Goal: Task Accomplishment & Management: Manage account settings

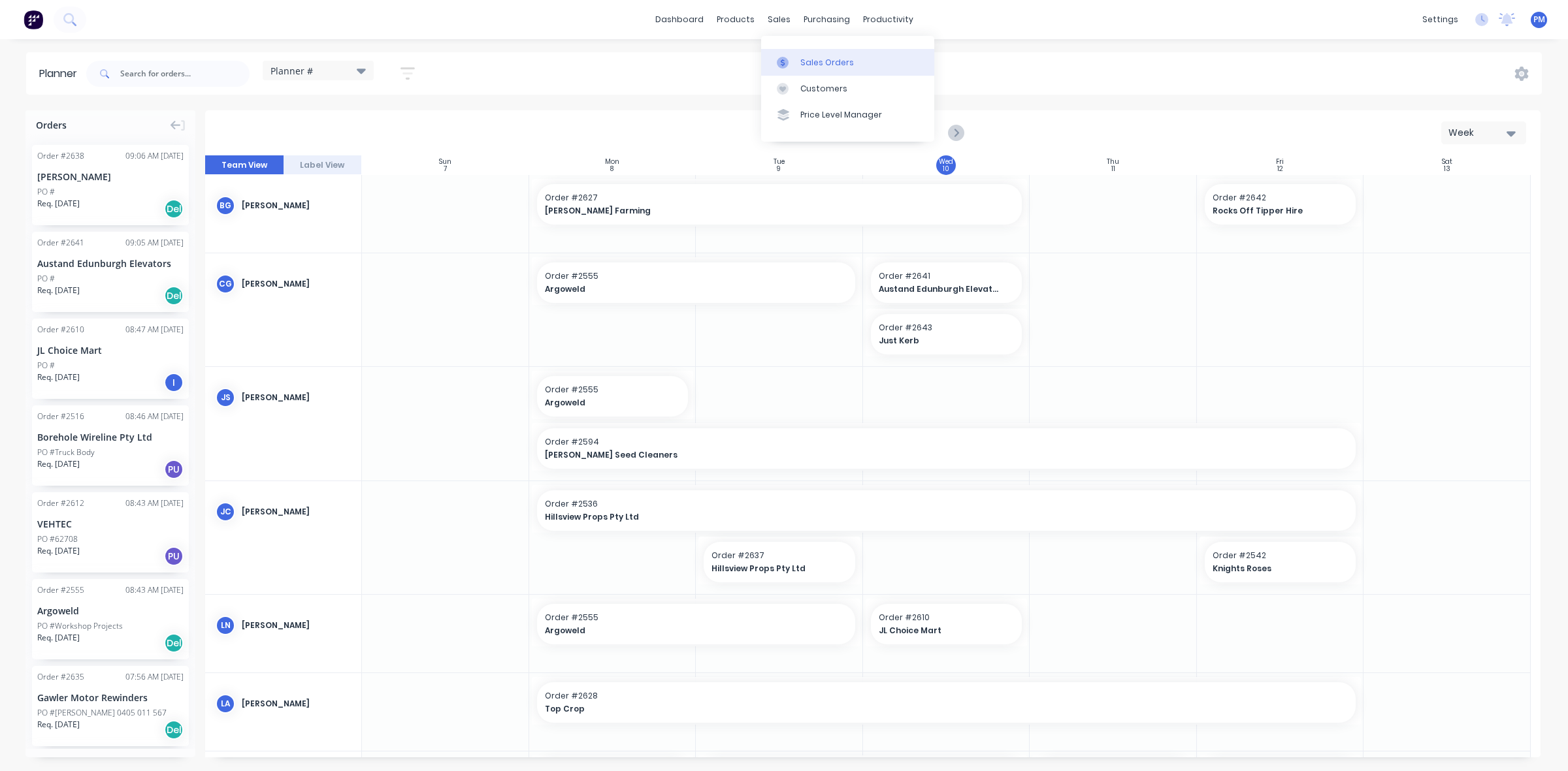
click at [815, 60] on div "Sales Orders" at bounding box center [827, 62] width 54 height 12
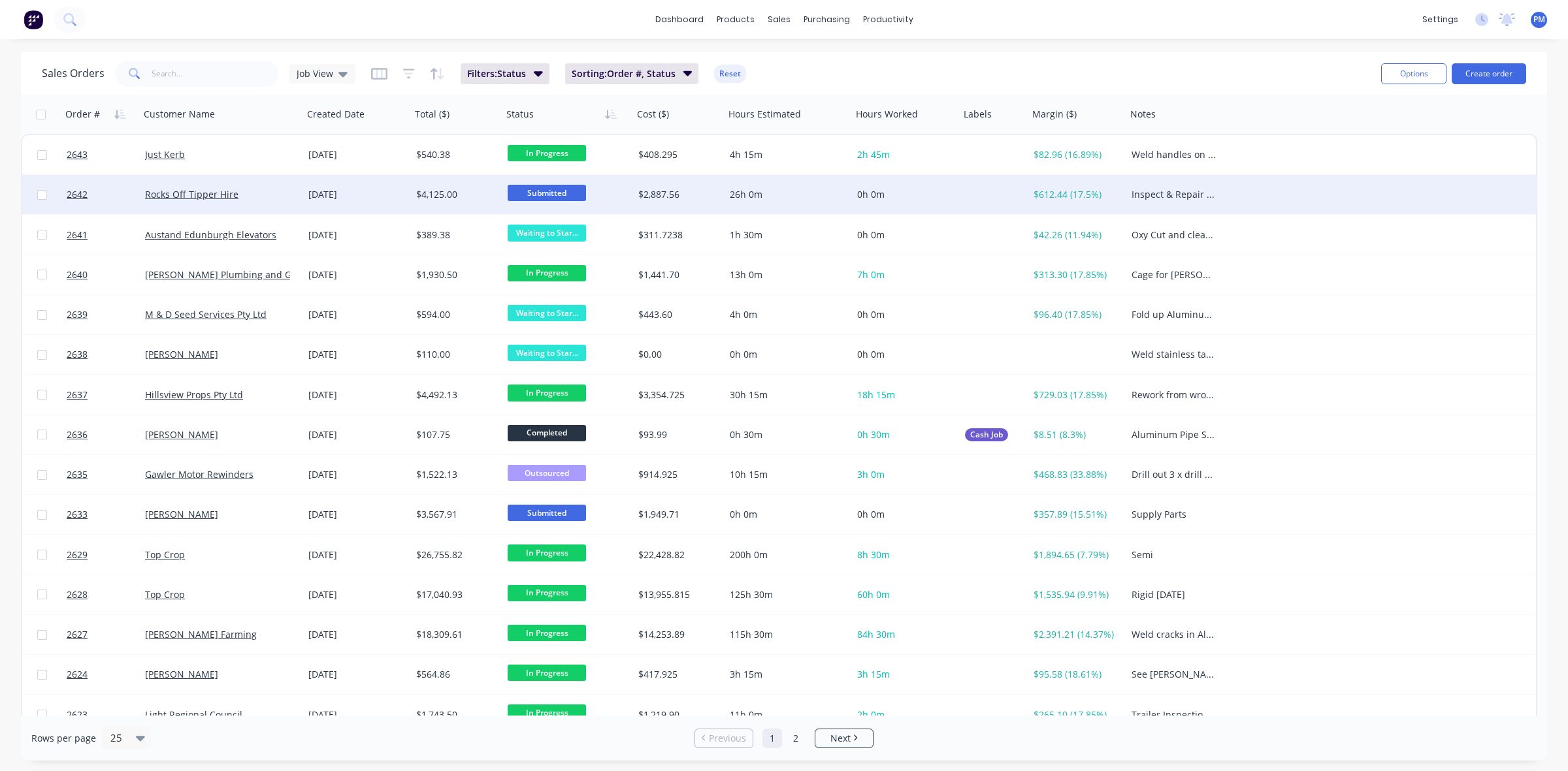
click at [248, 191] on div "Rocks Off Tipper Hire" at bounding box center [217, 194] width 145 height 13
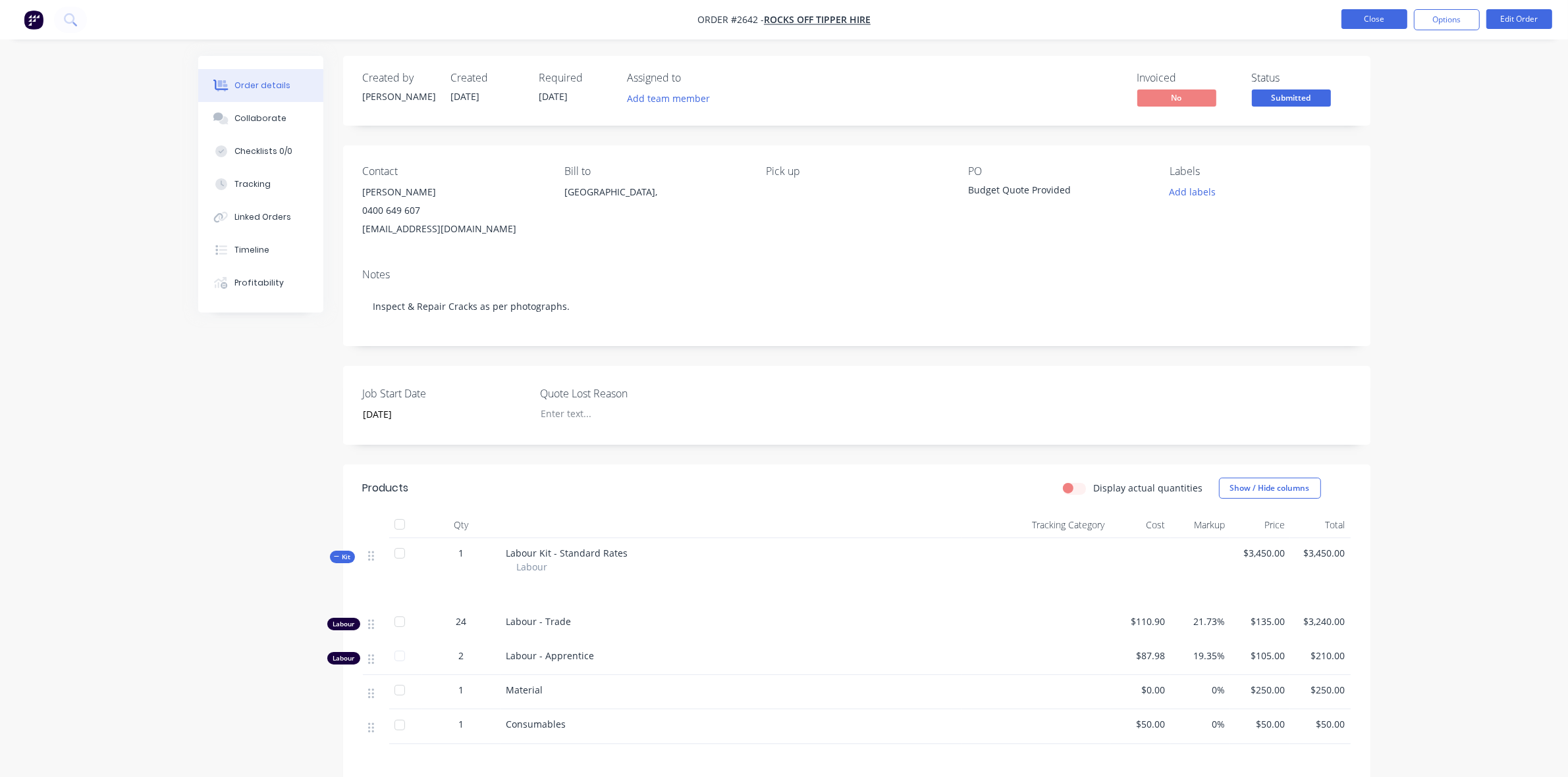
click at [1371, 21] on button "Close" at bounding box center [1374, 19] width 66 height 20
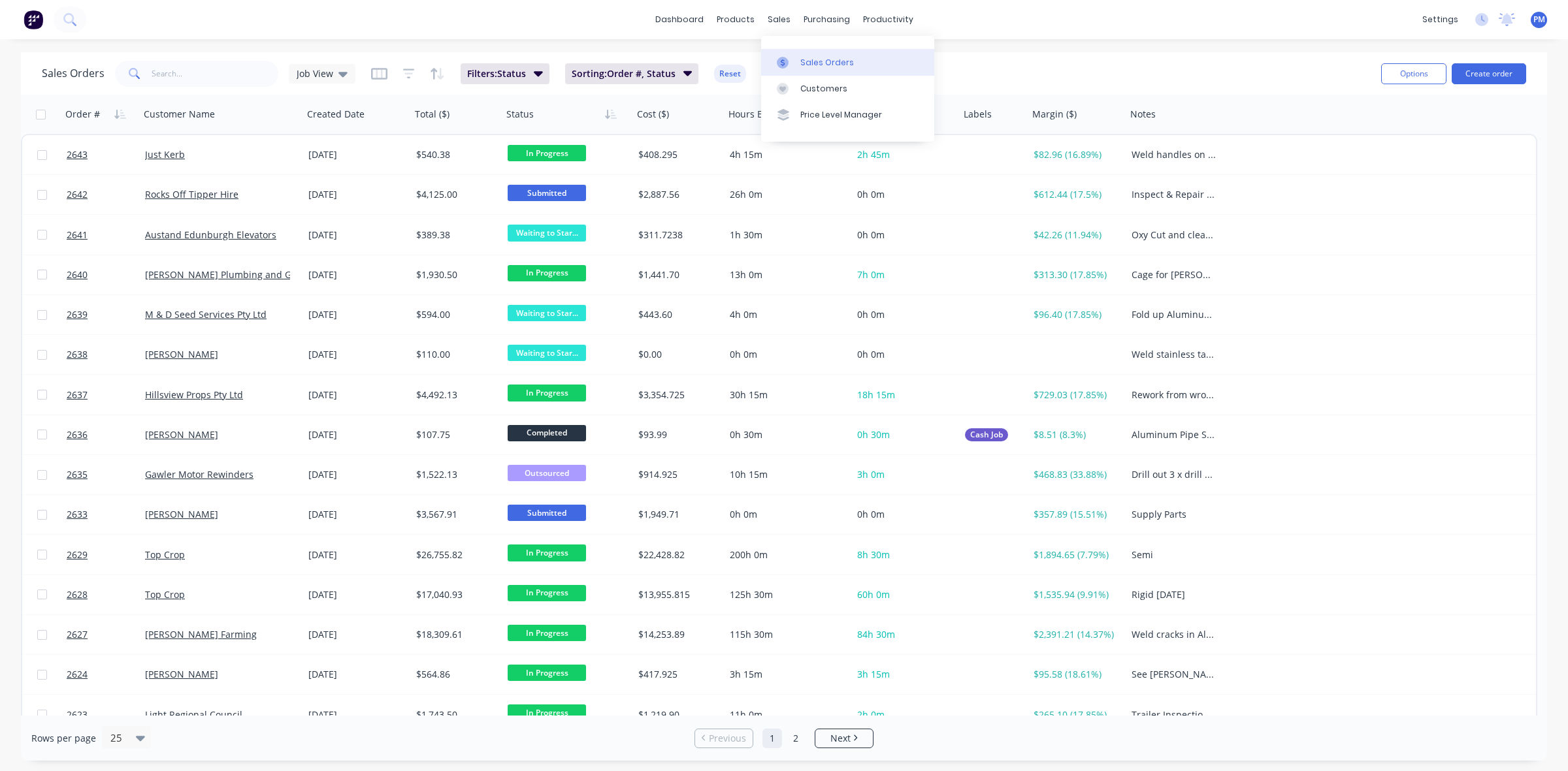
click at [814, 61] on div "Sales Orders" at bounding box center [827, 62] width 54 height 12
click at [802, 54] on link "Sales Orders" at bounding box center [847, 62] width 173 height 26
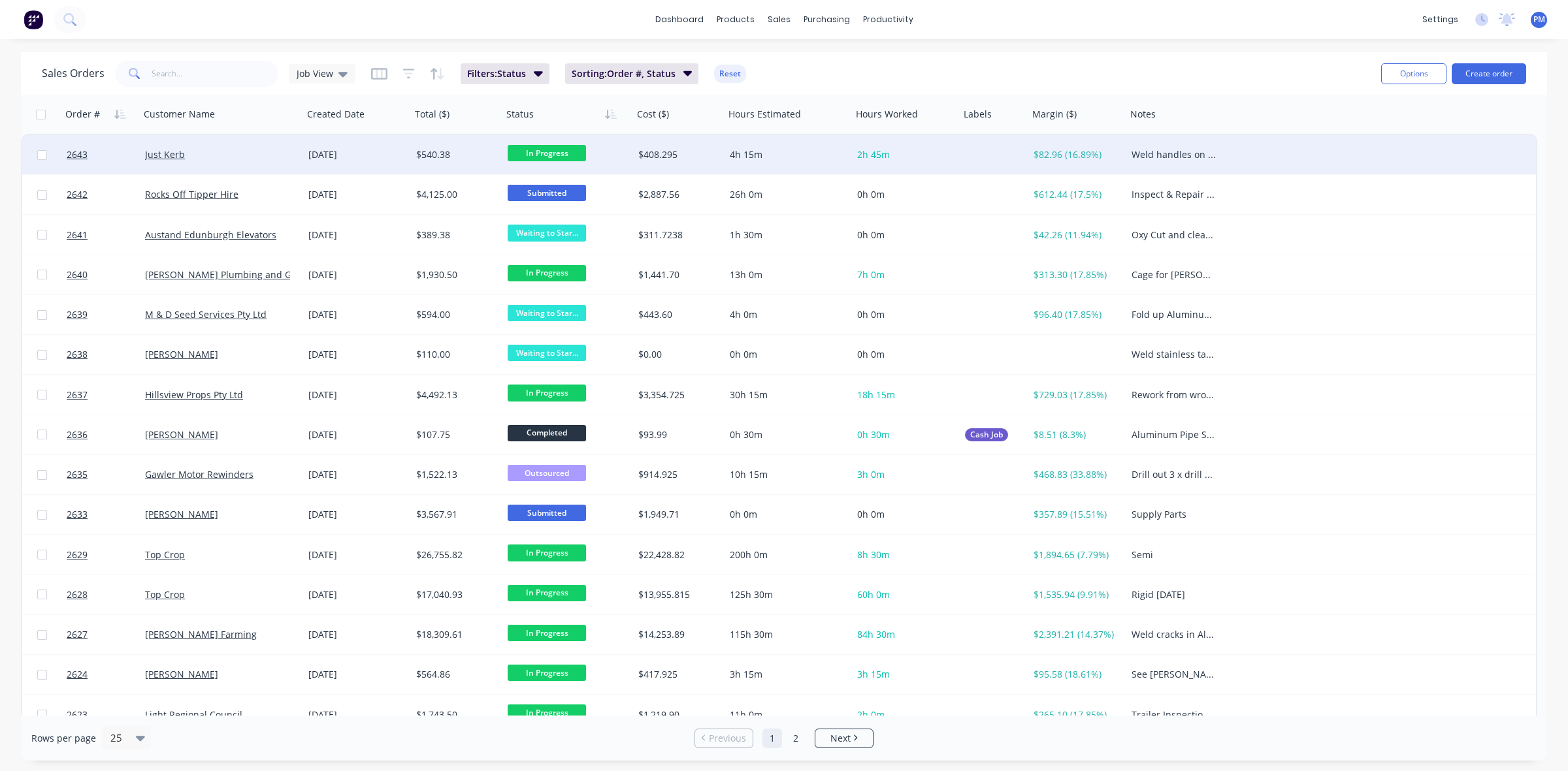
click at [566, 152] on span "In Progress" at bounding box center [547, 153] width 78 height 16
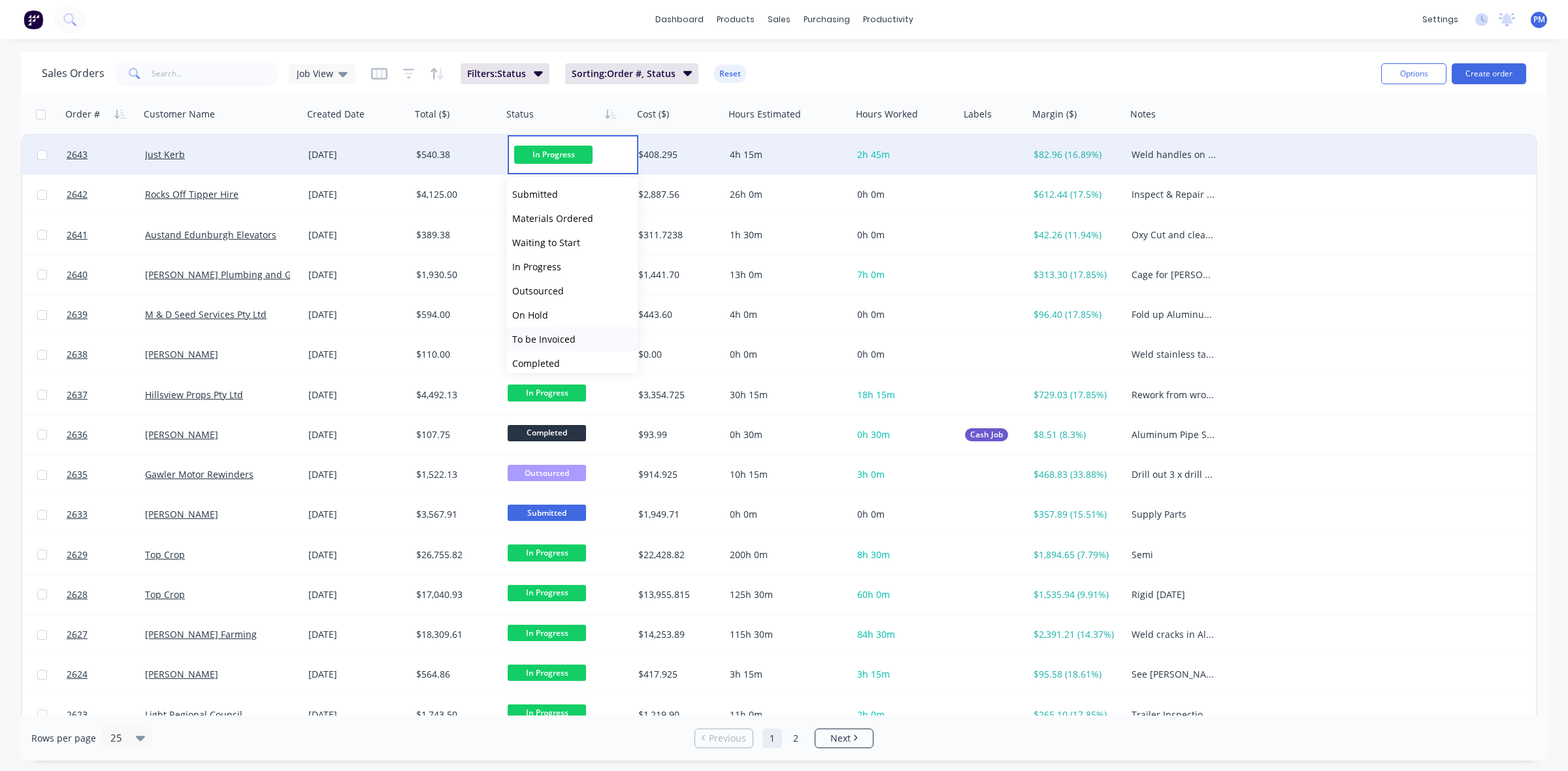
click at [538, 344] on span "To be Invoiced" at bounding box center [543, 340] width 63 height 12
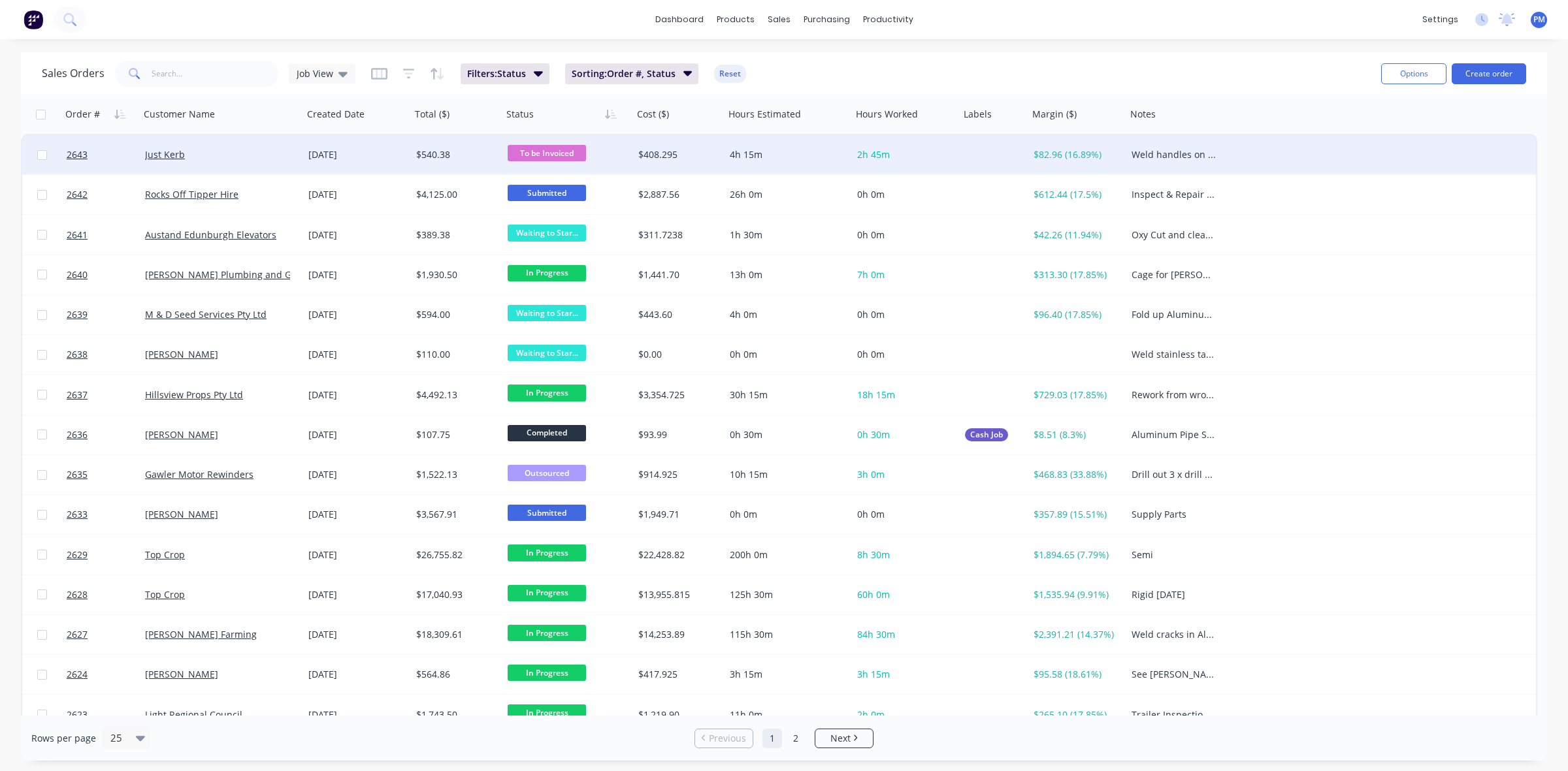
click at [266, 152] on div "Just Kerb" at bounding box center [217, 154] width 145 height 13
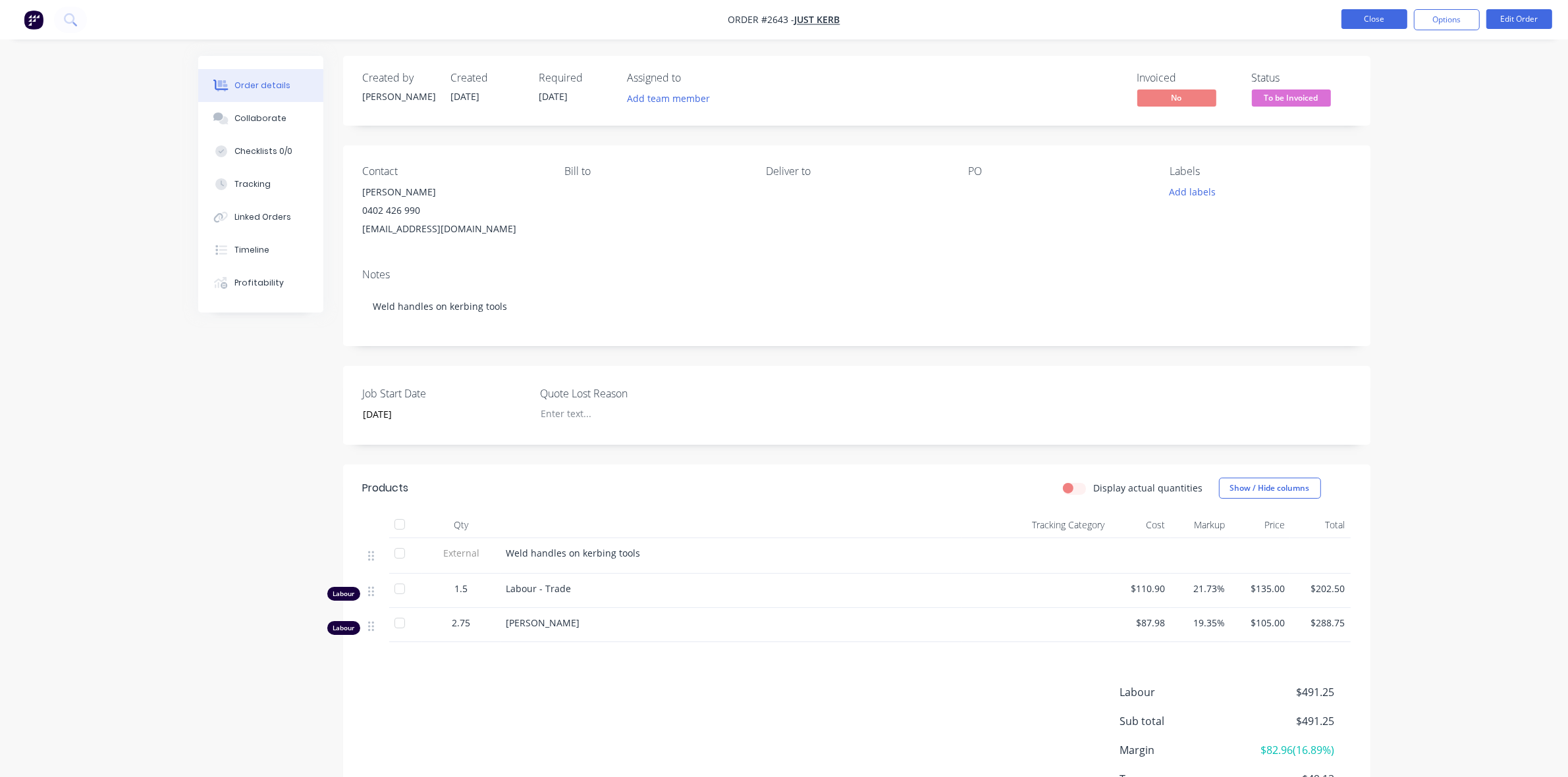
click at [1376, 11] on button "Close" at bounding box center [1374, 19] width 66 height 20
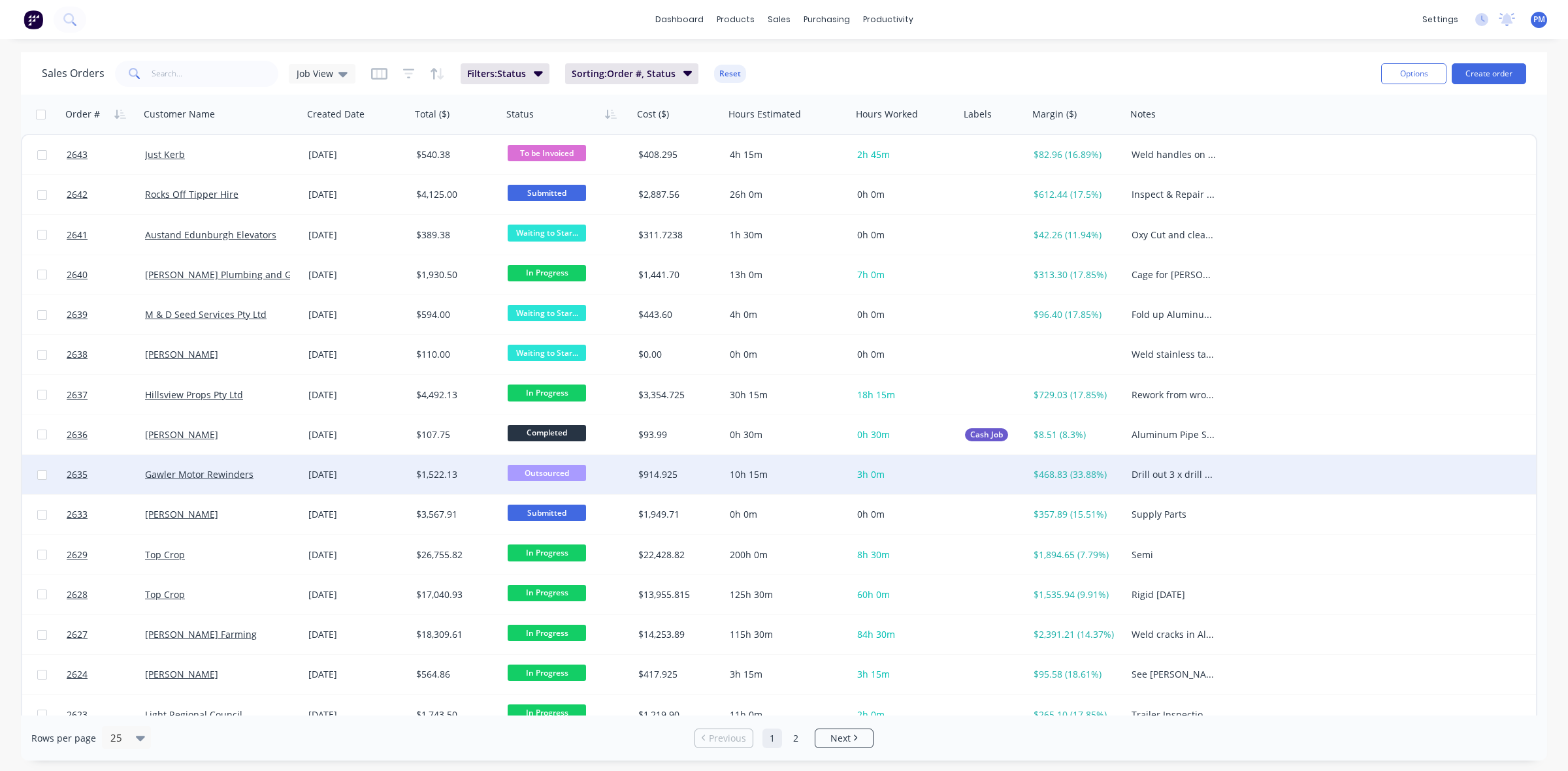
click at [384, 477] on div "[DATE]" at bounding box center [357, 475] width 97 height 13
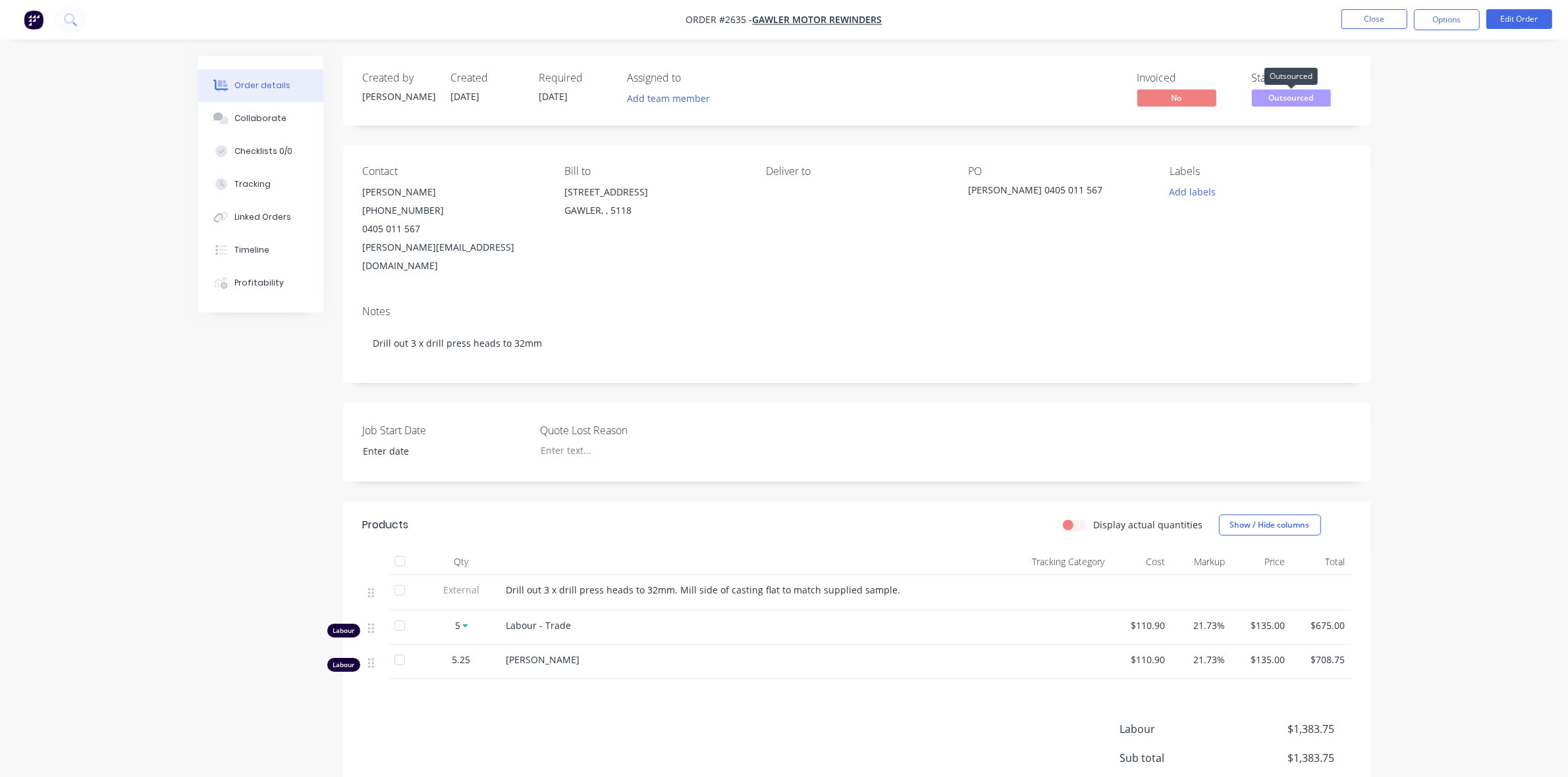
click at [1291, 100] on span "Outsourced" at bounding box center [1291, 97] width 79 height 17
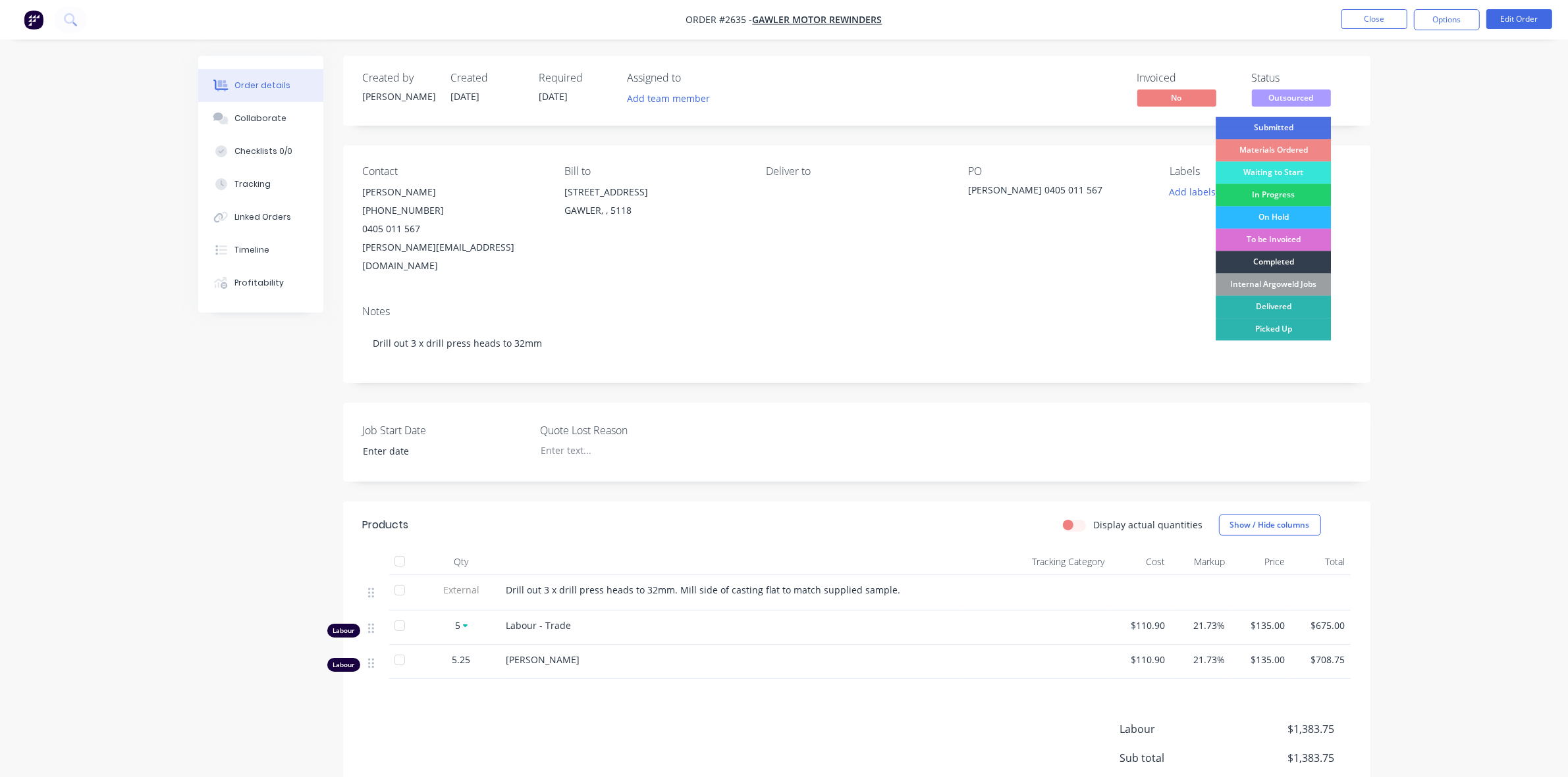
click at [1280, 239] on div "To be Invoiced" at bounding box center [1273, 240] width 116 height 22
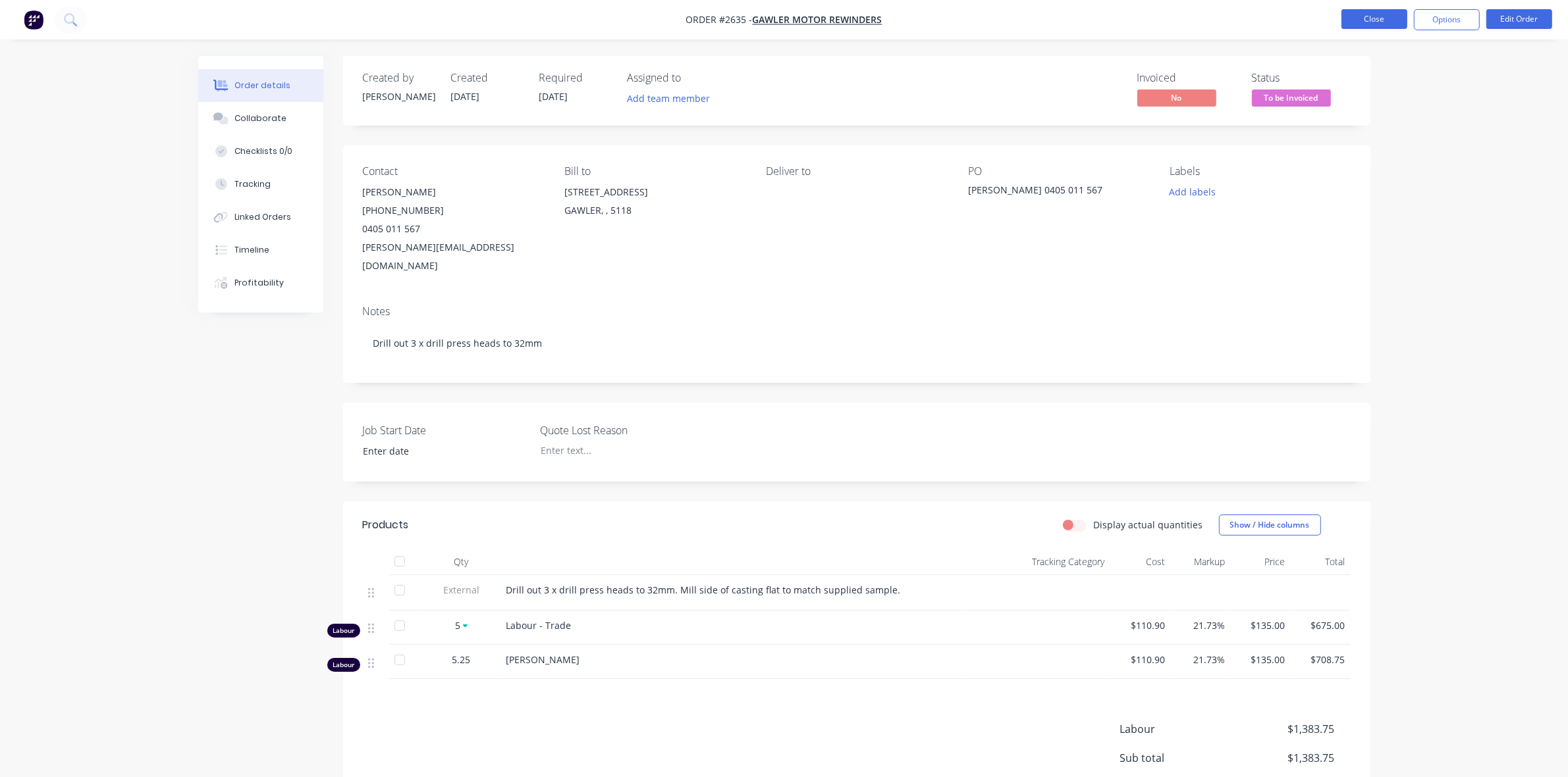
click at [1378, 21] on button "Close" at bounding box center [1374, 19] width 66 height 20
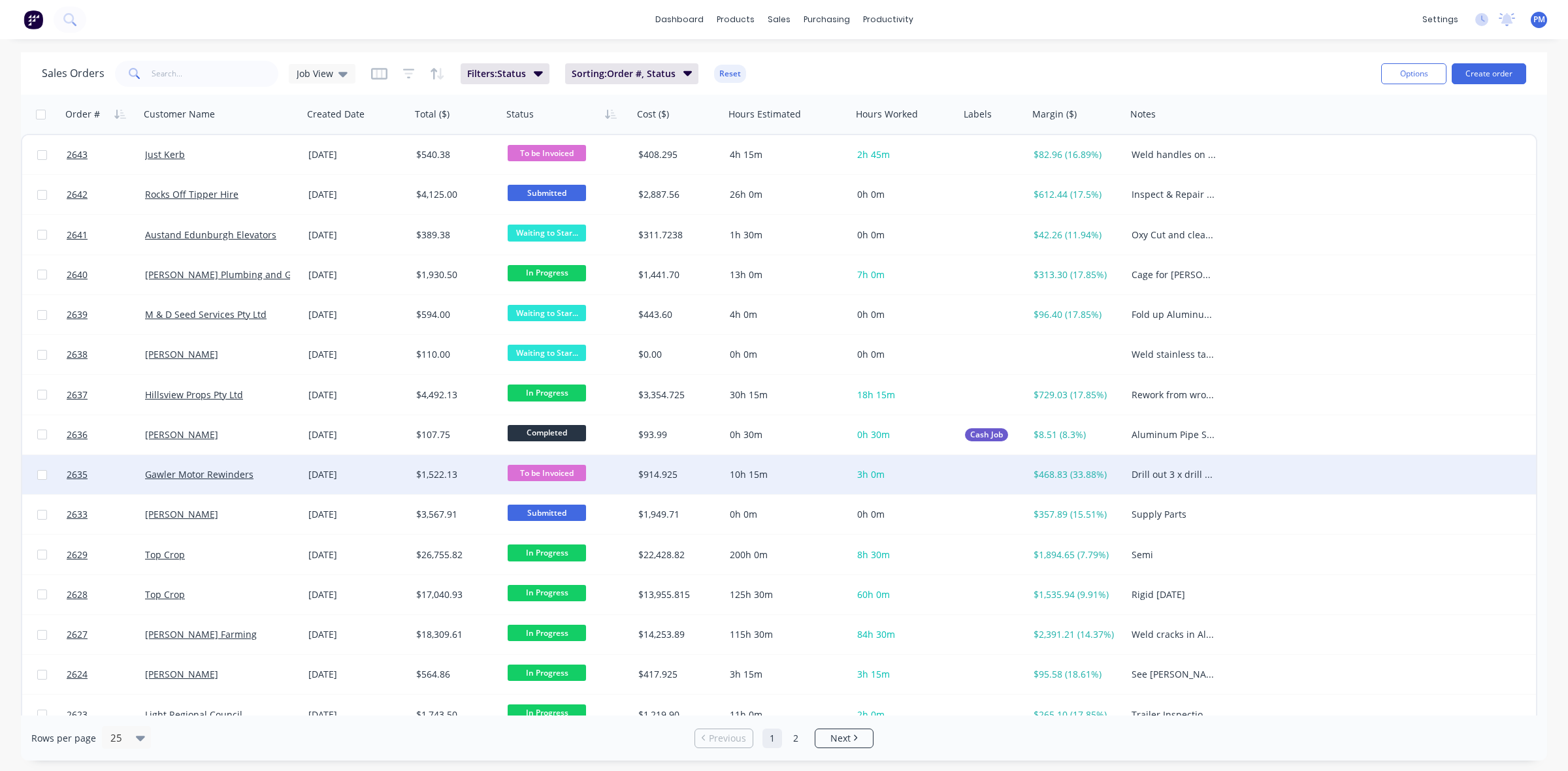
click at [284, 477] on div "Gawler Motor Rewinders" at bounding box center [217, 475] width 145 height 13
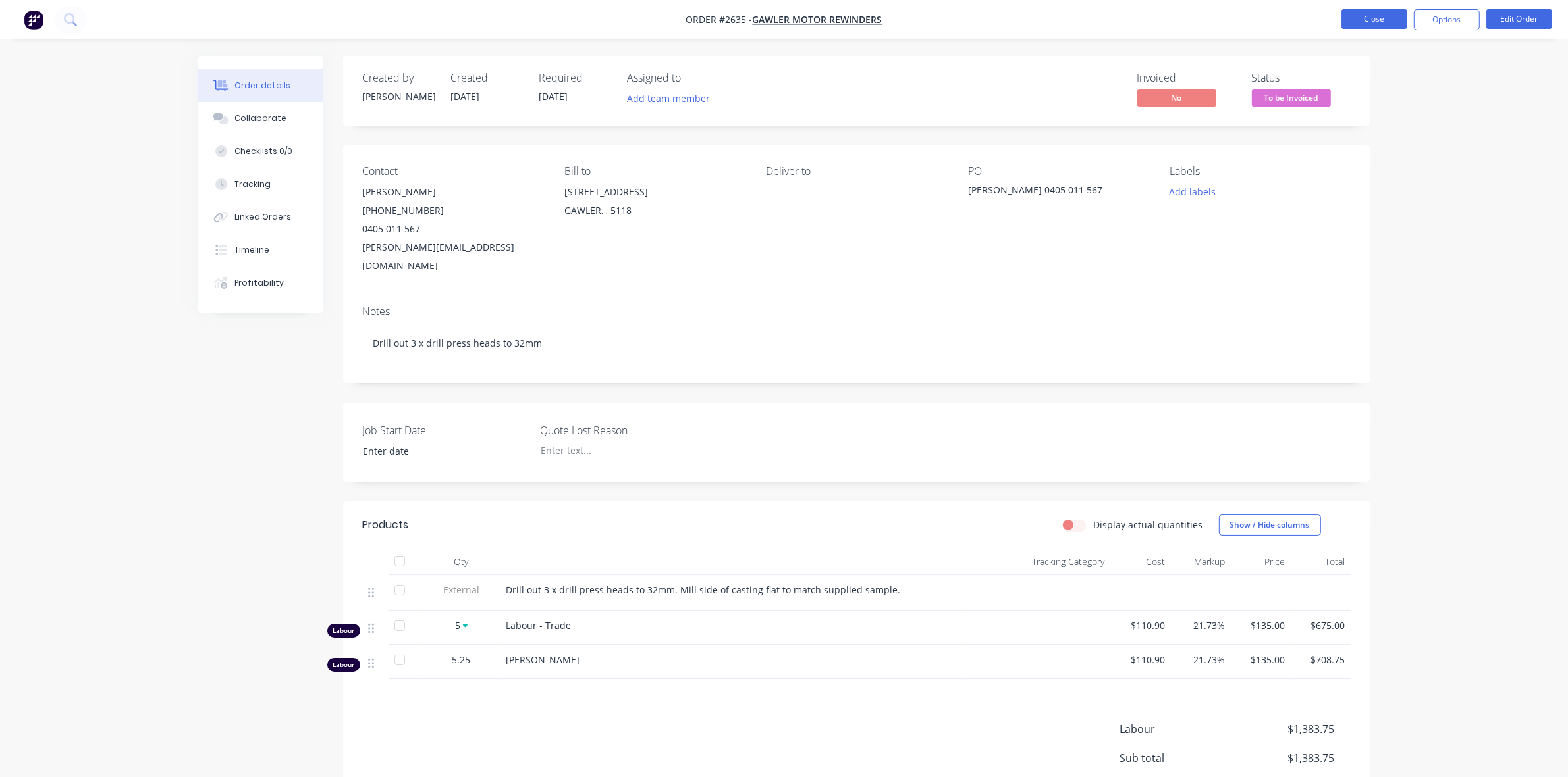
click at [1381, 17] on button "Close" at bounding box center [1374, 19] width 66 height 20
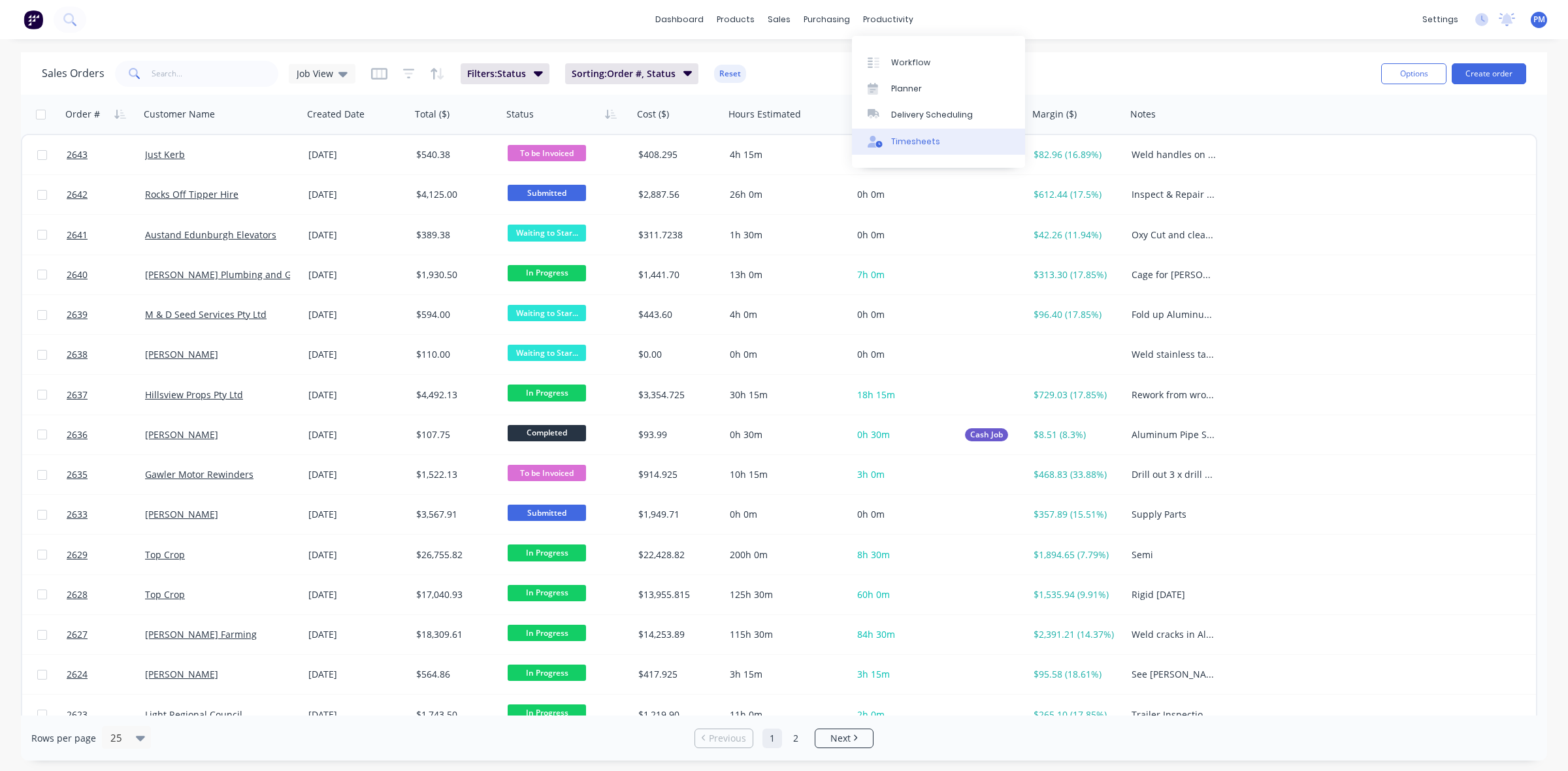
click at [893, 139] on div "Timesheets" at bounding box center [915, 141] width 49 height 12
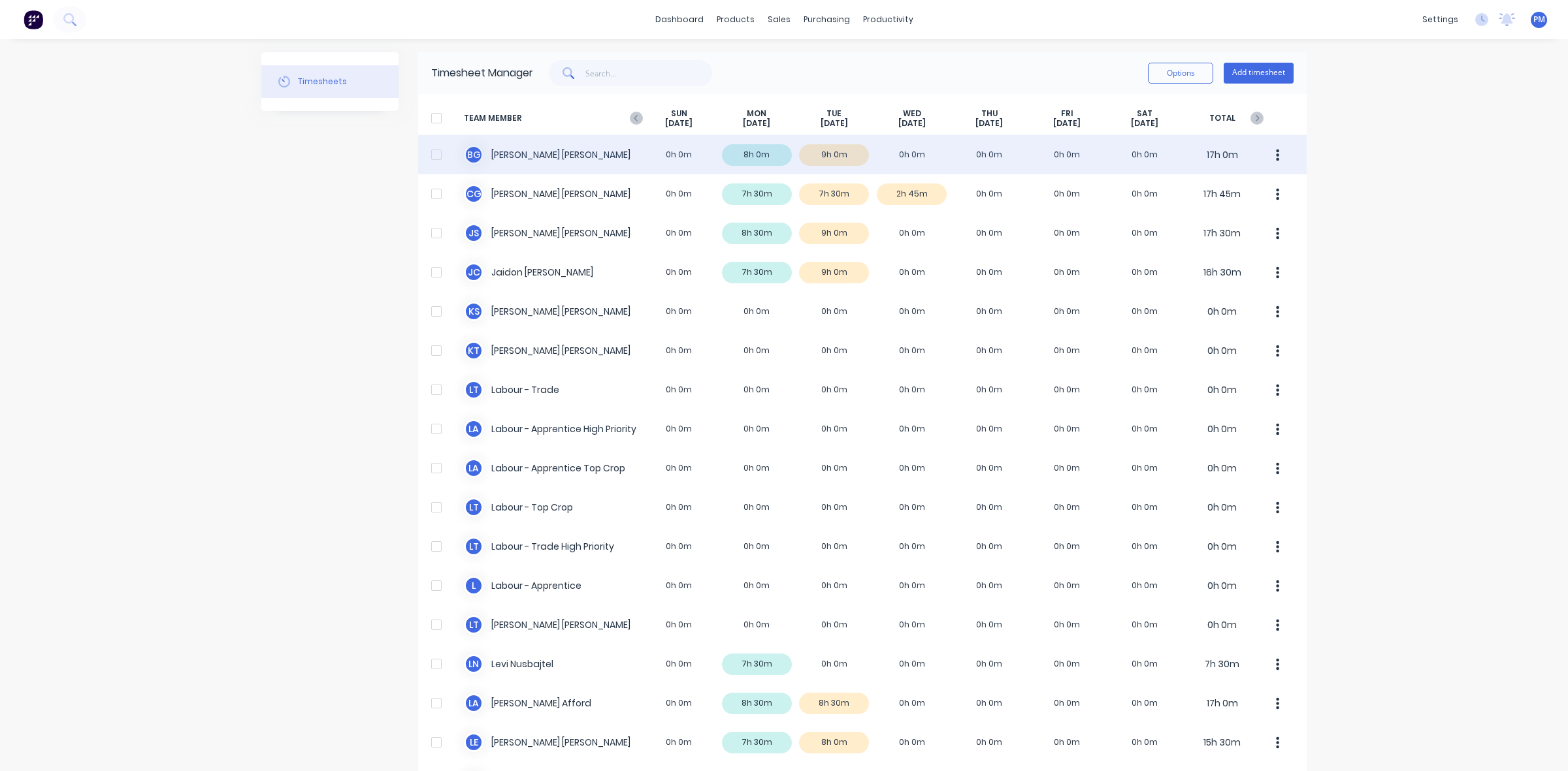
click at [850, 158] on div "[PERSON_NAME] 0h 0m 8h 0m 9h 0m 0h 0m 0h 0m 0h 0m 0h 0m 17h 0m" at bounding box center [862, 154] width 889 height 39
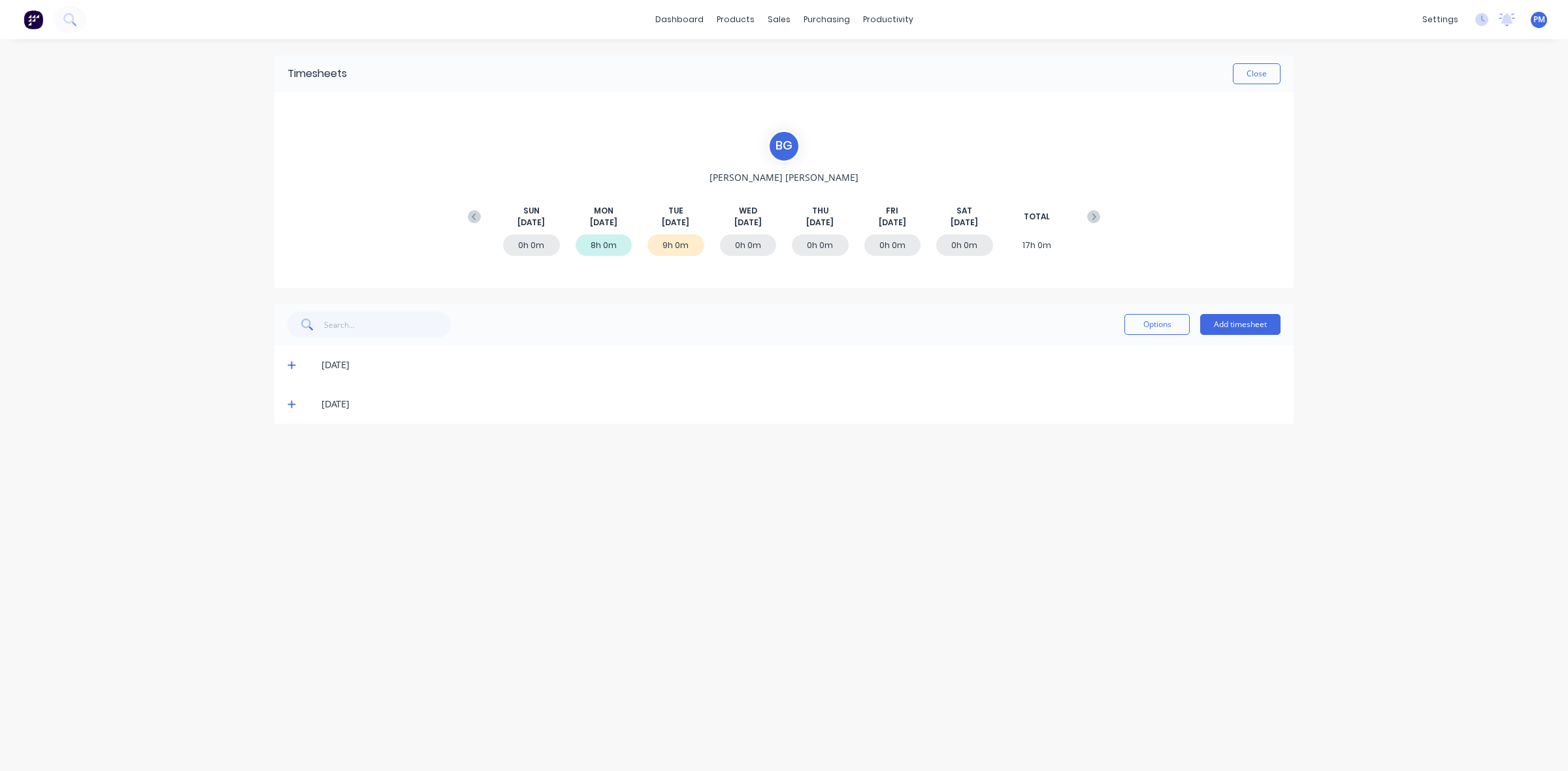
click at [293, 405] on icon at bounding box center [292, 404] width 8 height 9
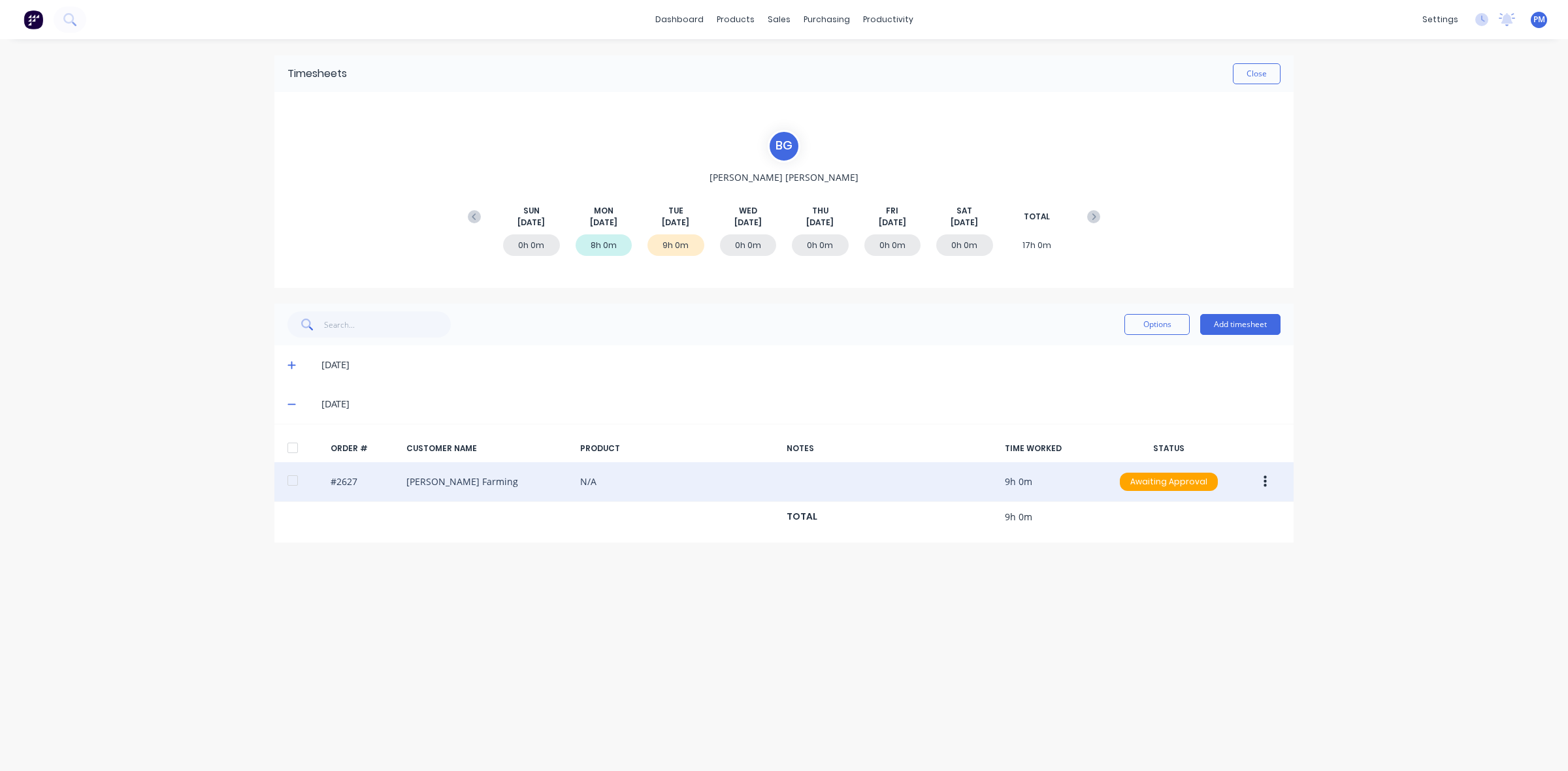
click at [1256, 481] on button "button" at bounding box center [1265, 482] width 31 height 23
click at [1210, 513] on div "Approve" at bounding box center [1218, 517] width 101 height 19
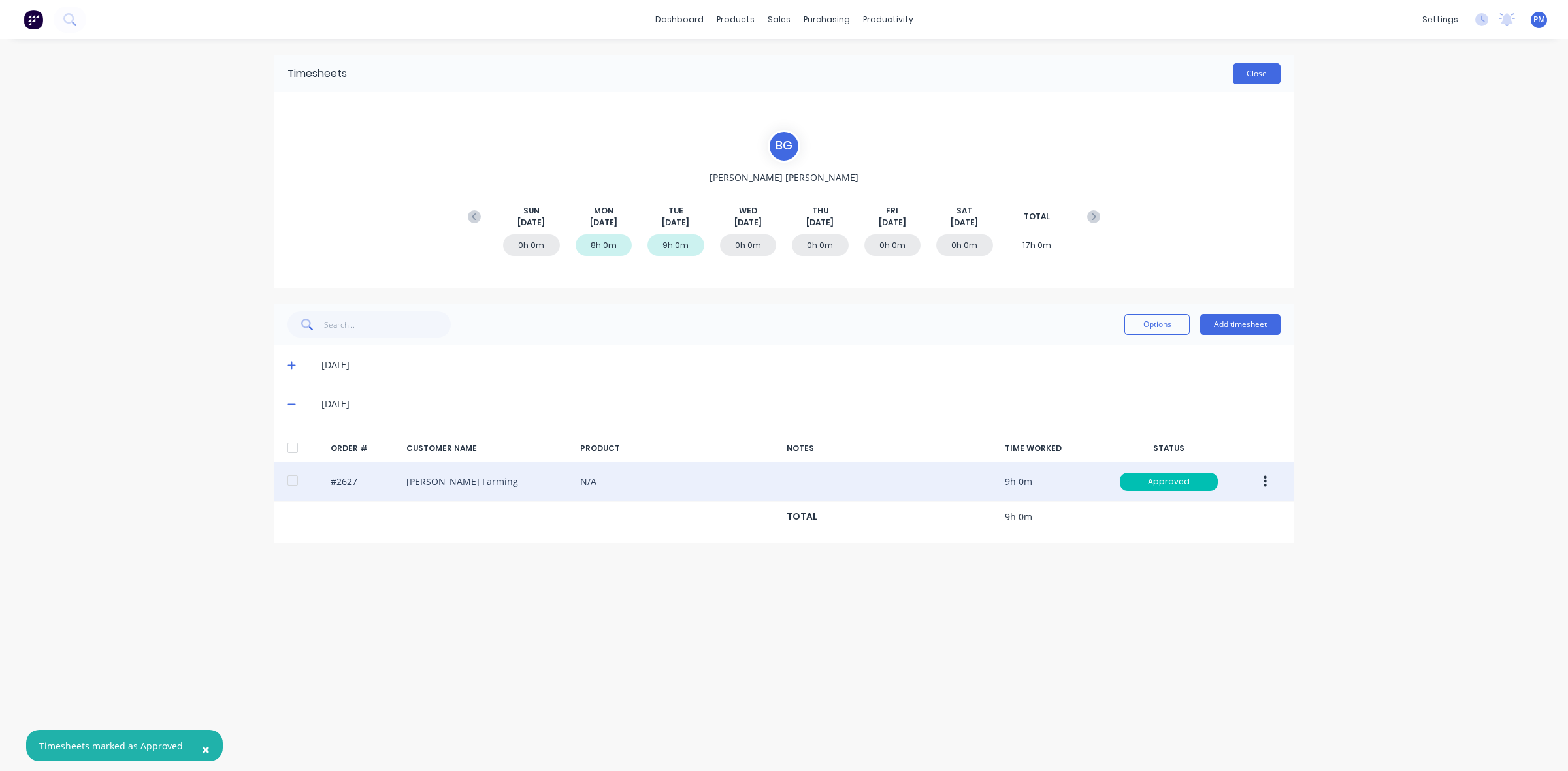
click at [1264, 73] on button "Close" at bounding box center [1257, 73] width 48 height 21
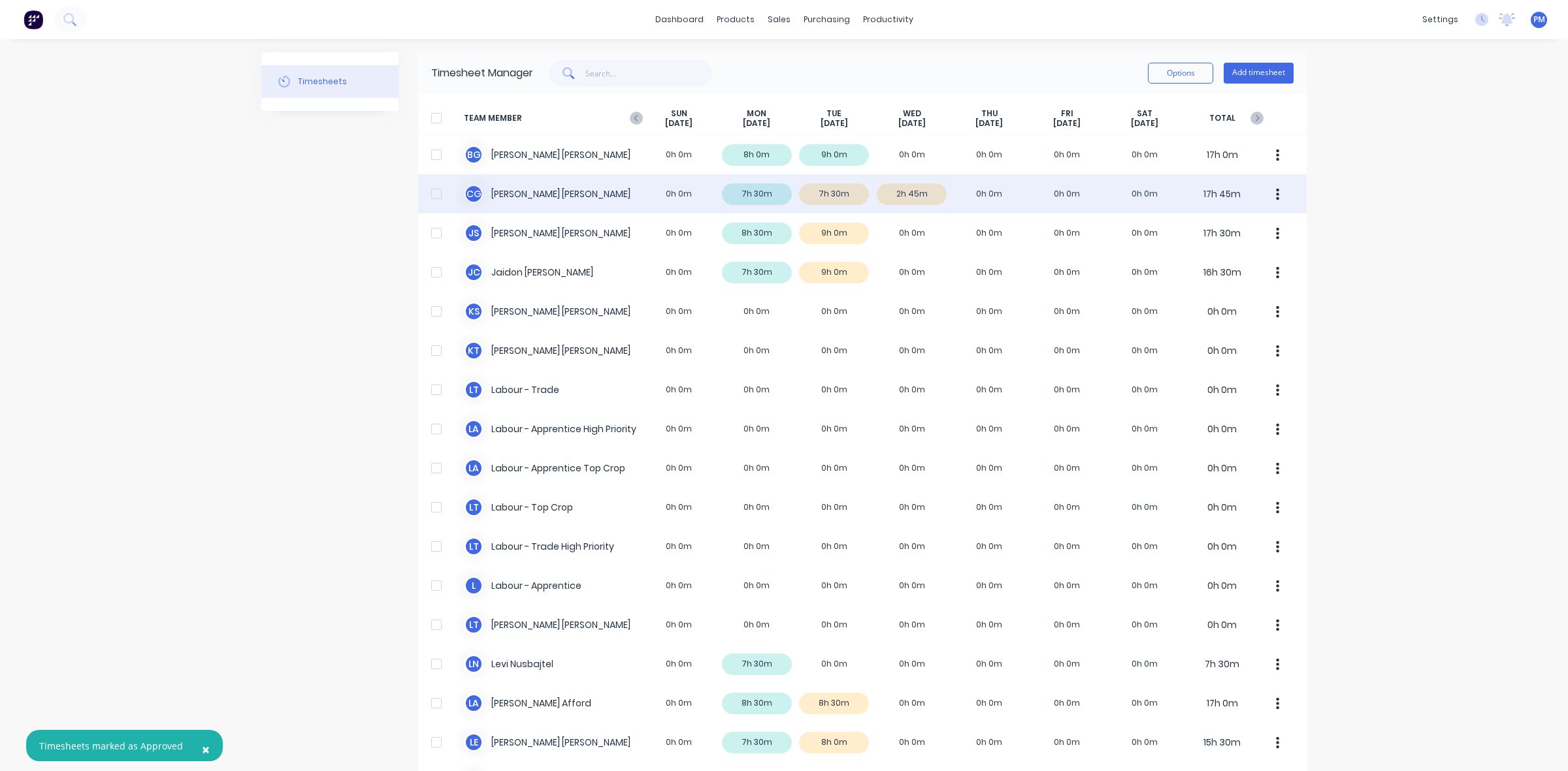
click at [850, 198] on div "C G [PERSON_NAME] 0h 0m 7h 30m 7h 30m 2h 45m 0h 0m 0h 0m 0h 0m 17h 45m" at bounding box center [862, 193] width 889 height 39
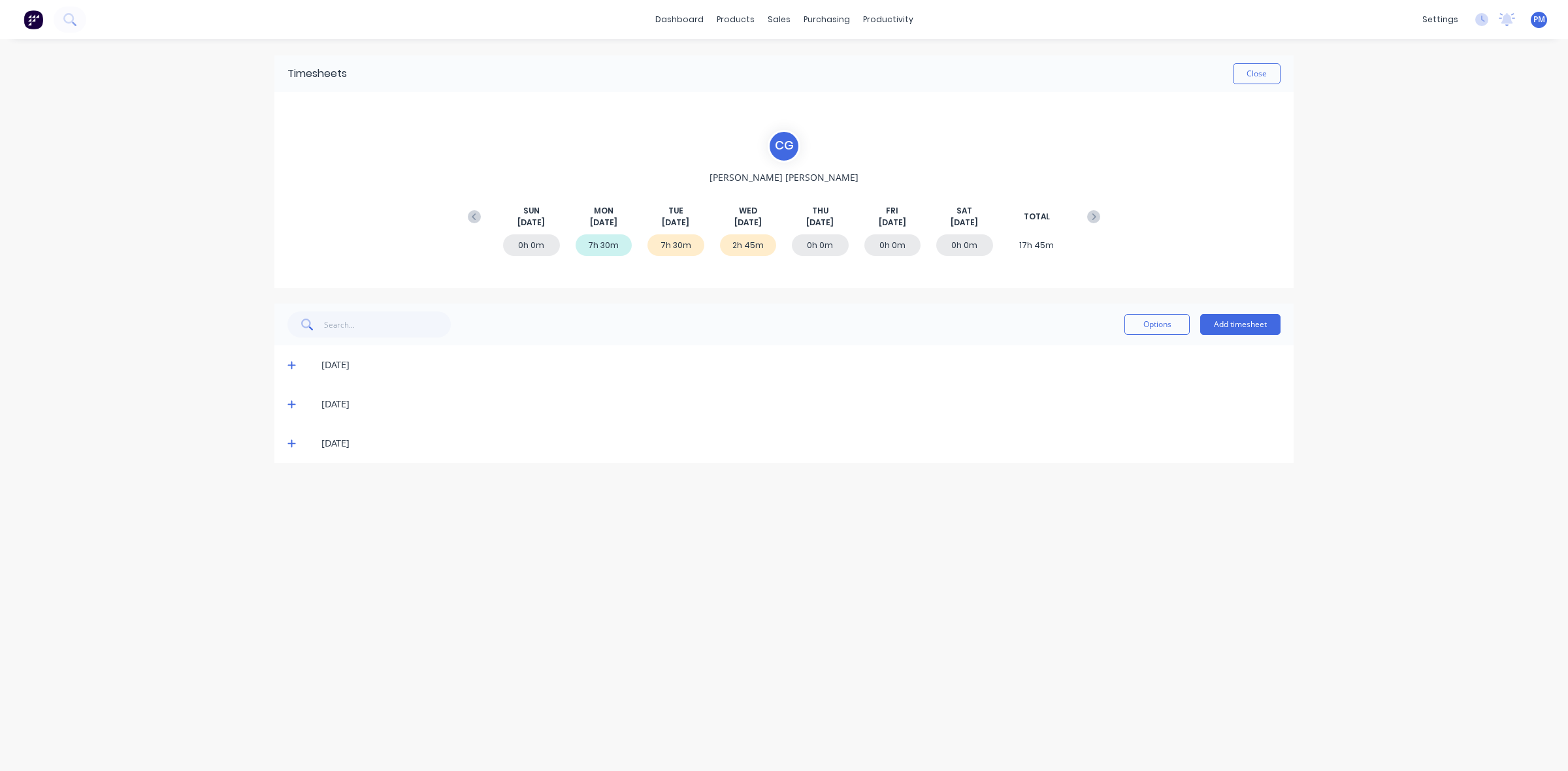
click at [291, 405] on icon at bounding box center [292, 404] width 8 height 9
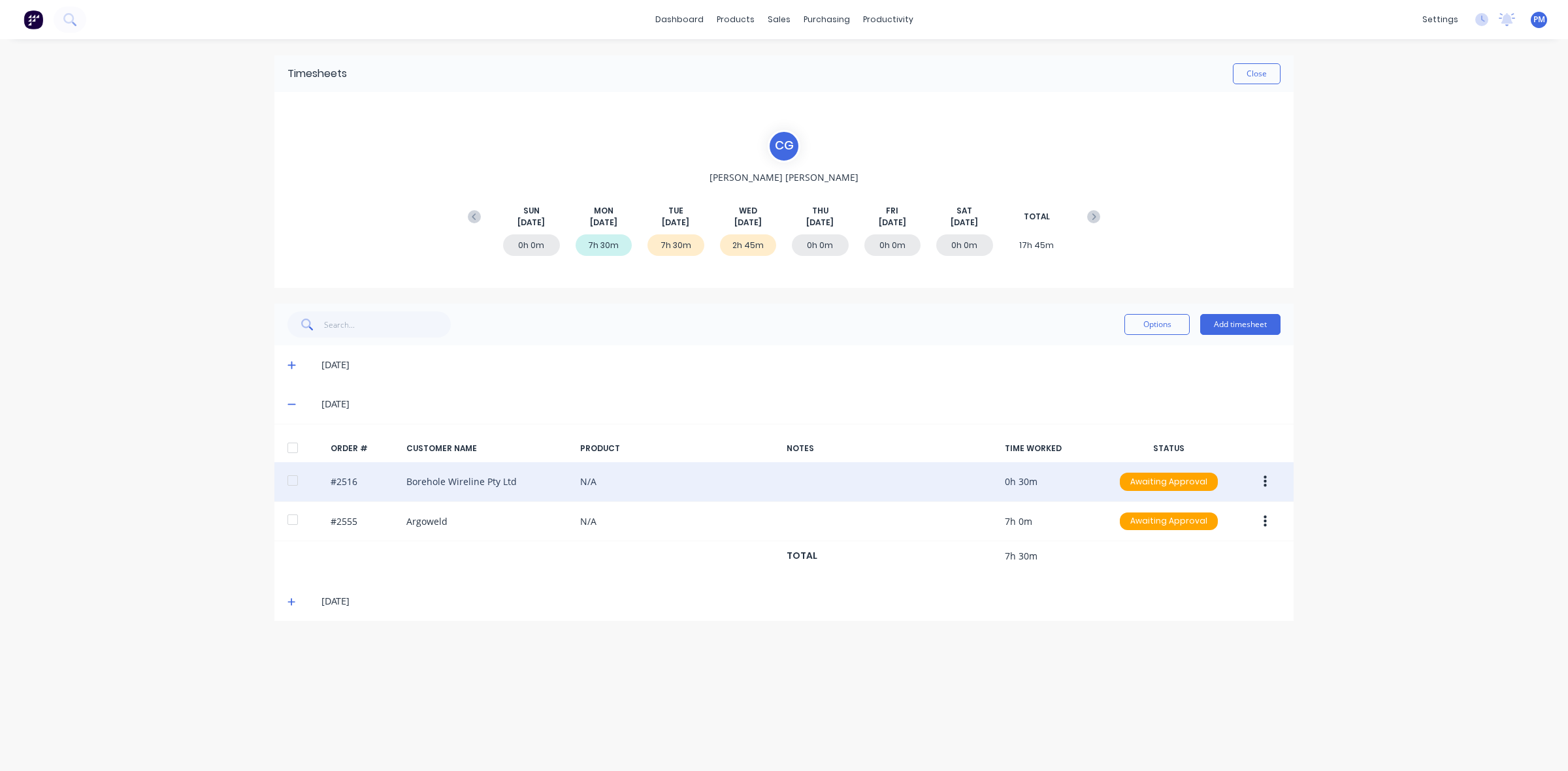
click at [1269, 482] on button "button" at bounding box center [1265, 482] width 31 height 23
click at [1171, 566] on div "Edit" at bounding box center [1218, 569] width 101 height 19
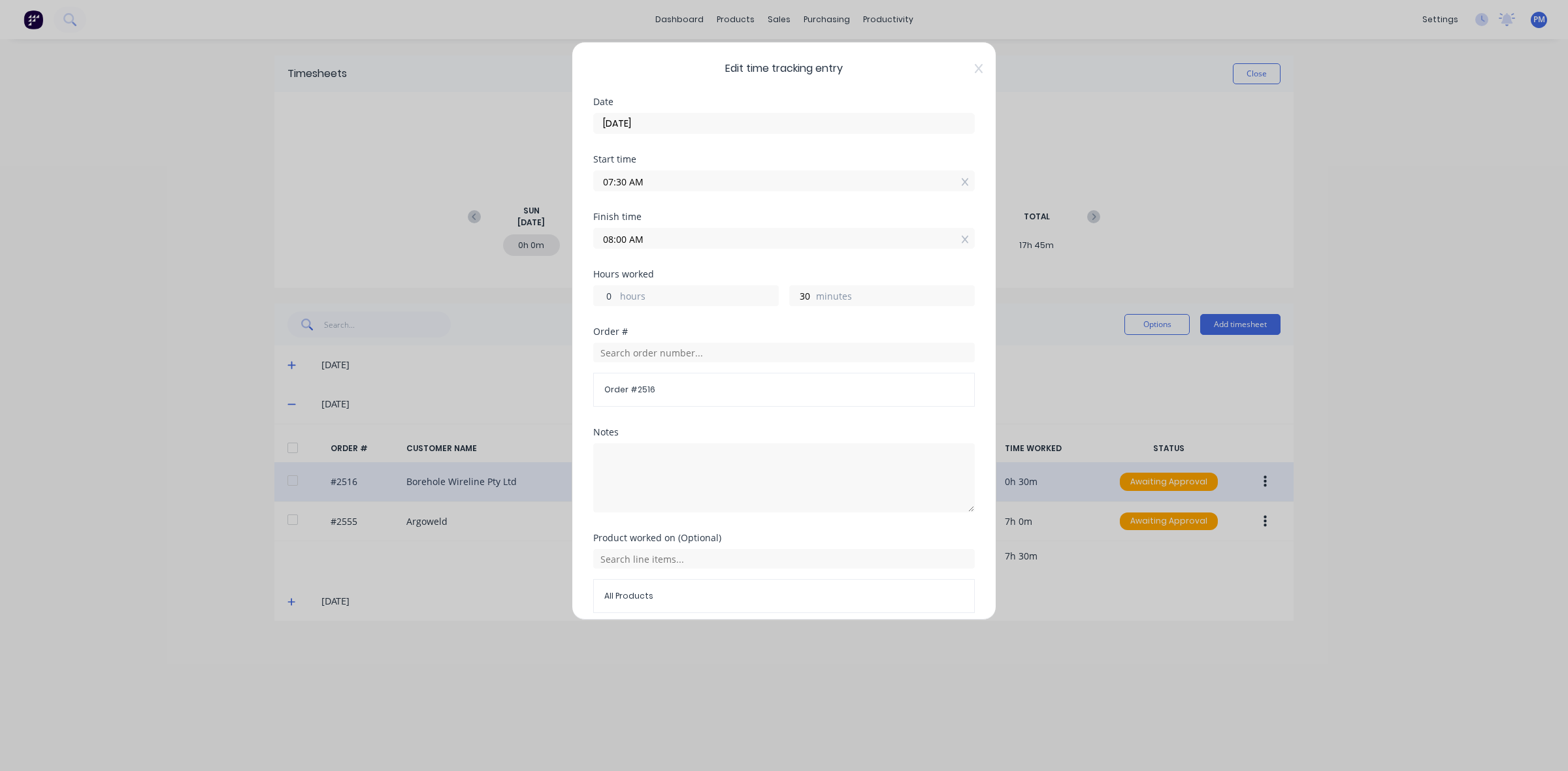
click at [606, 296] on input "0" at bounding box center [605, 296] width 23 height 20
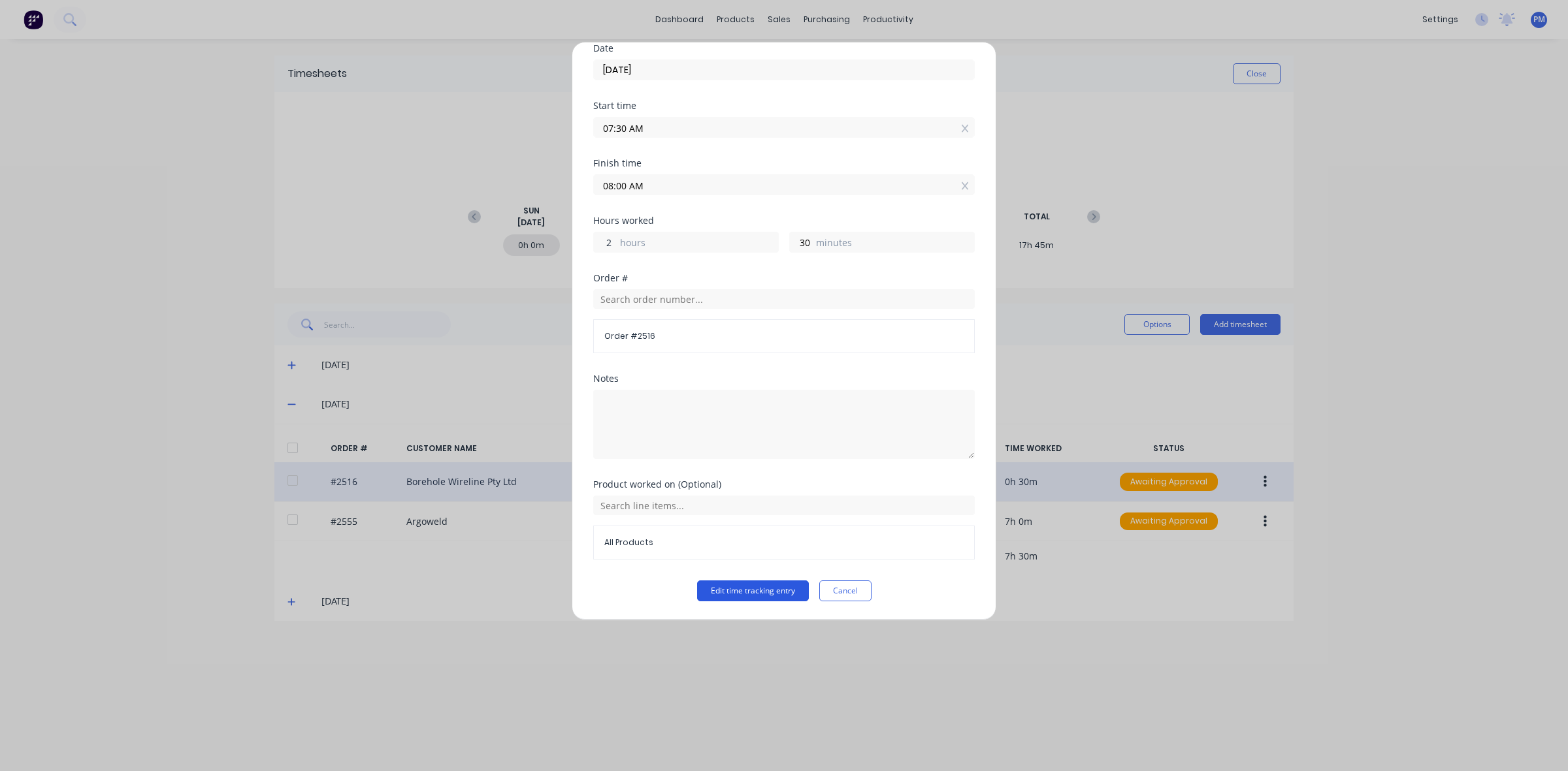
type input "2"
type input "10:00 AM"
click at [763, 590] on button "Edit time tracking entry" at bounding box center [753, 591] width 112 height 21
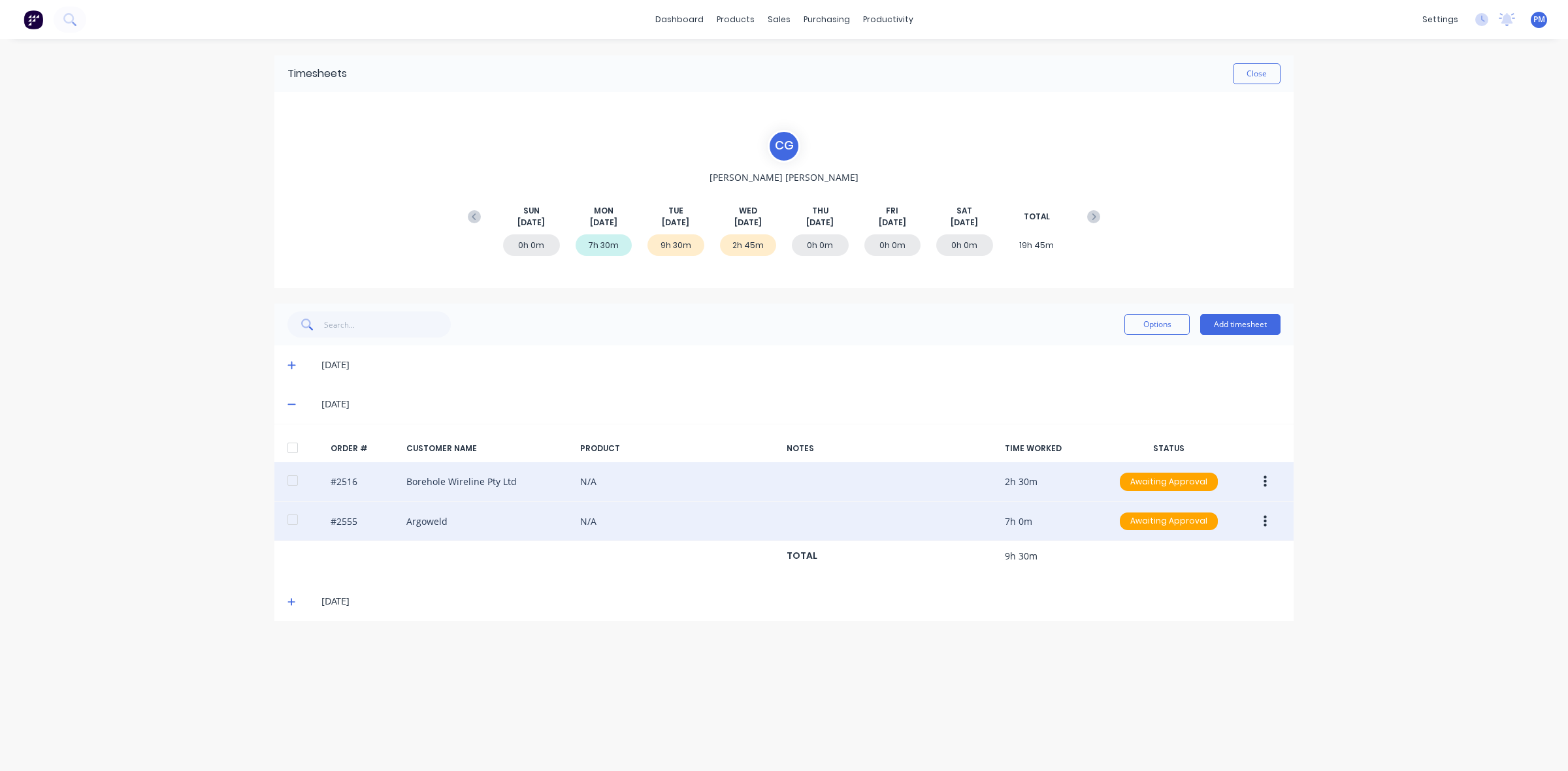
click at [1262, 523] on button "button" at bounding box center [1265, 522] width 31 height 23
click at [1182, 603] on div "Edit" at bounding box center [1218, 608] width 101 height 19
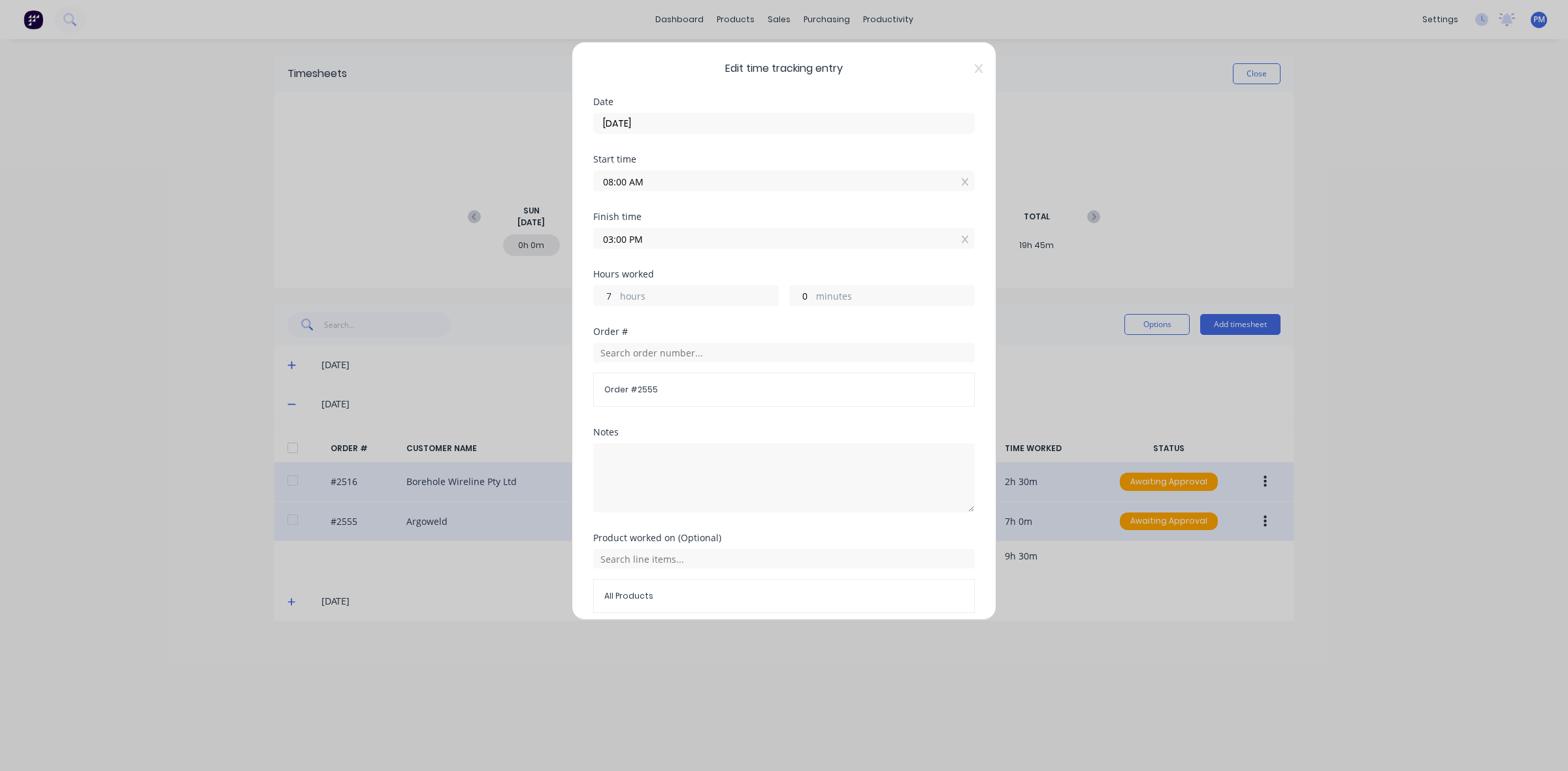
drag, startPoint x: 613, startPoint y: 292, endPoint x: 602, endPoint y: 293, distance: 11.0
click at [602, 293] on input "7" at bounding box center [605, 296] width 23 height 20
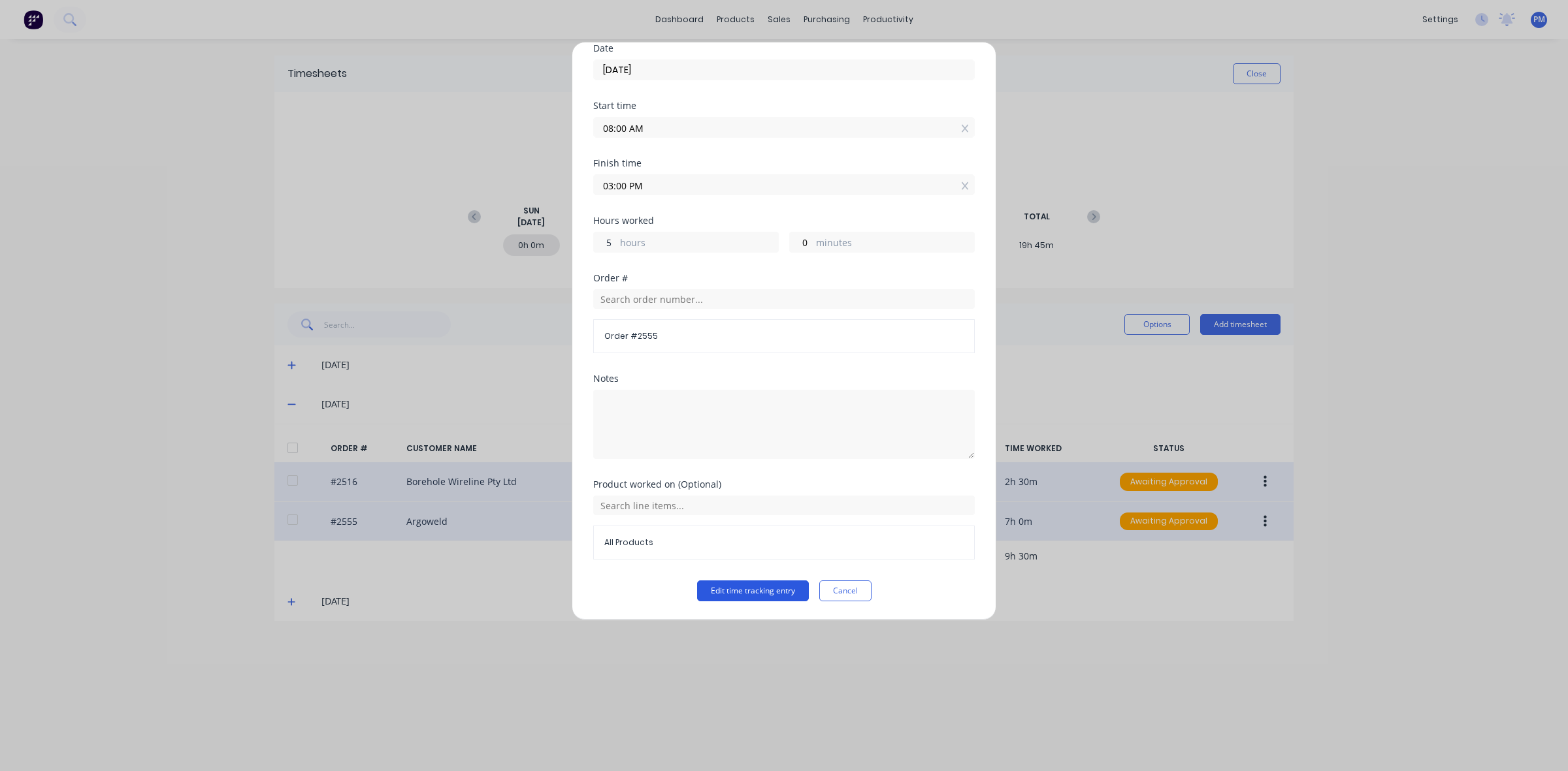
type input "5"
type input "01:00 PM"
click at [767, 590] on button "Edit time tracking entry" at bounding box center [753, 591] width 112 height 21
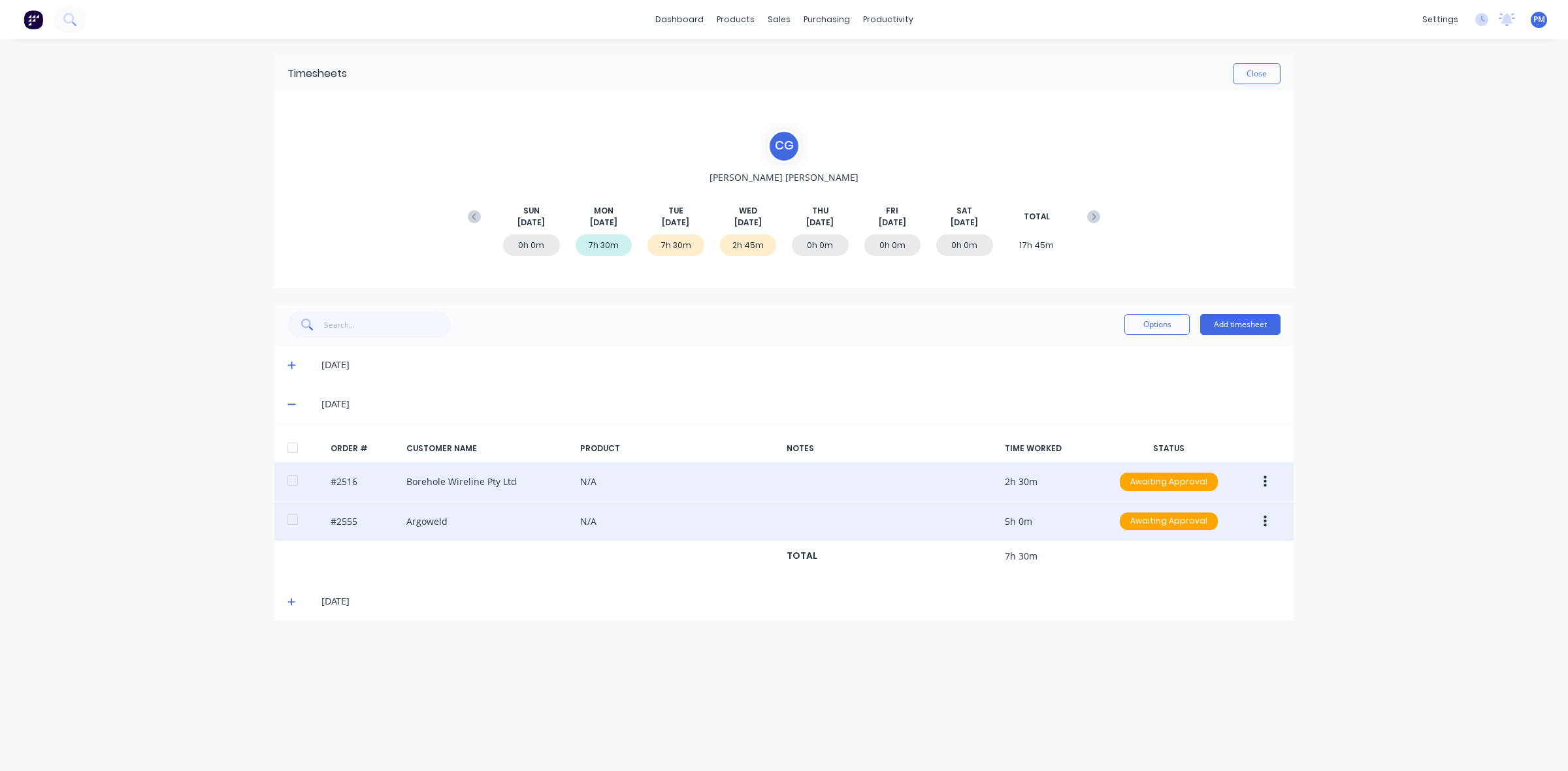
click at [1272, 479] on button "button" at bounding box center [1265, 482] width 31 height 23
click at [1230, 521] on div "Approve" at bounding box center [1218, 517] width 101 height 19
click at [1262, 525] on button "button" at bounding box center [1265, 522] width 31 height 23
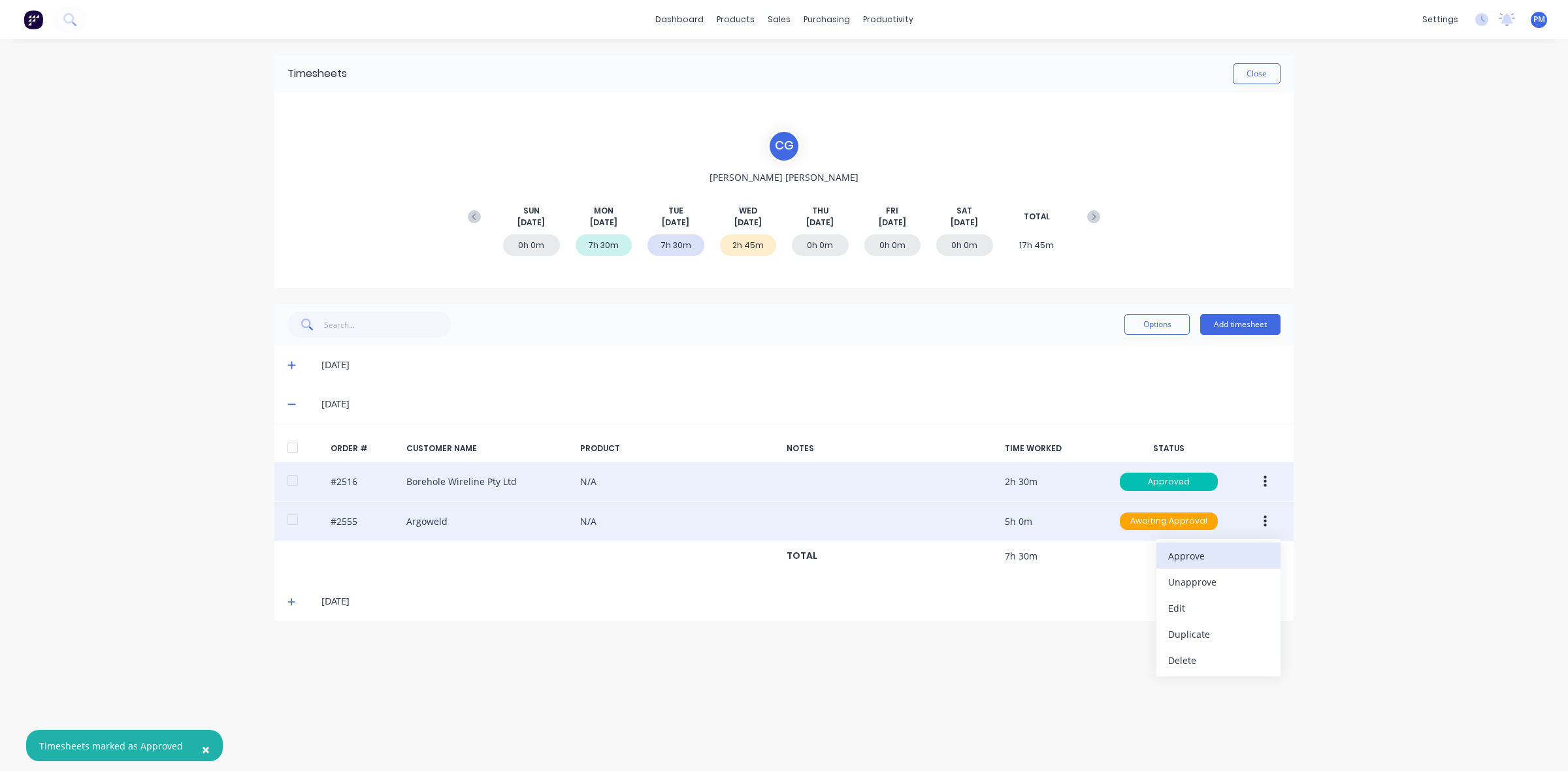
click at [1230, 553] on div "Approve" at bounding box center [1218, 556] width 101 height 19
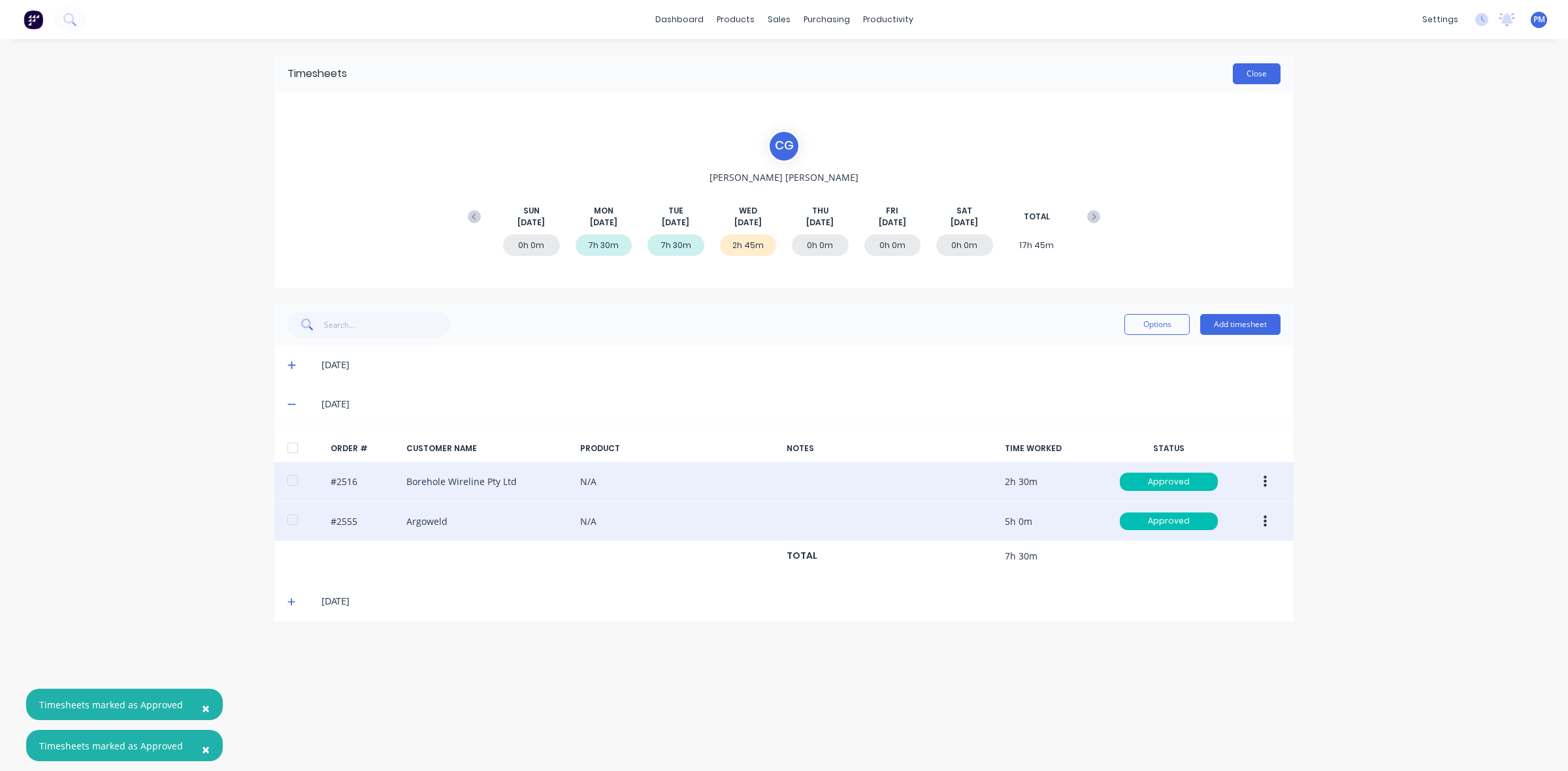
click at [1260, 76] on button "Close" at bounding box center [1257, 73] width 48 height 21
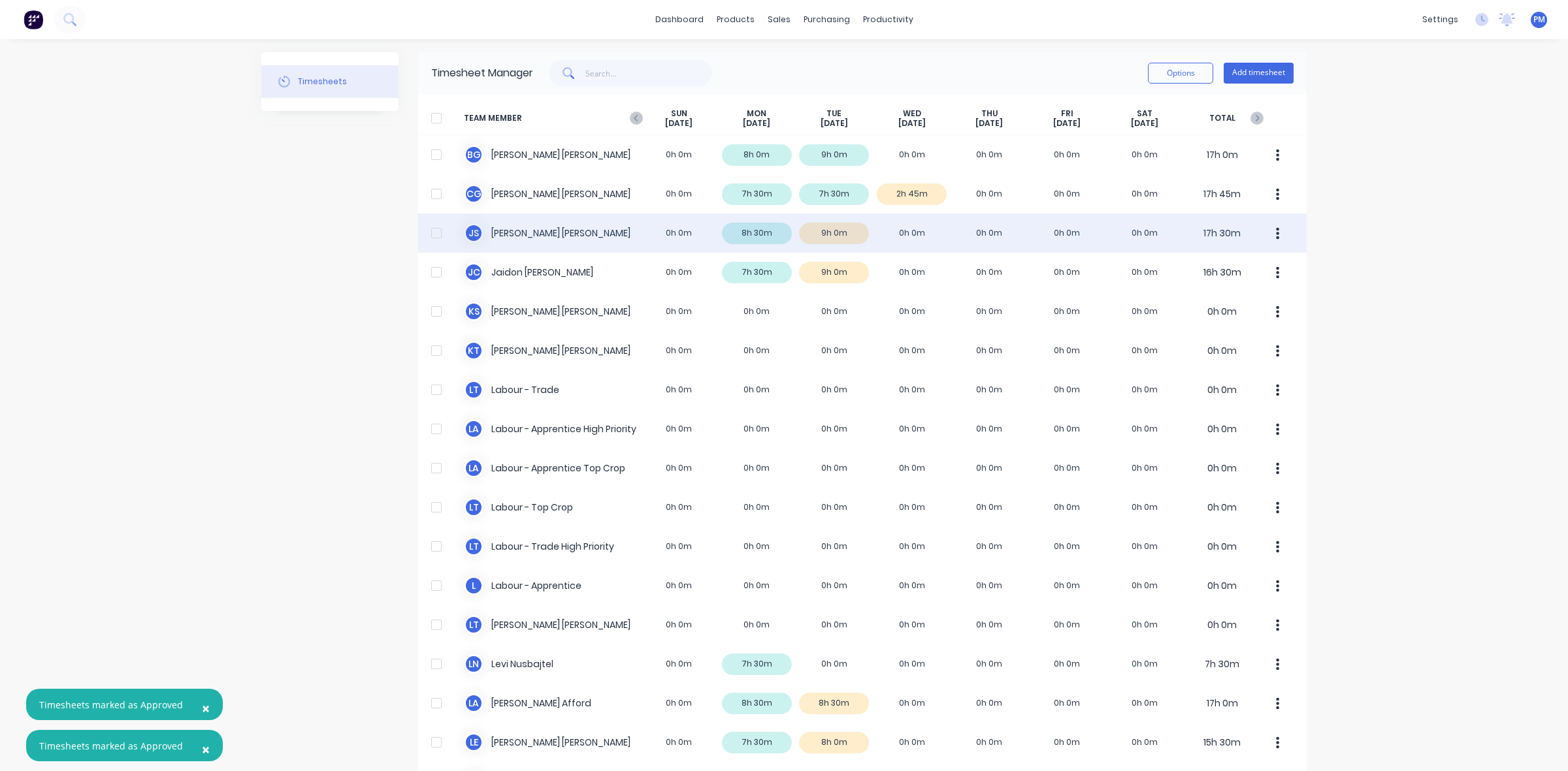
click at [846, 234] on div "[PERSON_NAME] [PERSON_NAME] 0h 0m 8h 30m 9h 0m 0h 0m 0h 0m 0h 0m 0h 0m 17h 30m" at bounding box center [862, 233] width 889 height 39
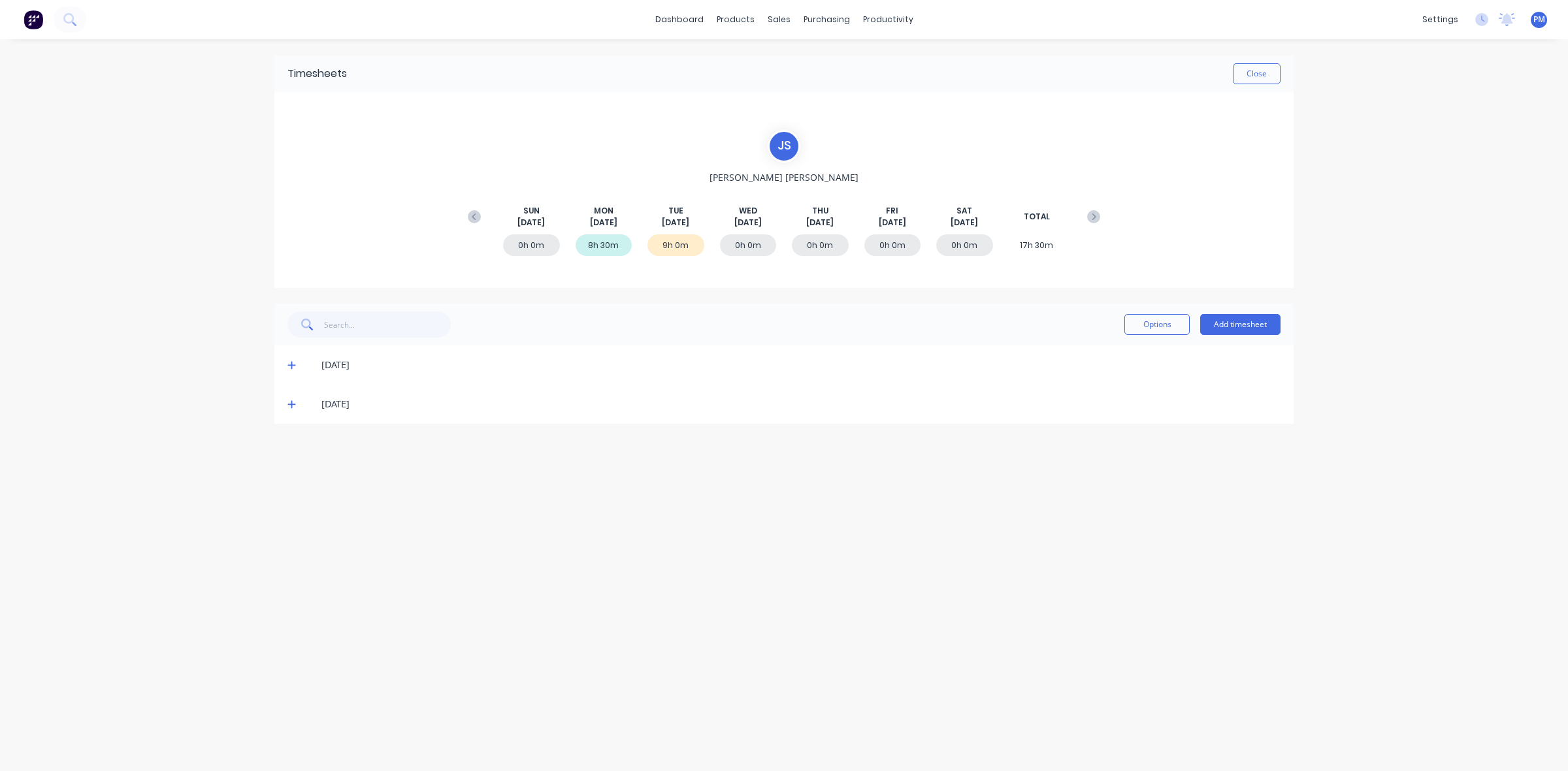
click at [288, 400] on icon at bounding box center [292, 404] width 8 height 9
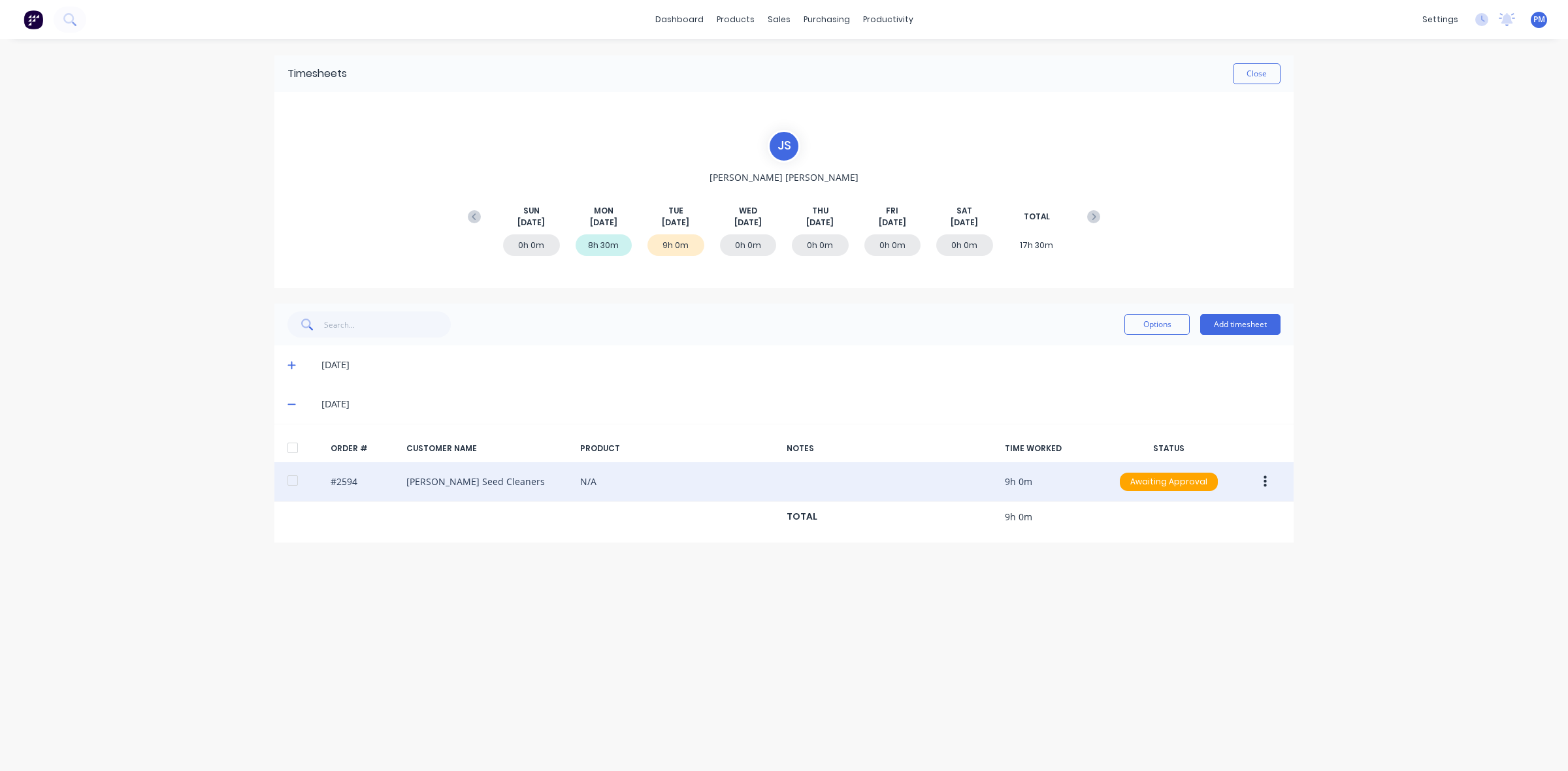
click at [1254, 477] on button "button" at bounding box center [1265, 482] width 31 height 23
click at [1219, 513] on div "Approve" at bounding box center [1218, 517] width 101 height 19
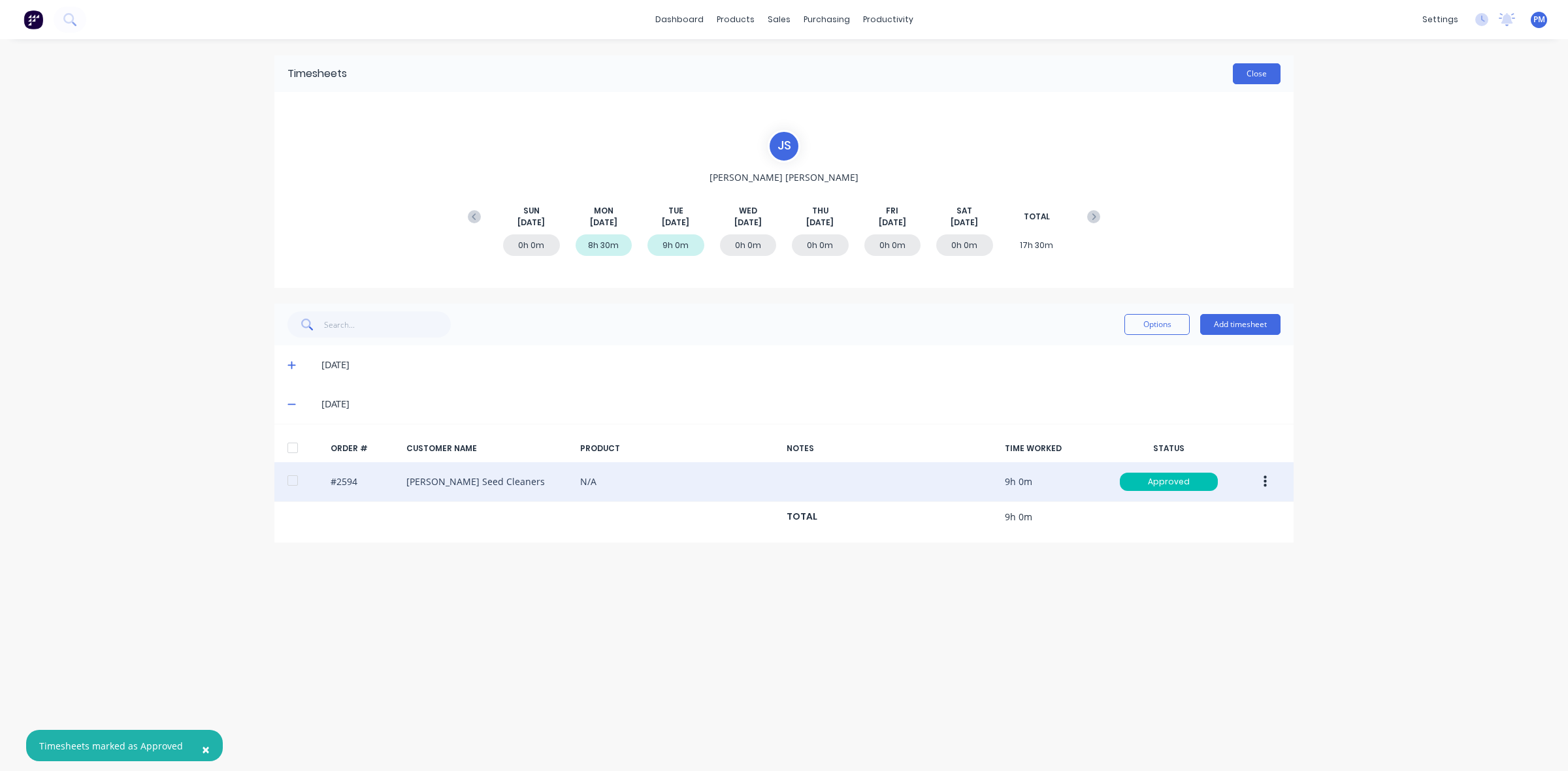
click at [1260, 73] on button "Close" at bounding box center [1257, 73] width 48 height 21
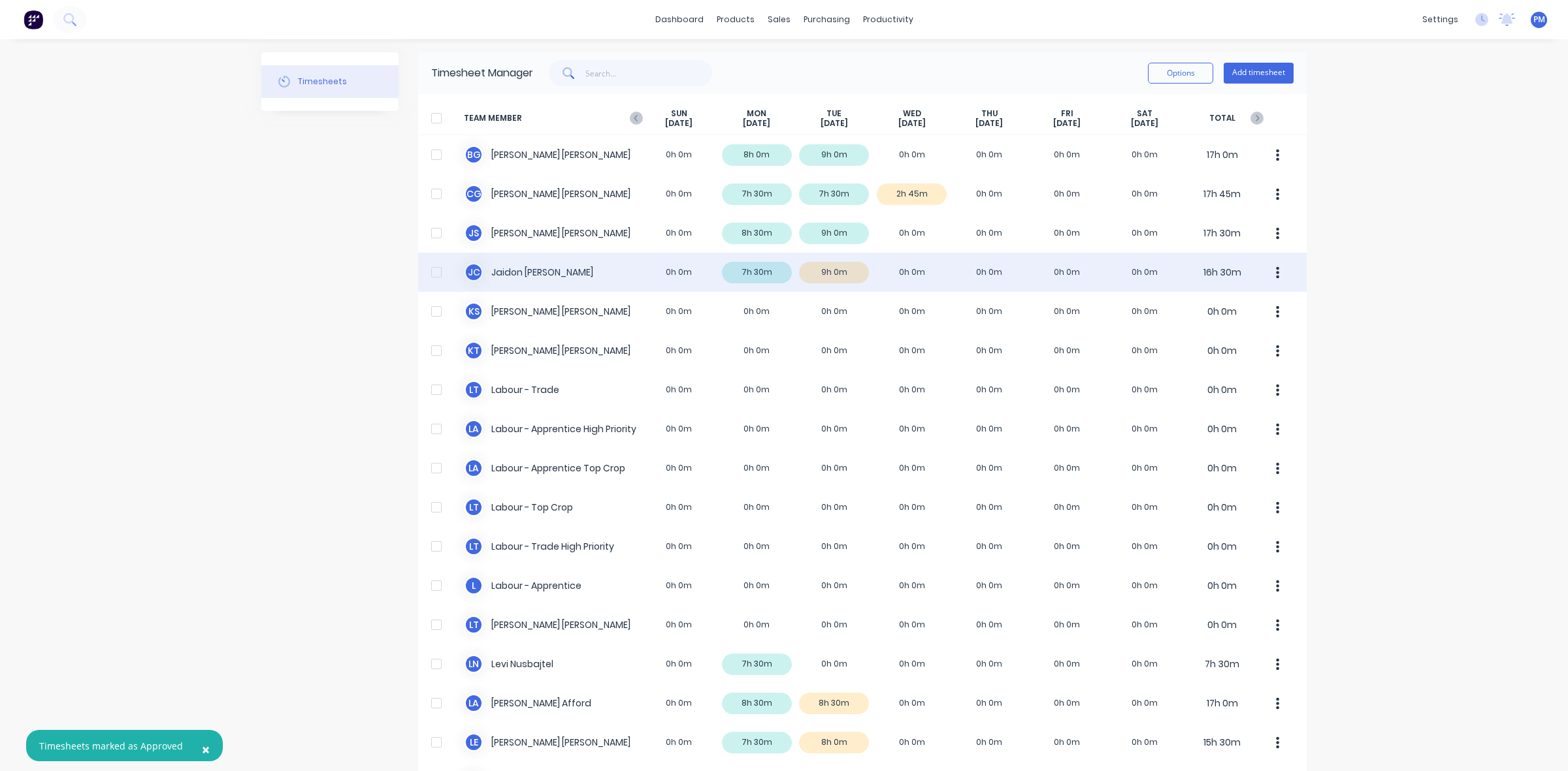
click at [841, 273] on div "[PERSON_NAME] [PERSON_NAME] 0h 0m 7h 30m 9h 0m 0h 0m 0h 0m 0h 0m 0h 0m 16h 30m" at bounding box center [862, 272] width 889 height 39
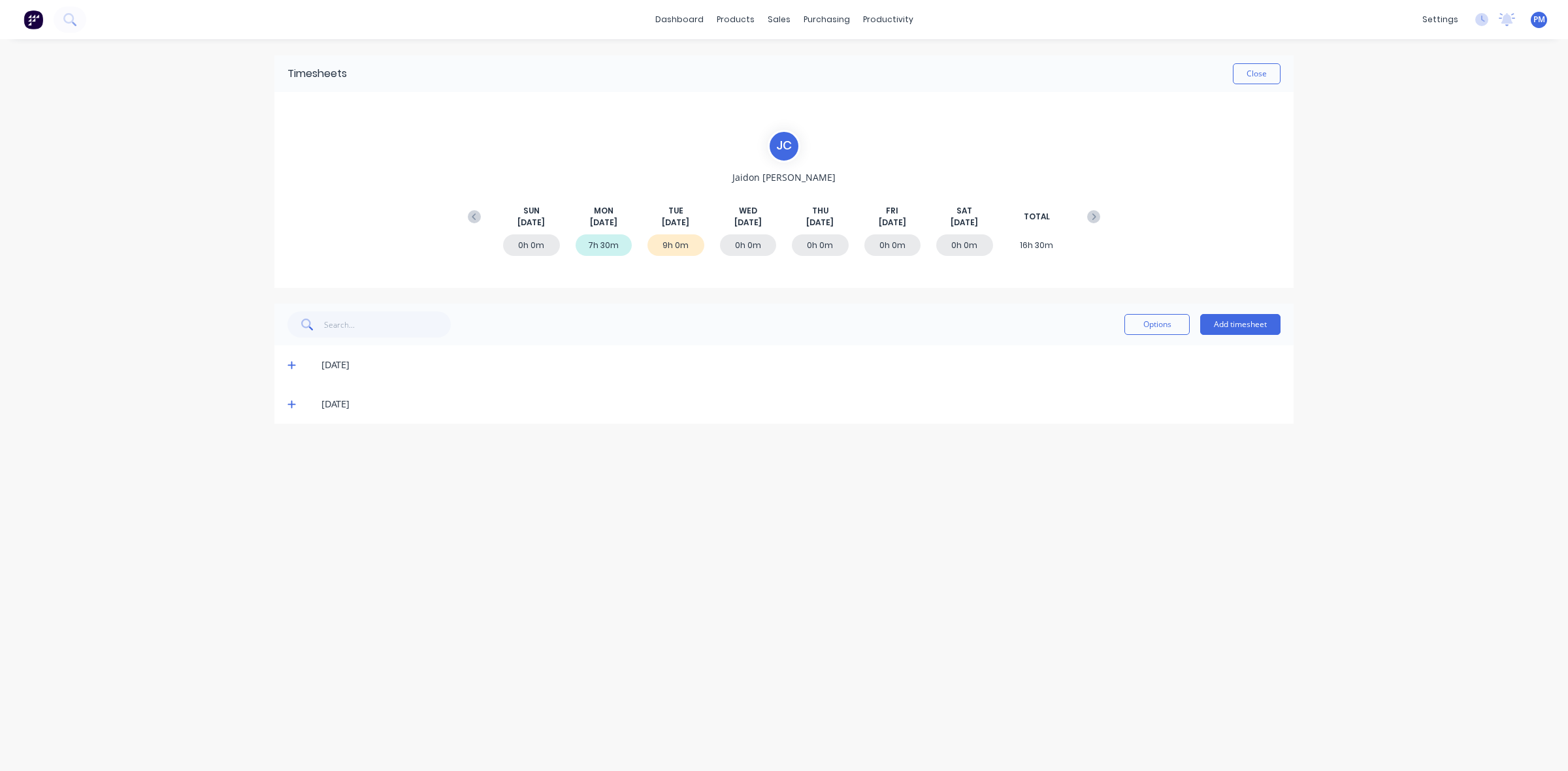
click at [293, 400] on icon at bounding box center [292, 404] width 8 height 9
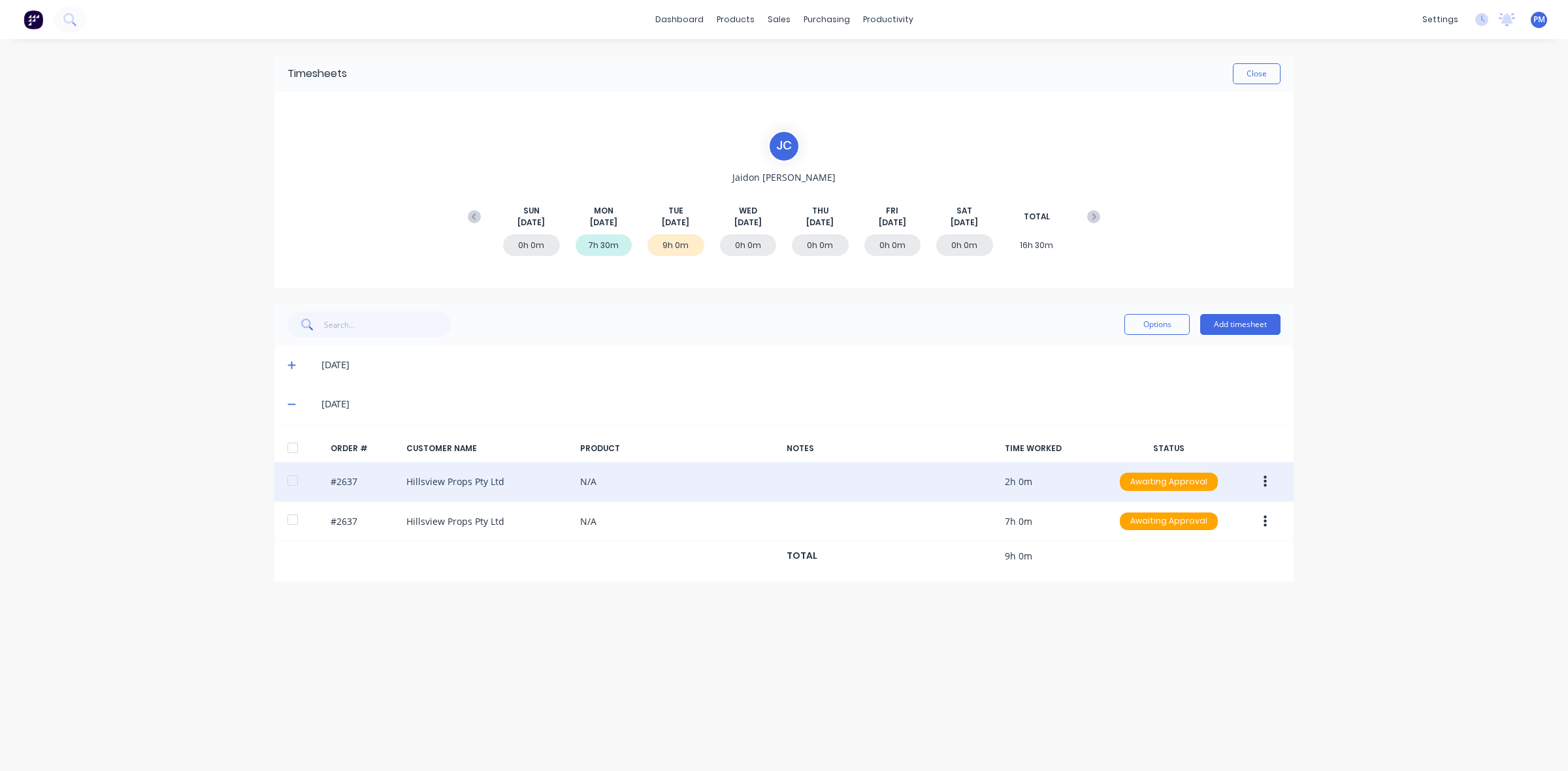
click at [1258, 480] on button "button" at bounding box center [1265, 482] width 31 height 23
click at [1259, 512] on div "Approve" at bounding box center [1218, 517] width 101 height 19
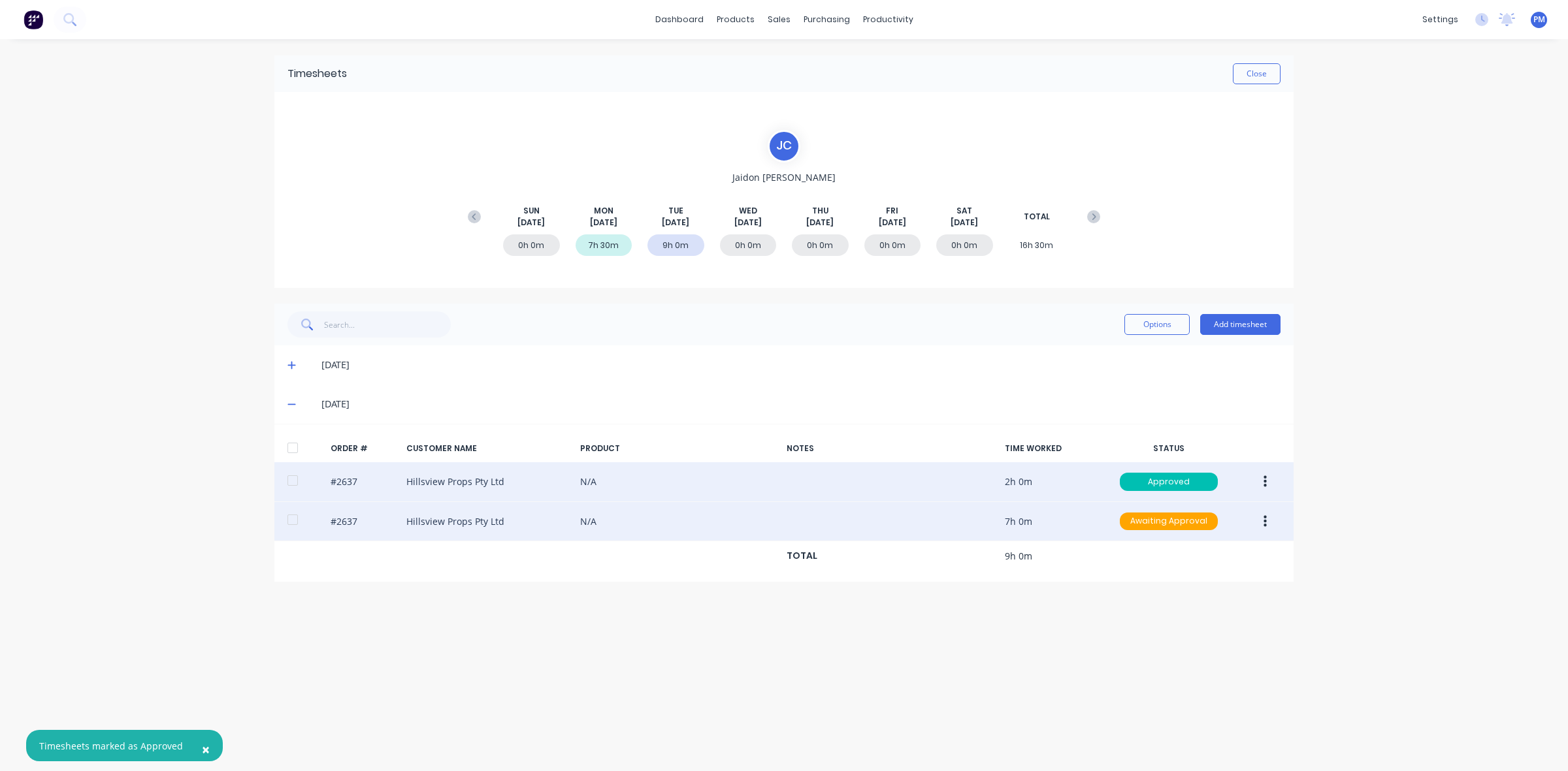
click at [1263, 530] on button "button" at bounding box center [1265, 522] width 31 height 23
click at [1261, 554] on div "Approve" at bounding box center [1218, 556] width 101 height 19
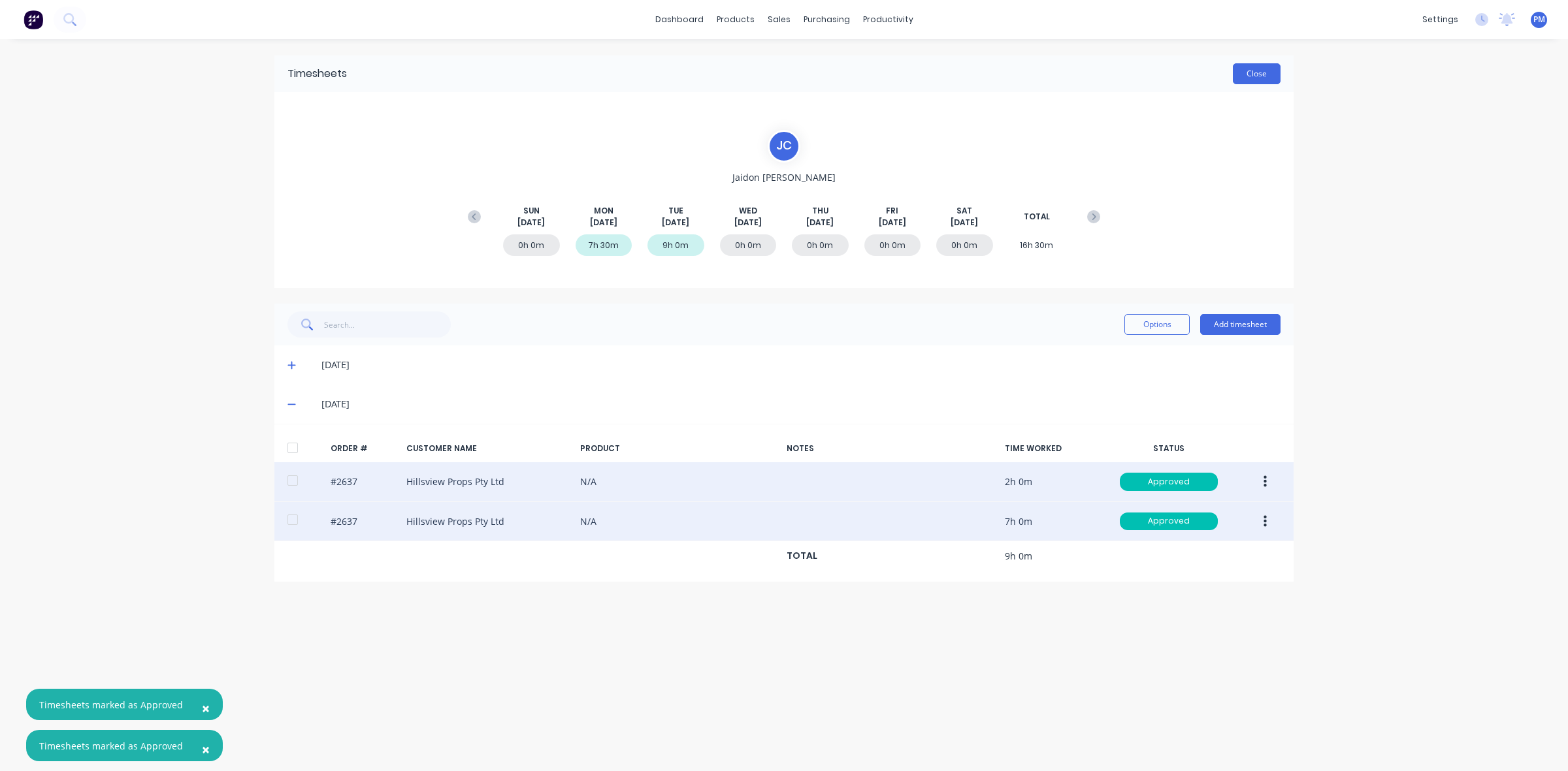
click at [1265, 73] on button "Close" at bounding box center [1257, 73] width 48 height 21
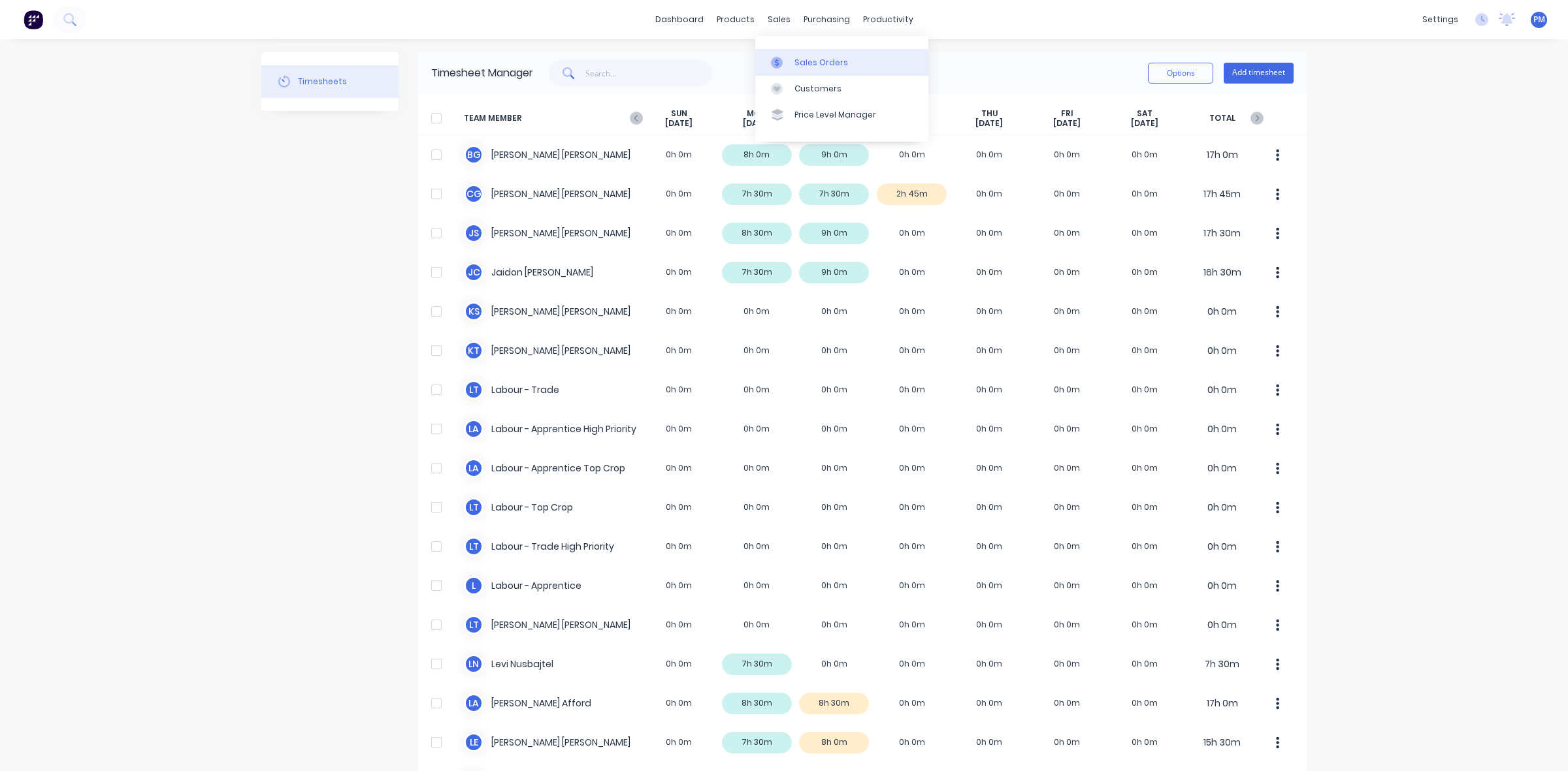
click at [800, 57] on div "Sales Orders" at bounding box center [821, 62] width 54 height 12
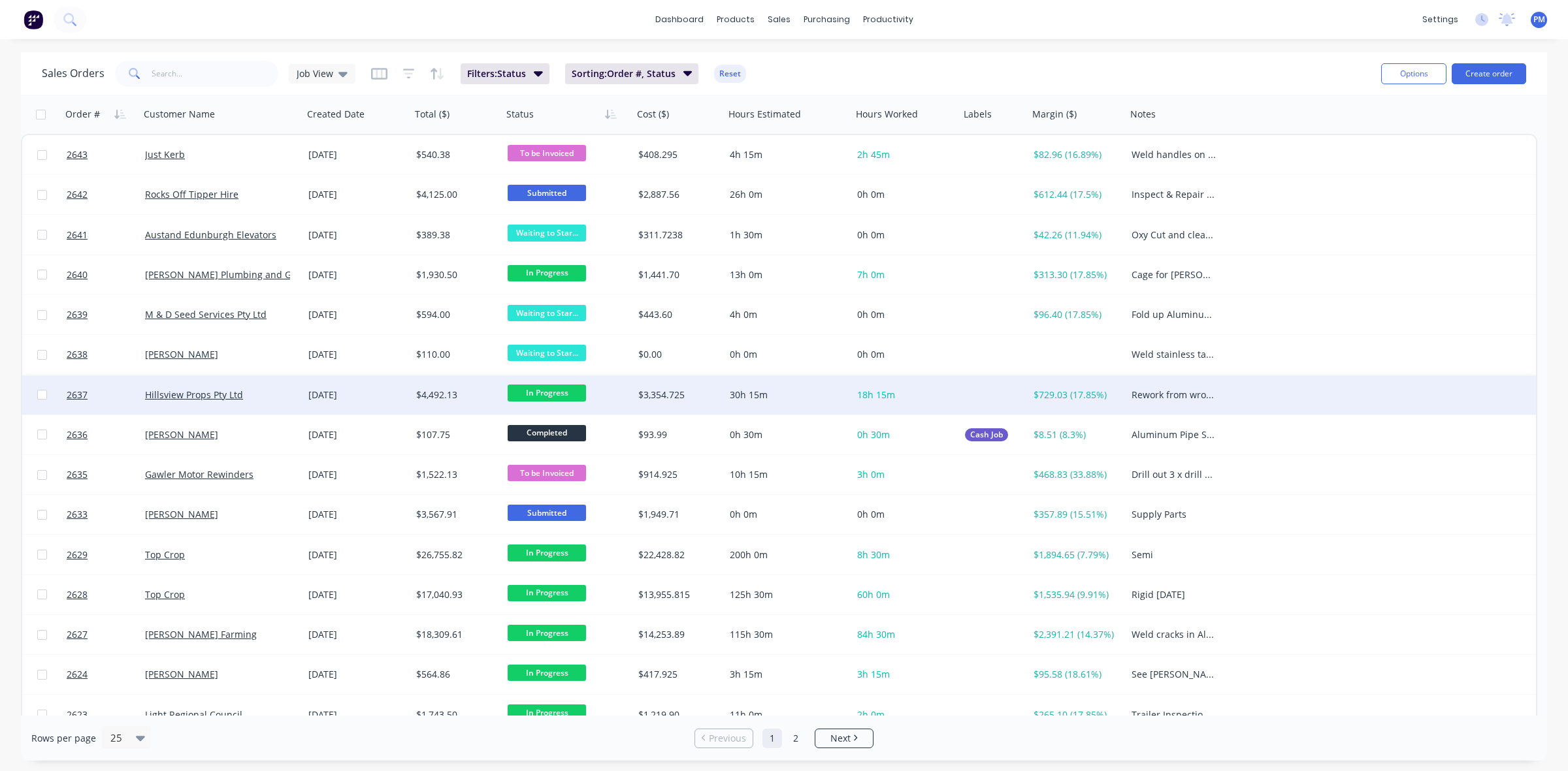
click at [820, 405] on div "30h 15m" at bounding box center [788, 394] width 128 height 39
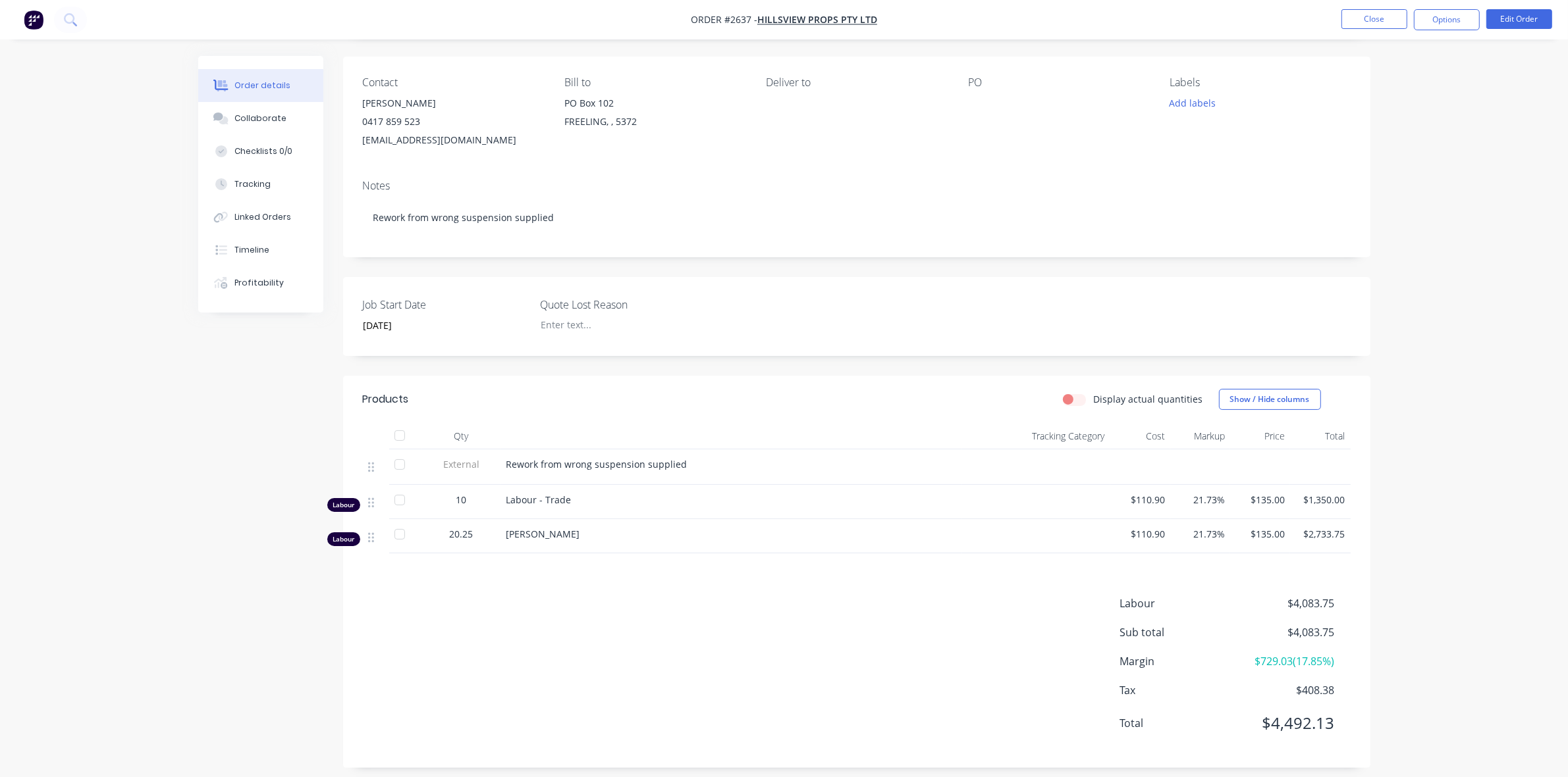
scroll to position [102, 0]
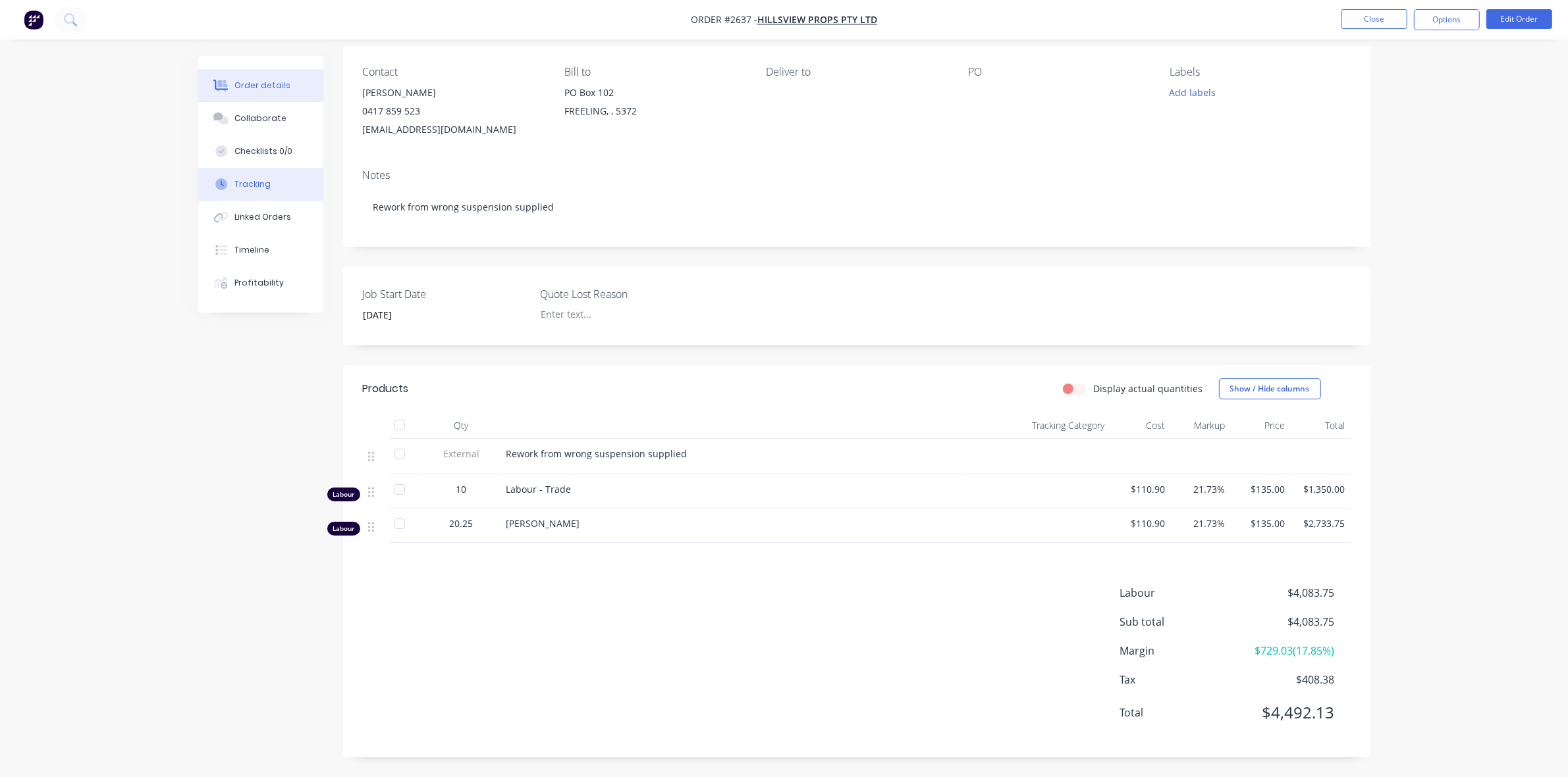
click at [241, 175] on button "Tracking" at bounding box center [261, 185] width 125 height 33
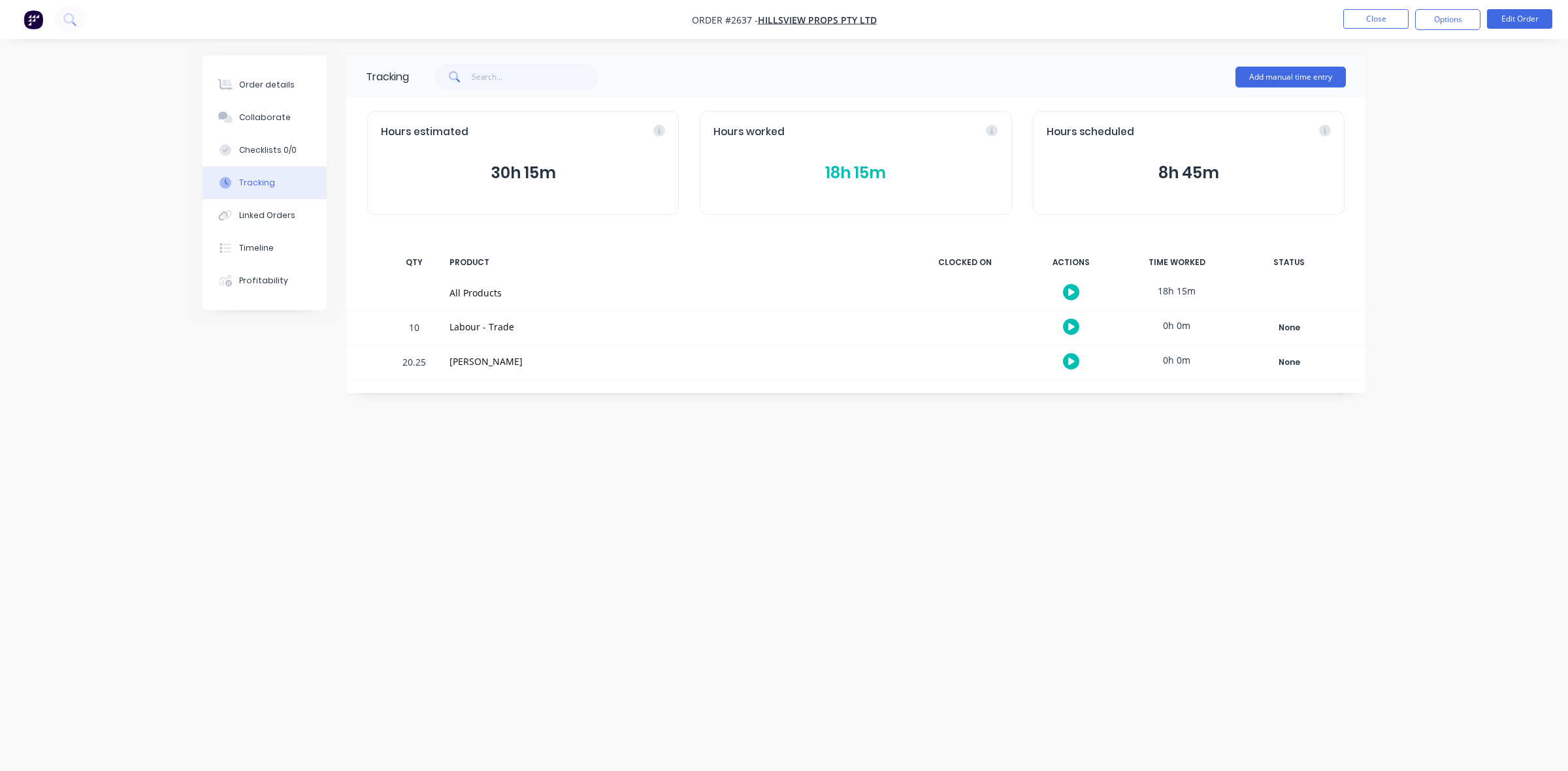
click at [837, 171] on button "18h 15m" at bounding box center [856, 173] width 284 height 25
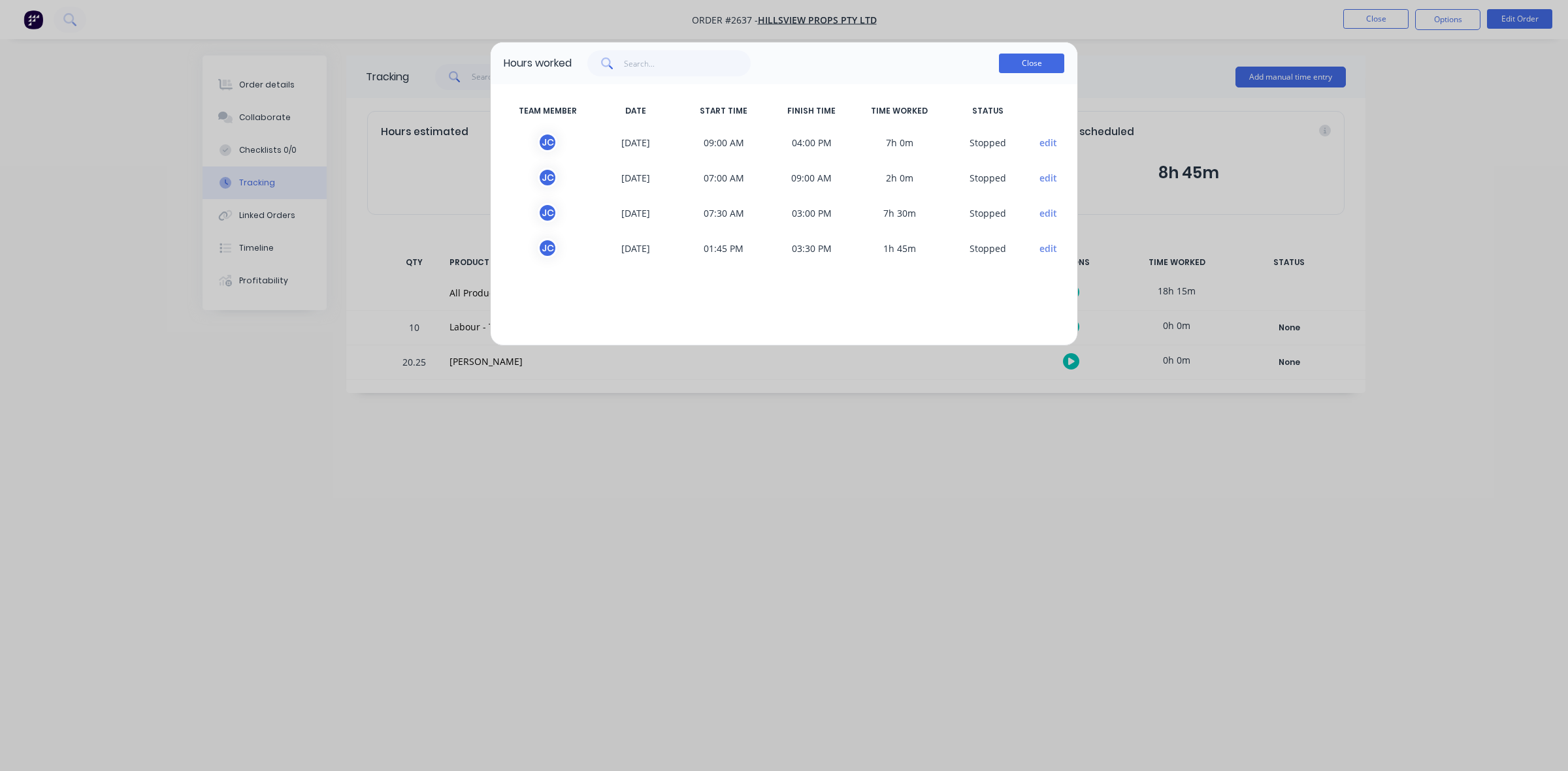
click at [1026, 64] on button "Close" at bounding box center [1031, 63] width 65 height 20
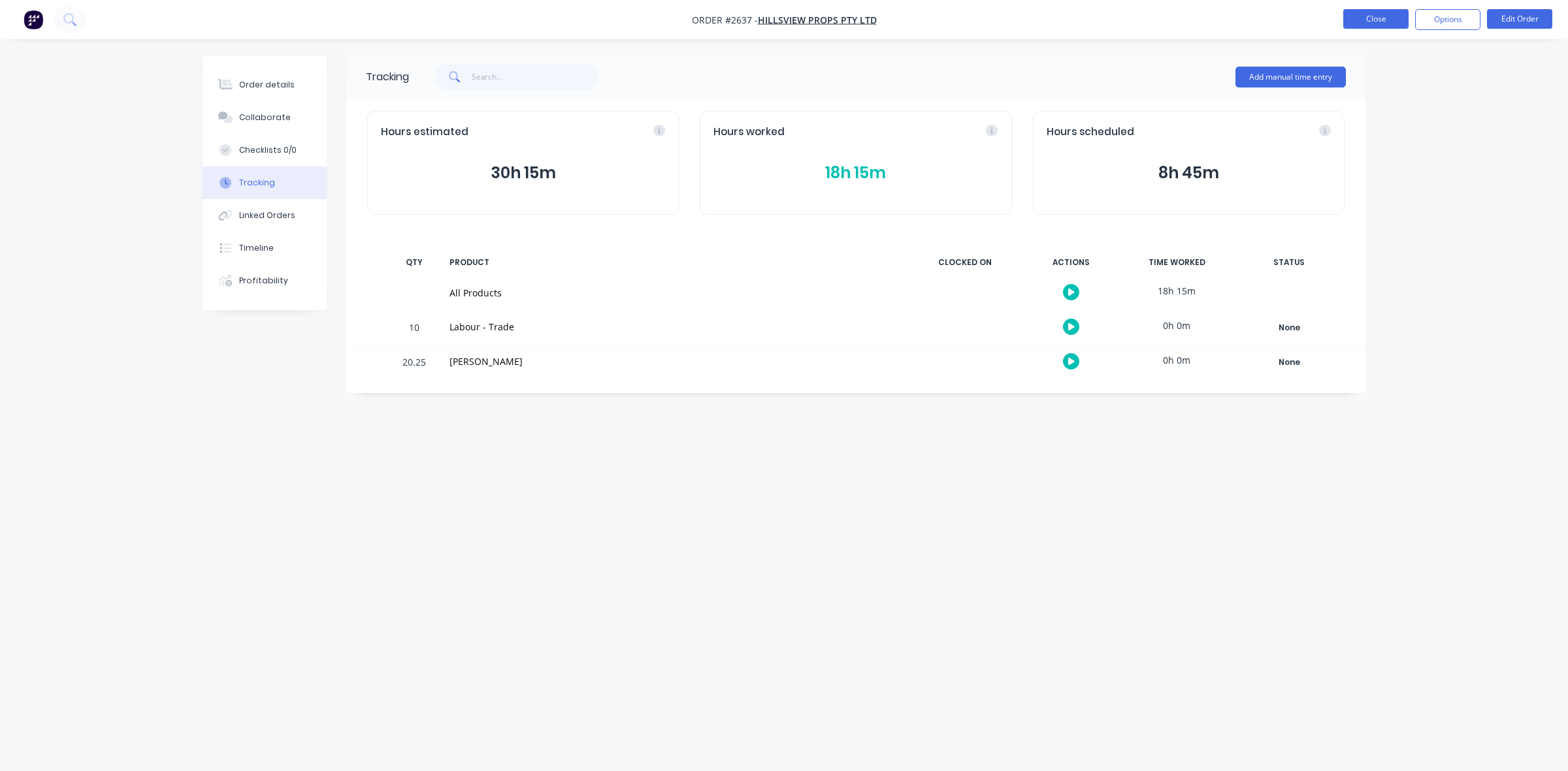
click at [1361, 14] on button "Close" at bounding box center [1376, 19] width 65 height 20
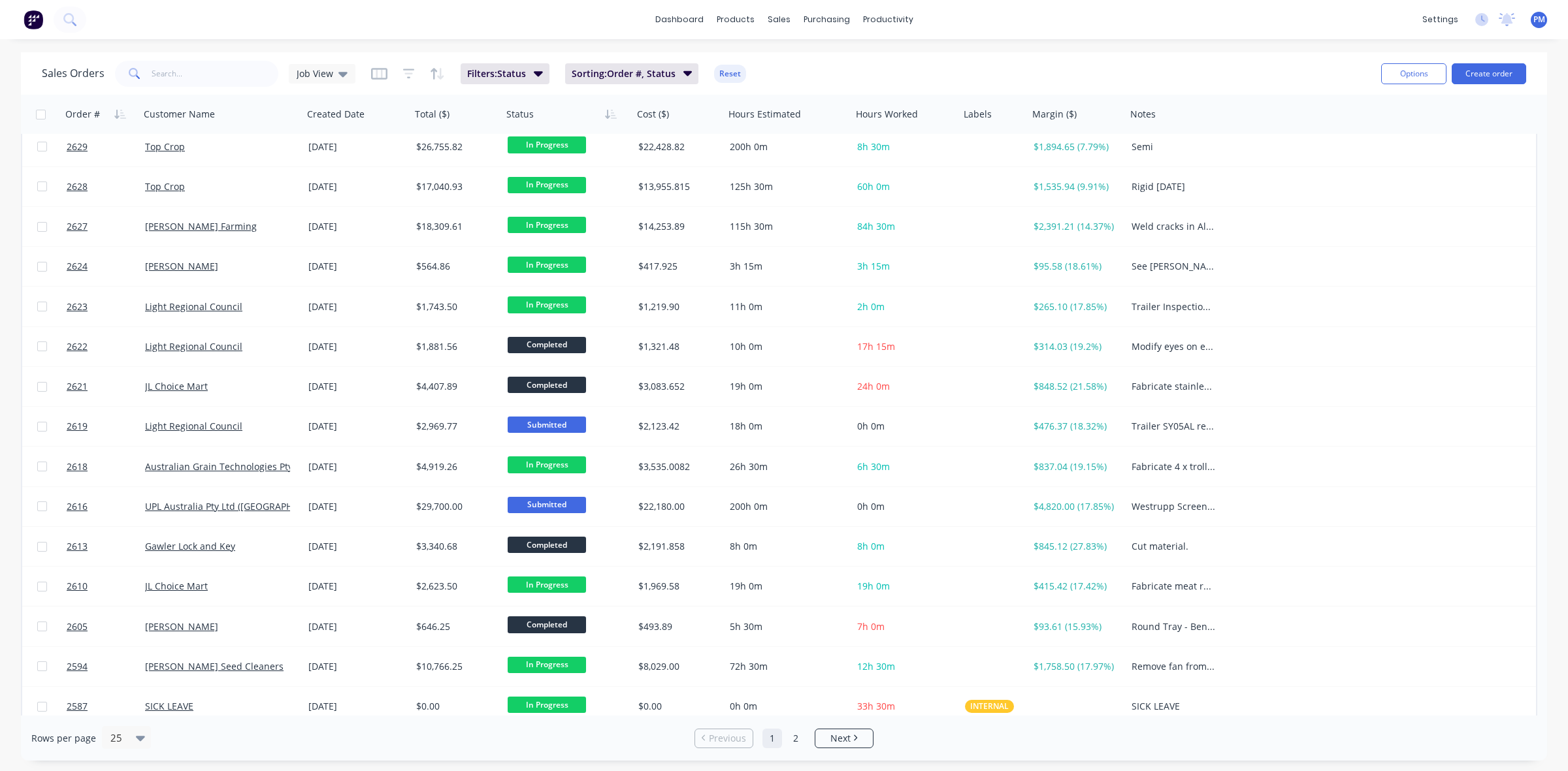
scroll to position [418, 0]
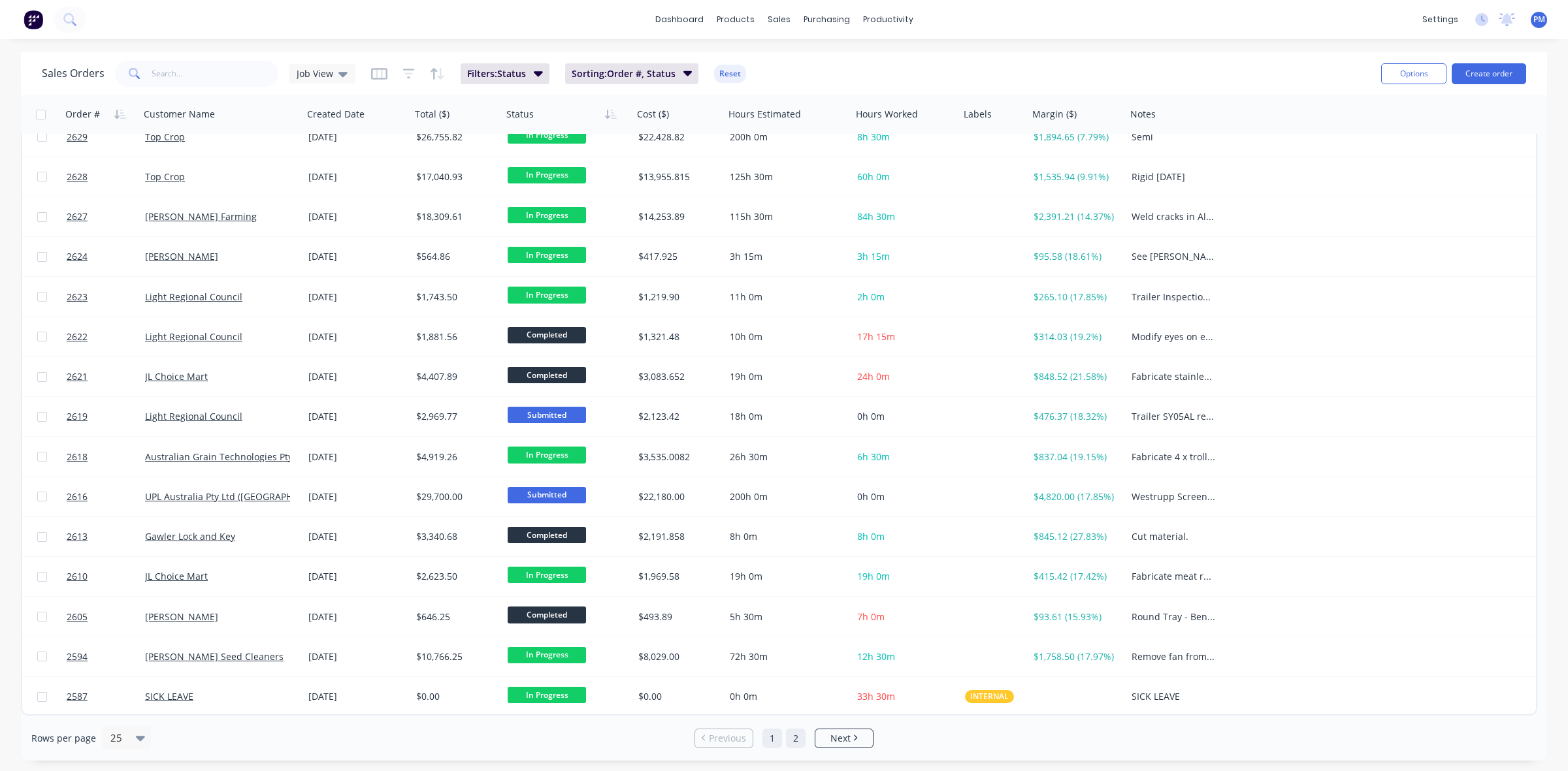
click at [798, 739] on link "2" at bounding box center [795, 739] width 20 height 20
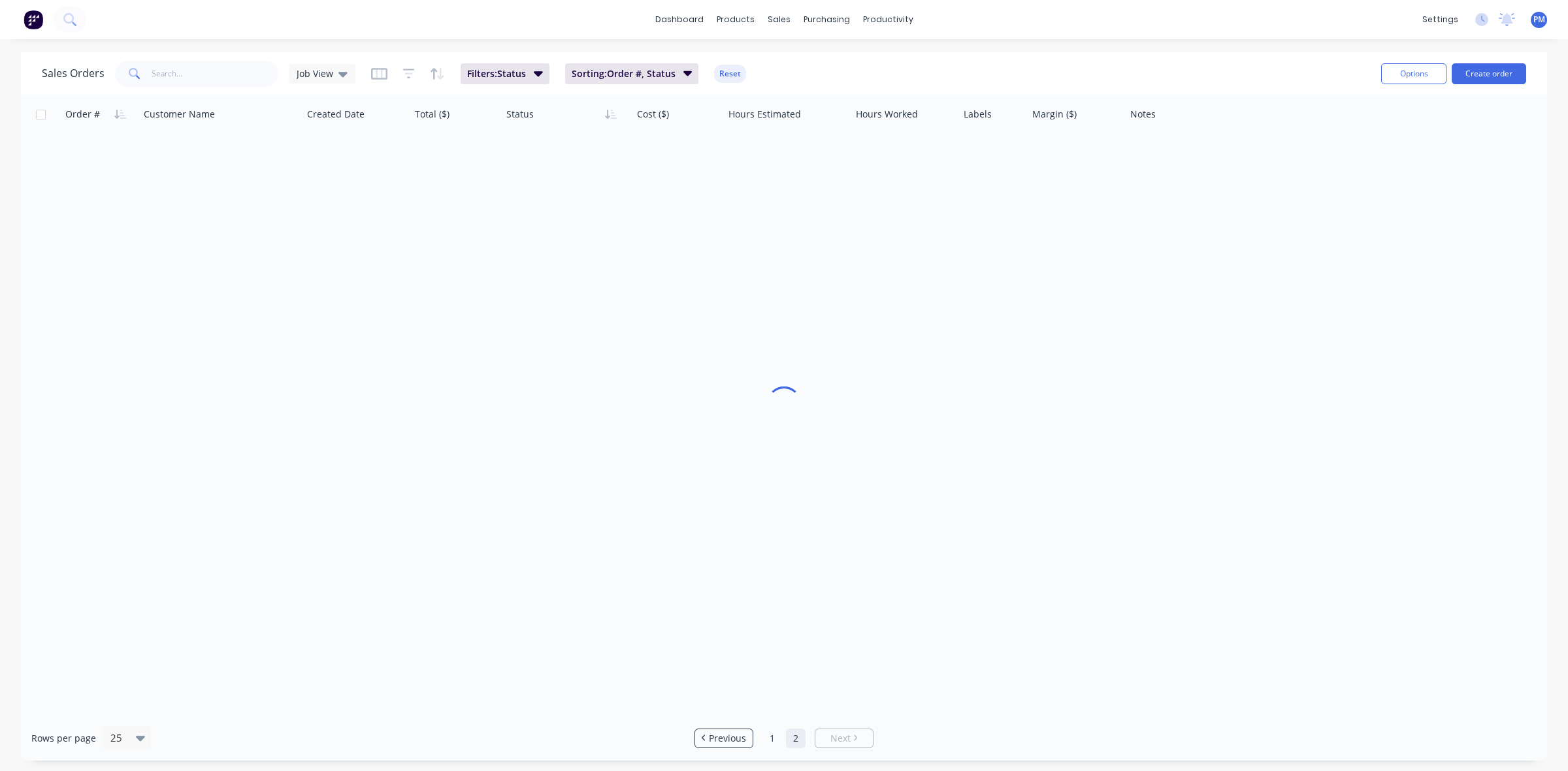
scroll to position [0, 0]
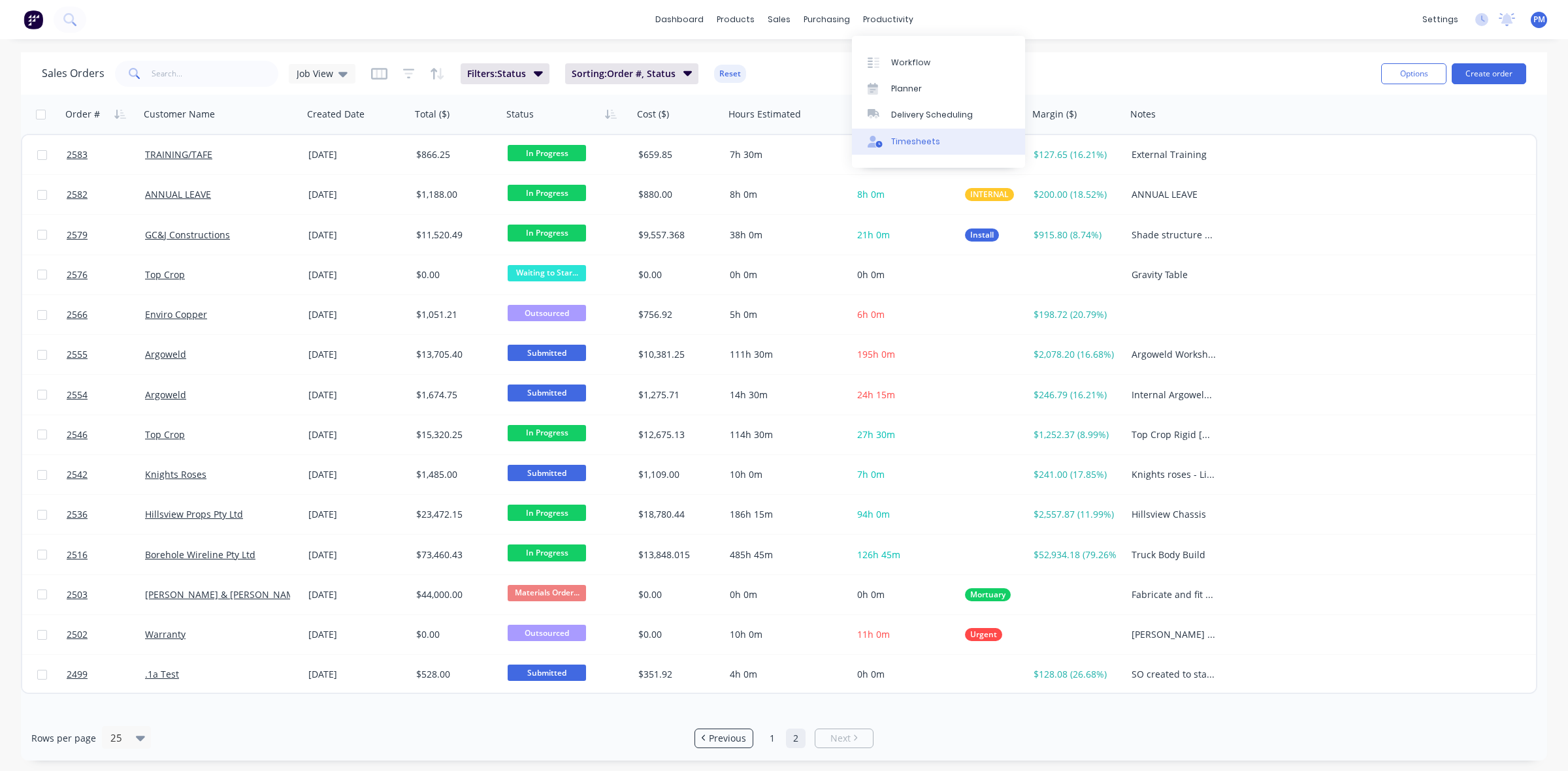
click at [900, 139] on div "Timesheets" at bounding box center [915, 141] width 49 height 12
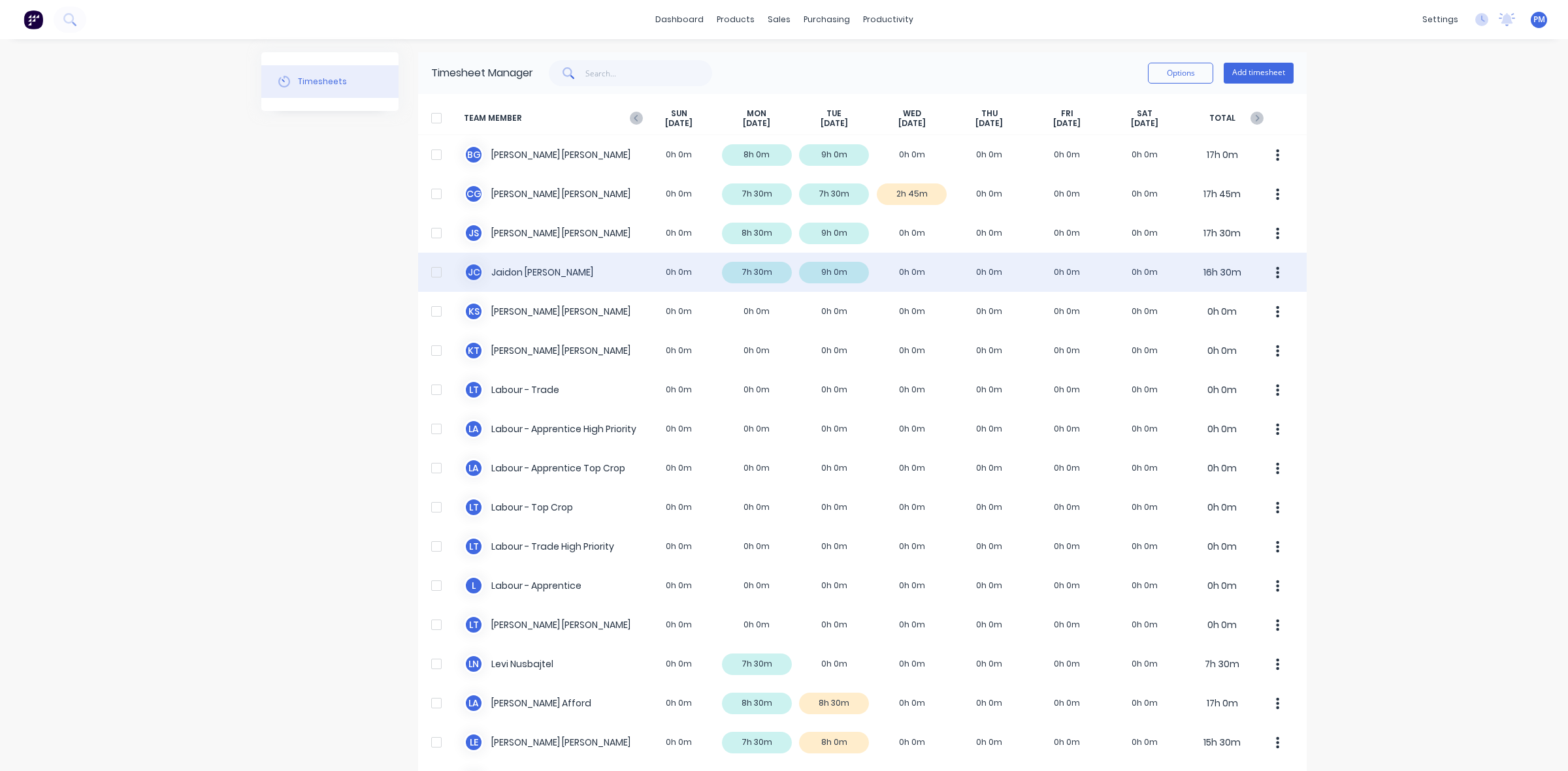
click at [559, 272] on div "[PERSON_NAME] [PERSON_NAME] 0h 0m 7h 30m 9h 0m 0h 0m 0h 0m 0h 0m 0h 0m 16h 30m" at bounding box center [862, 272] width 889 height 39
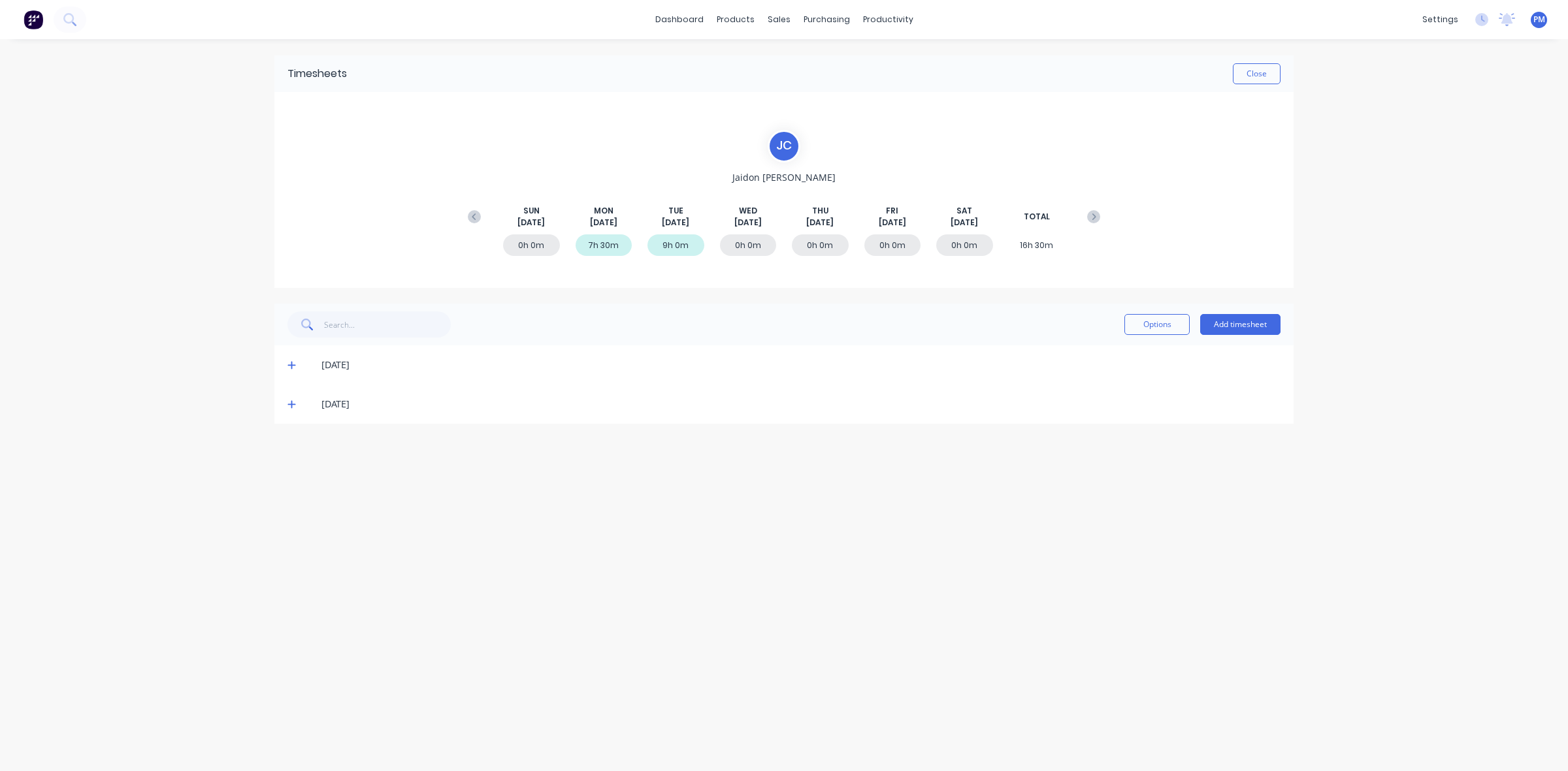
click at [289, 362] on icon at bounding box center [292, 365] width 8 height 9
click at [293, 363] on icon at bounding box center [292, 365] width 8 height 9
click at [290, 405] on icon at bounding box center [292, 404] width 8 height 9
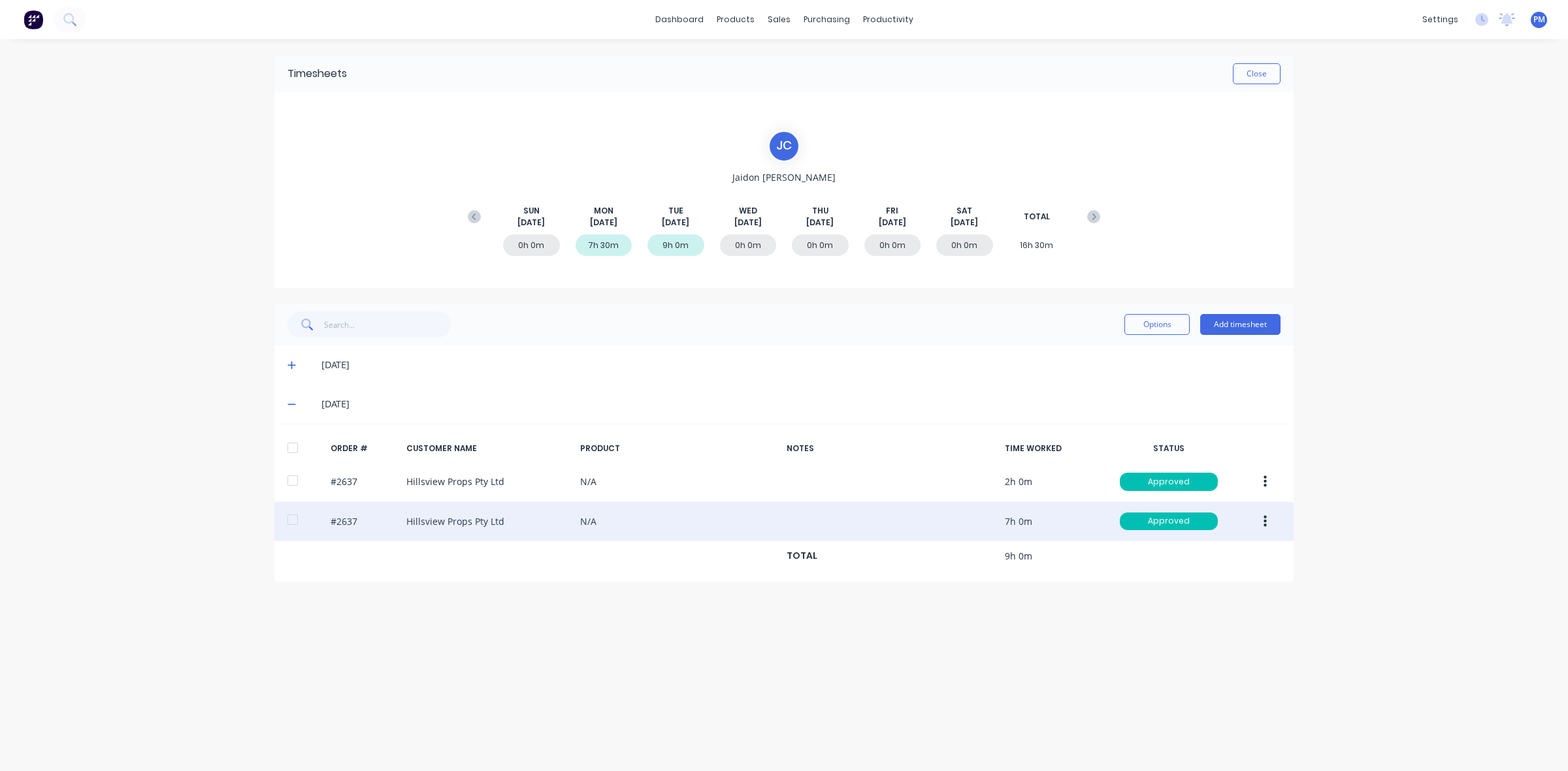
click at [1260, 523] on button "button" at bounding box center [1265, 522] width 31 height 23
click at [1189, 606] on div "Edit" at bounding box center [1218, 608] width 101 height 19
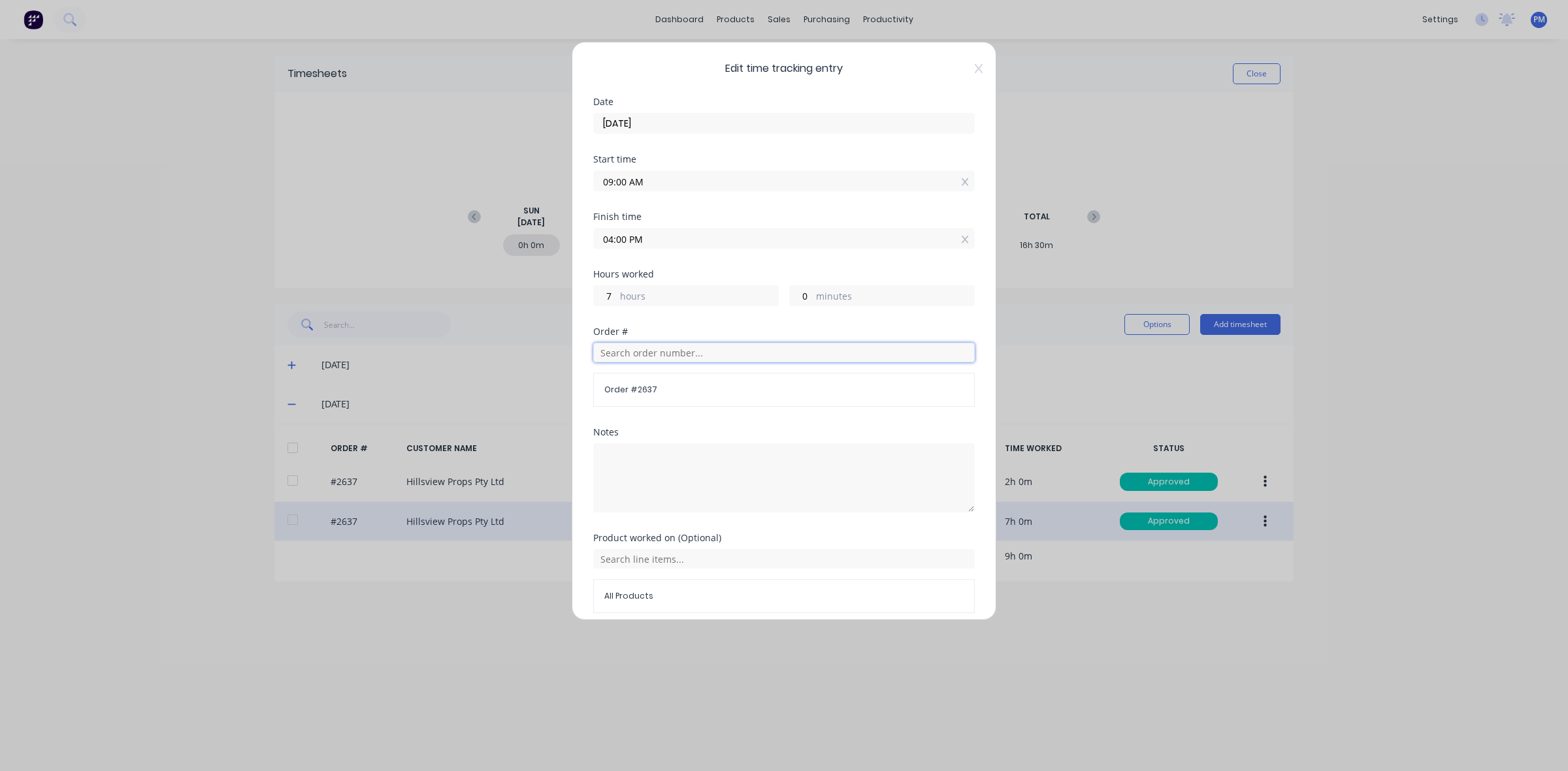
click at [659, 354] on input "text" at bounding box center [784, 353] width 382 height 20
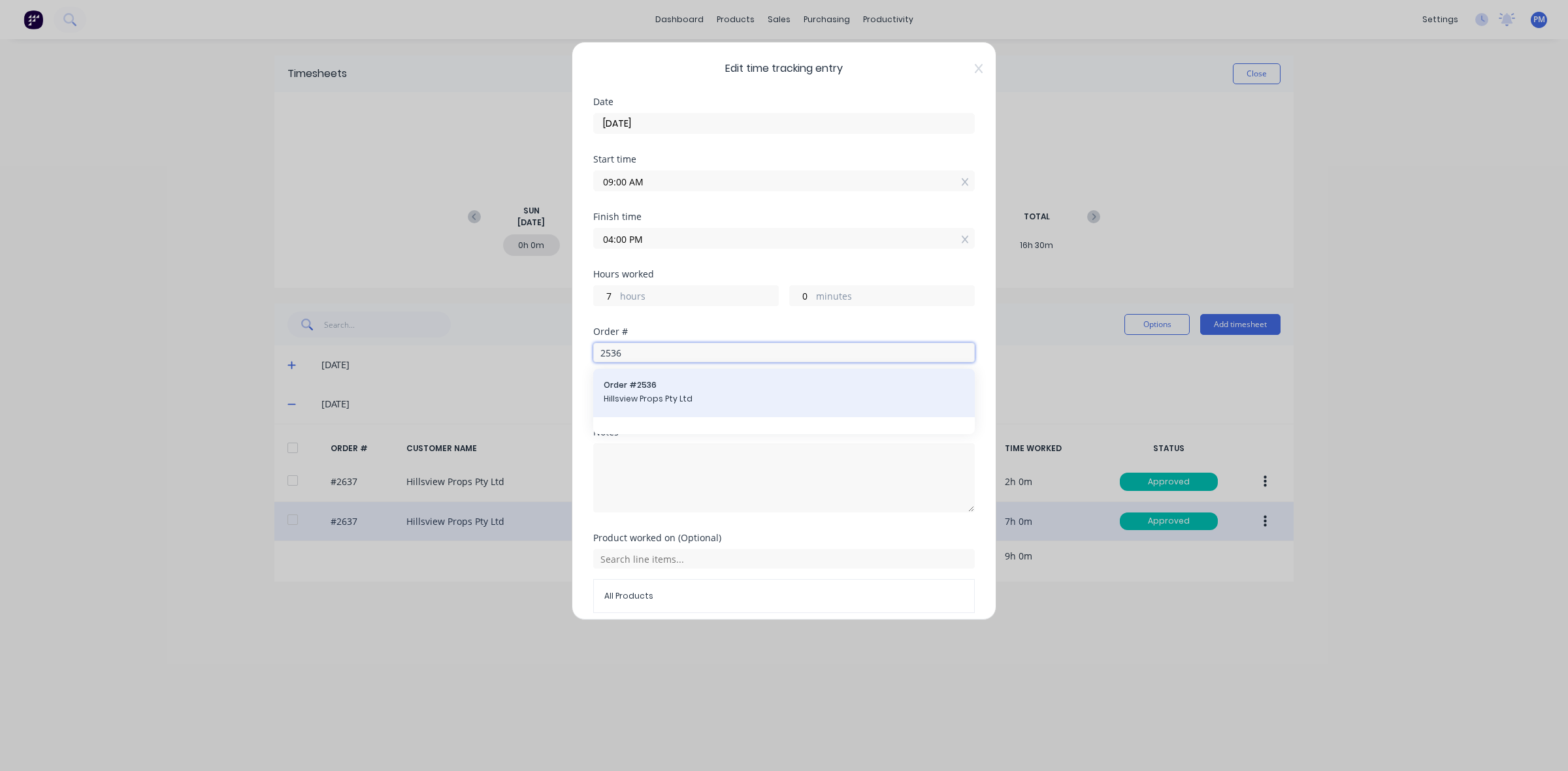
type input "2536"
click at [638, 390] on span "Order # 2536" at bounding box center [784, 385] width 361 height 12
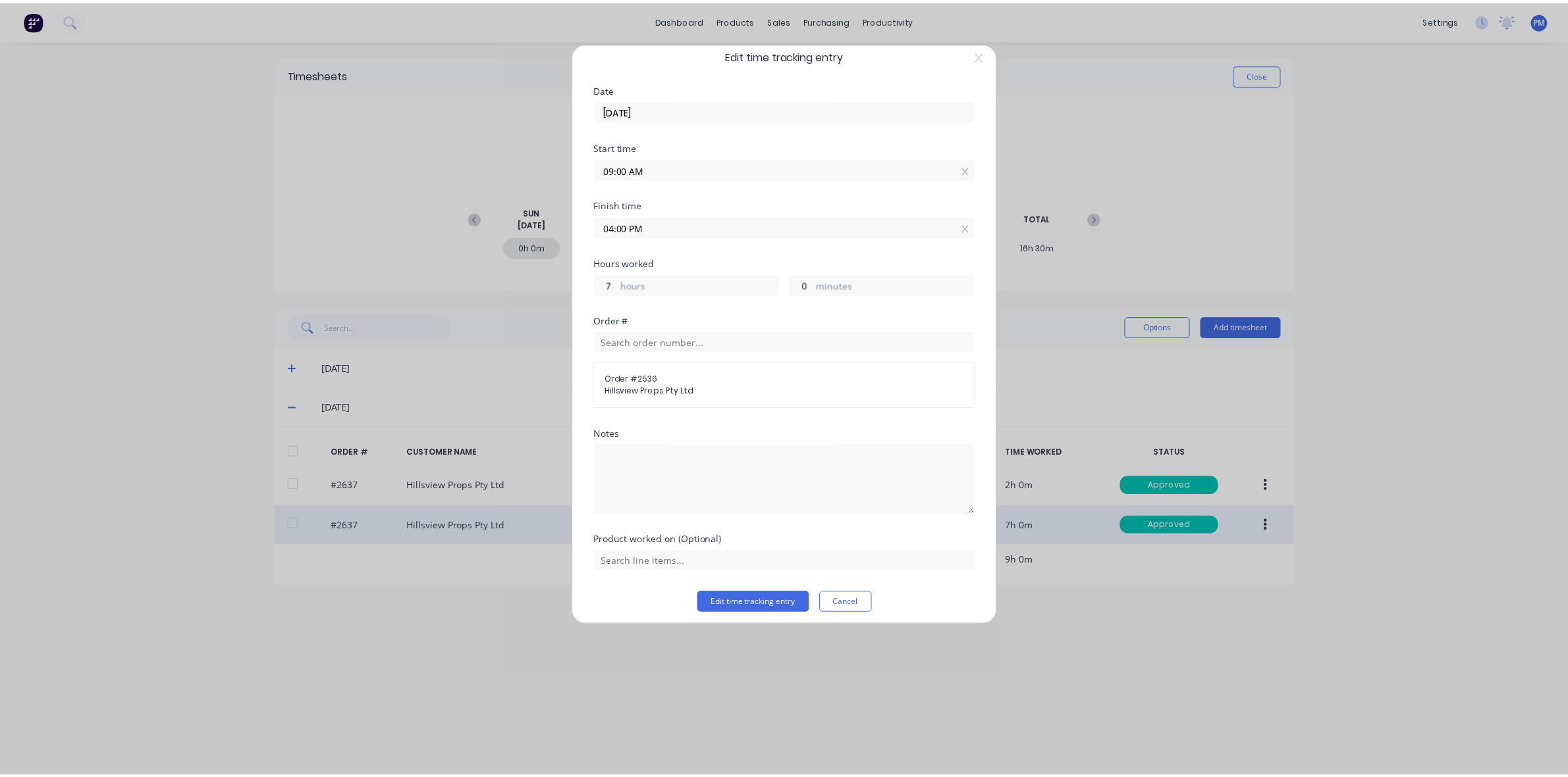
scroll to position [23, 0]
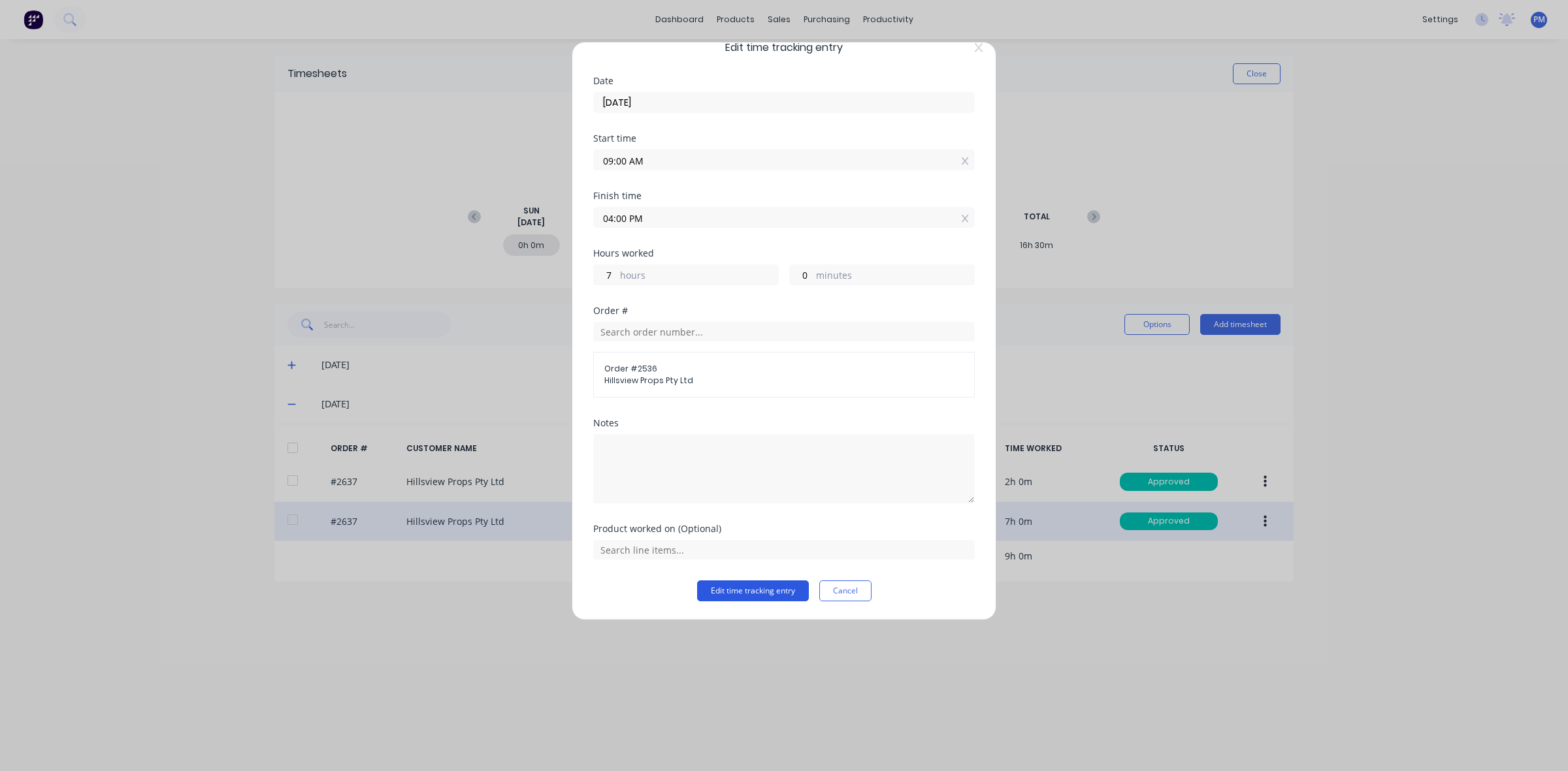
click at [743, 589] on button "Edit time tracking entry" at bounding box center [753, 591] width 112 height 21
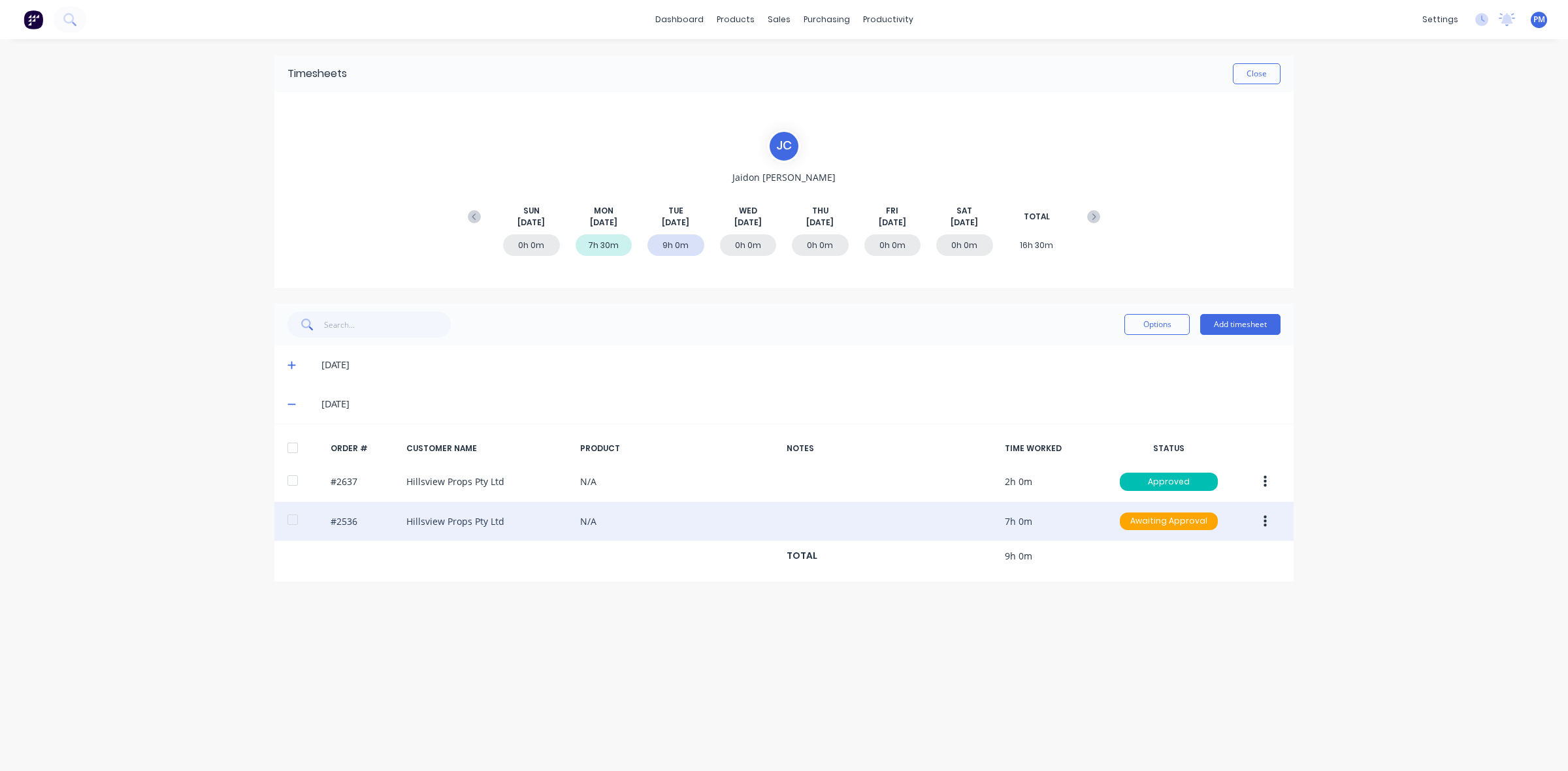
click at [1259, 520] on button "button" at bounding box center [1265, 522] width 31 height 23
click at [1204, 564] on div "Approve" at bounding box center [1218, 556] width 101 height 19
click at [1208, 589] on div "Timesheets Close [PERSON_NAME] [PERSON_NAME] [DATE] [DATE] [DATE] [DATE] [DATE]…" at bounding box center [784, 392] width 1045 height 706
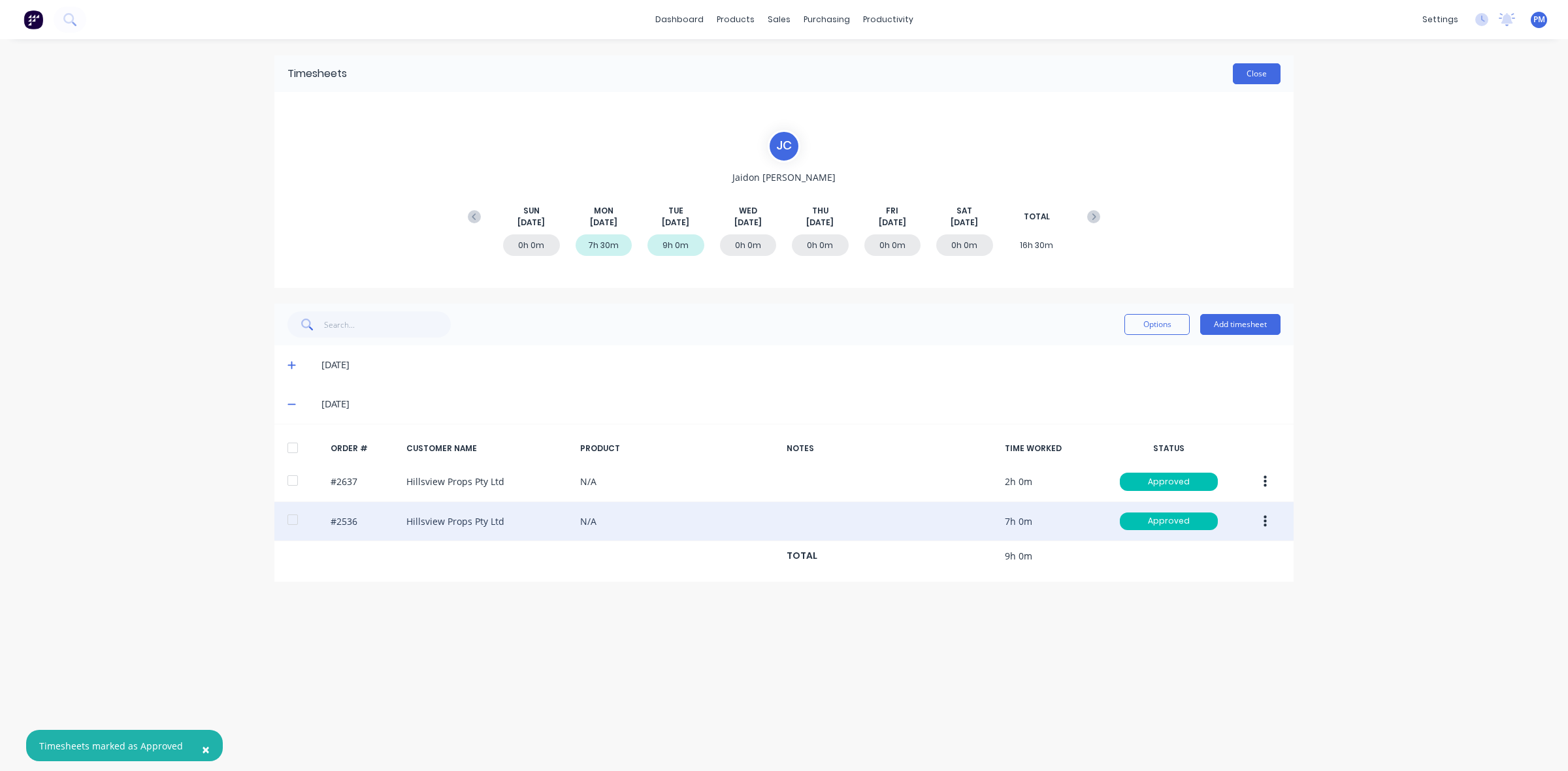
click at [1243, 73] on button "Close" at bounding box center [1257, 73] width 48 height 21
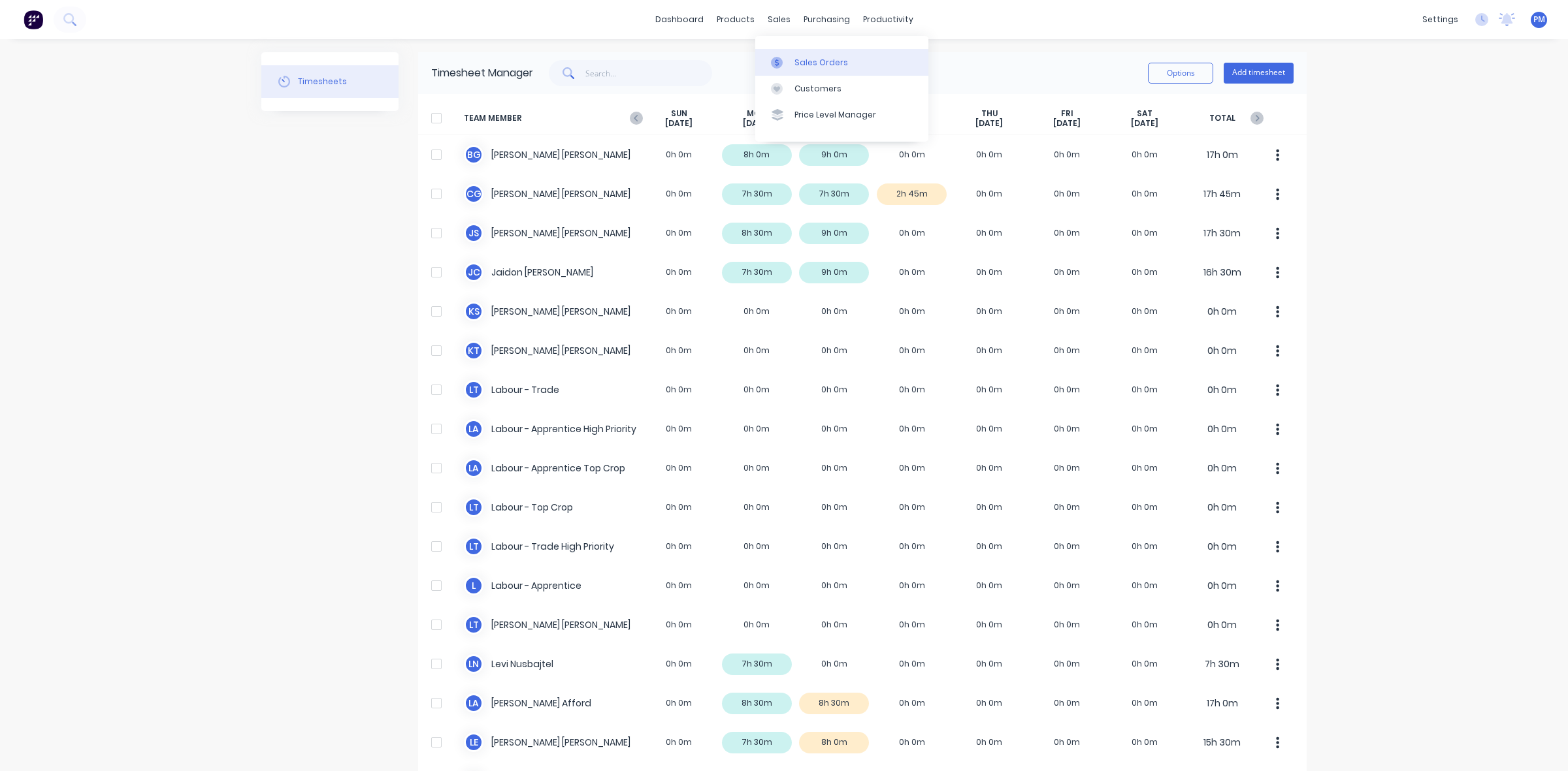
click at [808, 58] on div "Sales Orders" at bounding box center [821, 62] width 54 height 12
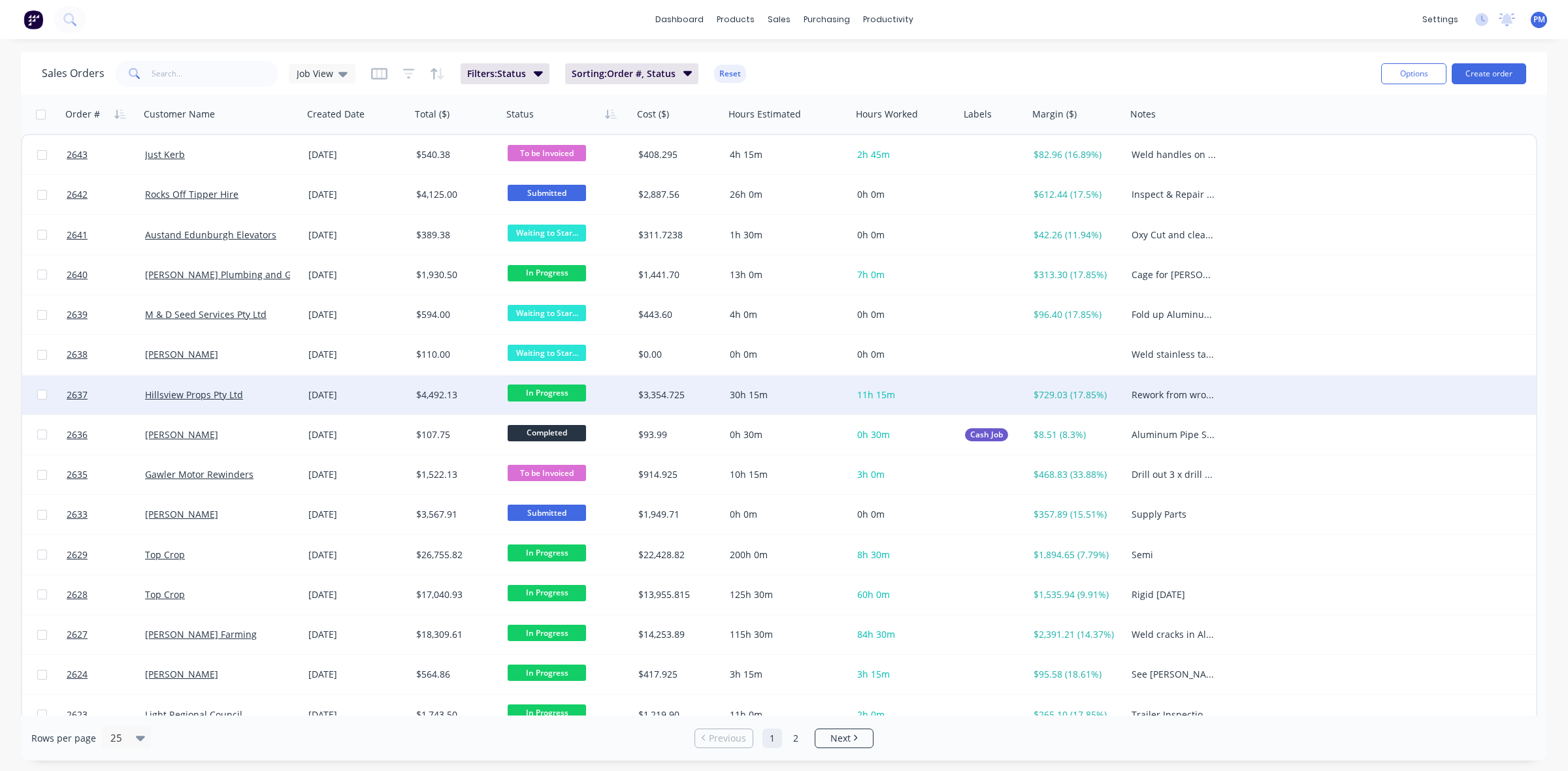
click at [389, 392] on div "[DATE]" at bounding box center [357, 395] width 97 height 13
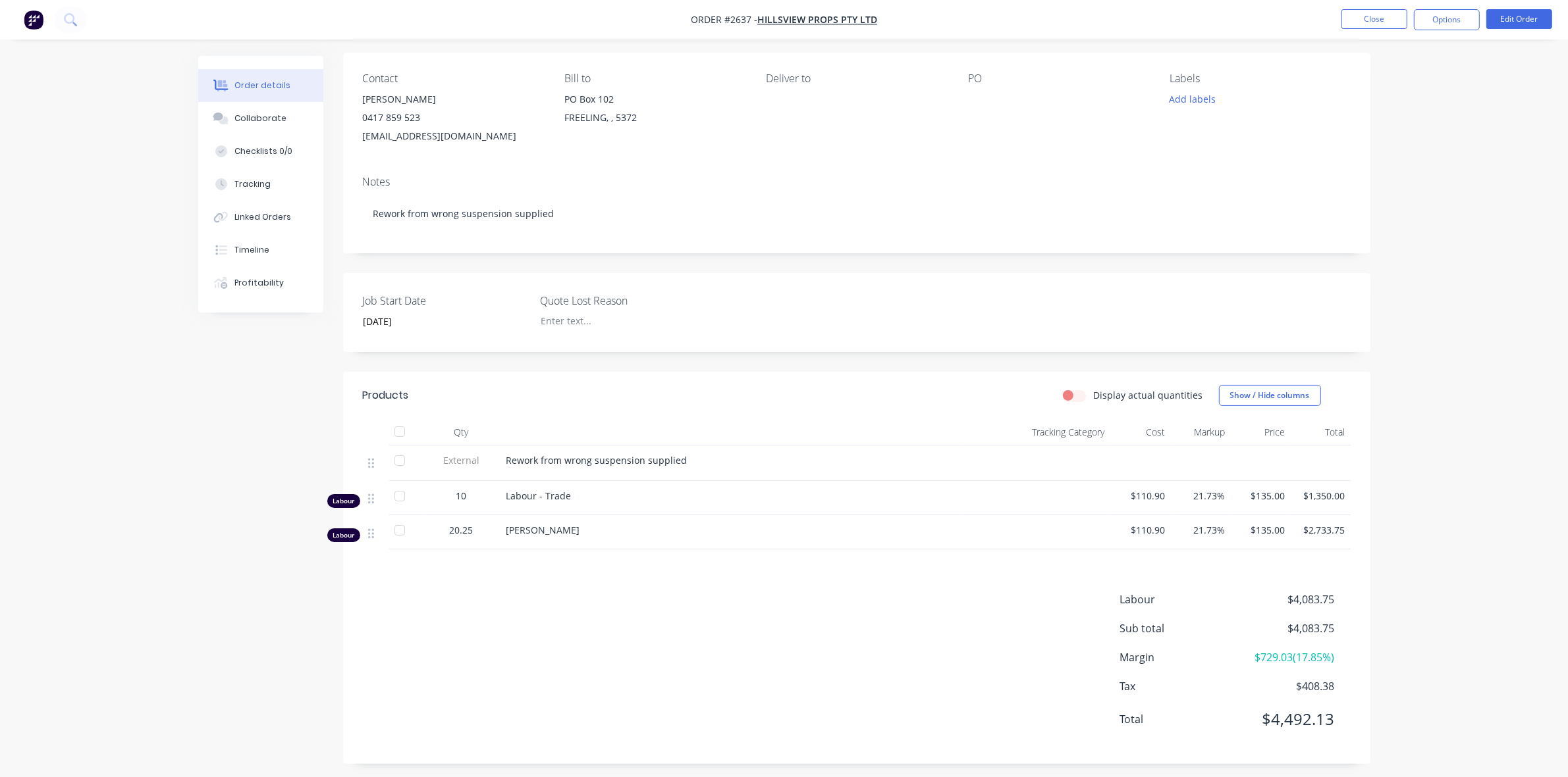
scroll to position [102, 0]
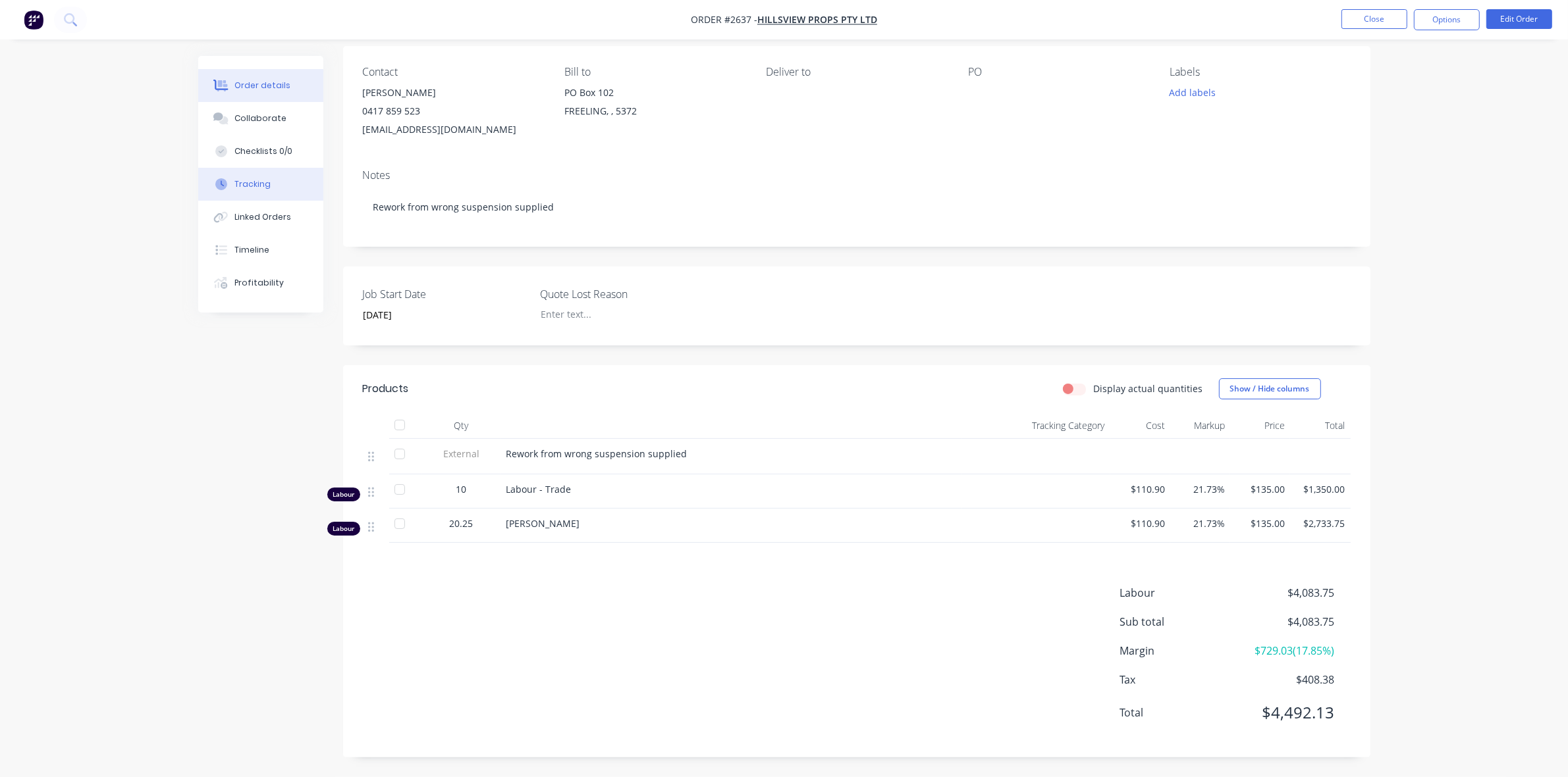
click at [259, 187] on div "Tracking" at bounding box center [252, 184] width 36 height 12
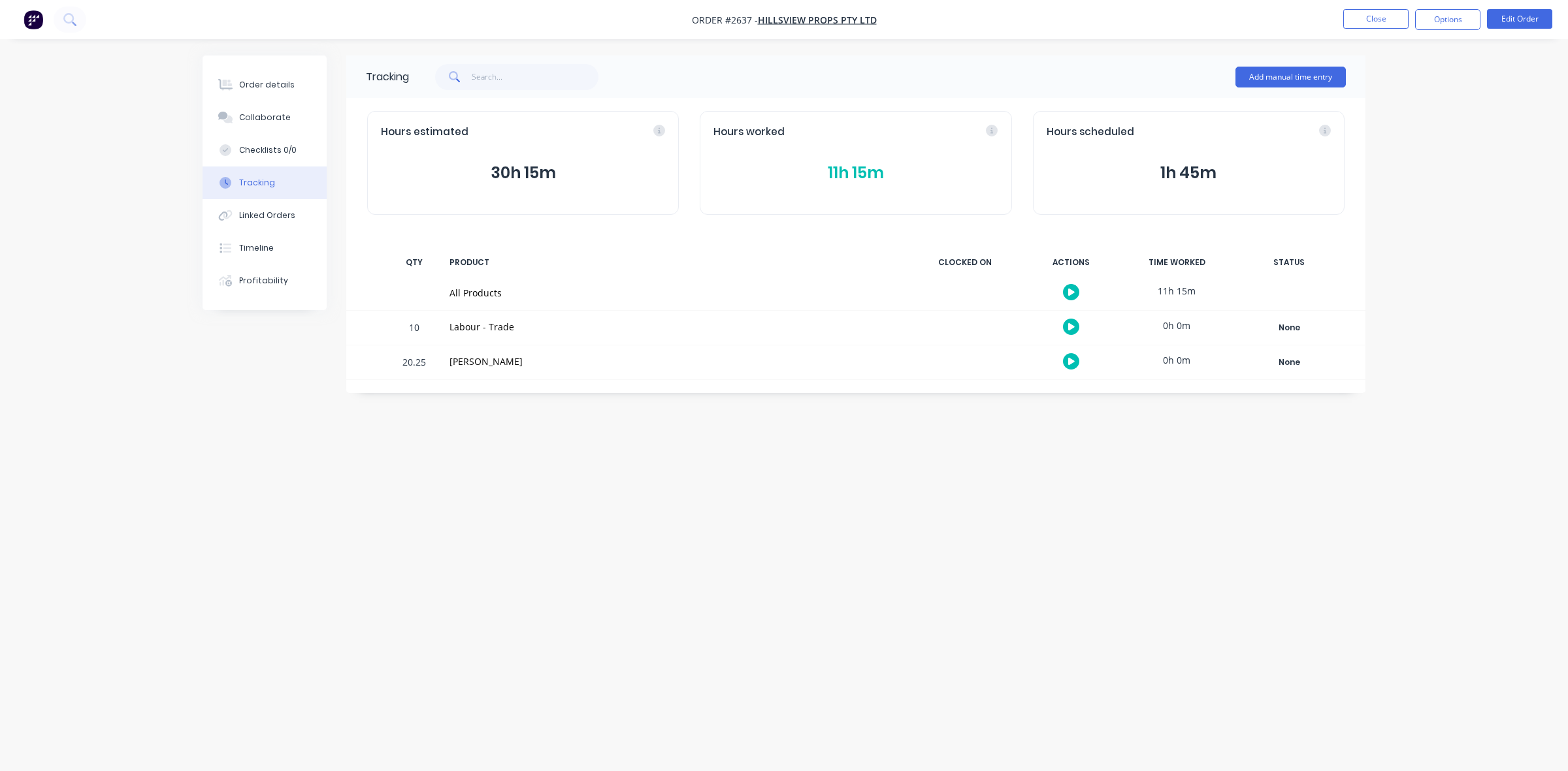
click at [857, 171] on button "11h 15m" at bounding box center [856, 173] width 284 height 25
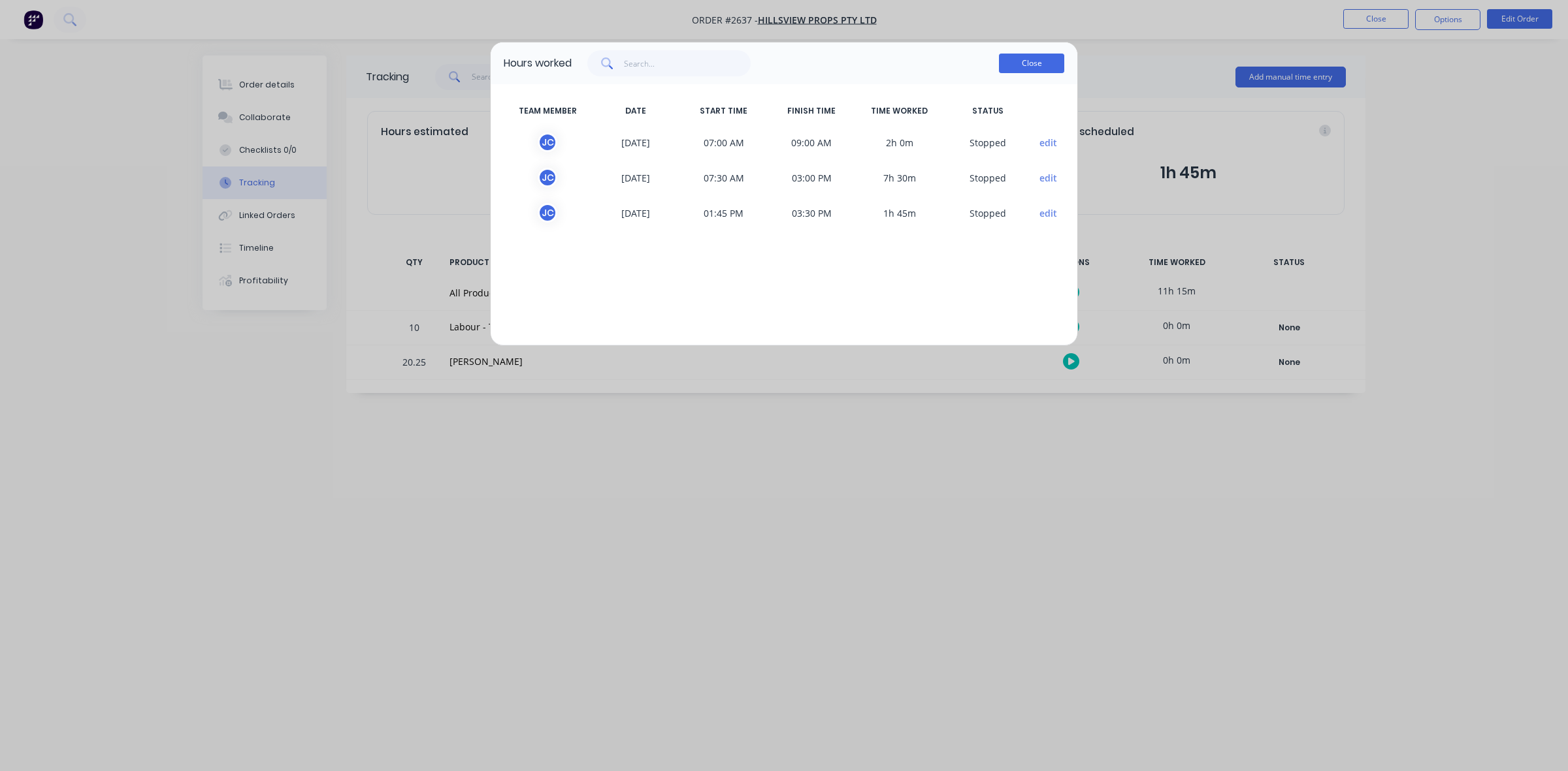
click at [1029, 65] on button "Close" at bounding box center [1031, 63] width 65 height 20
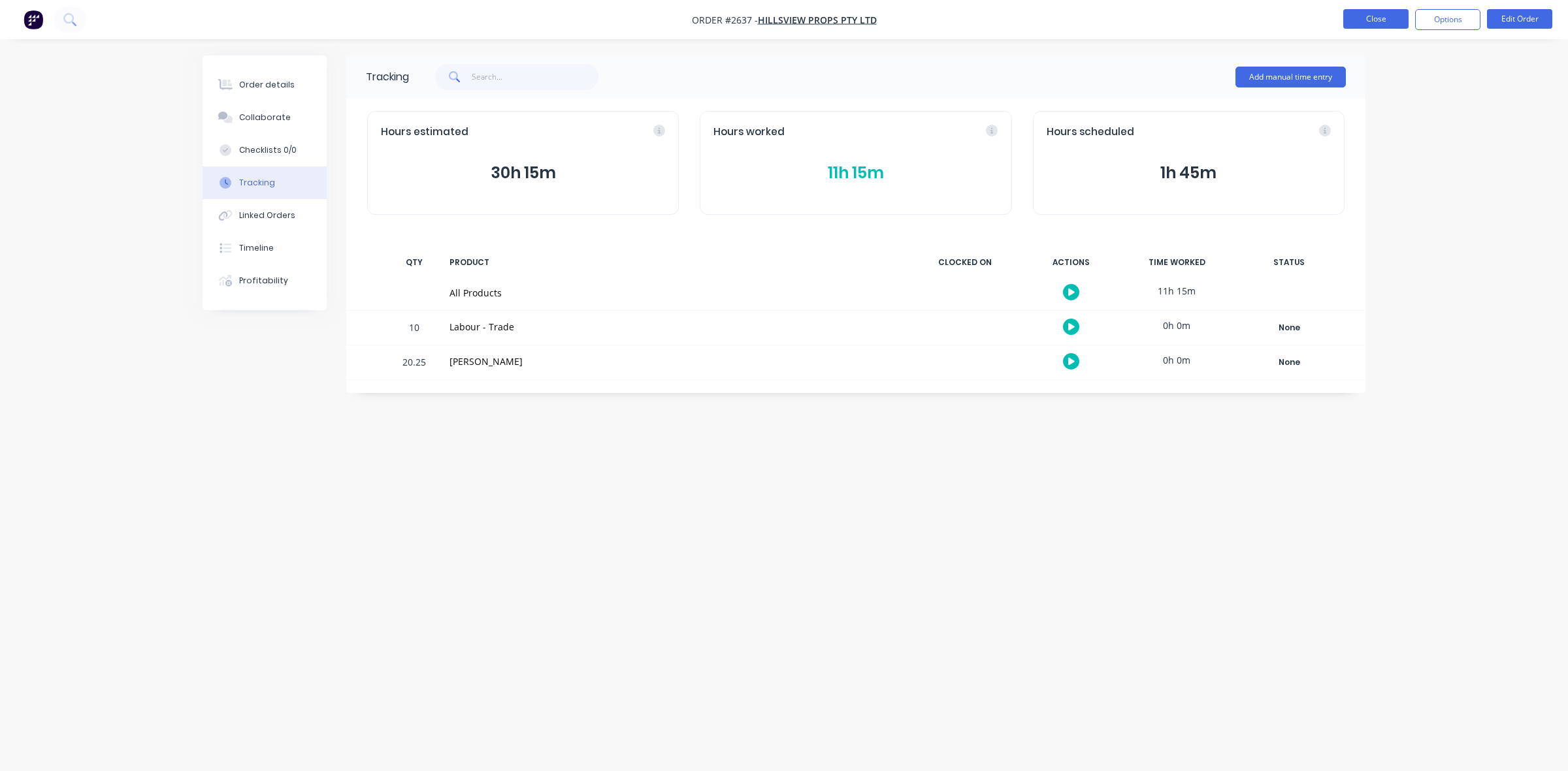
click at [1390, 19] on button "Close" at bounding box center [1376, 19] width 65 height 20
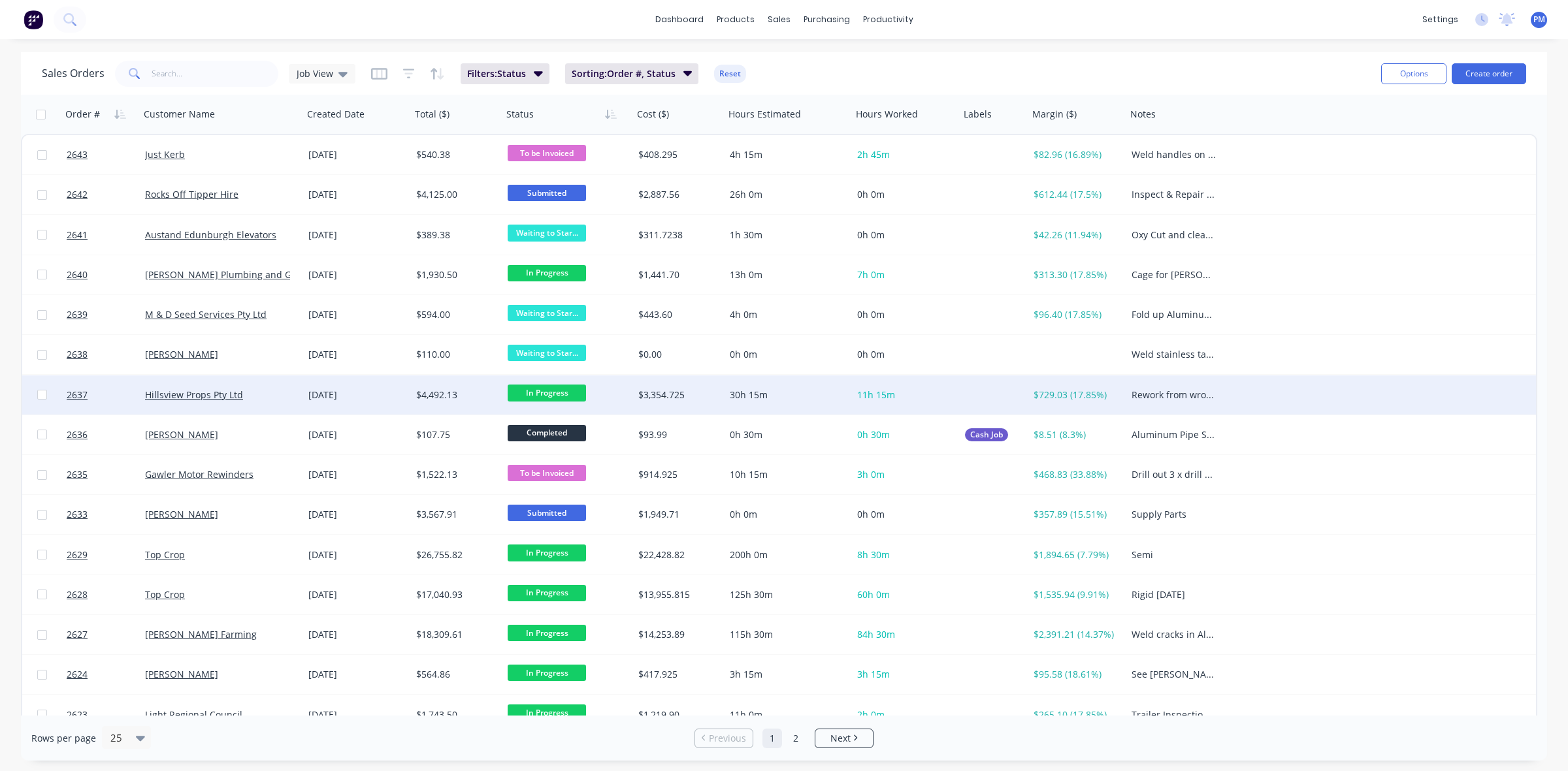
click at [792, 399] on div "30h 15m" at bounding box center [786, 395] width 111 height 13
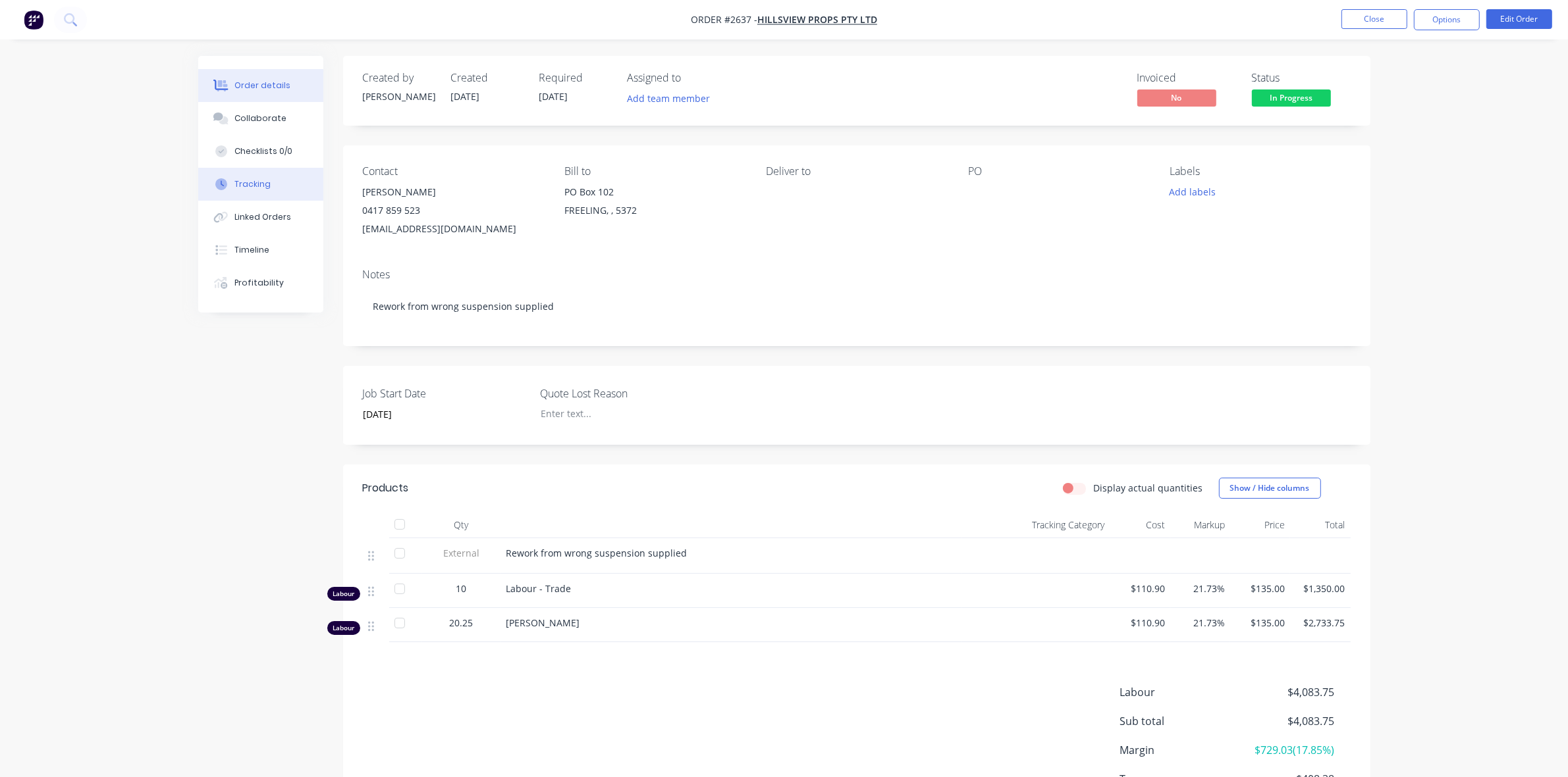
click at [242, 176] on button "Tracking" at bounding box center [261, 185] width 125 height 33
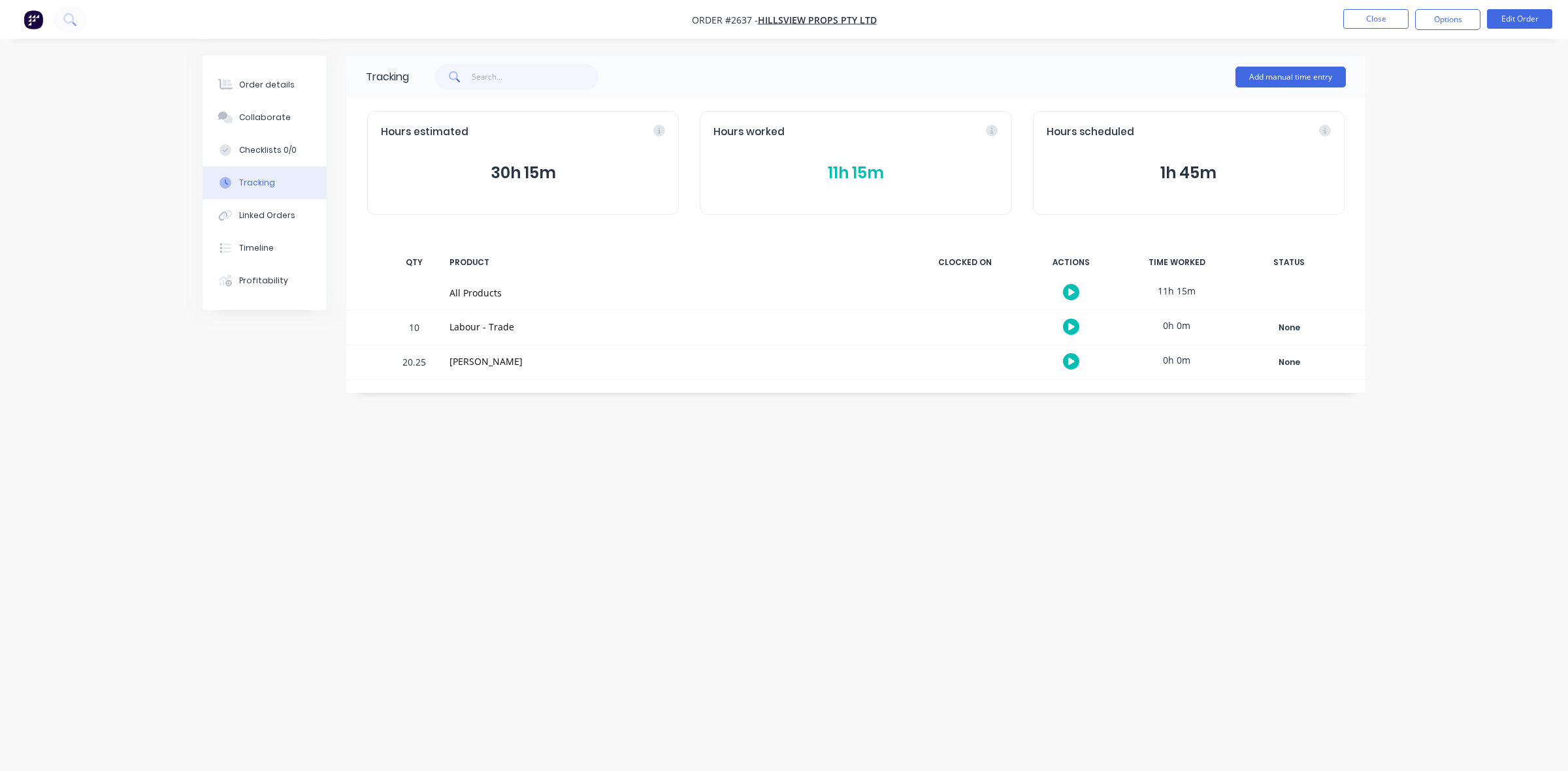
click at [864, 173] on button "11h 15m" at bounding box center [856, 173] width 284 height 25
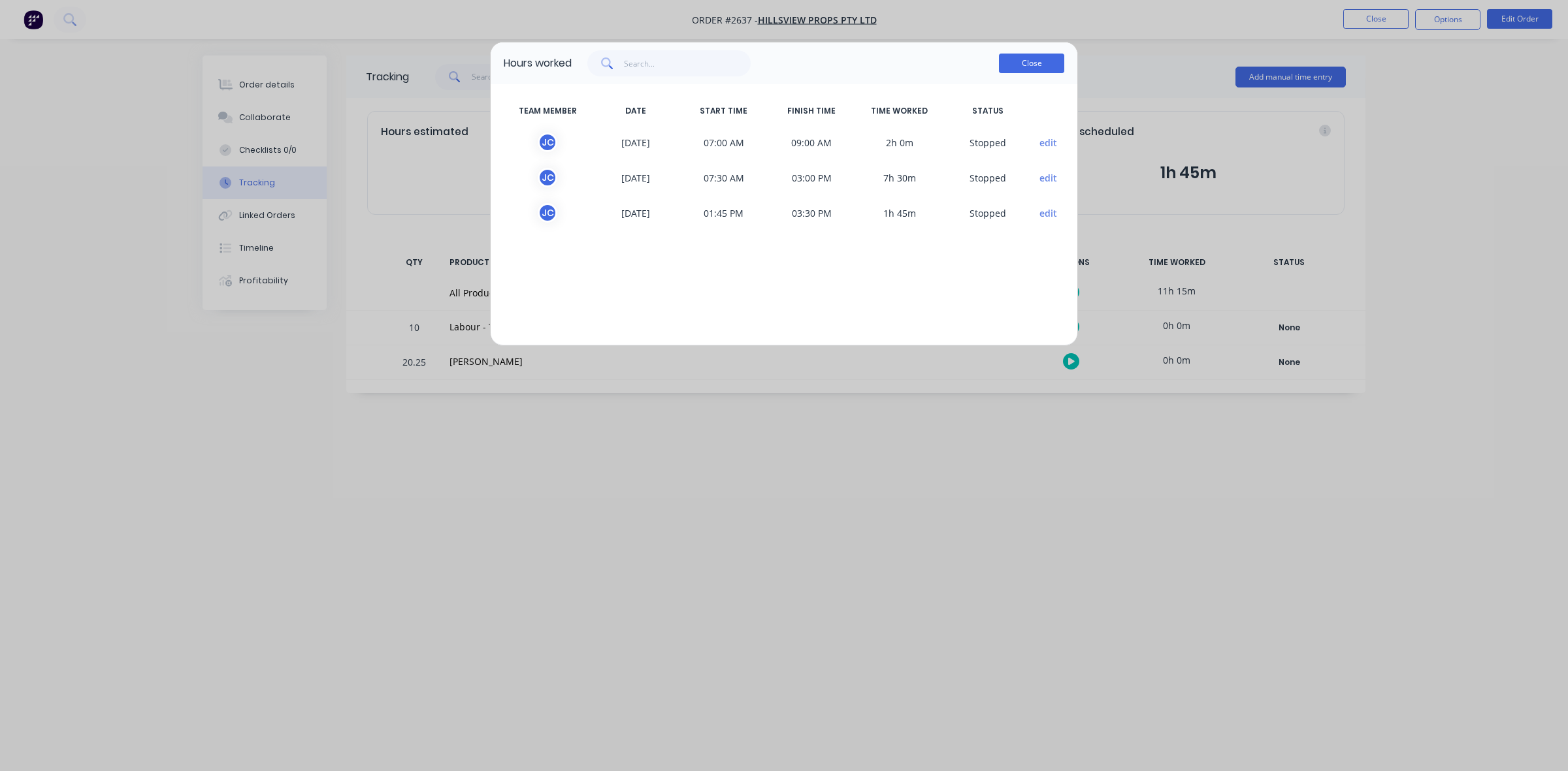
click at [1024, 66] on button "Close" at bounding box center [1031, 63] width 65 height 20
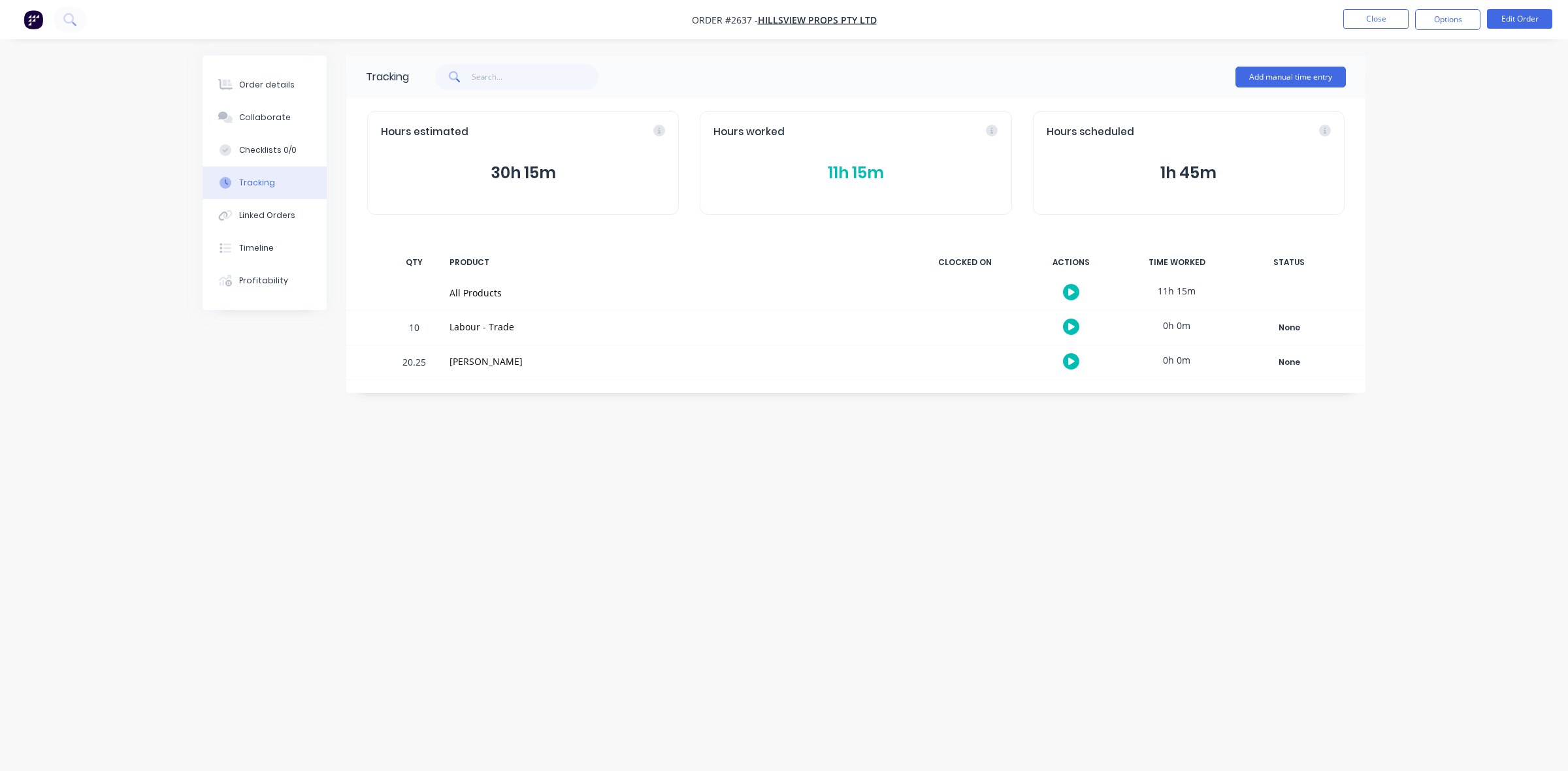
click at [1385, 8] on nav "Order #2637 - Hillsview Props Pty Ltd Close Options Edit Order" at bounding box center [784, 19] width 1568 height 39
click at [1380, 18] on button "Close" at bounding box center [1376, 19] width 65 height 20
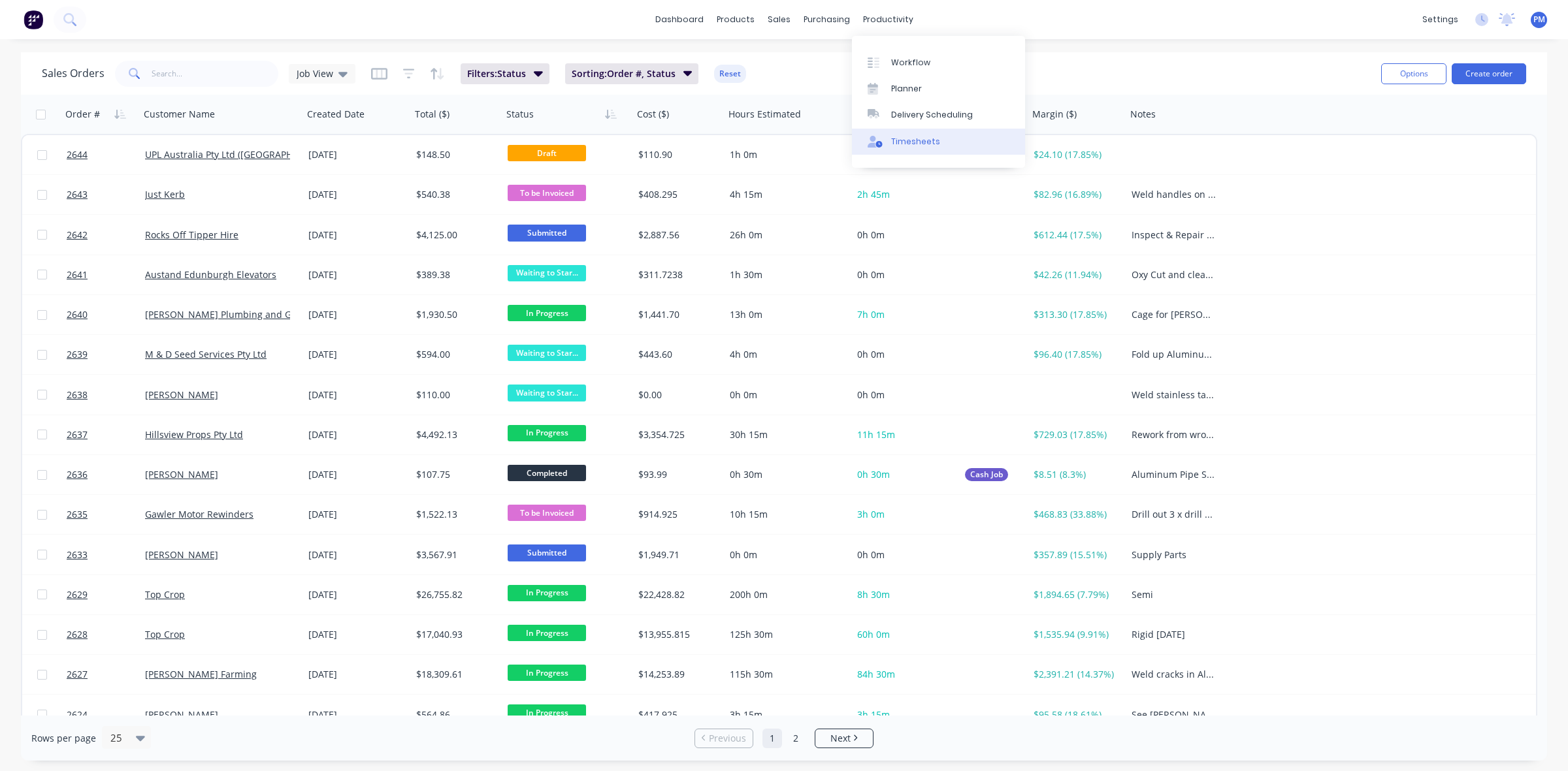
click at [915, 137] on div "Timesheets" at bounding box center [915, 141] width 49 height 12
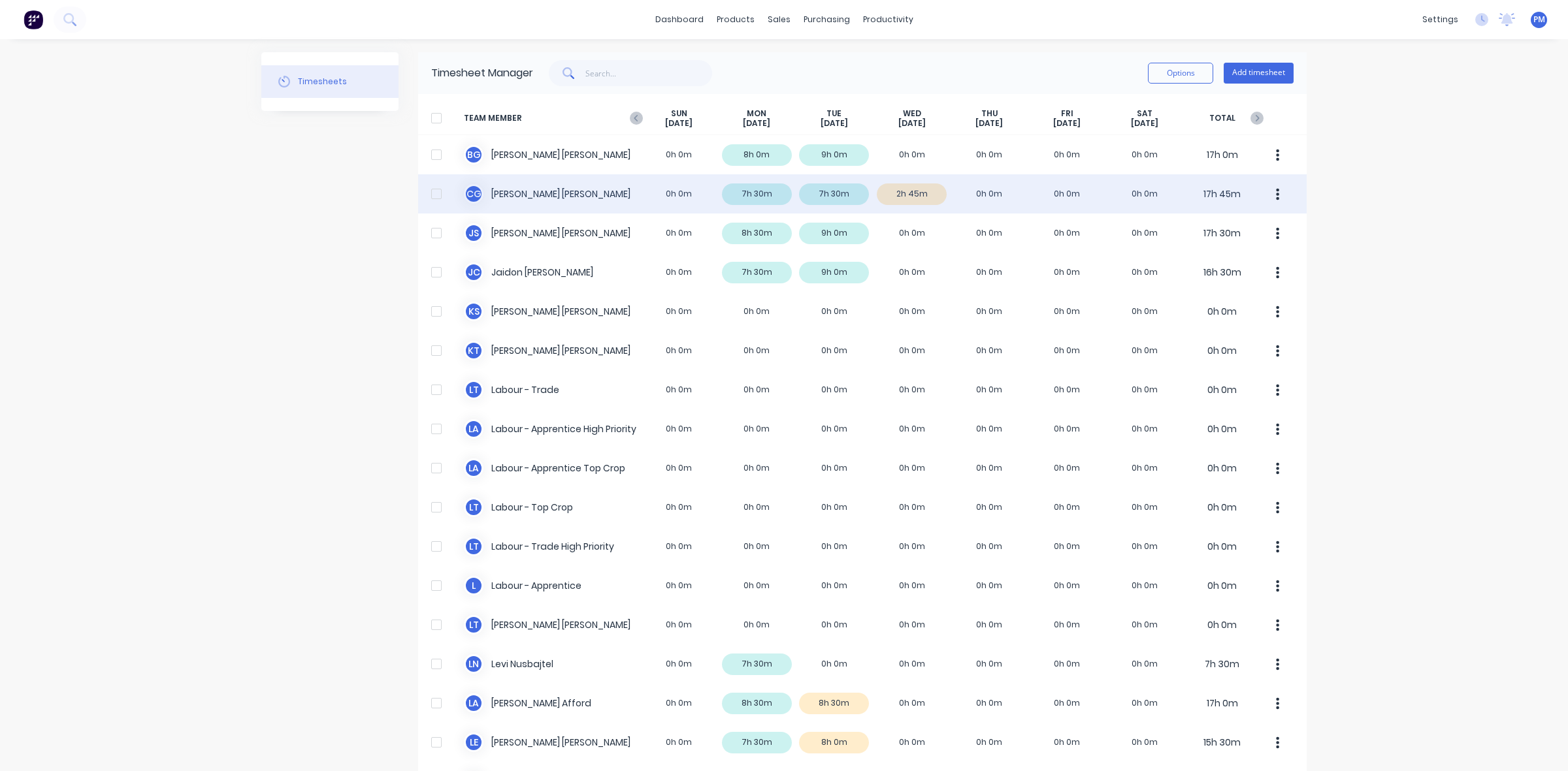
click at [846, 193] on div "C G [PERSON_NAME] 0h 0m 7h 30m 7h 30m 2h 45m 0h 0m 0h 0m 0h 0m 17h 45m" at bounding box center [862, 193] width 889 height 39
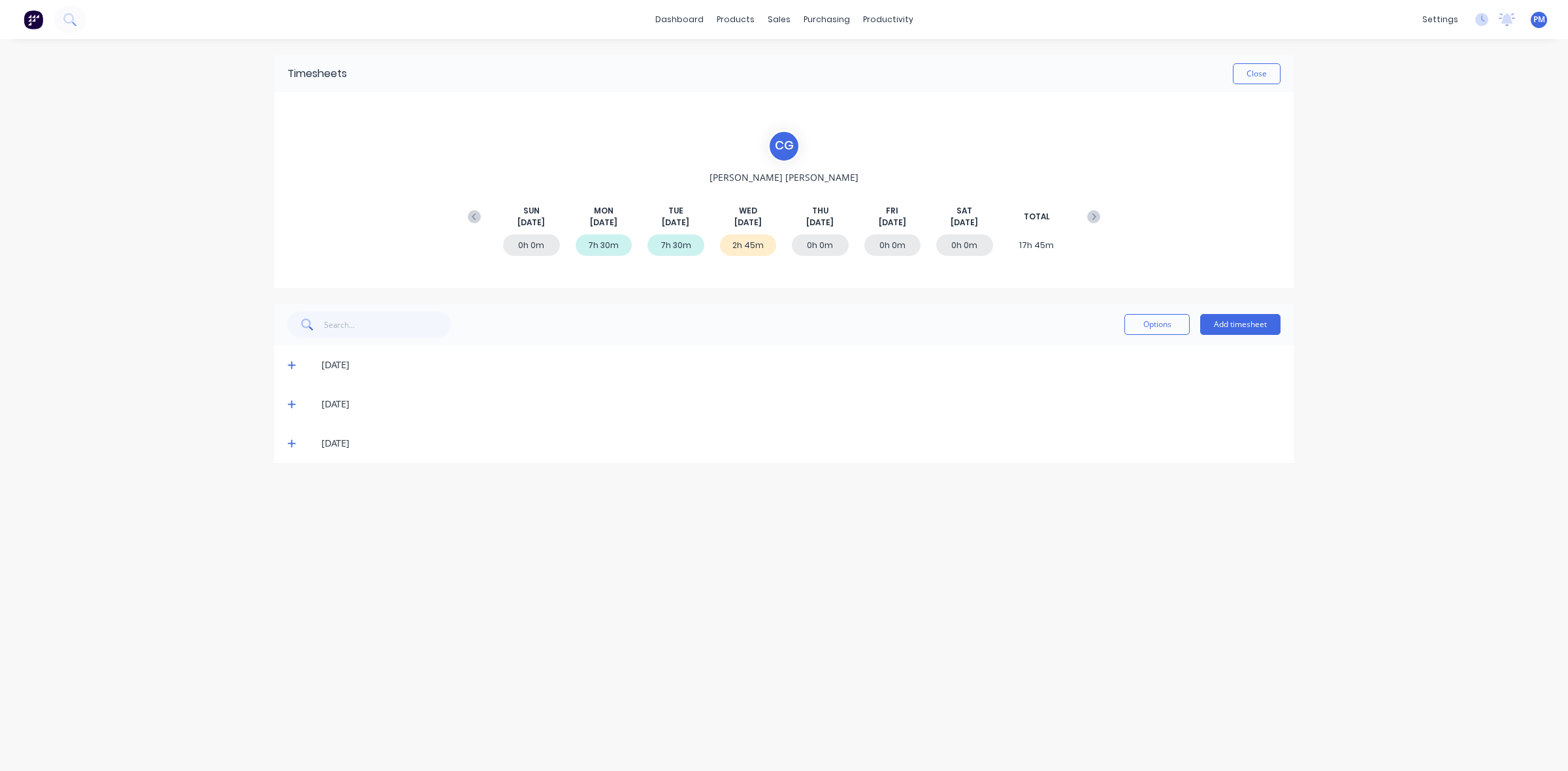
click at [292, 401] on icon at bounding box center [292, 404] width 8 height 9
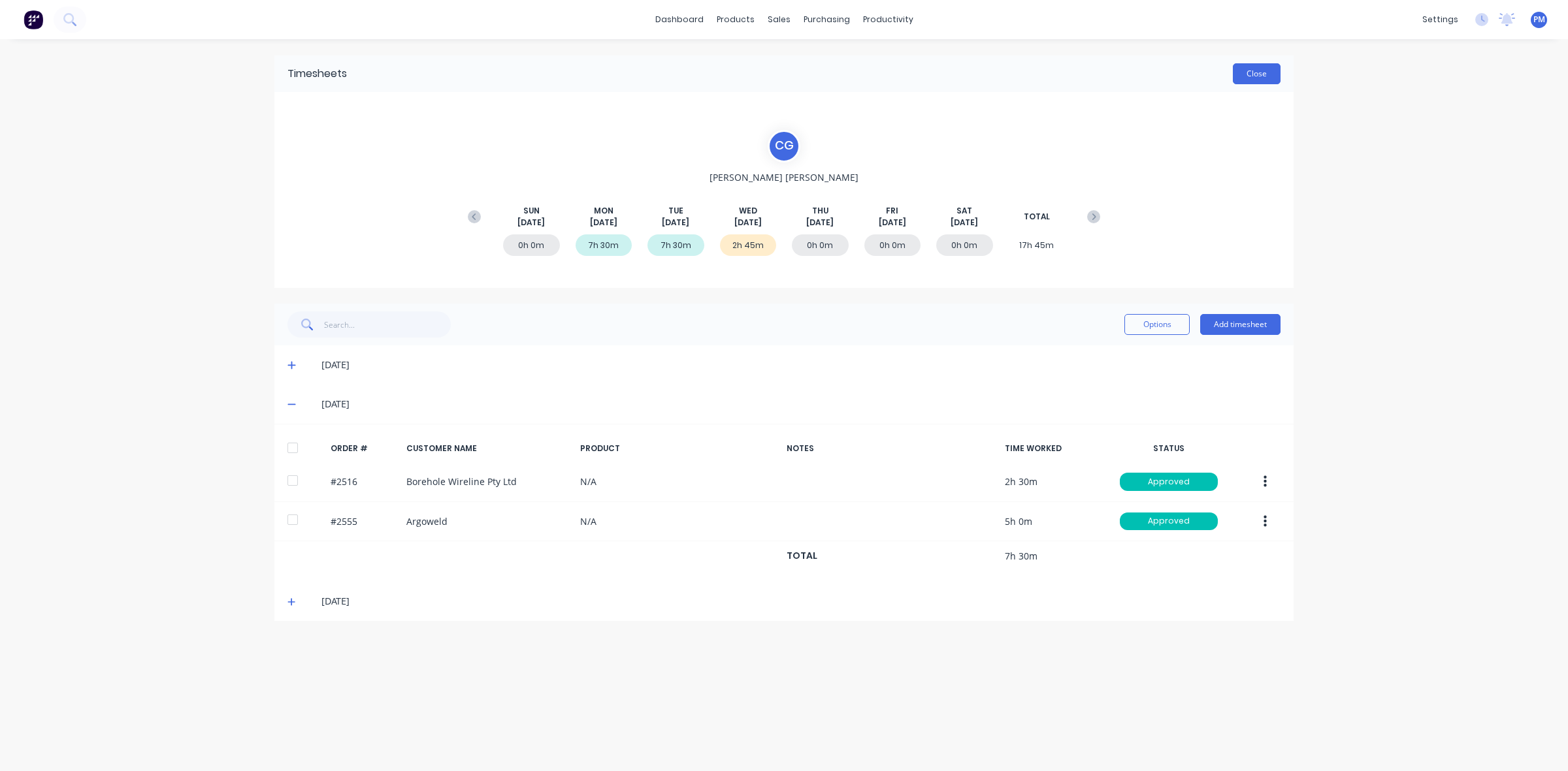
click at [1245, 74] on button "Close" at bounding box center [1257, 73] width 48 height 21
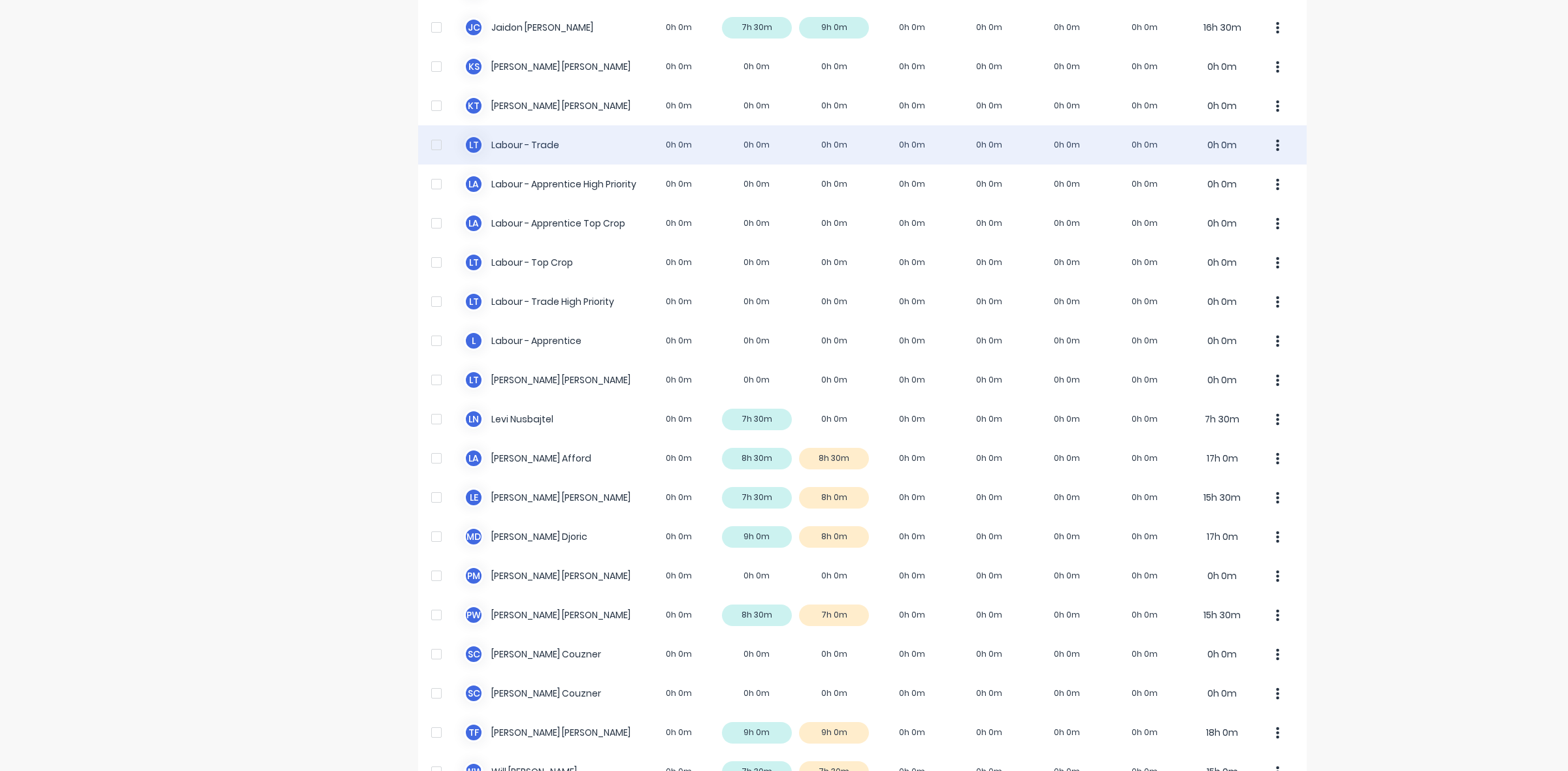
scroll to position [325, 0]
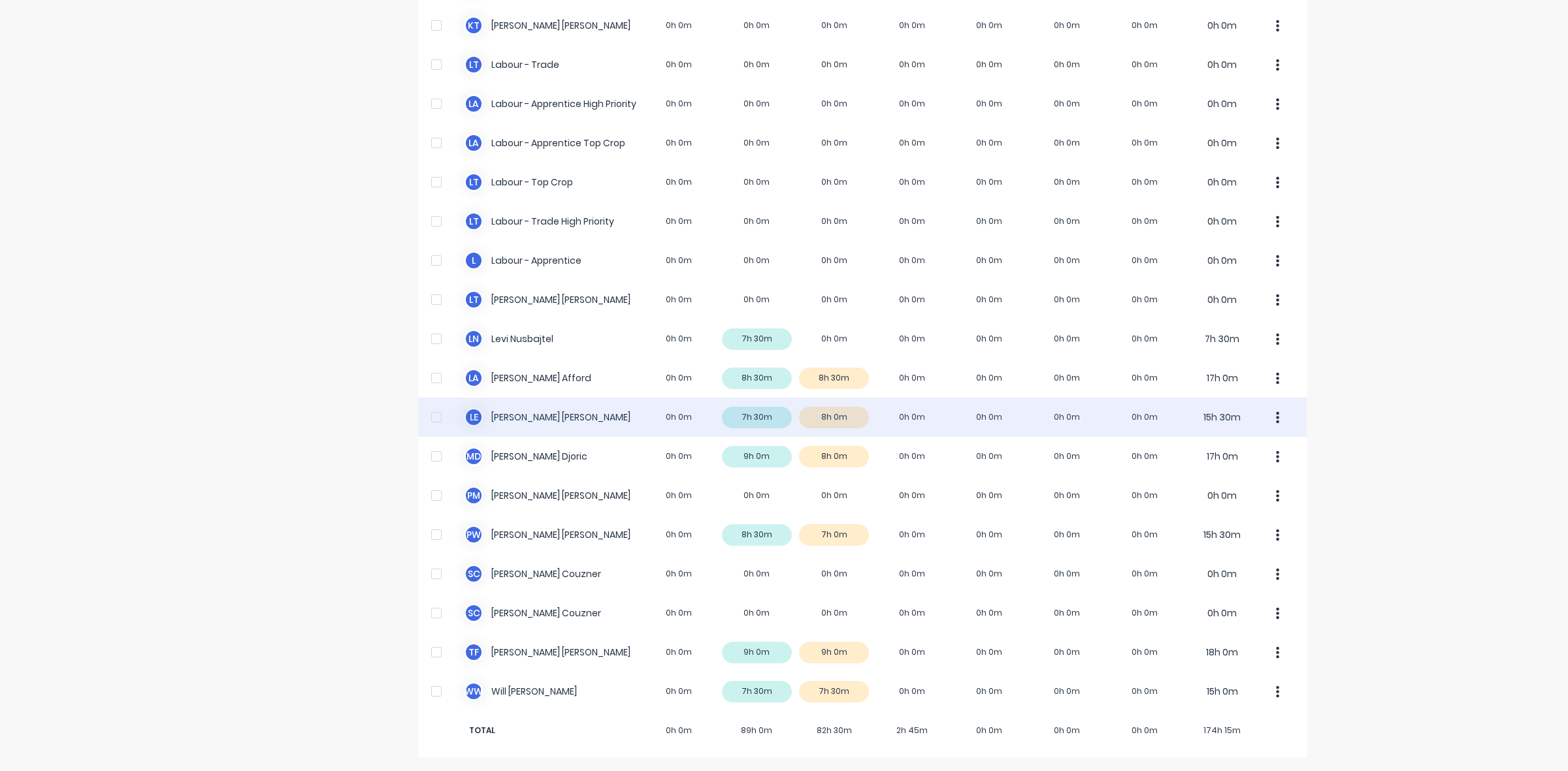
click at [769, 412] on div "L E [PERSON_NAME] 0h 0m 7h 30m 8h 0m 0h 0m 0h 0m 0h 0m 0h 0m 15h 30m" at bounding box center [862, 417] width 889 height 39
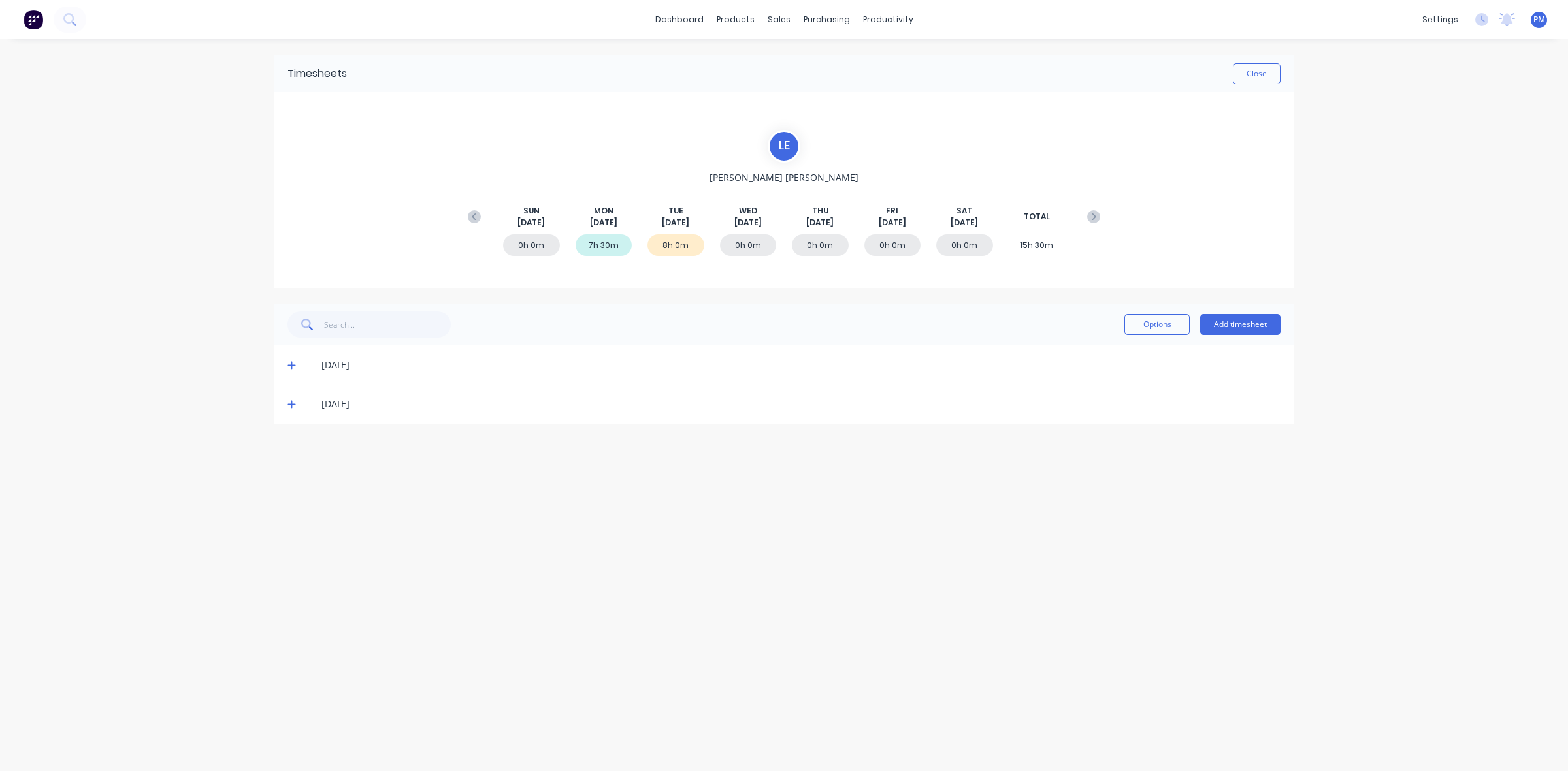
click at [290, 403] on icon at bounding box center [291, 405] width 8 height 8
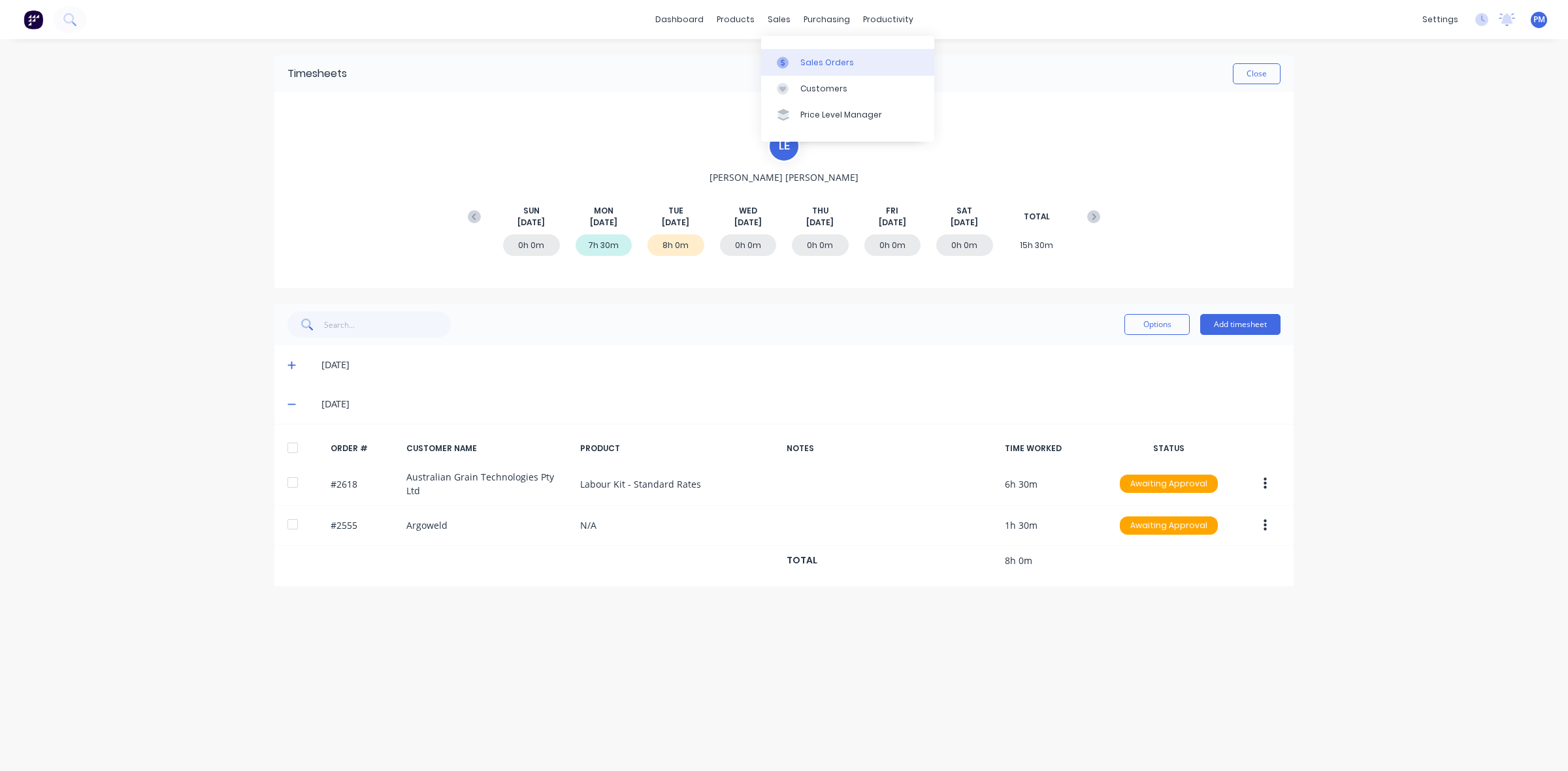
click at [808, 60] on div "Sales Orders" at bounding box center [827, 62] width 54 height 12
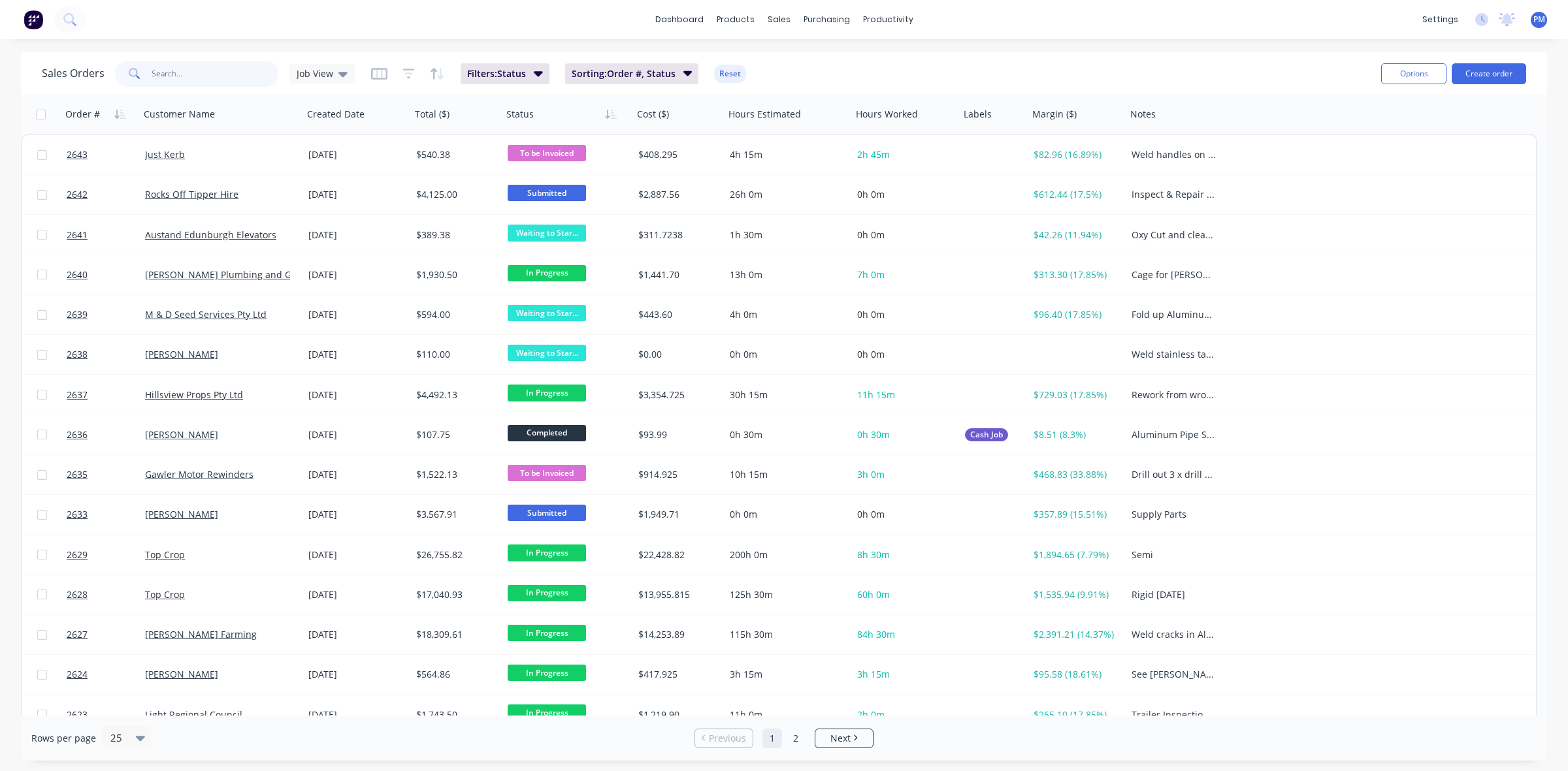
click at [184, 78] on input "text" at bounding box center [215, 74] width 128 height 26
type input "2621"
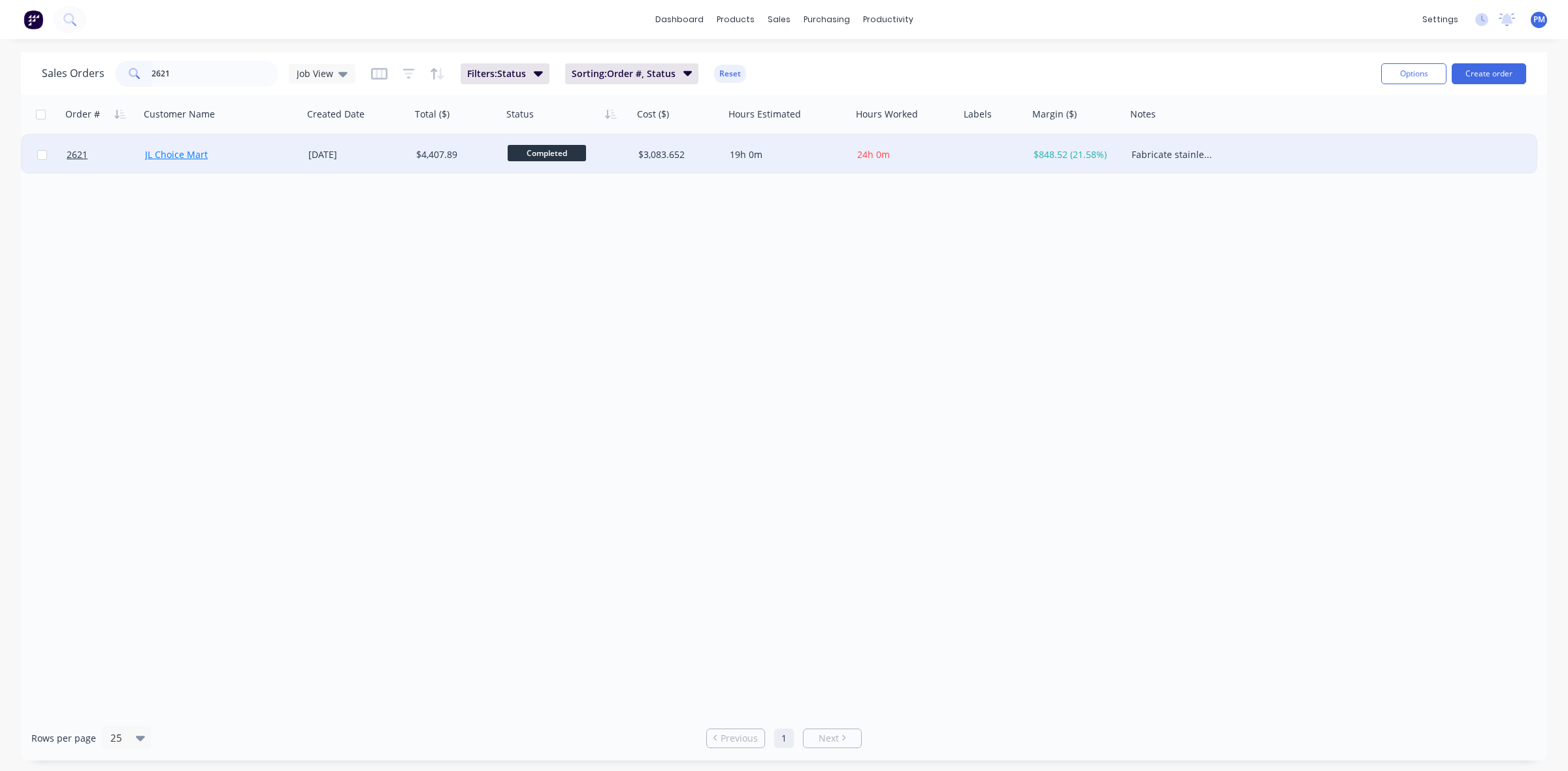
click at [178, 155] on link "JL Choice Mart" at bounding box center [176, 154] width 62 height 12
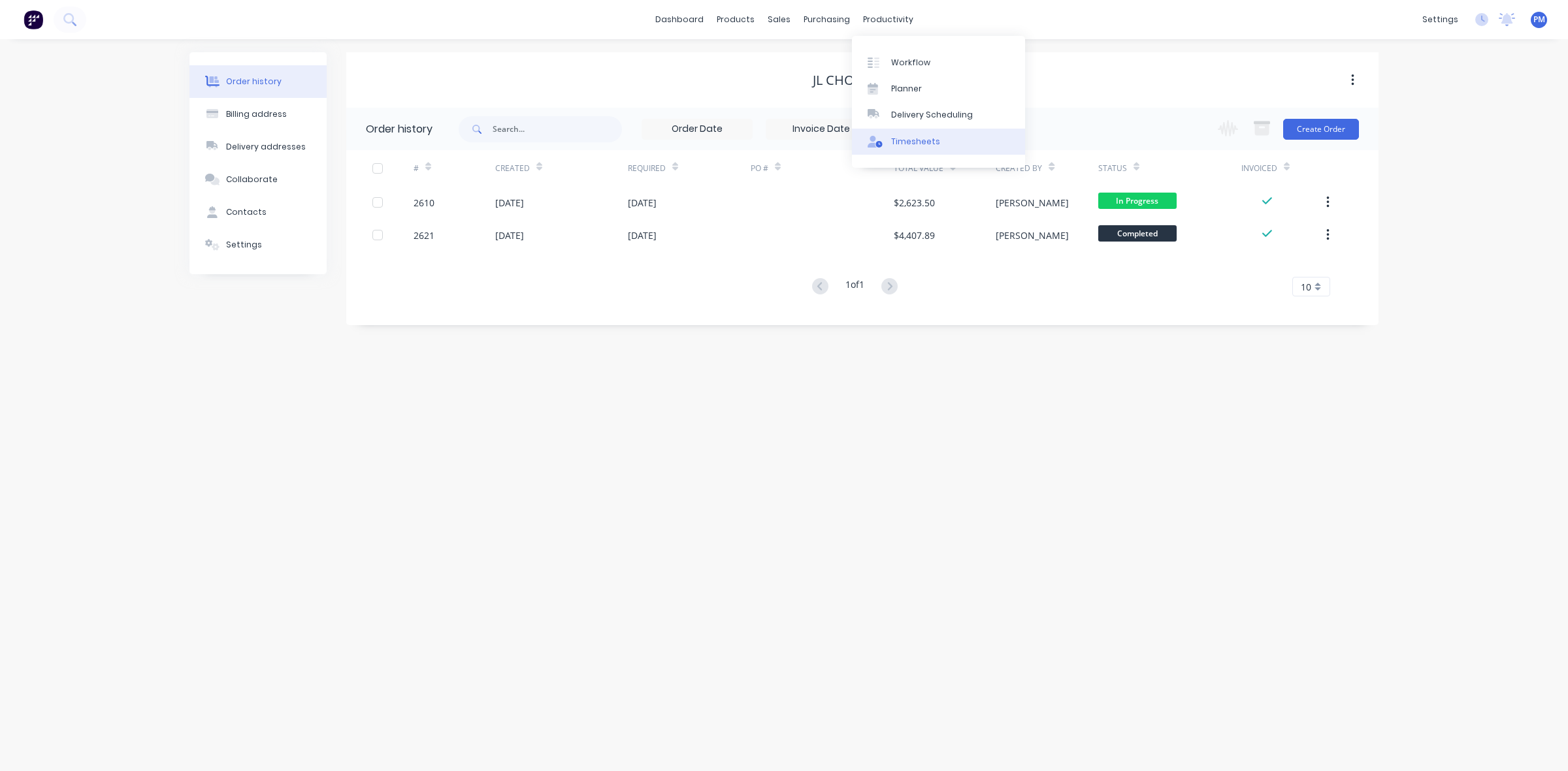
click at [907, 136] on div "Timesheets" at bounding box center [915, 141] width 49 height 12
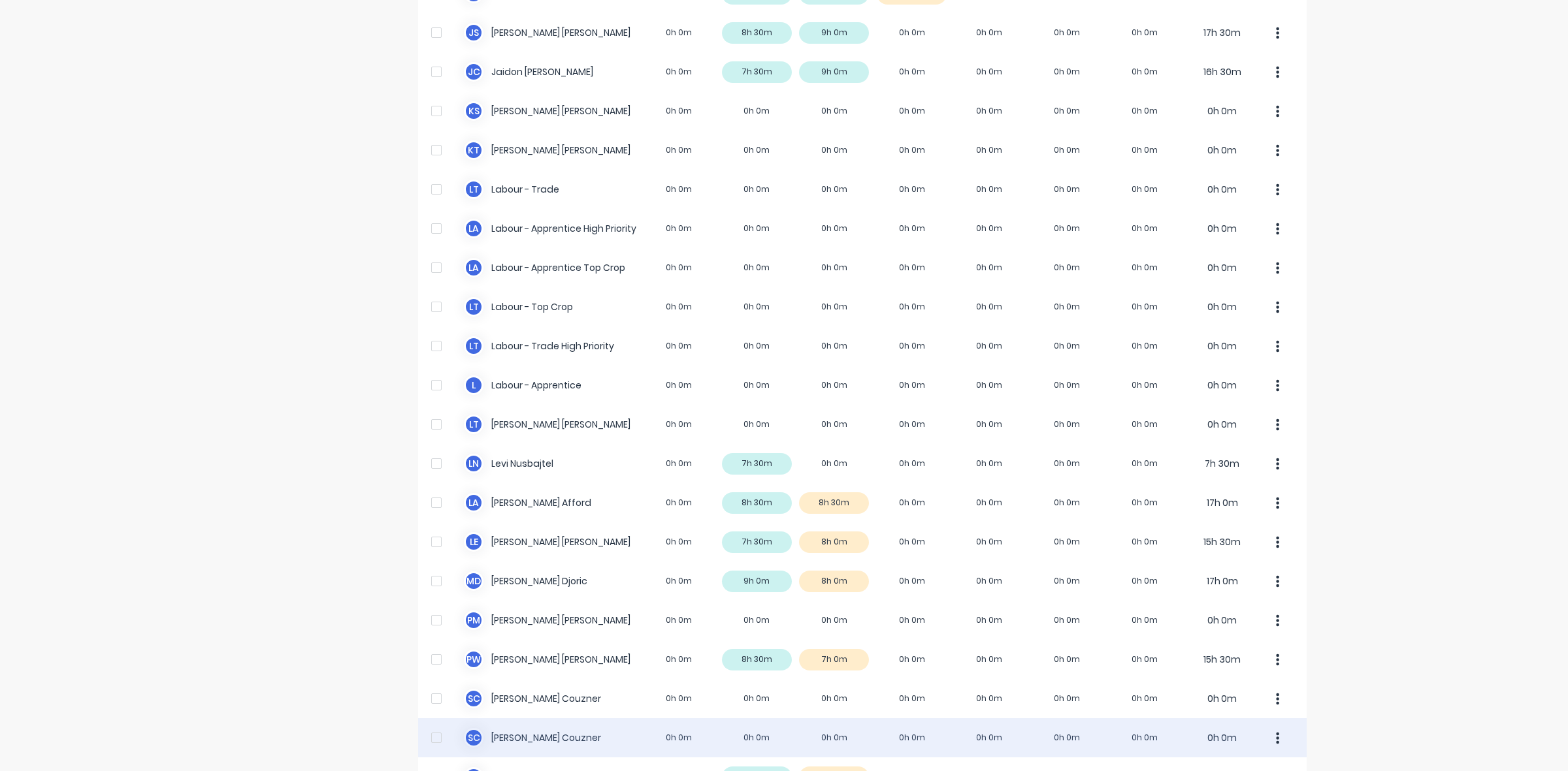
scroll to position [325, 0]
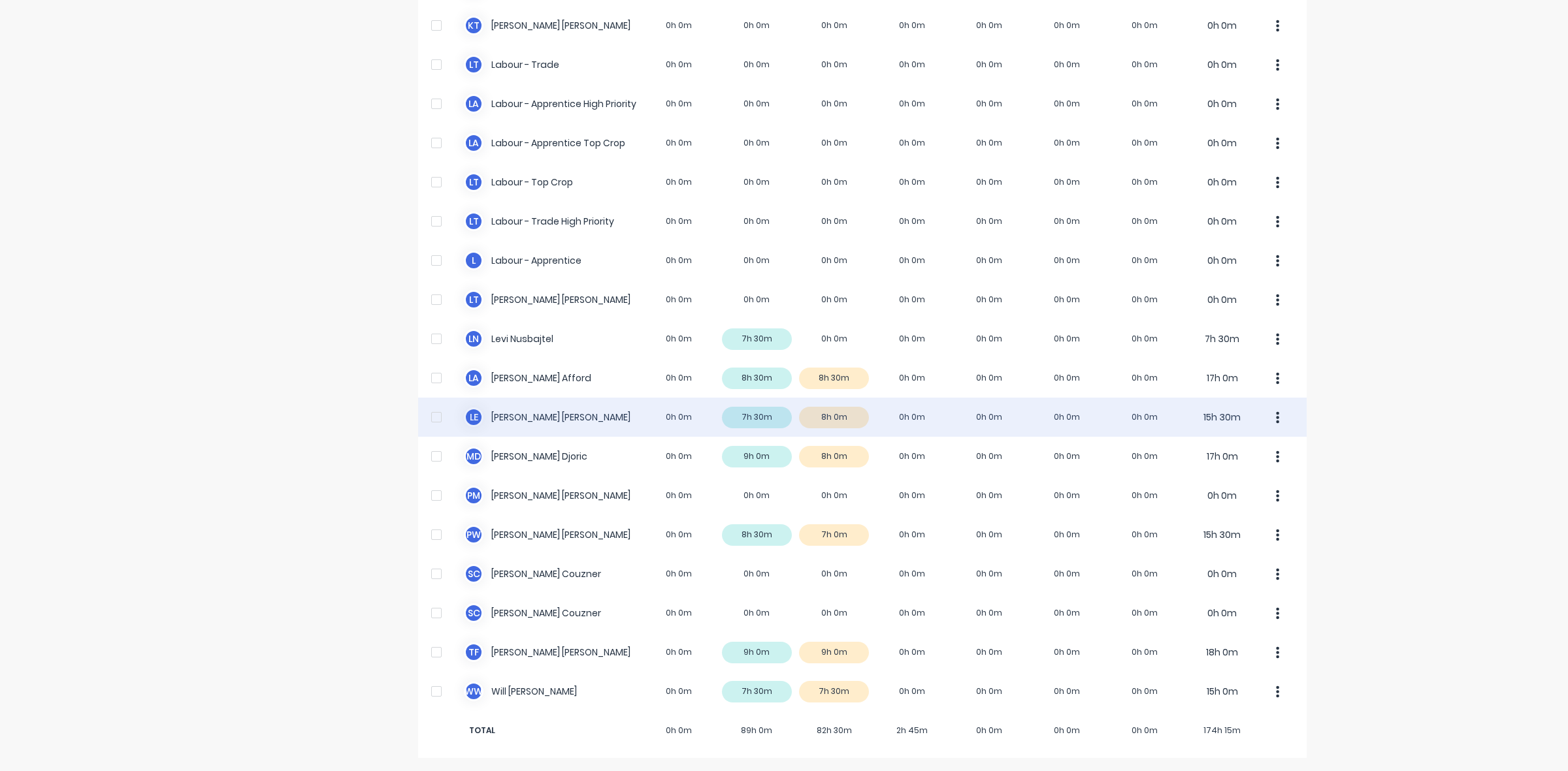
click at [773, 416] on div "L E [PERSON_NAME] 0h 0m 7h 30m 8h 0m 0h 0m 0h 0m 0h 0m 0h 0m 15h 30m" at bounding box center [862, 417] width 889 height 39
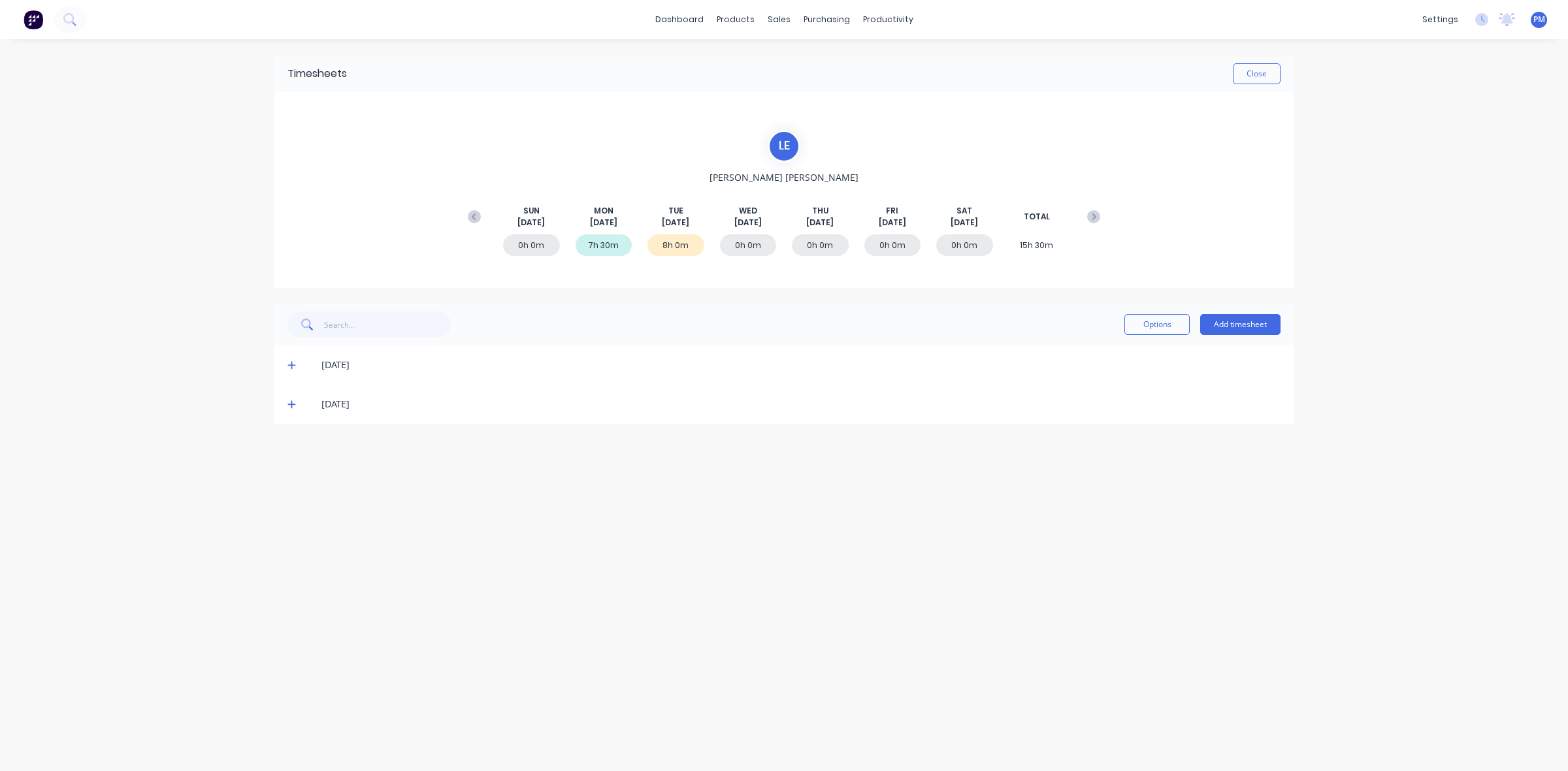
click at [292, 402] on icon at bounding box center [292, 404] width 8 height 9
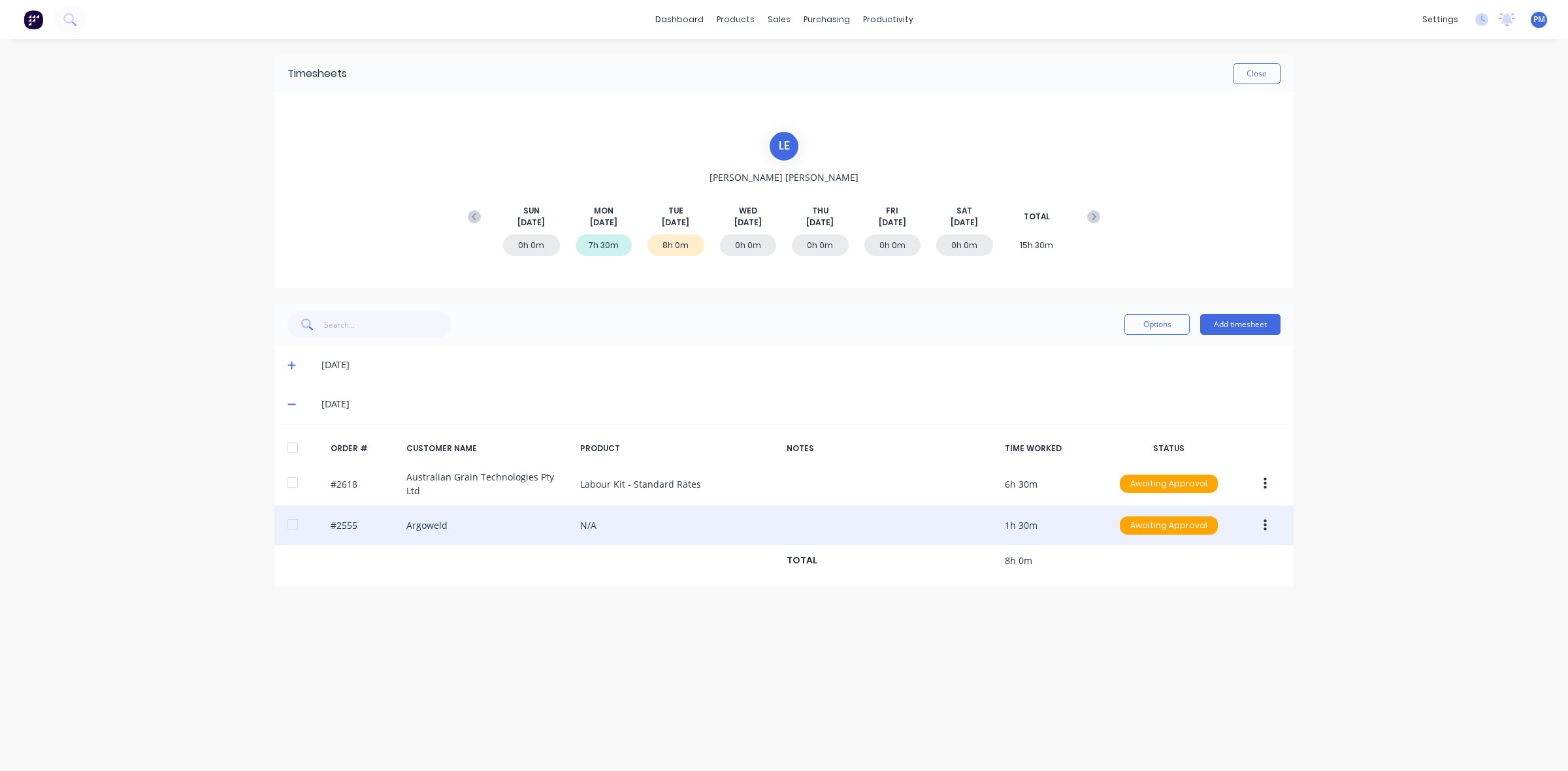
click at [1262, 525] on button "button" at bounding box center [1265, 525] width 31 height 23
click at [1204, 556] on div "Approve" at bounding box center [1218, 560] width 101 height 19
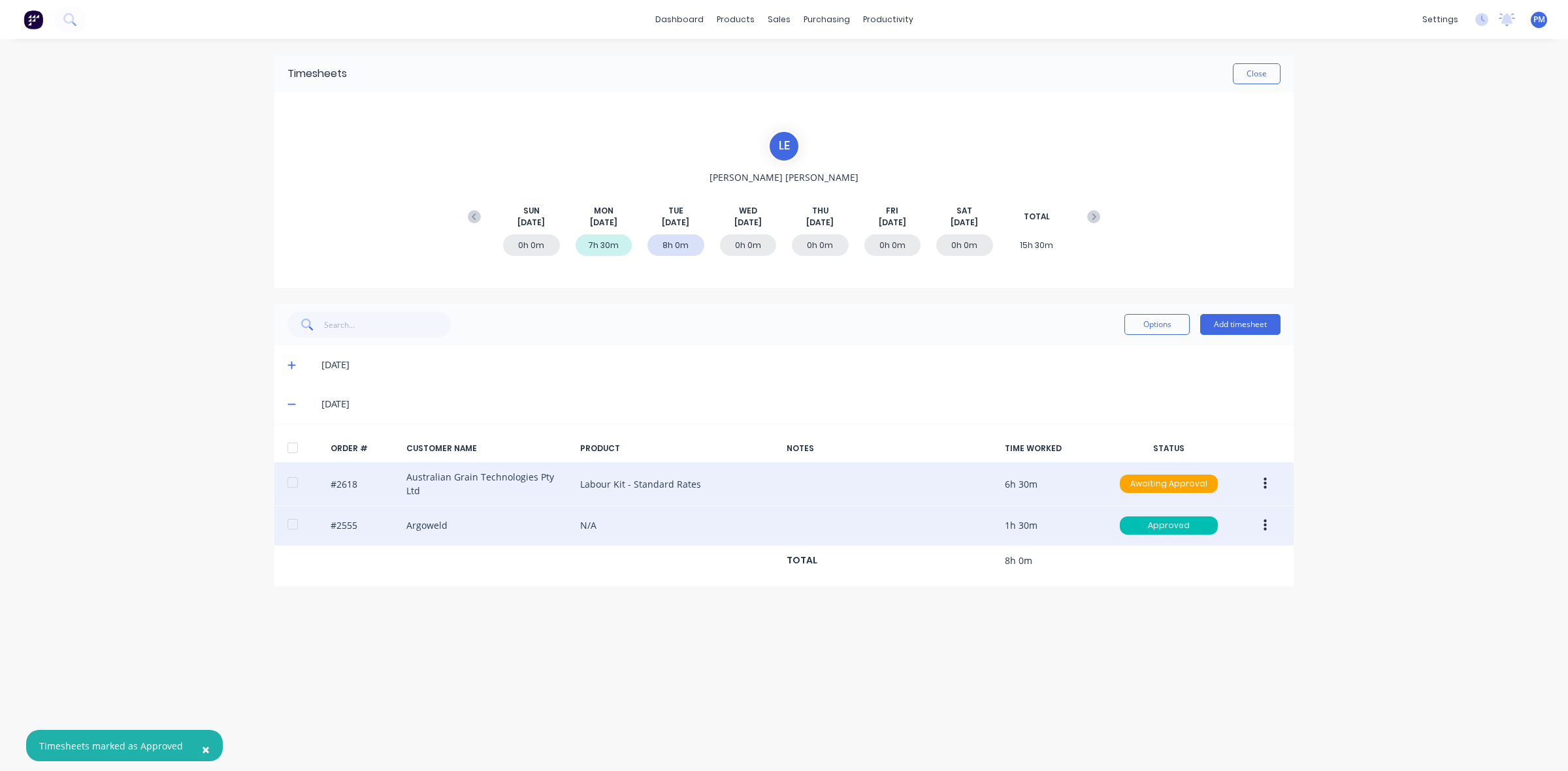
click at [1263, 482] on icon "button" at bounding box center [1265, 484] width 3 height 14
click at [1221, 512] on div "Approve" at bounding box center [1218, 519] width 101 height 19
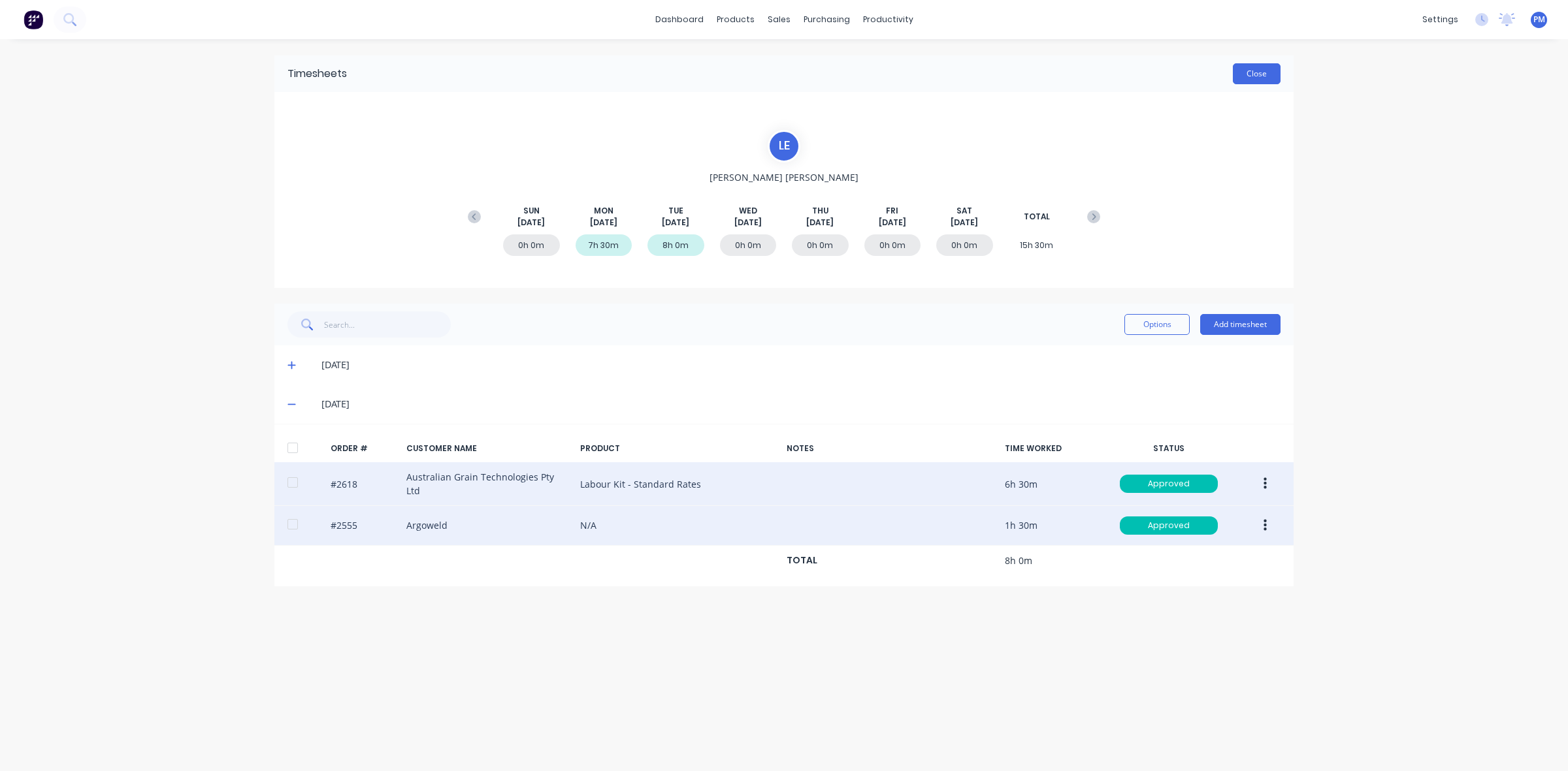
click at [1245, 79] on button "Close" at bounding box center [1257, 73] width 48 height 21
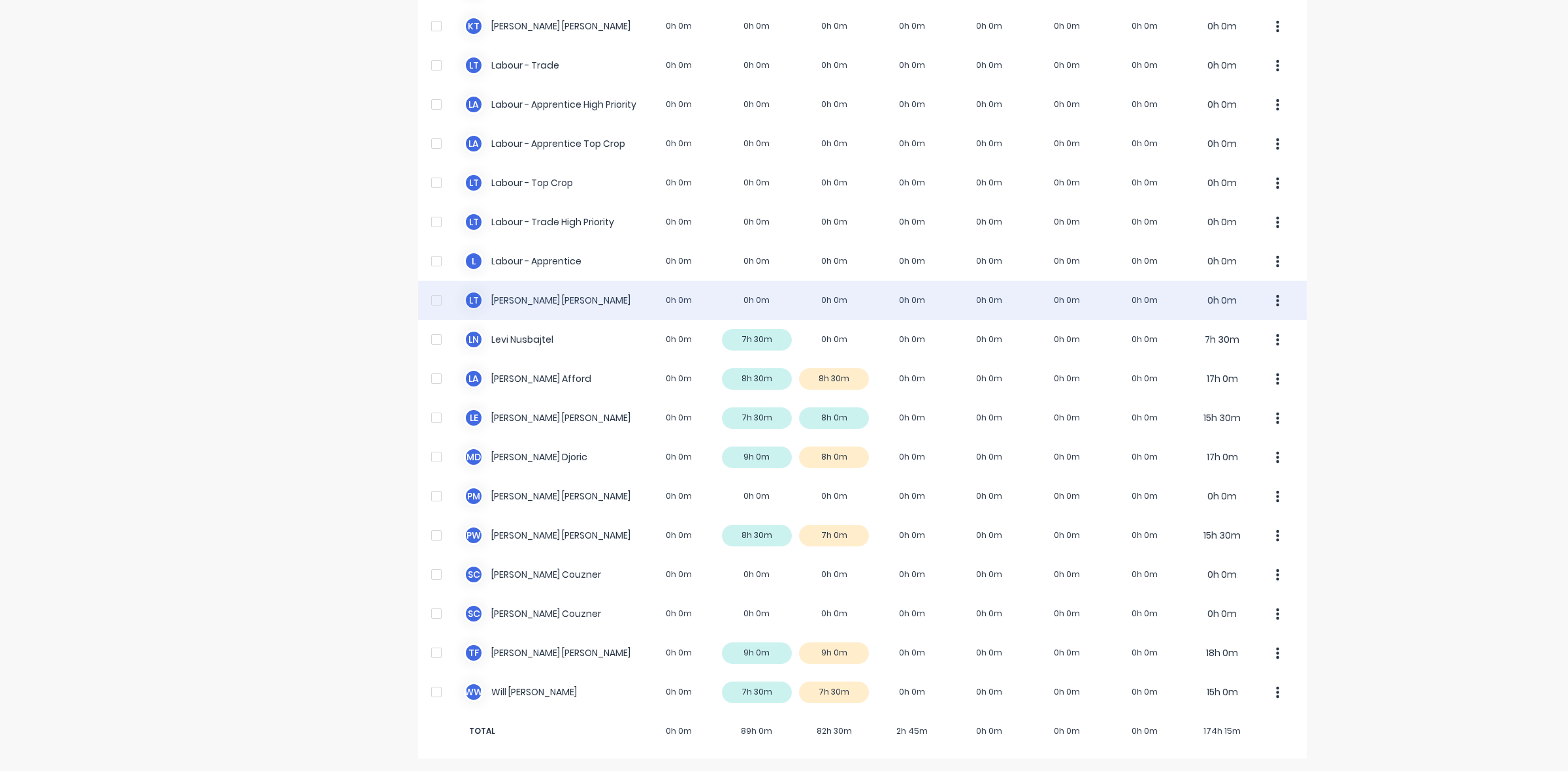
scroll to position [325, 0]
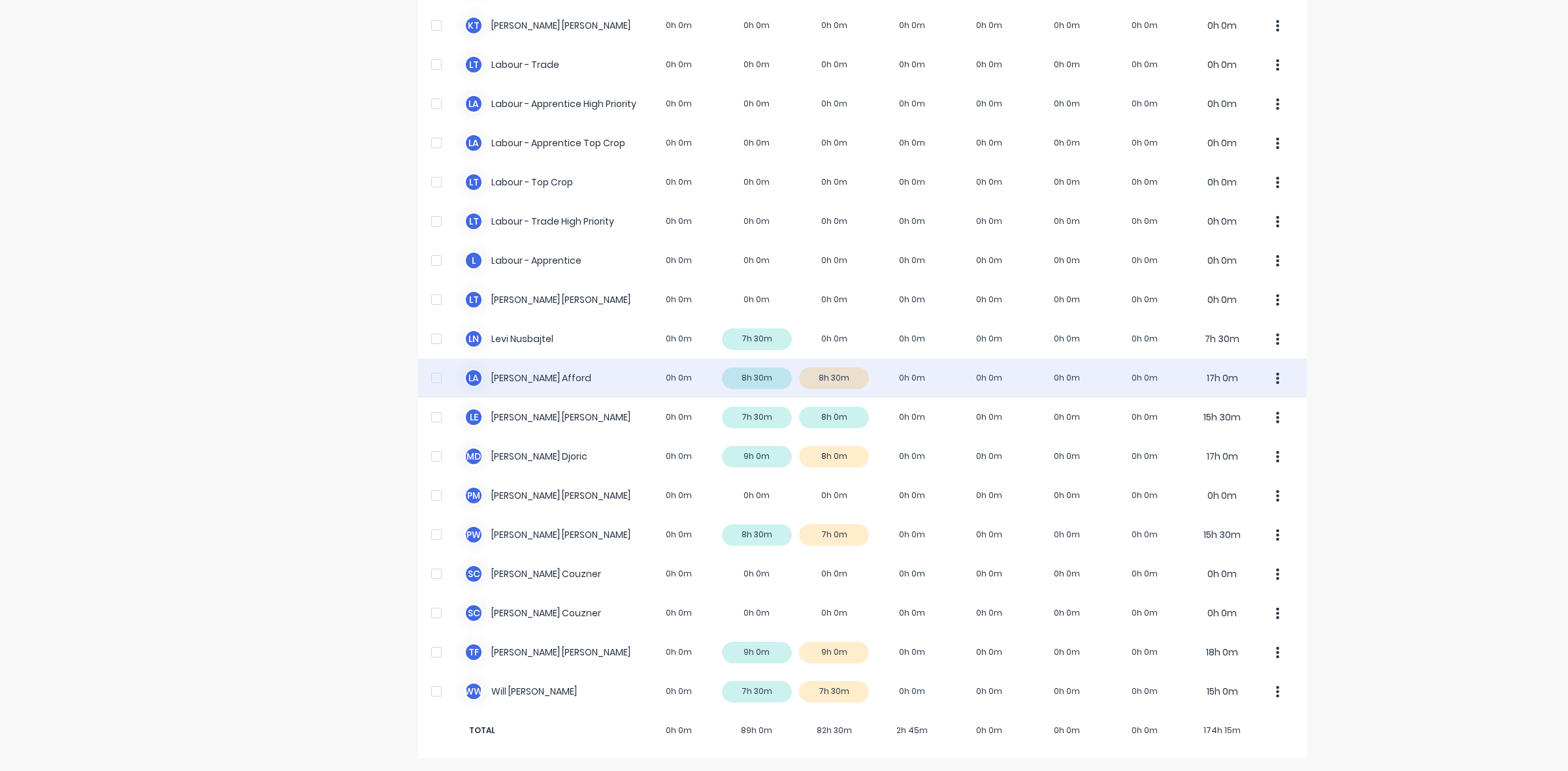
click at [847, 383] on div "[PERSON_NAME] 0h 0m 8h 30m 8h 30m 0h 0m 0h 0m 0h 0m 0h 0m 17h 0m" at bounding box center [862, 378] width 889 height 39
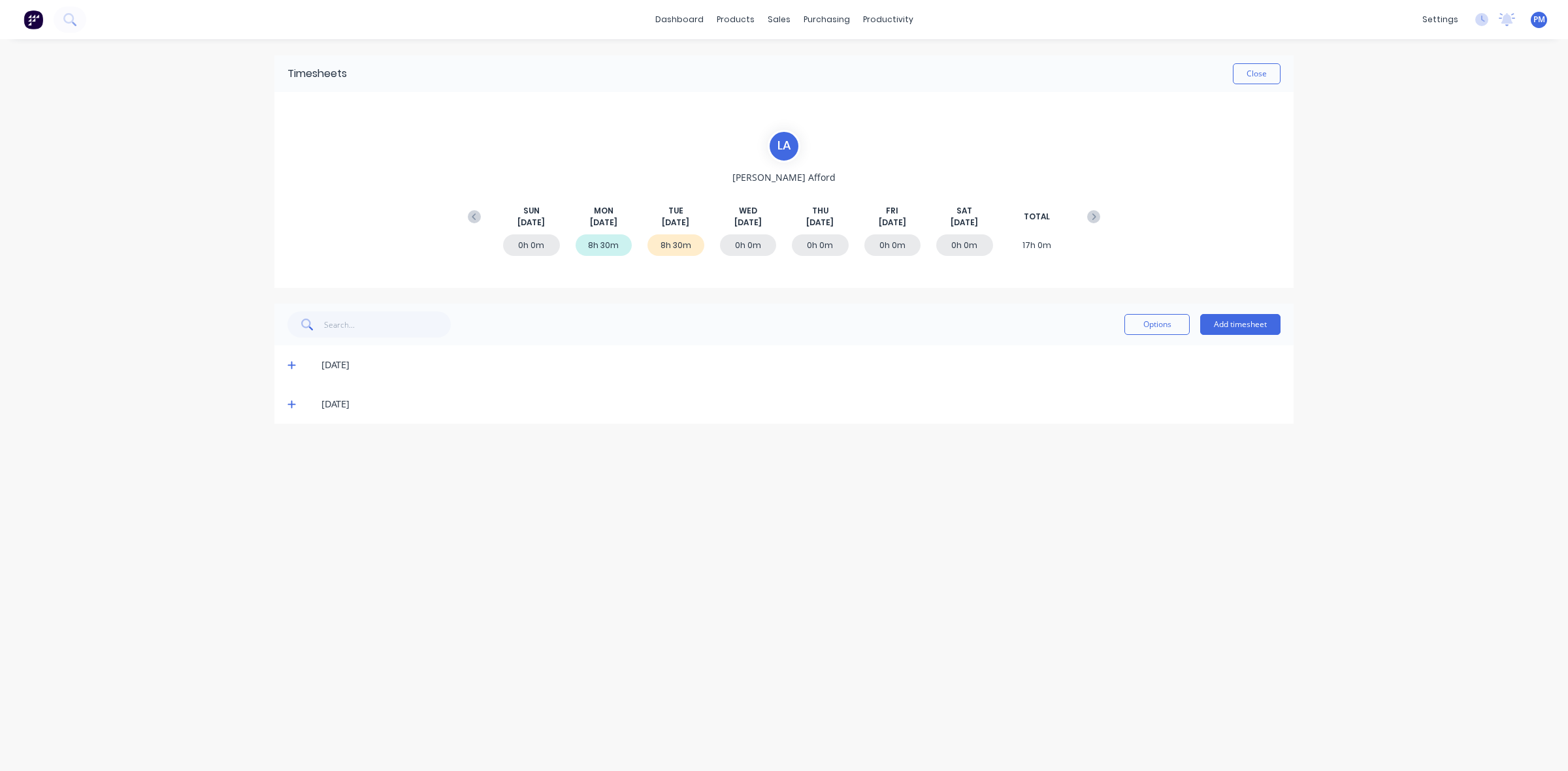
click at [286, 406] on div "[DATE]" at bounding box center [784, 404] width 1019 height 39
click at [288, 405] on icon at bounding box center [292, 404] width 8 height 9
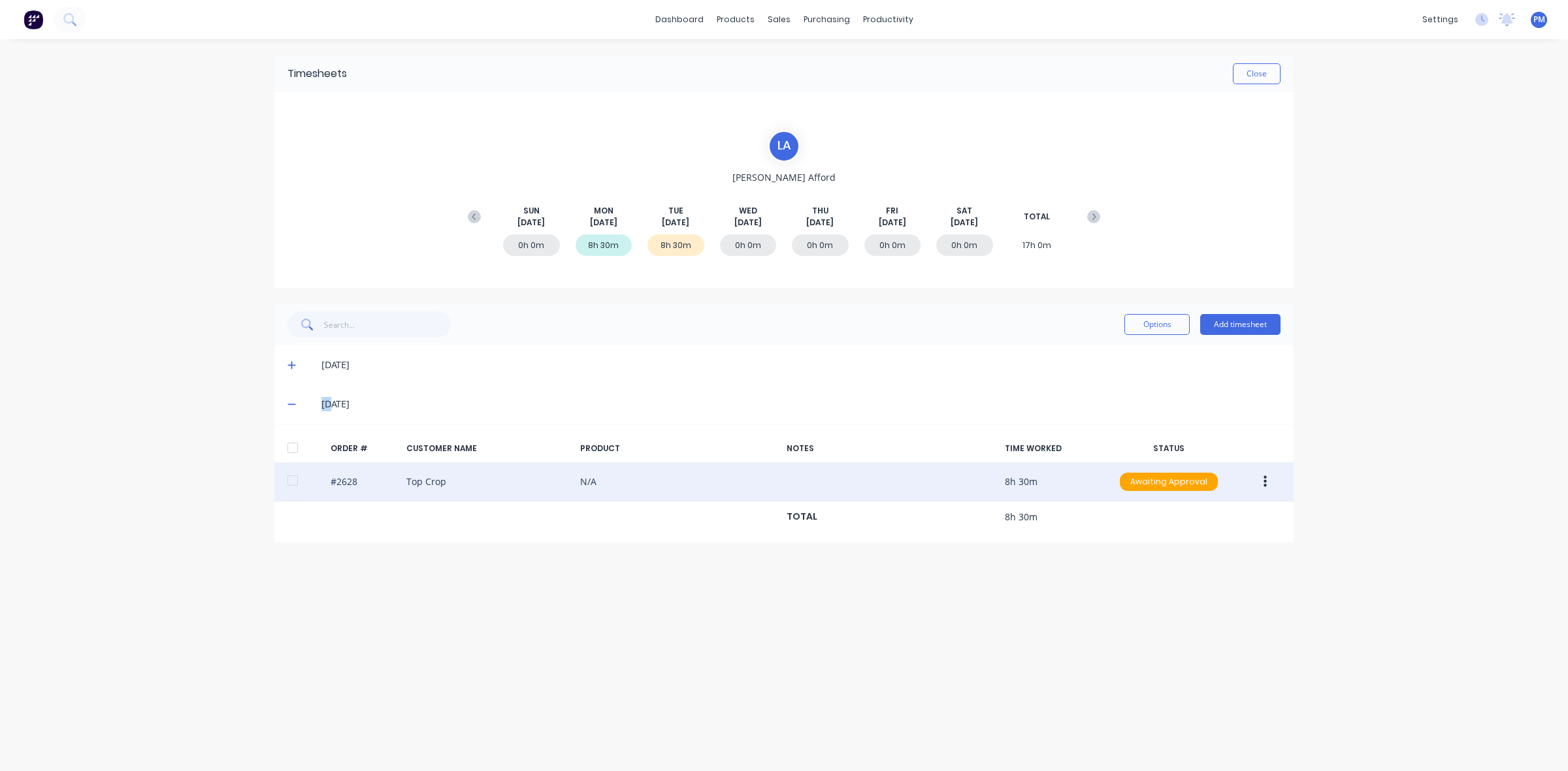
click at [1261, 482] on button "button" at bounding box center [1265, 482] width 31 height 23
click at [1236, 517] on div "Approve" at bounding box center [1218, 517] width 101 height 19
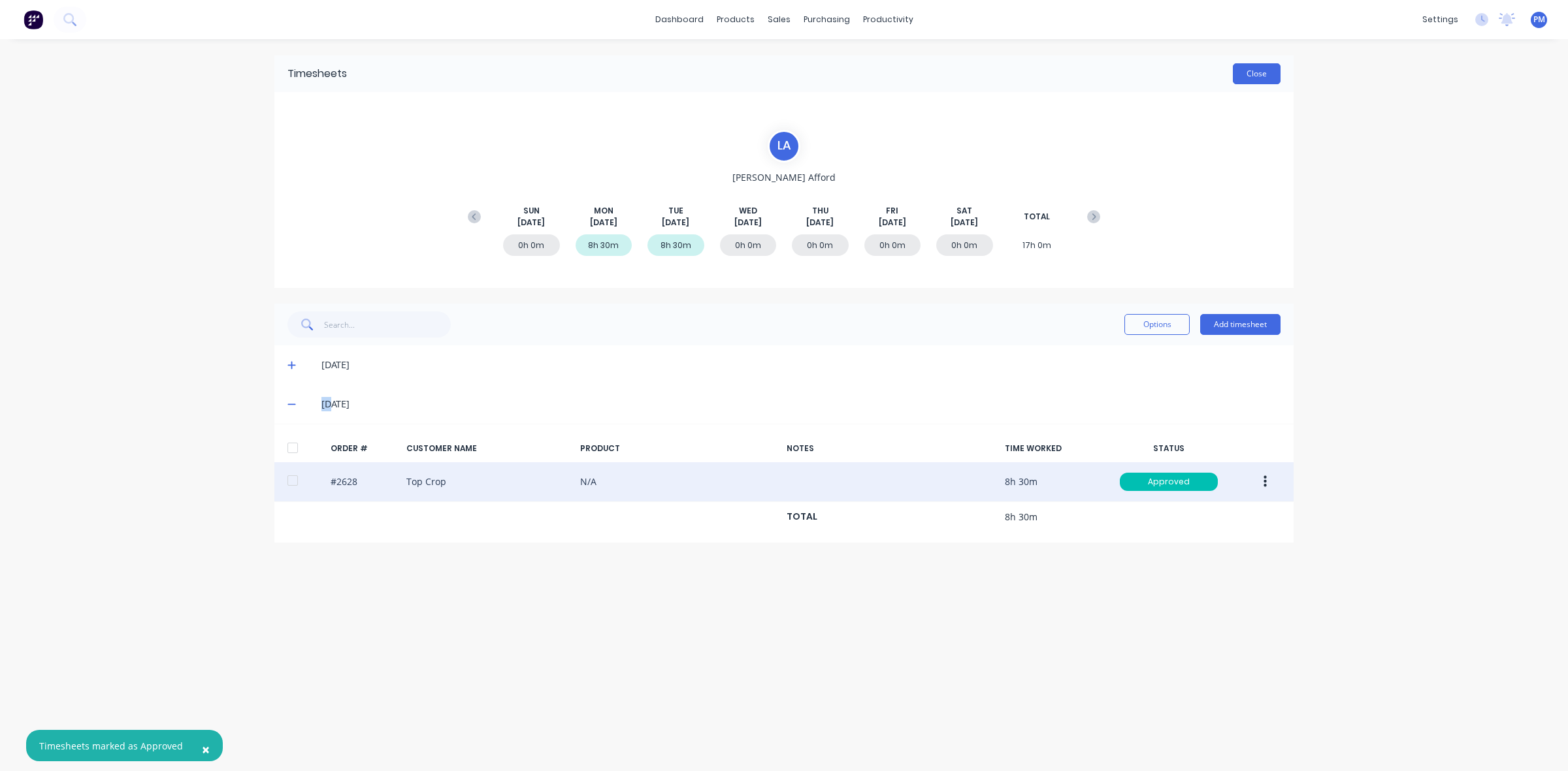
click at [1253, 70] on button "Close" at bounding box center [1257, 73] width 48 height 21
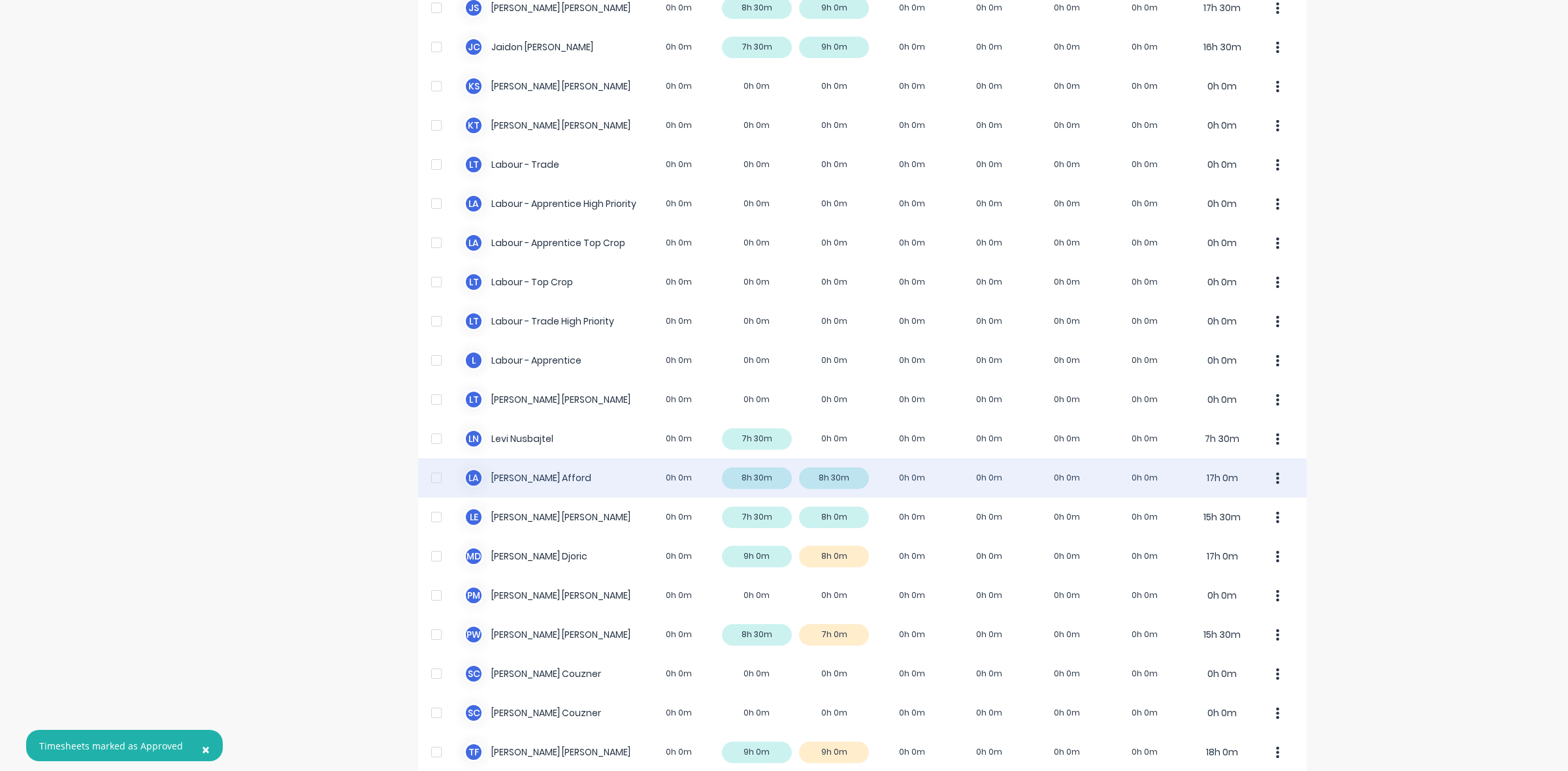
scroll to position [325, 0]
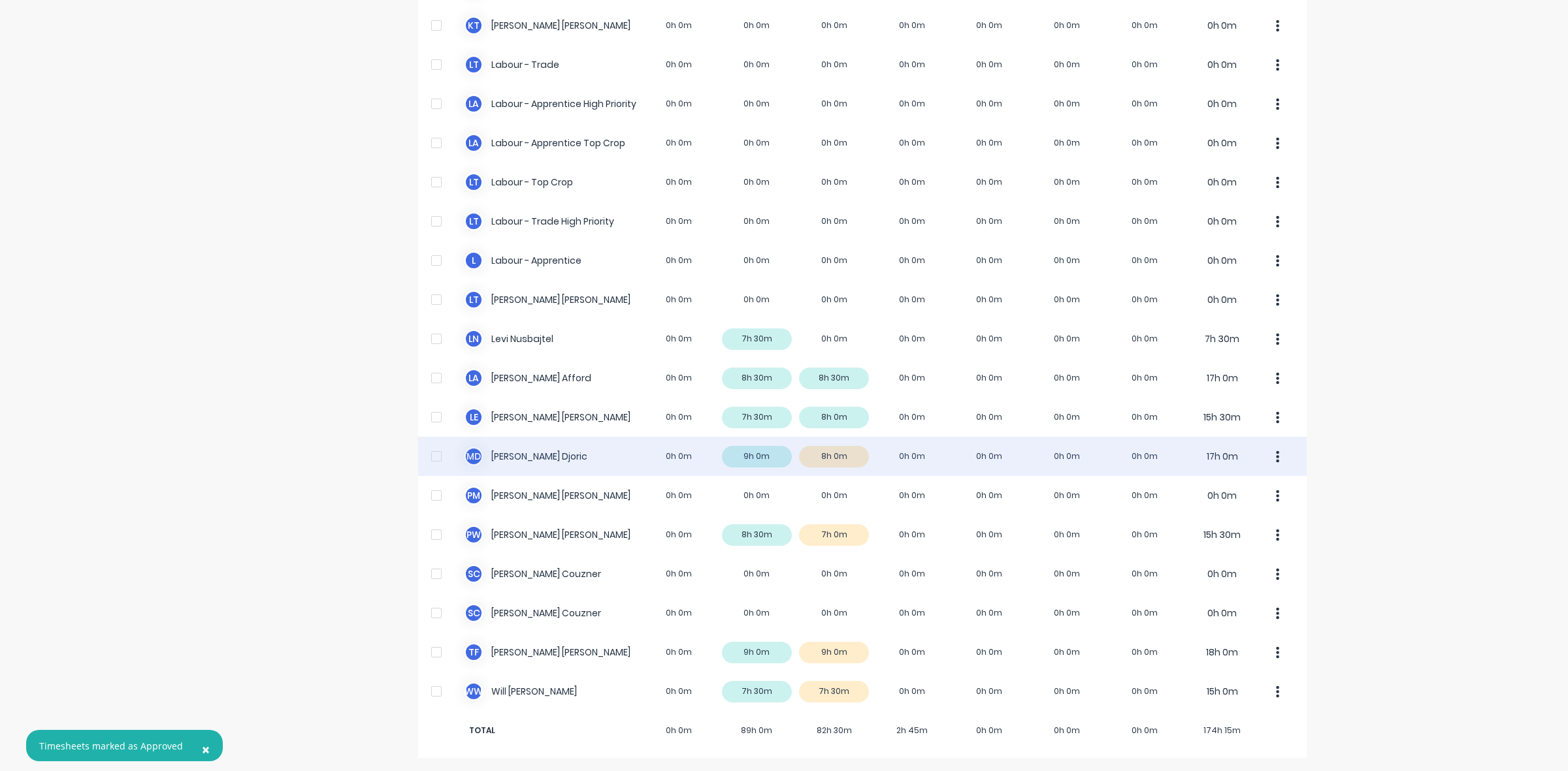
click at [846, 457] on div "M D [PERSON_NAME] 0h 0m 9h 0m 8h 0m 0h 0m 0h 0m 0h 0m 0h 0m 17h 0m" at bounding box center [862, 456] width 889 height 39
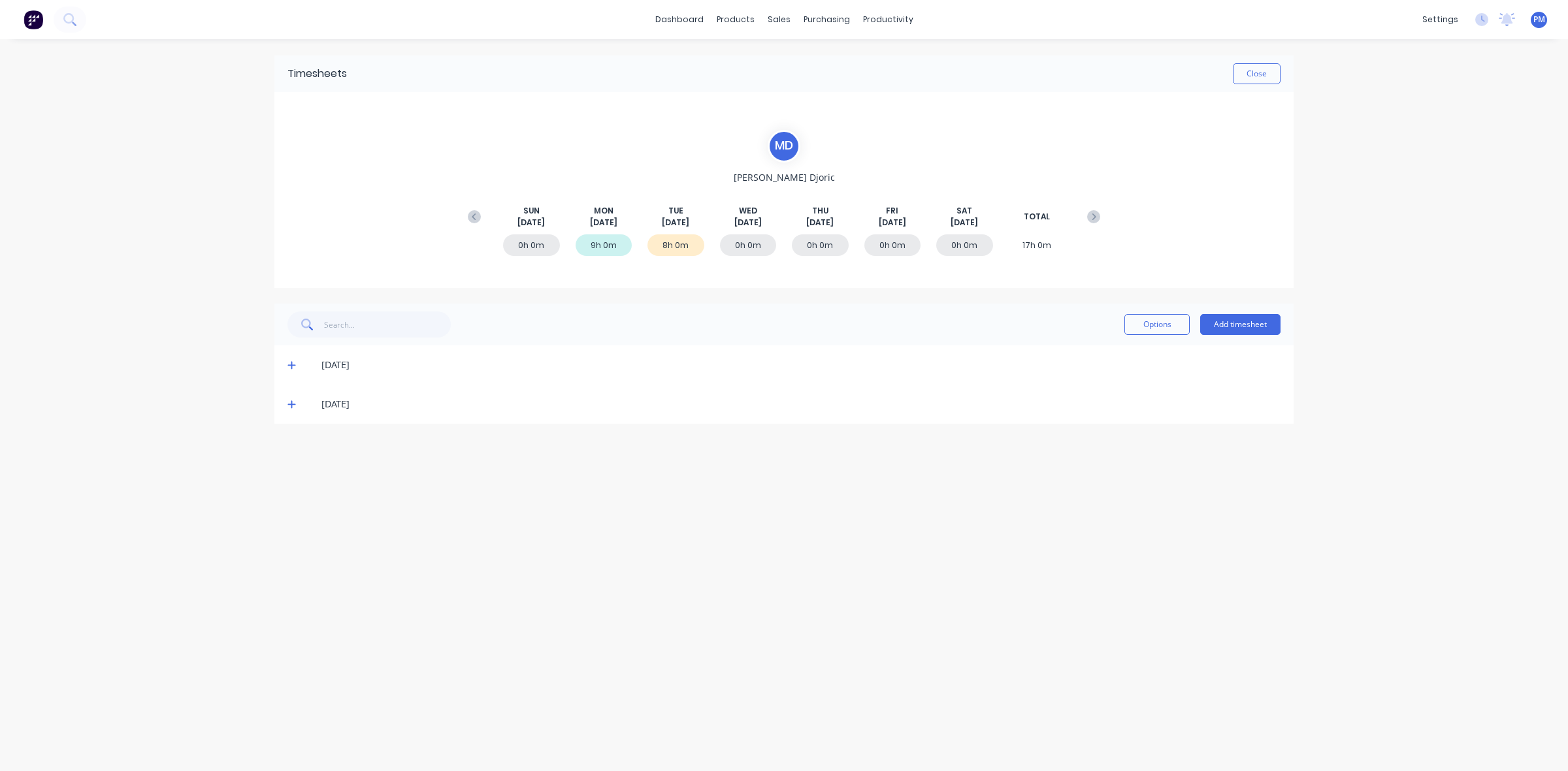
click at [289, 364] on icon at bounding box center [291, 365] width 8 height 8
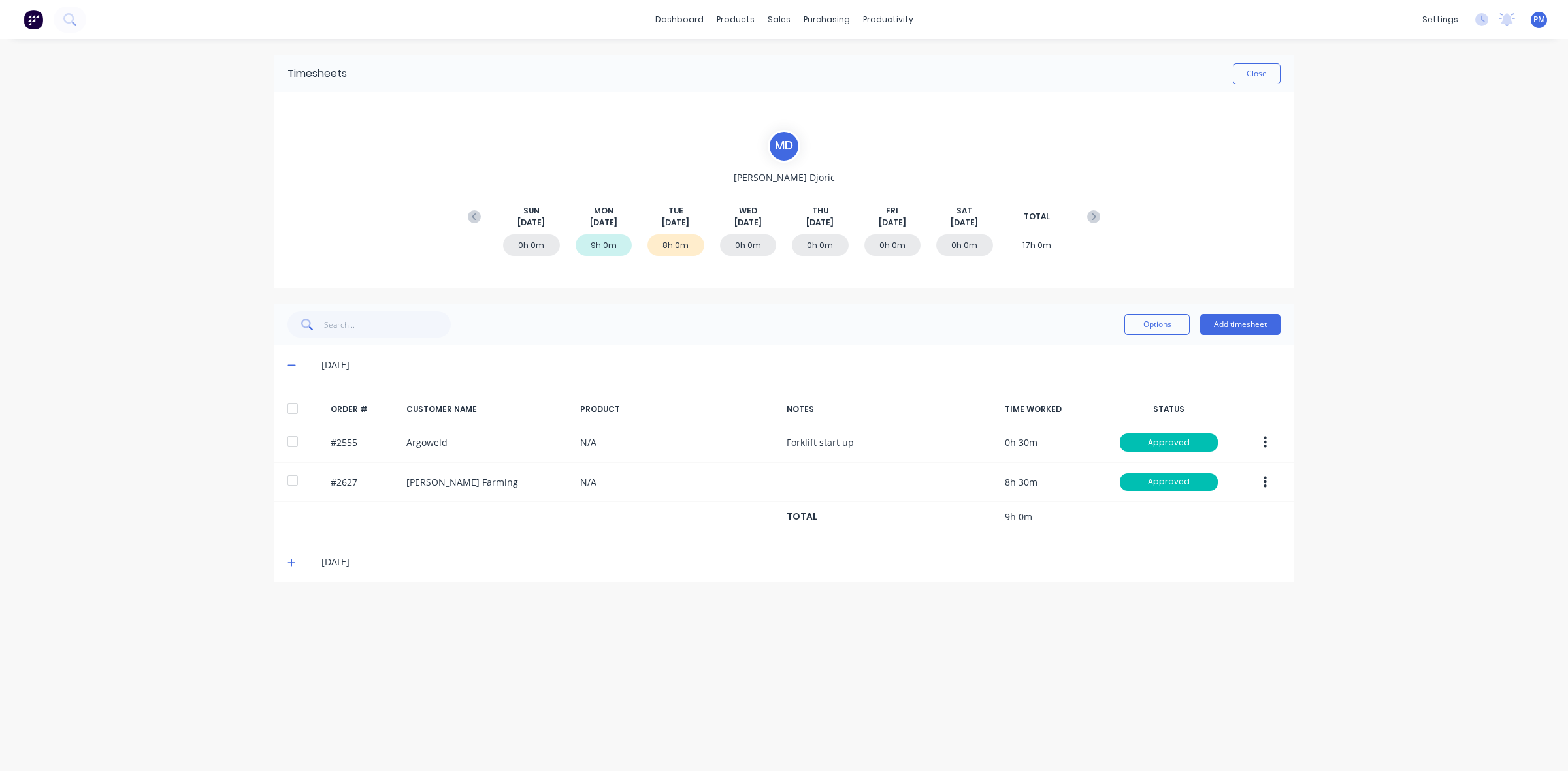
click at [289, 365] on icon at bounding box center [291, 366] width 8 height 1
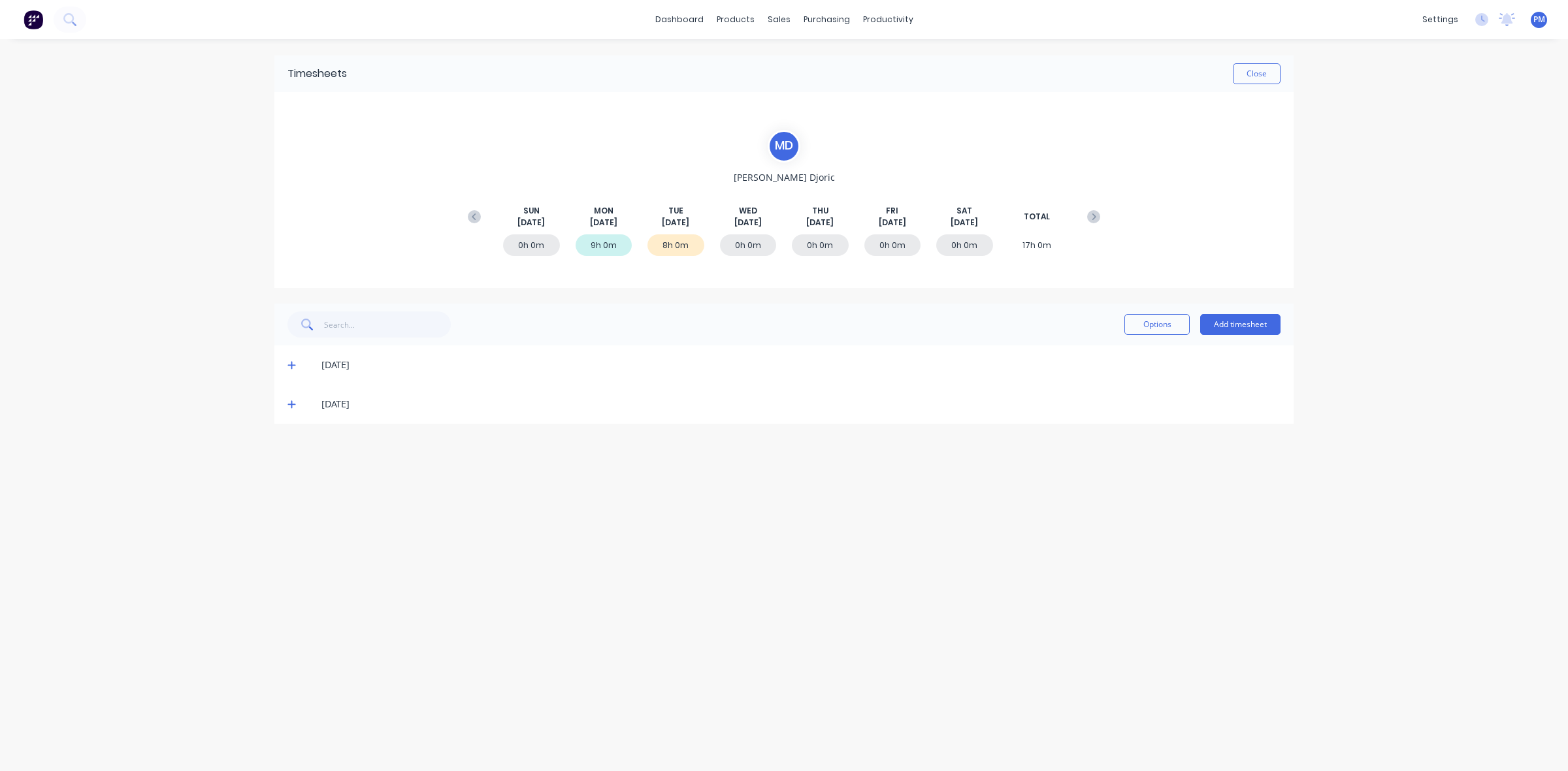
click at [291, 401] on icon at bounding box center [292, 404] width 8 height 9
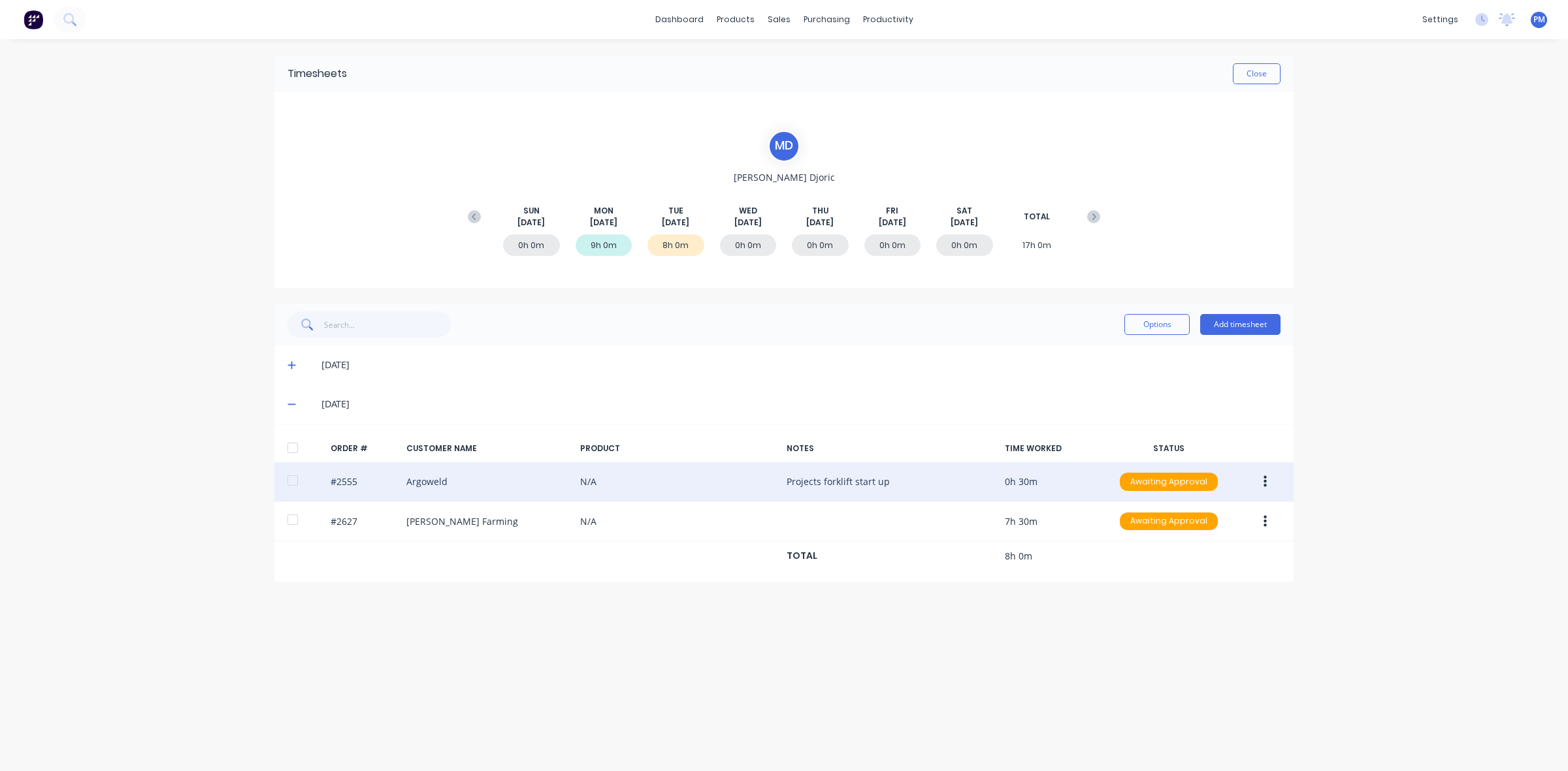
click at [1266, 486] on button "button" at bounding box center [1265, 482] width 31 height 23
click at [1246, 516] on div "Approve" at bounding box center [1218, 517] width 101 height 19
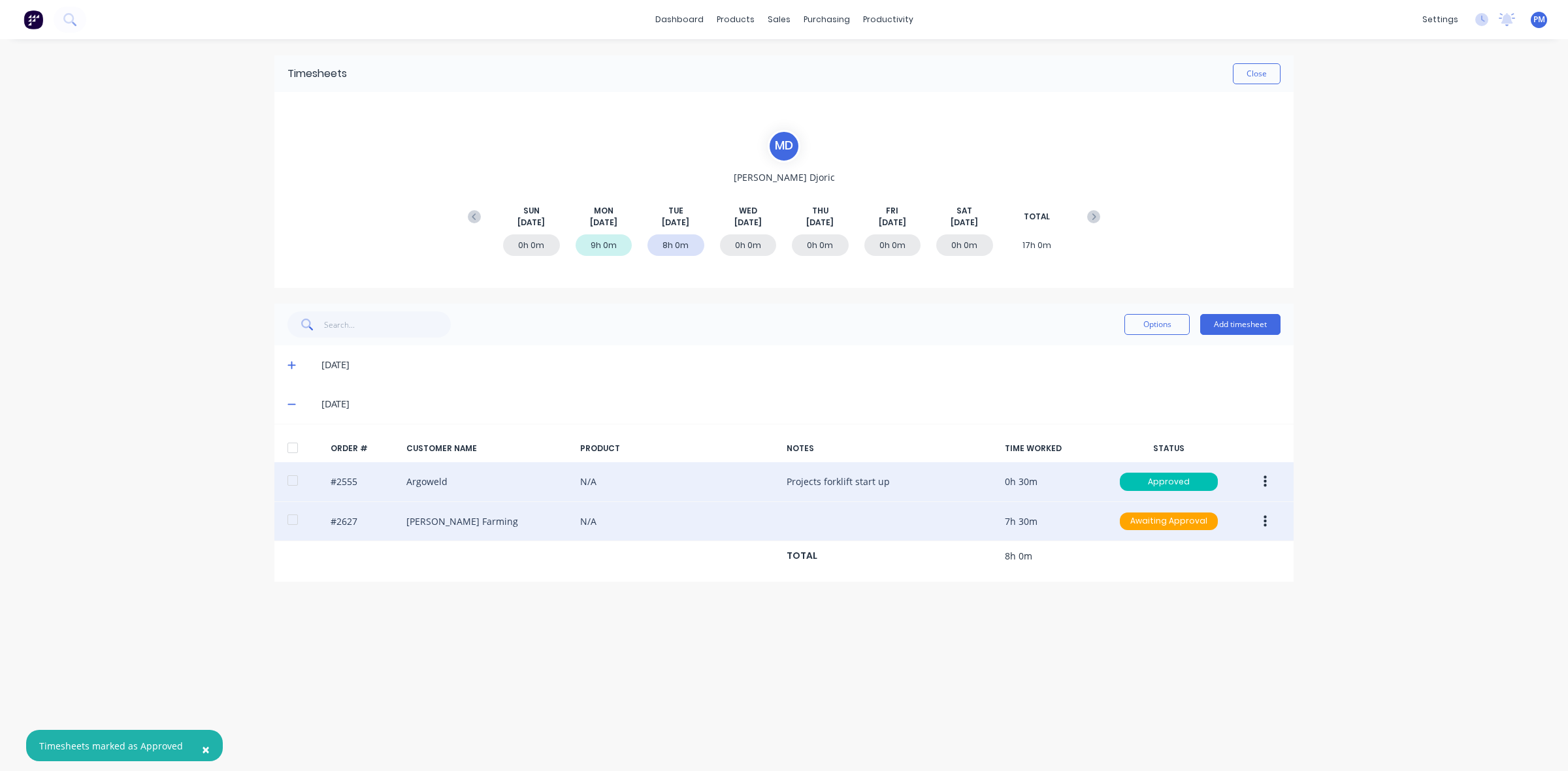
click at [1266, 523] on button "button" at bounding box center [1265, 522] width 31 height 23
click at [1239, 562] on div "Approve" at bounding box center [1218, 556] width 101 height 19
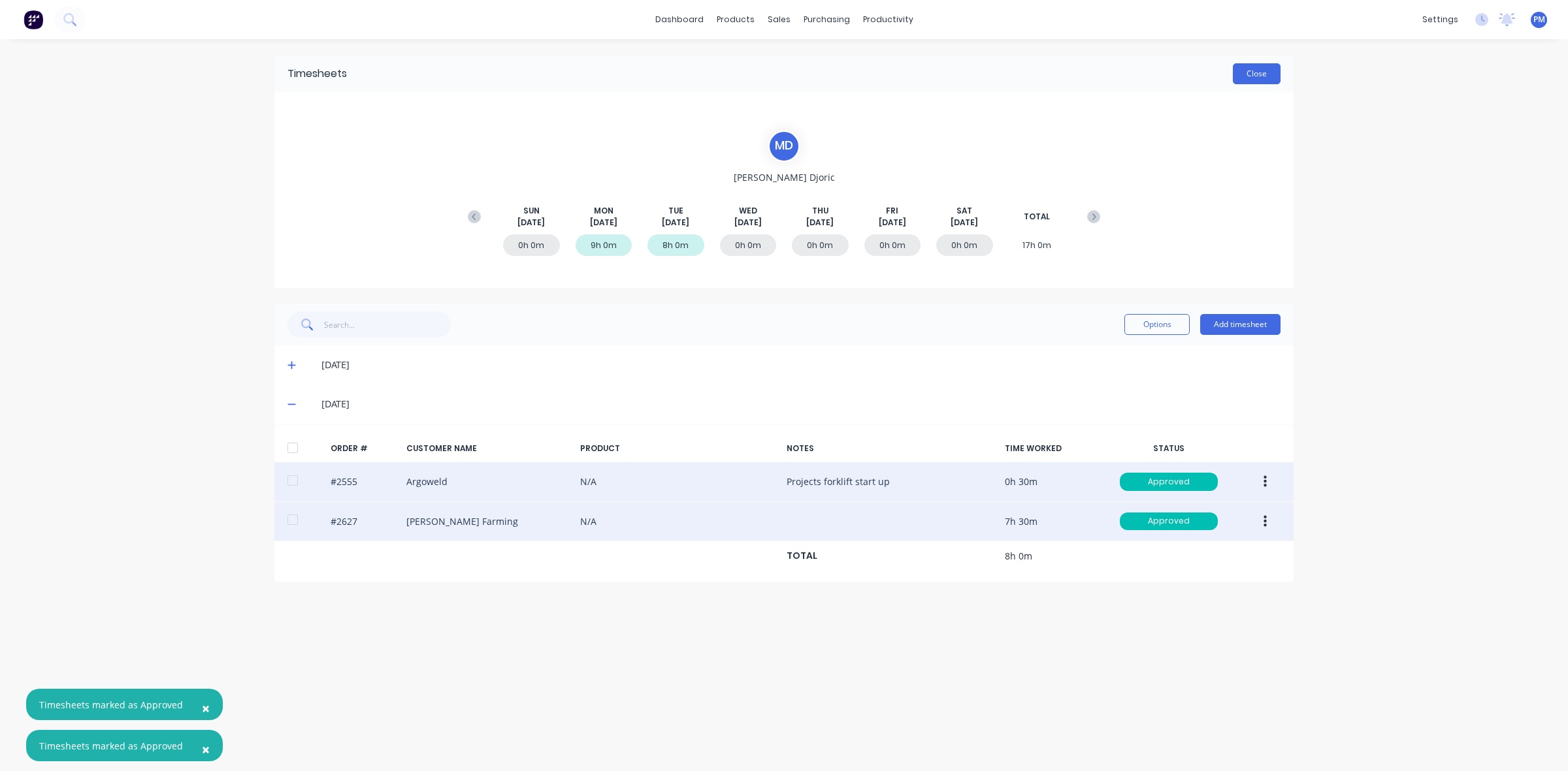
click at [1252, 80] on button "Close" at bounding box center [1257, 73] width 48 height 21
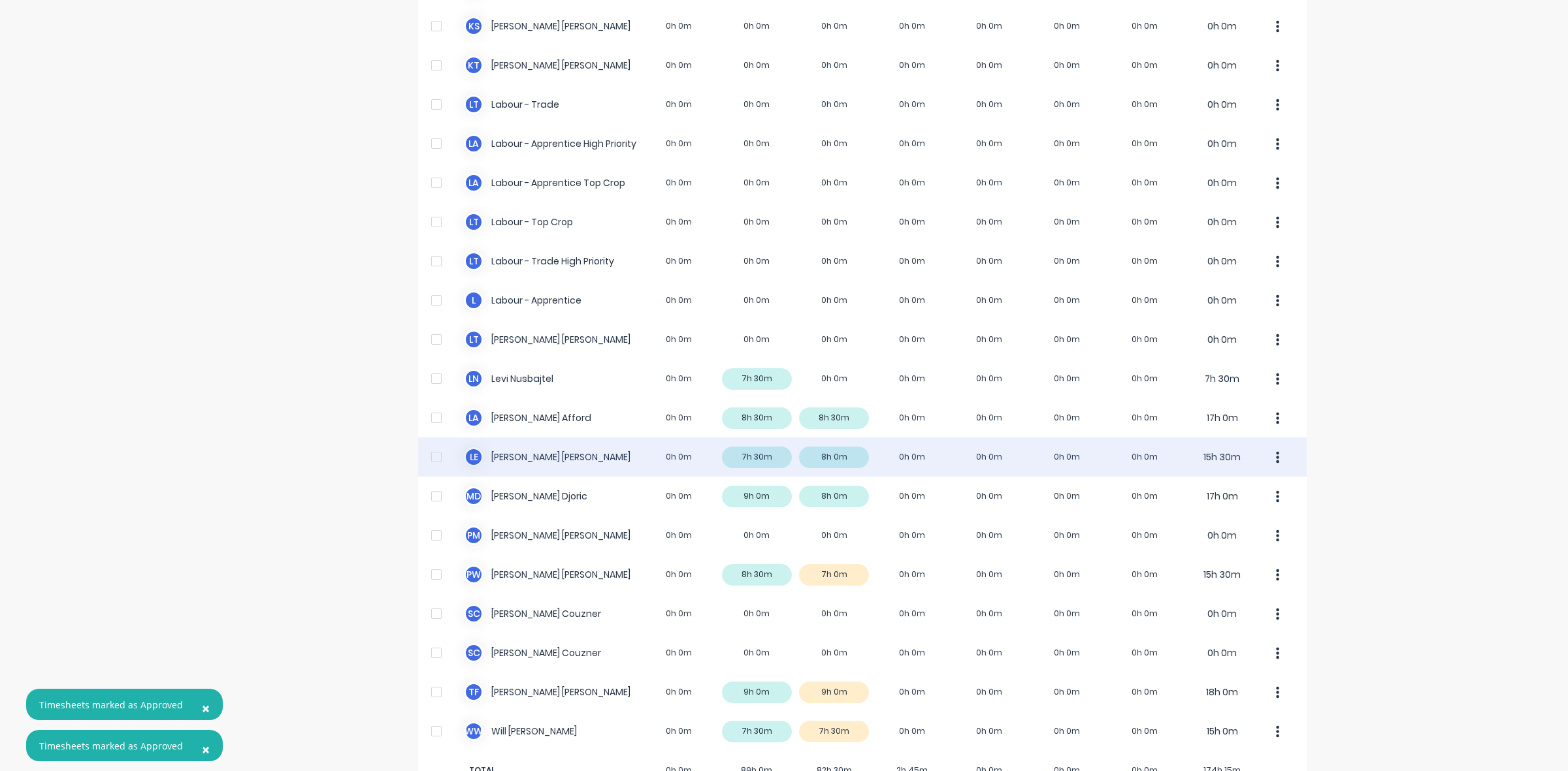
scroll to position [325, 0]
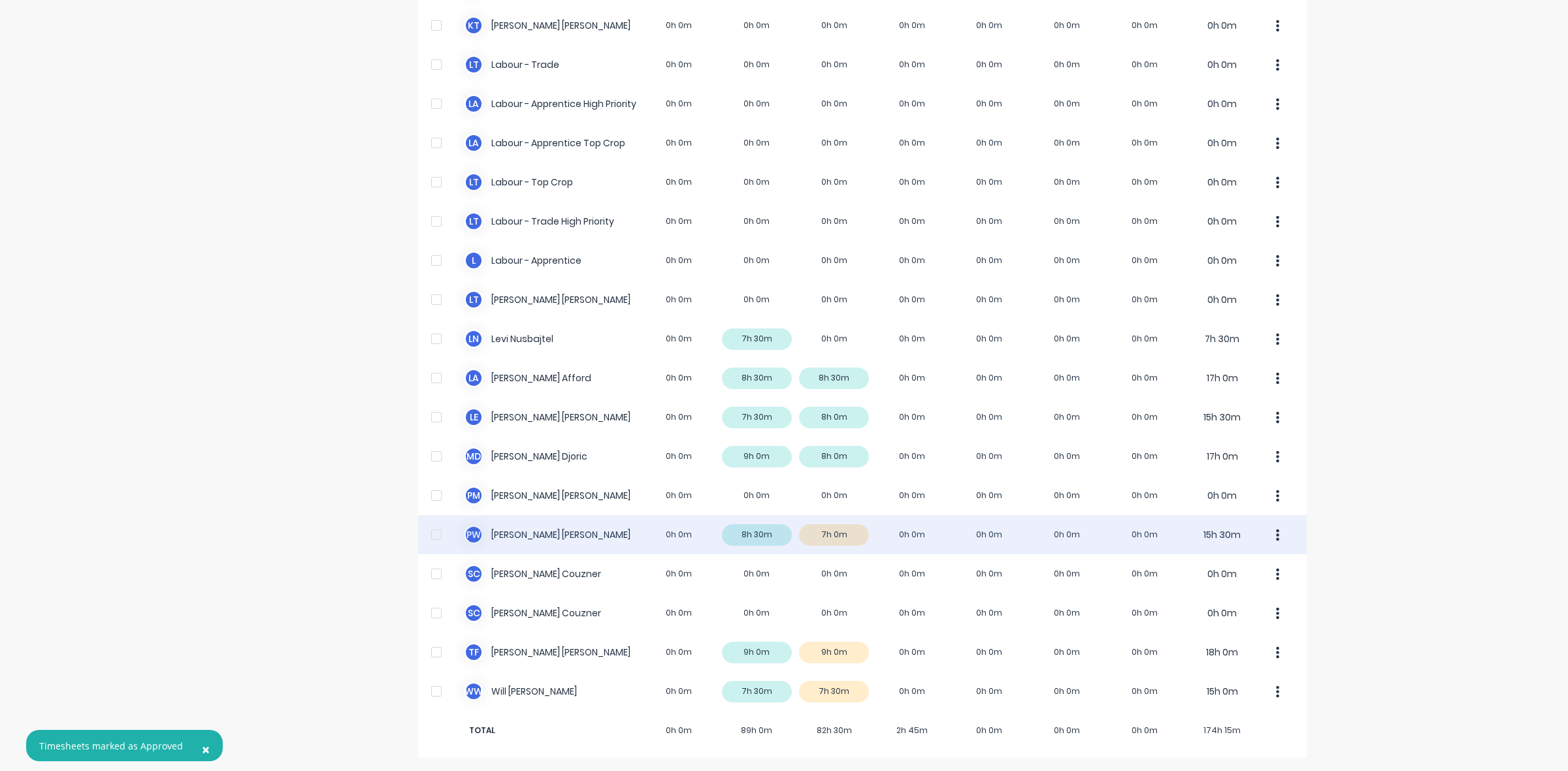
click at [841, 536] on div "P W [PERSON_NAME] 0h 0m 8h 30m 7h 0m 0h 0m 0h 0m 0h 0m 0h 0m 15h 30m" at bounding box center [862, 534] width 889 height 39
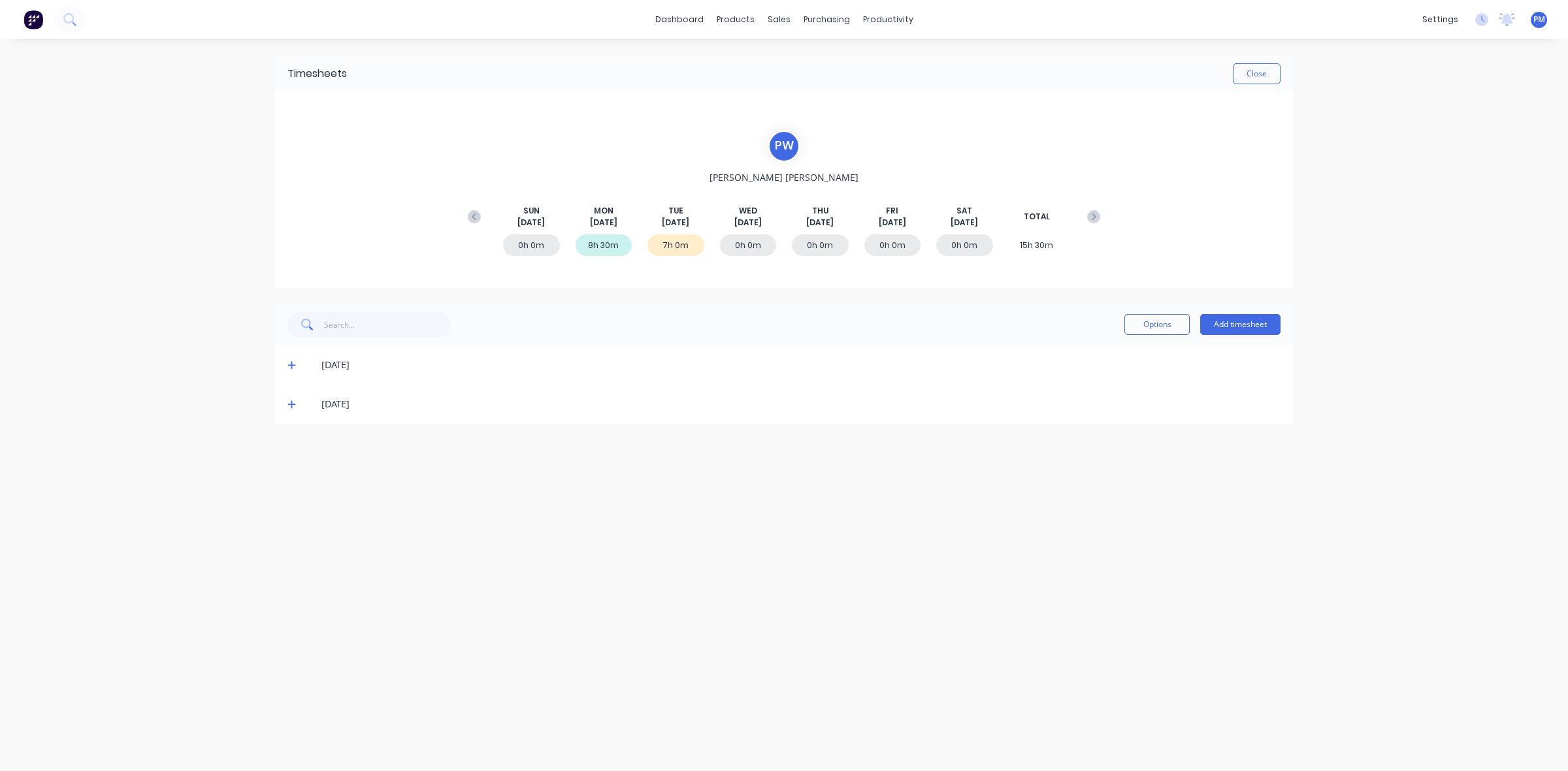
click at [292, 403] on icon at bounding box center [292, 404] width 8 height 9
click at [291, 364] on icon at bounding box center [292, 365] width 8 height 9
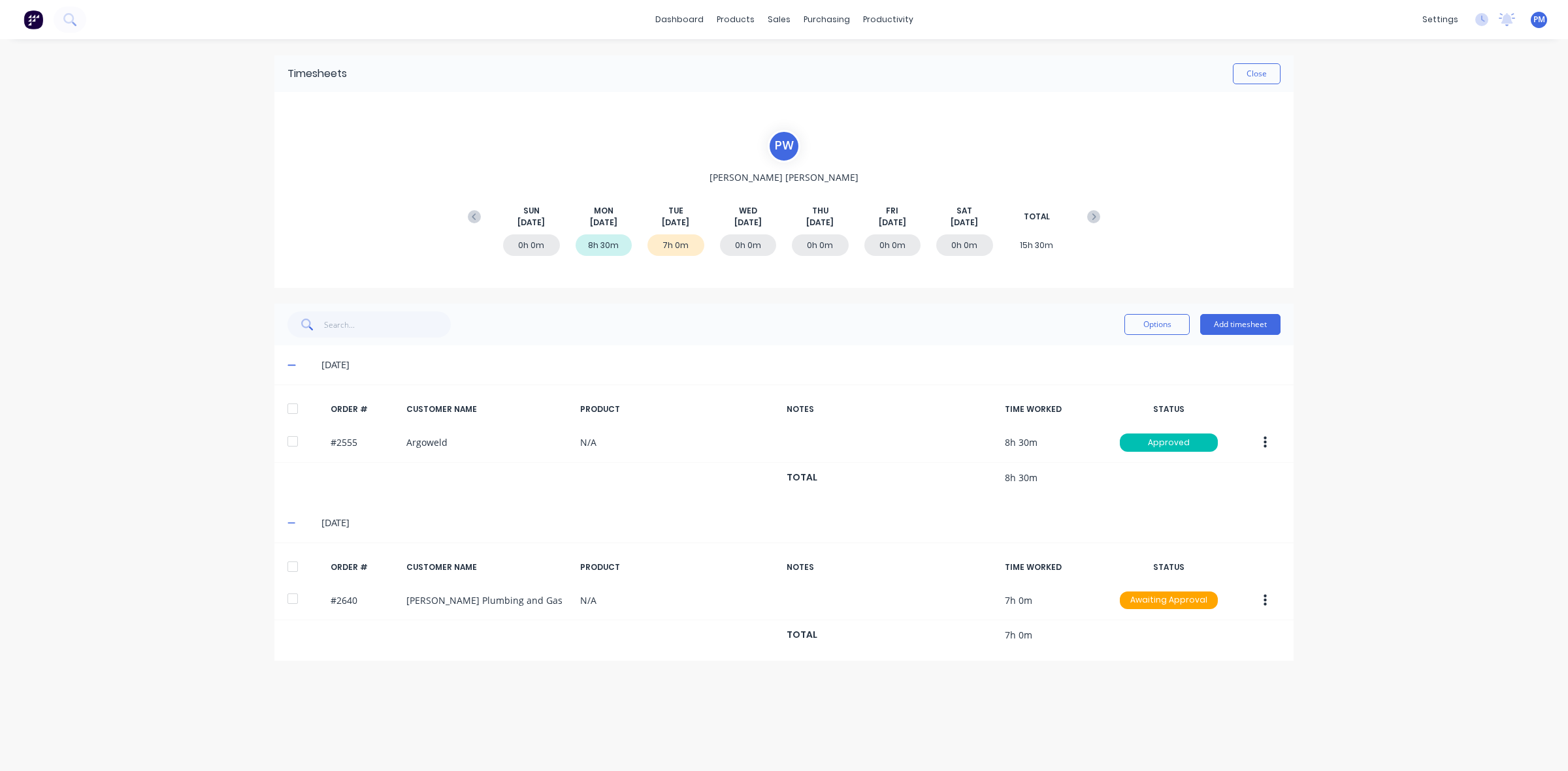
click at [291, 364] on icon at bounding box center [292, 365] width 8 height 9
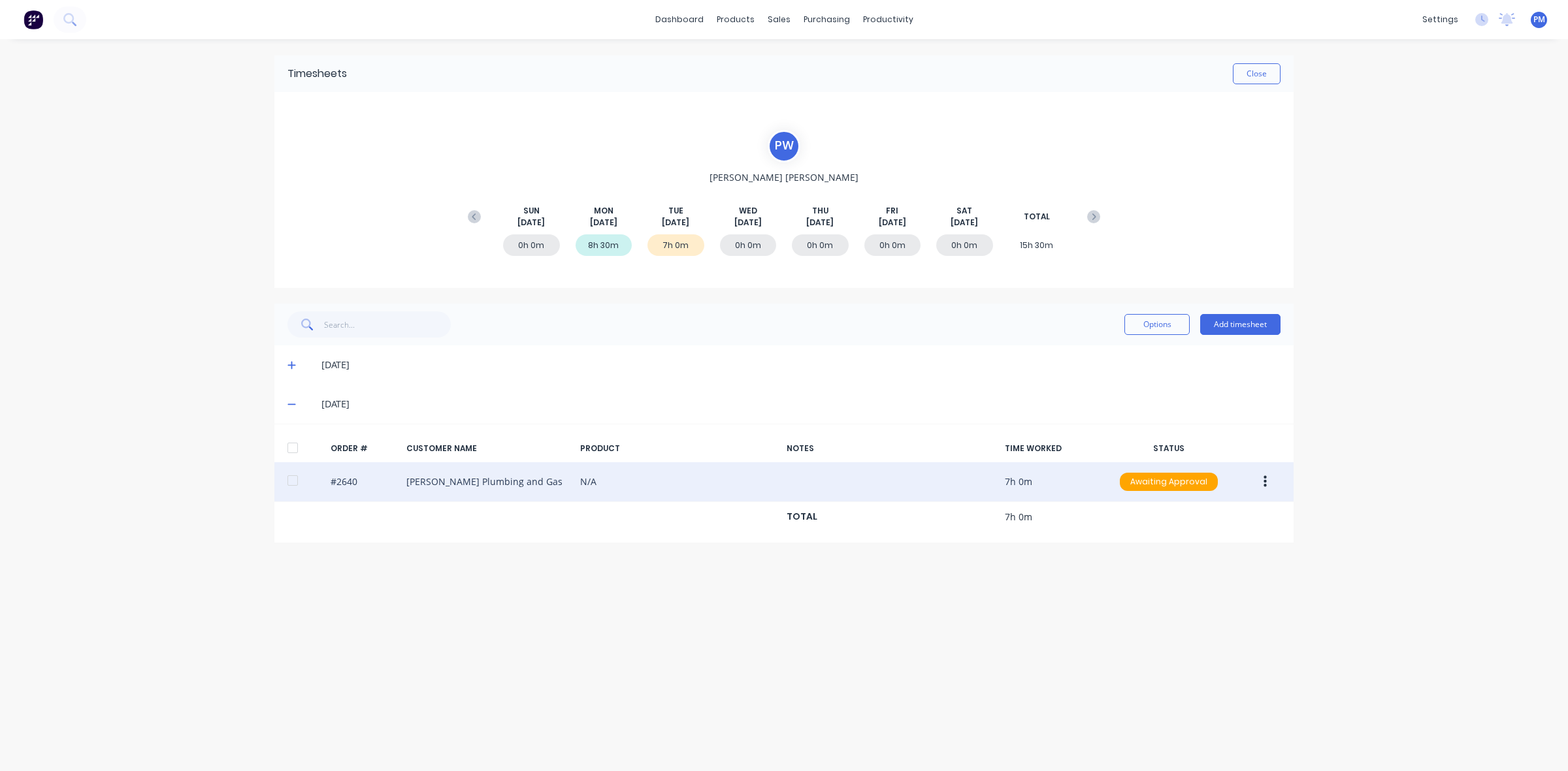
click at [1263, 479] on icon "button" at bounding box center [1265, 482] width 3 height 14
click at [1194, 513] on div "Approve" at bounding box center [1218, 517] width 101 height 19
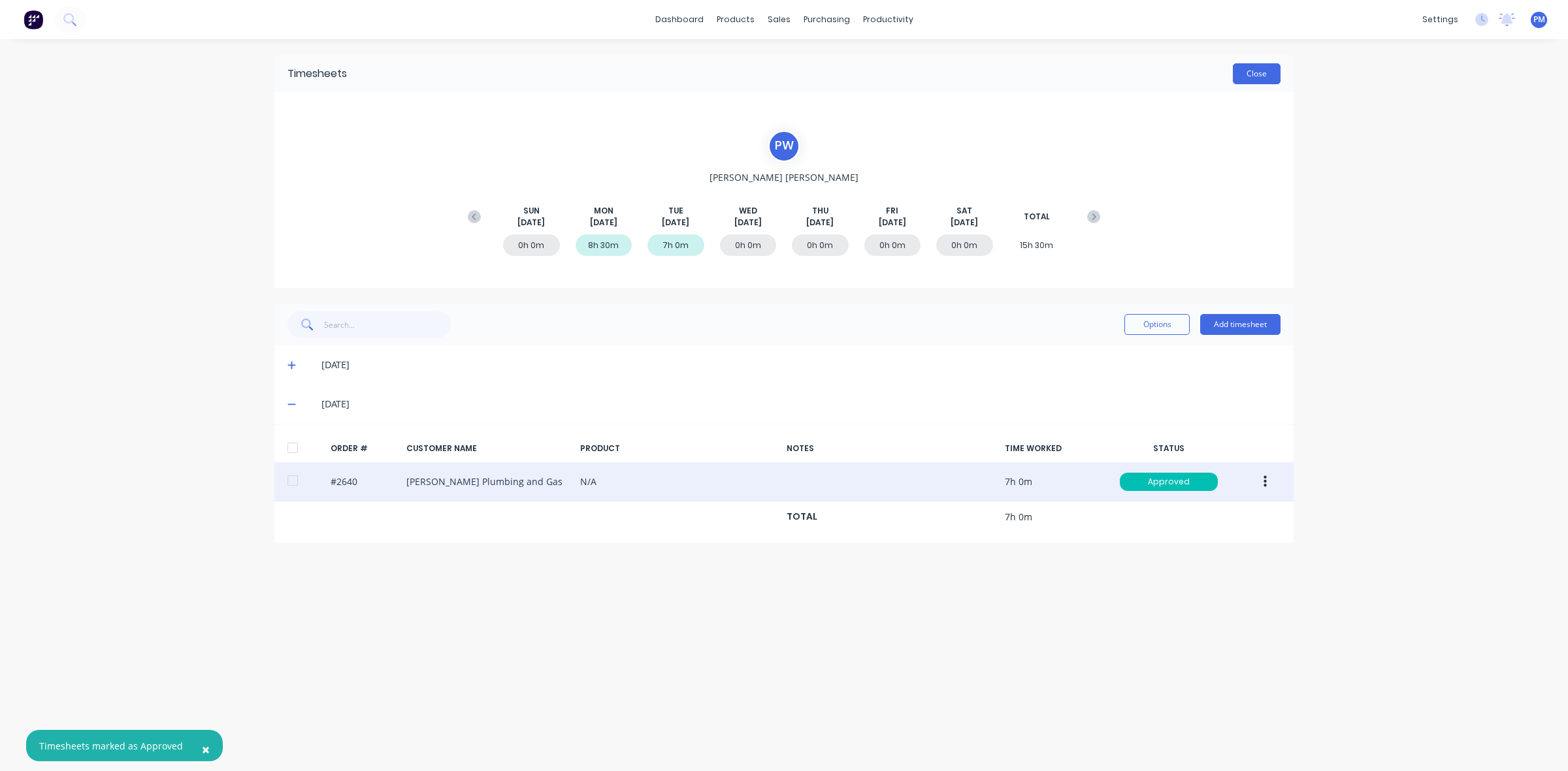
click at [1260, 75] on button "Close" at bounding box center [1257, 73] width 48 height 21
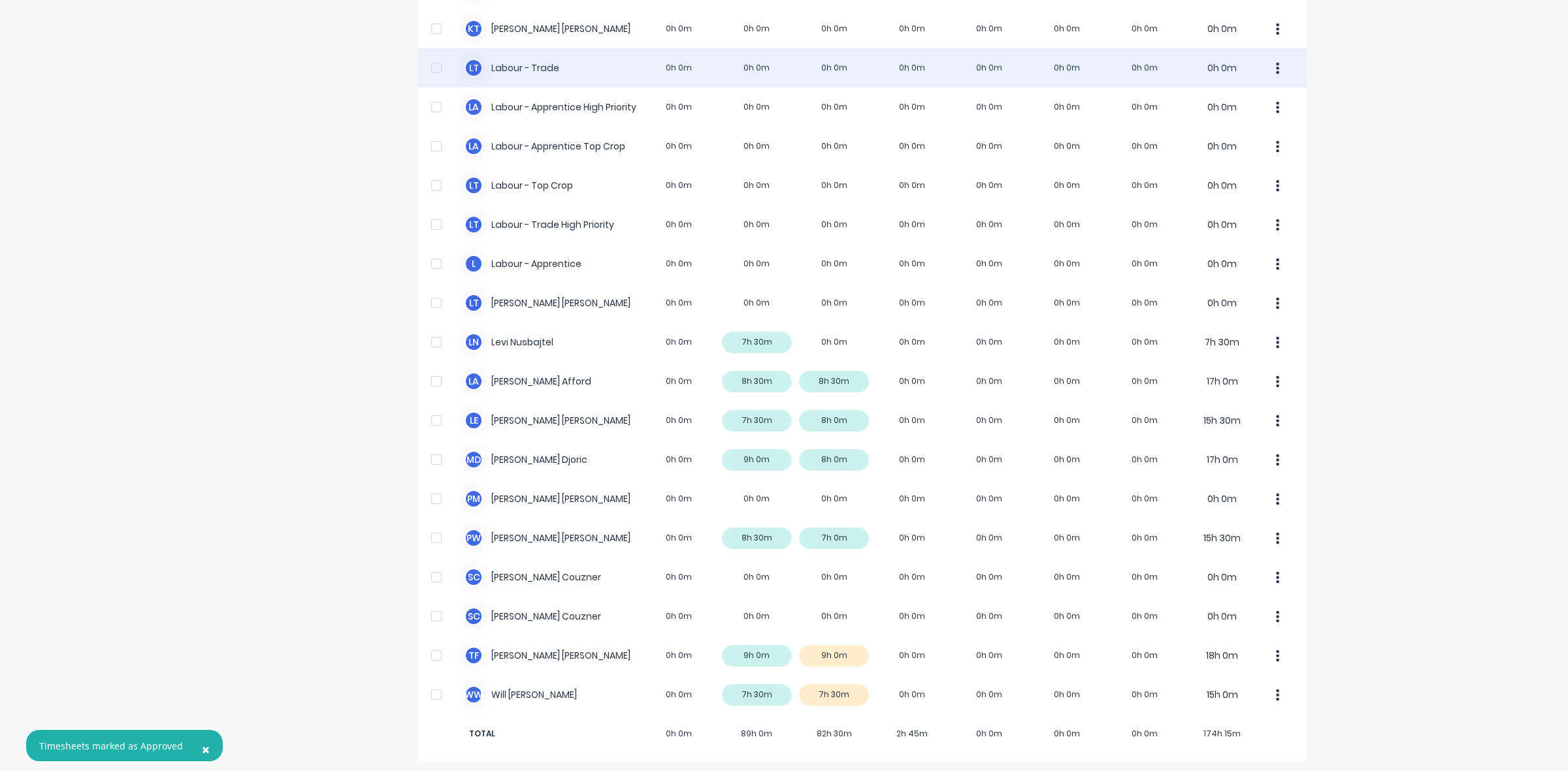
scroll to position [325, 0]
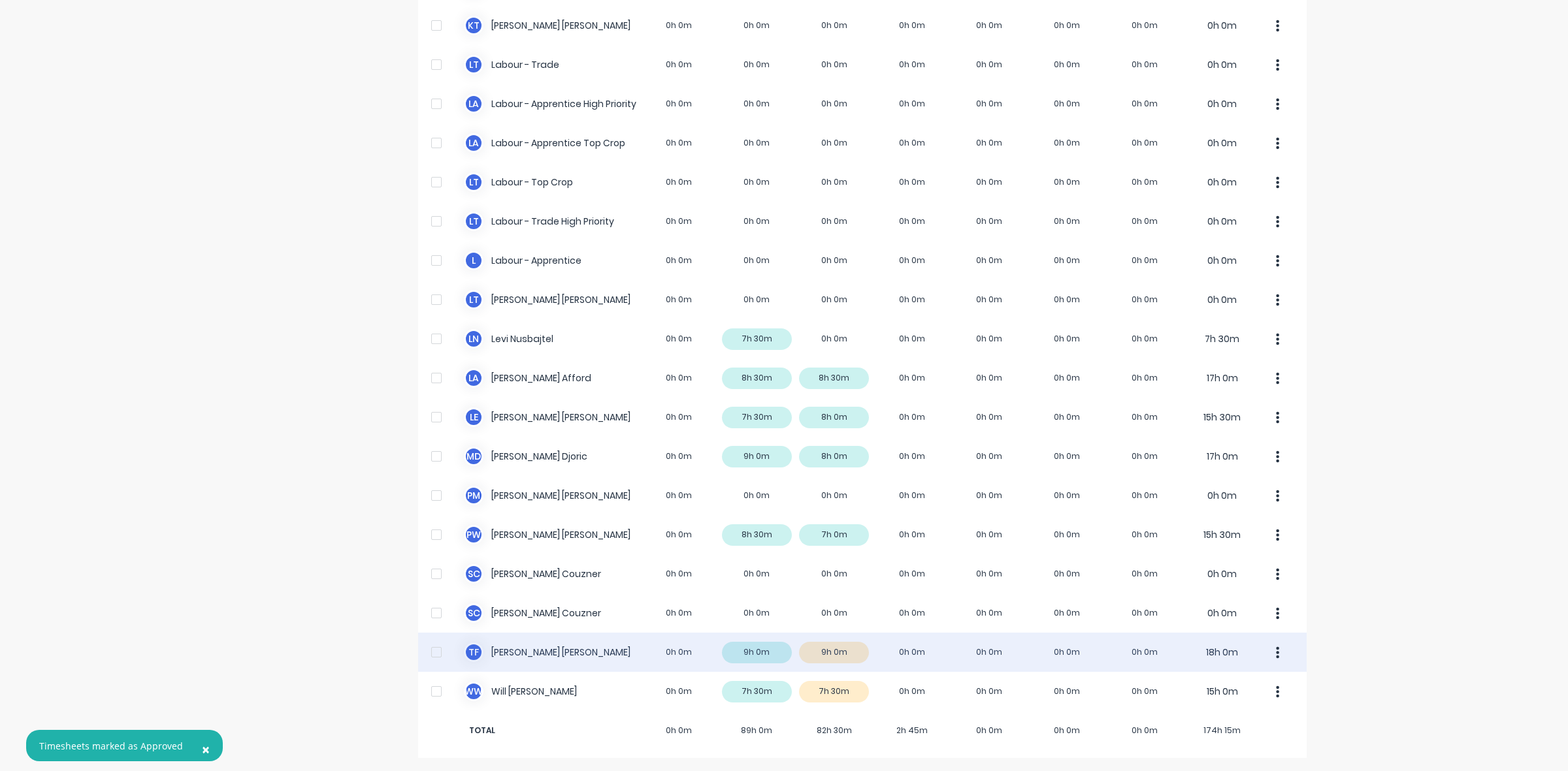
click at [846, 651] on div "T F [PERSON_NAME] 0h 0m 9h 0m 9h 0m 0h 0m 0h 0m 0h 0m 0h 0m 18h 0m" at bounding box center [862, 652] width 889 height 39
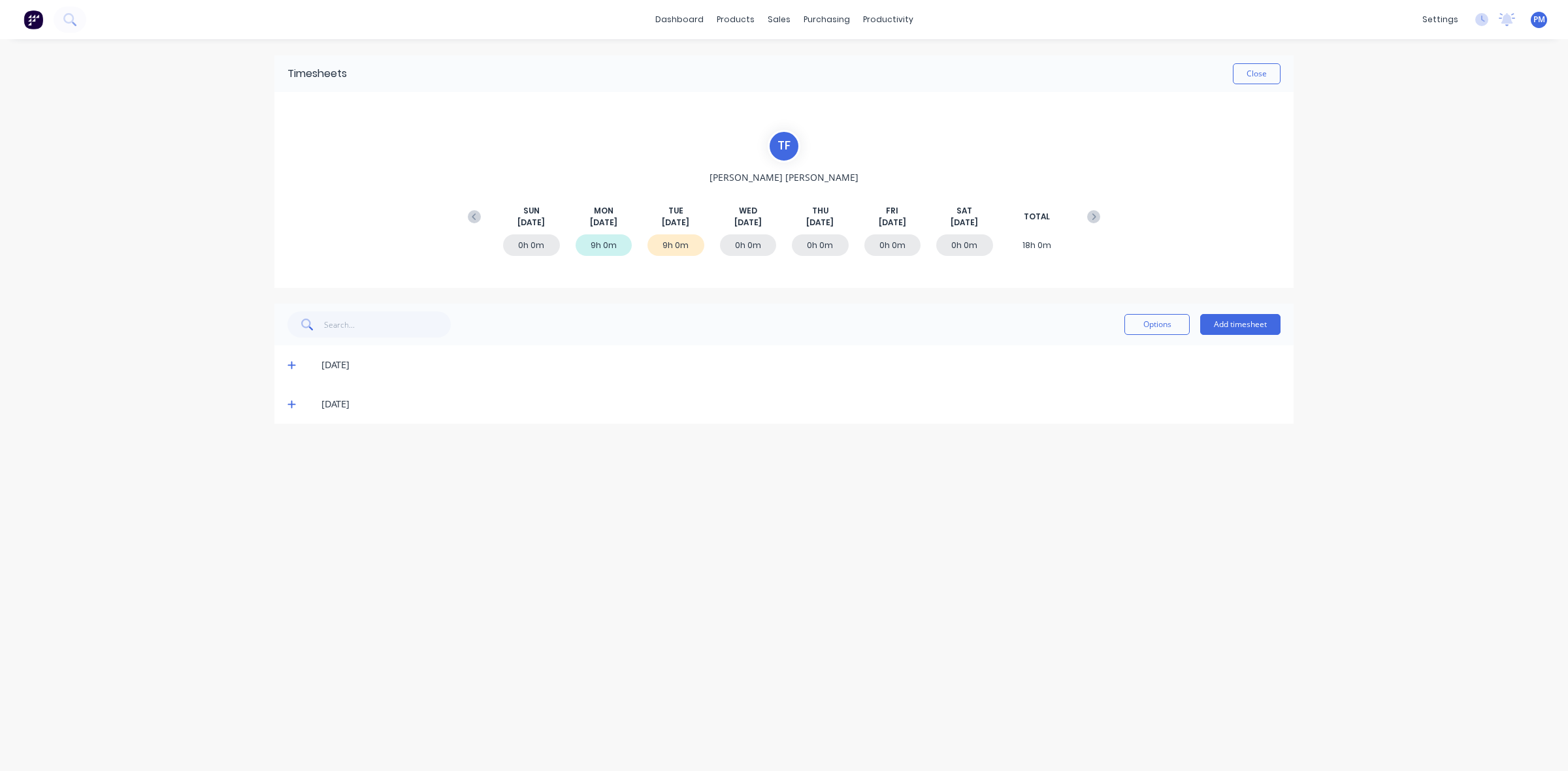
click at [292, 402] on icon at bounding box center [291, 405] width 8 height 8
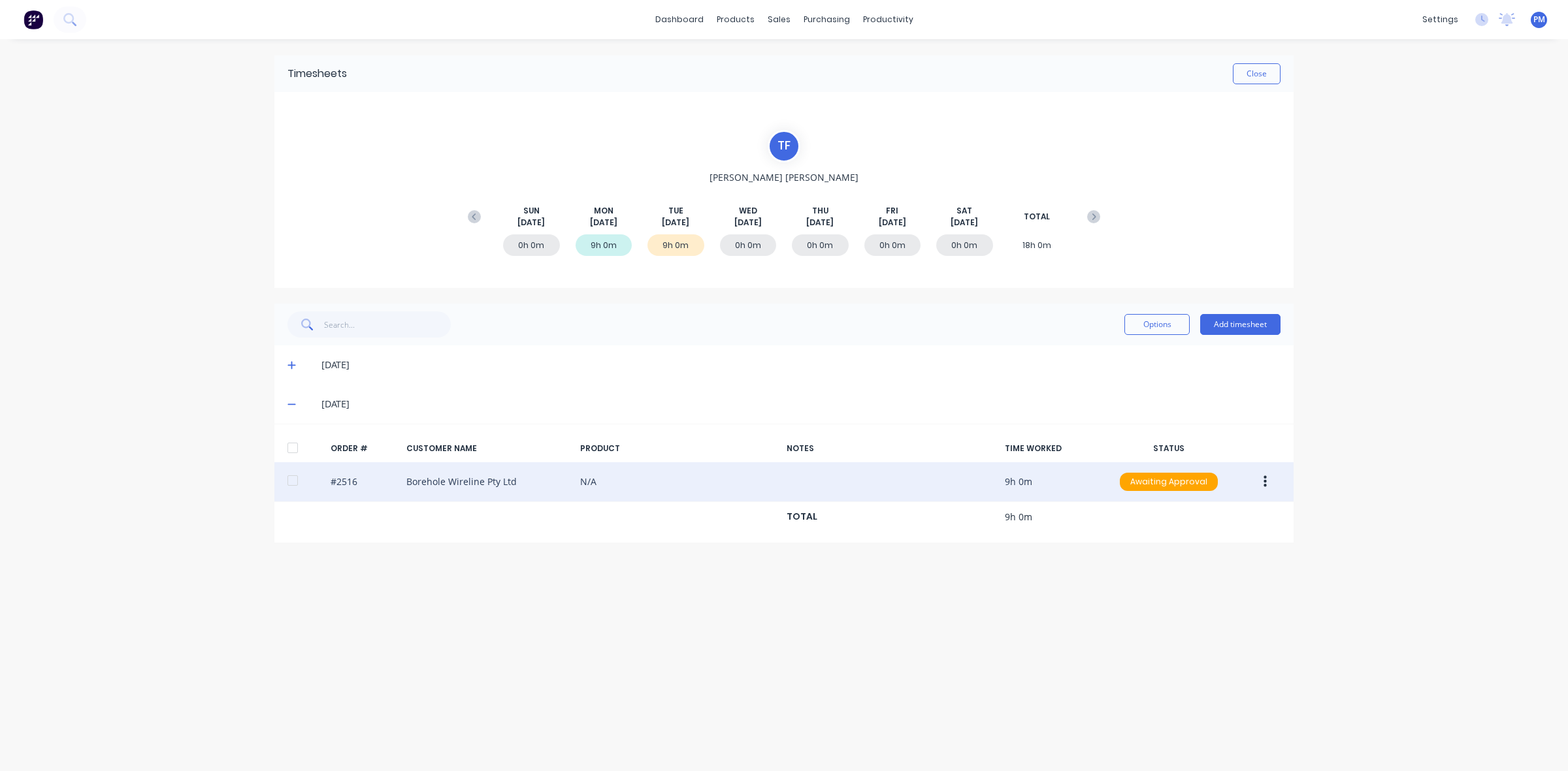
click at [1266, 480] on button "button" at bounding box center [1265, 482] width 31 height 23
click at [1253, 516] on div "Approve" at bounding box center [1218, 517] width 101 height 19
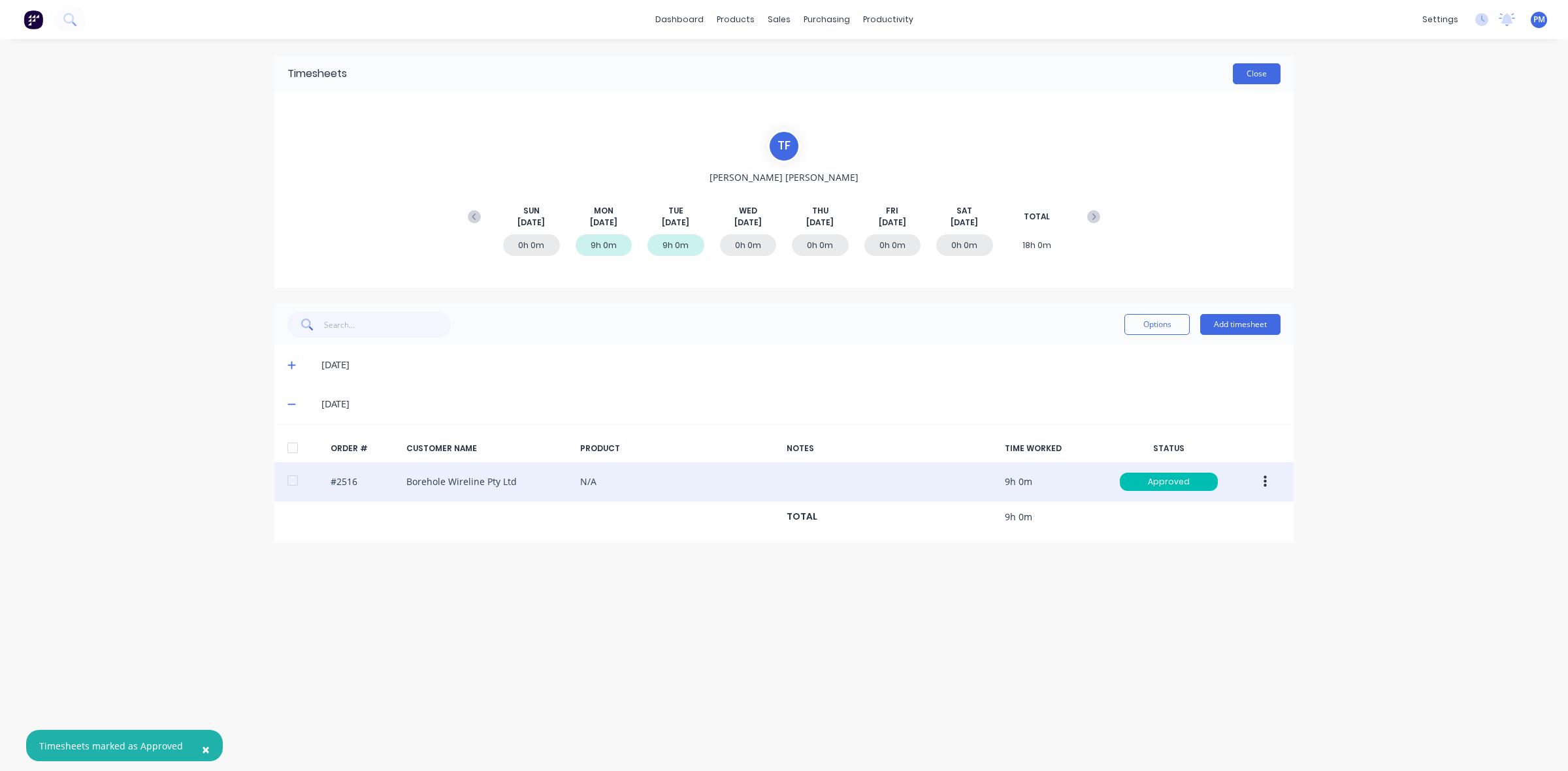
click at [1255, 75] on button "Close" at bounding box center [1257, 73] width 48 height 21
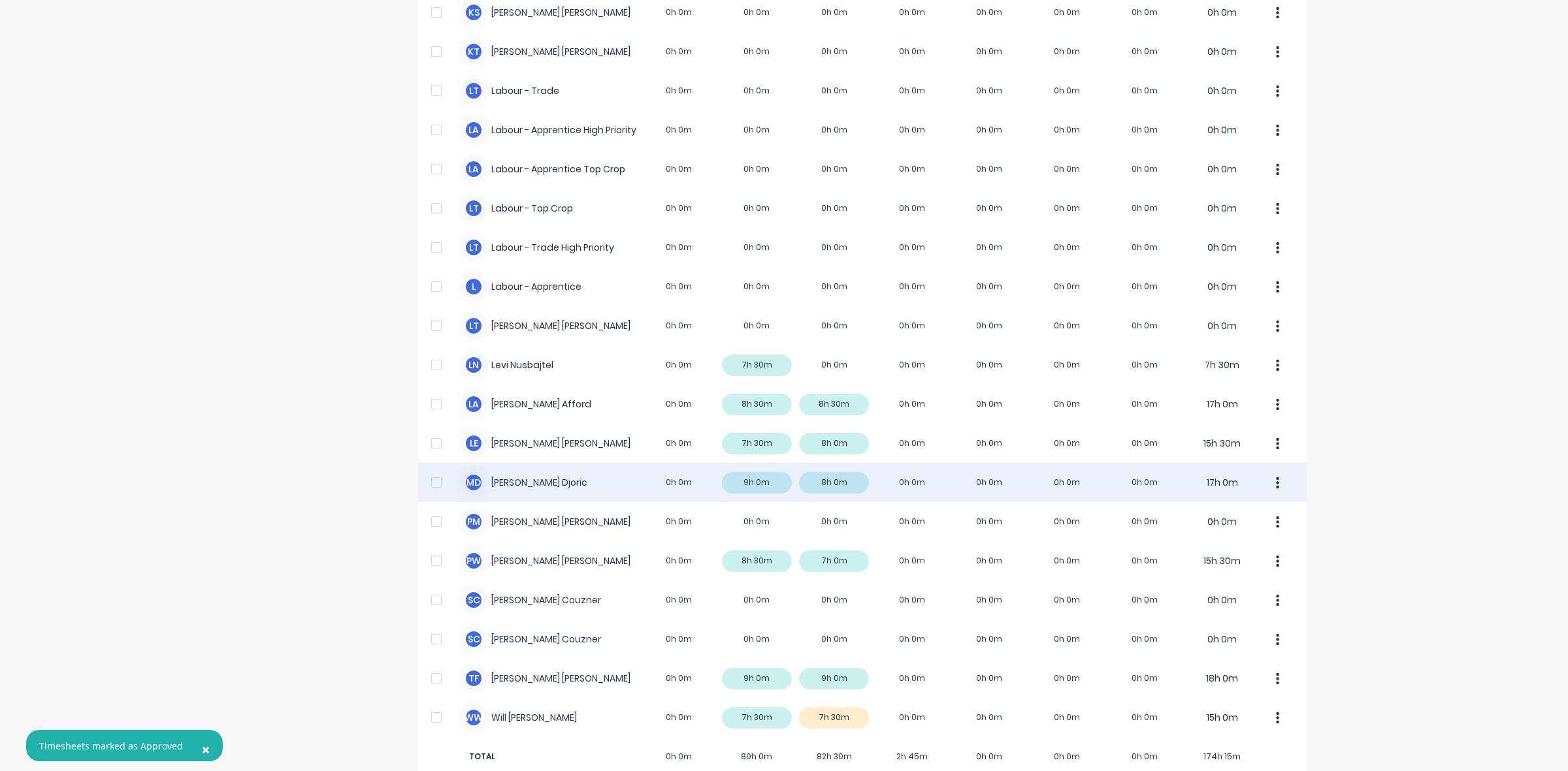
scroll to position [325, 0]
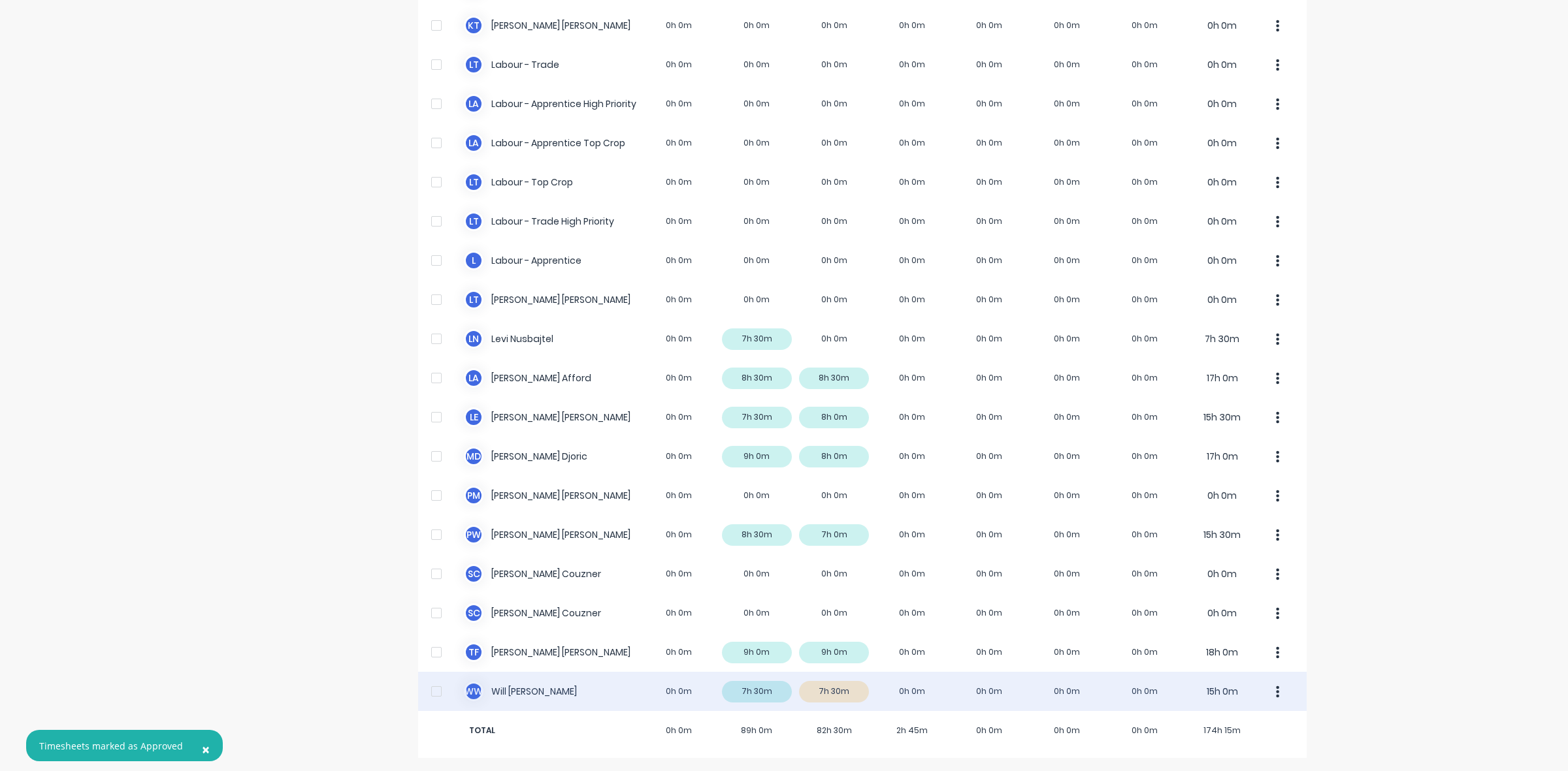
click at [851, 690] on div "W W [PERSON_NAME] 0h 0m 7h 30m 7h 30m 0h 0m 0h 0m 0h 0m 0h 0m 15h 0m" at bounding box center [862, 691] width 889 height 39
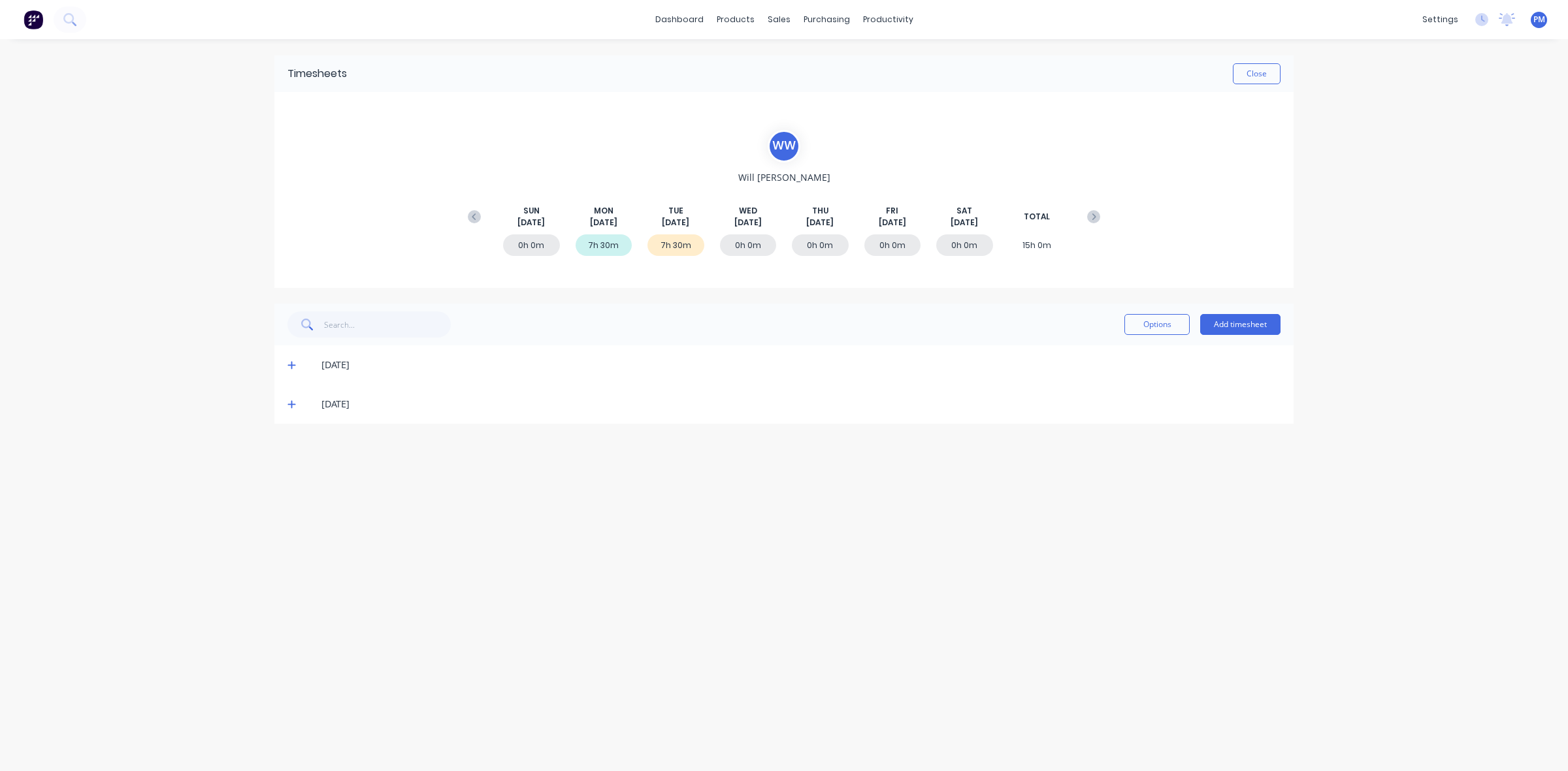
click at [290, 402] on icon at bounding box center [292, 404] width 8 height 9
click at [290, 401] on icon at bounding box center [292, 404] width 8 height 9
click at [289, 403] on icon at bounding box center [291, 405] width 8 height 8
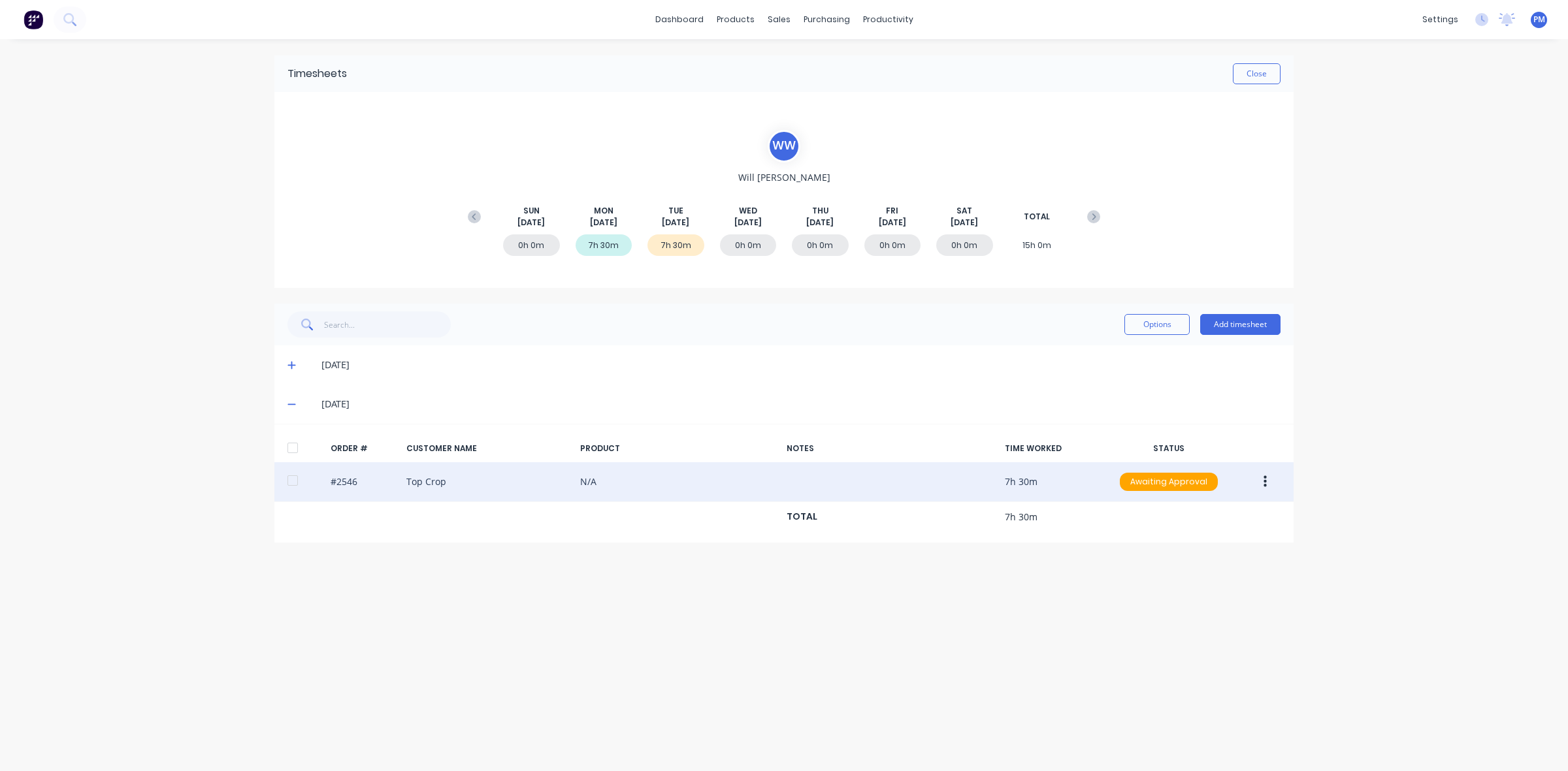
click at [1265, 486] on icon "button" at bounding box center [1265, 482] width 3 height 12
click at [1248, 529] on div "Approve Unapprove Edit Duplicate Delete" at bounding box center [1218, 569] width 124 height 137
click at [1241, 519] on div "Approve" at bounding box center [1218, 517] width 101 height 19
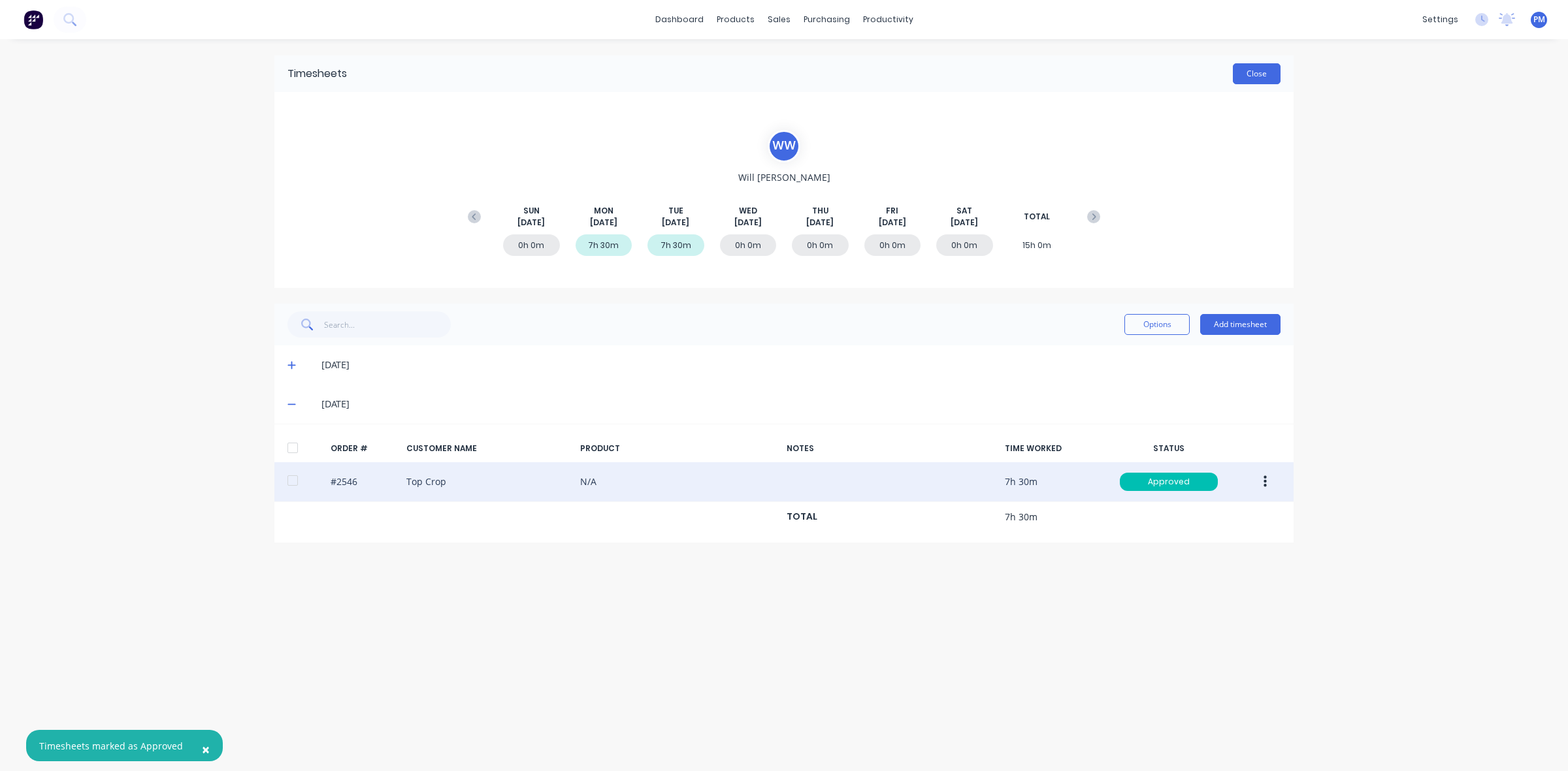
click at [1271, 73] on button "Close" at bounding box center [1257, 73] width 48 height 21
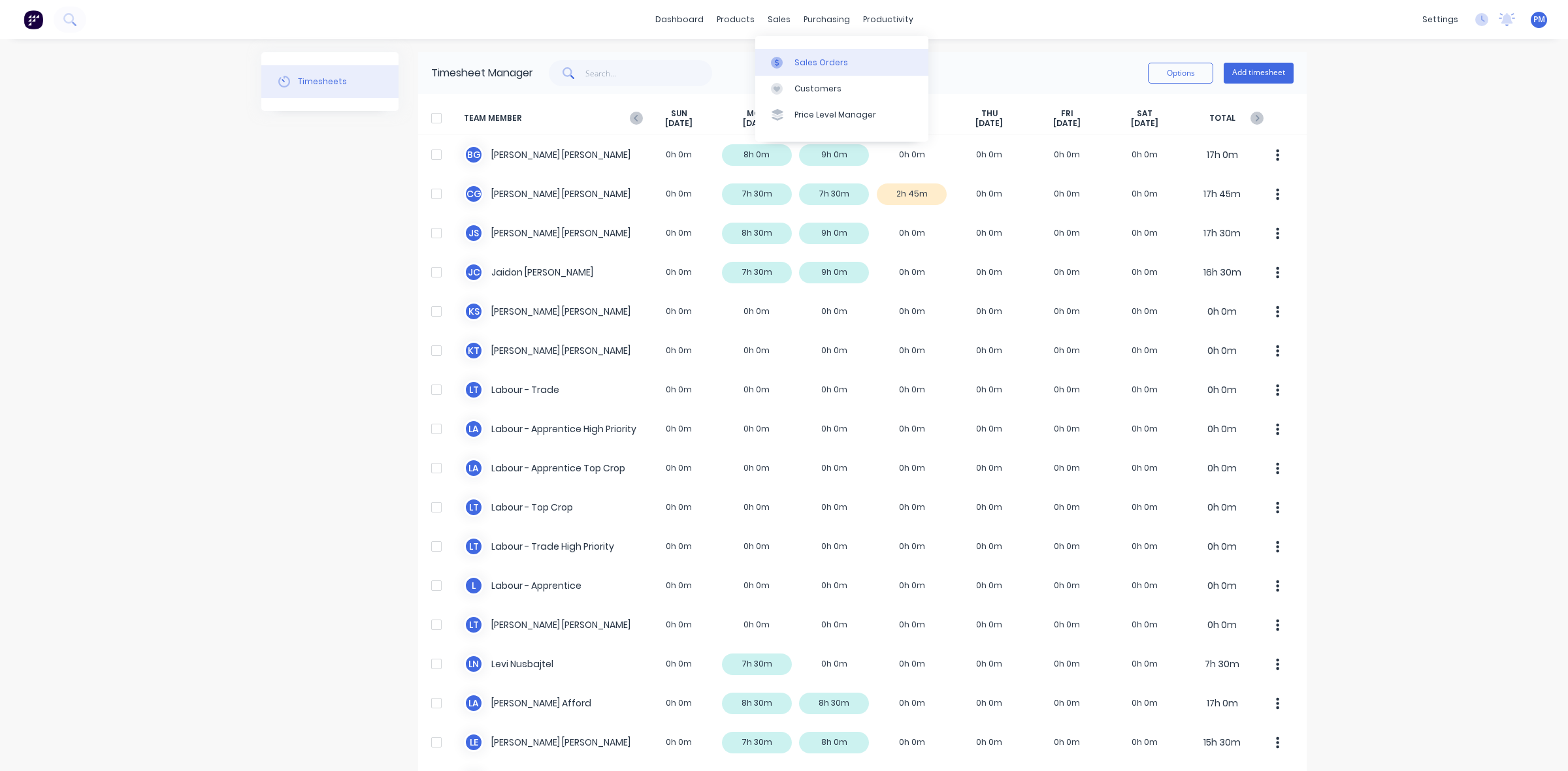
click at [804, 62] on div "Sales Orders" at bounding box center [821, 62] width 54 height 12
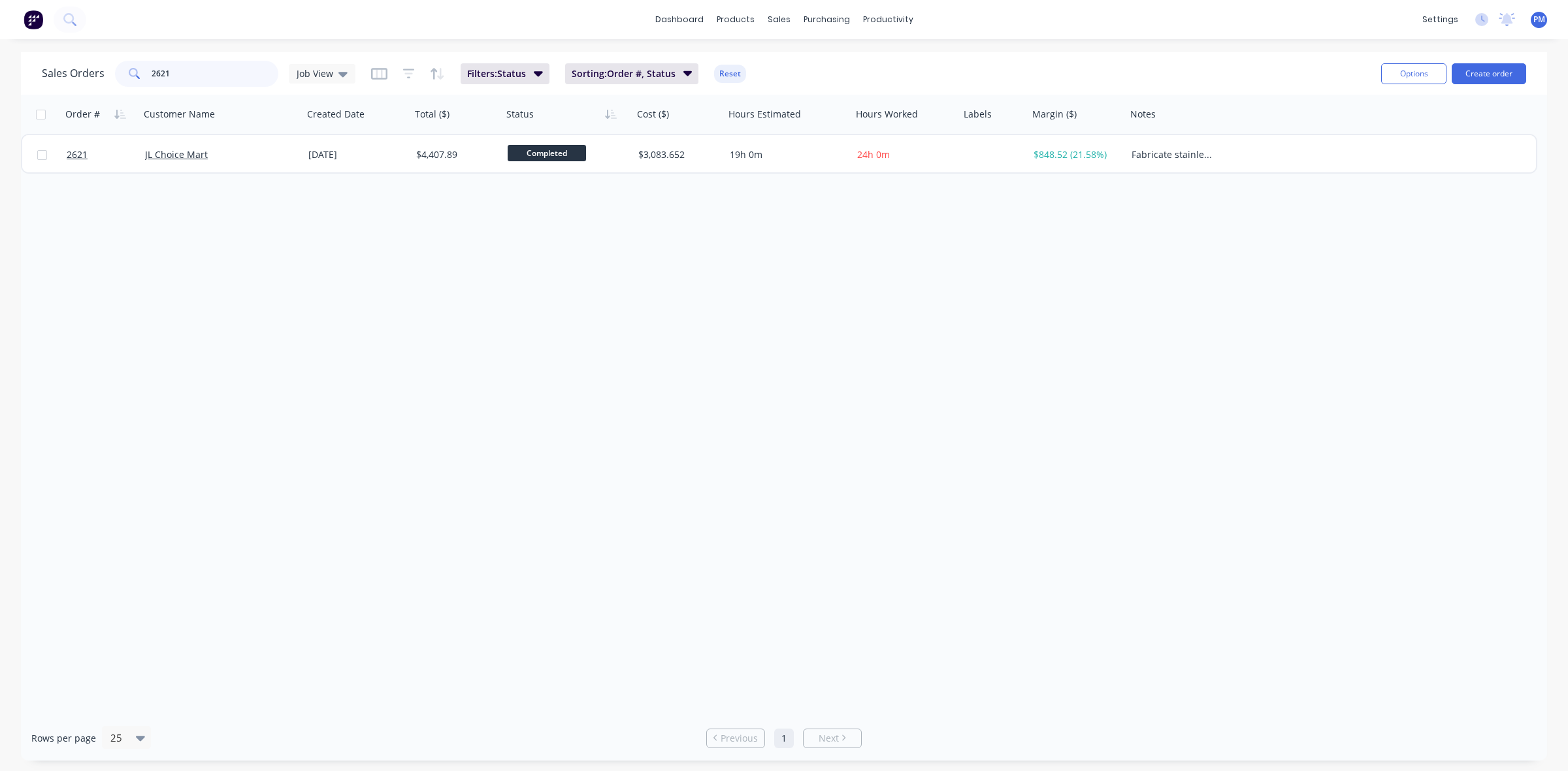
drag, startPoint x: 180, startPoint y: 69, endPoint x: 128, endPoint y: 65, distance: 52.2
click at [128, 65] on div "2621" at bounding box center [197, 74] width 163 height 26
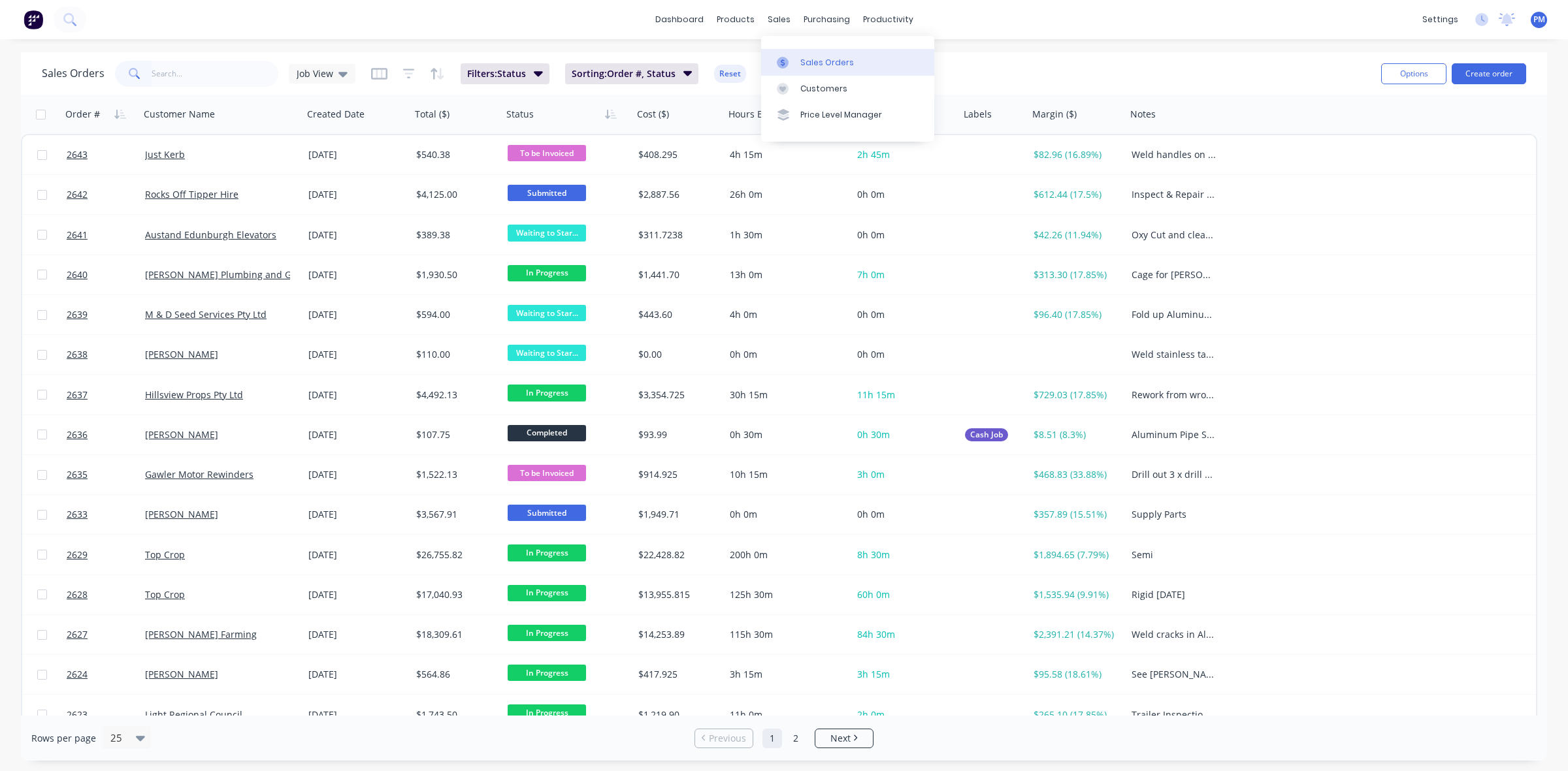
click at [814, 62] on div "Sales Orders" at bounding box center [827, 62] width 54 height 12
click at [1490, 73] on button "Create order" at bounding box center [1489, 73] width 75 height 21
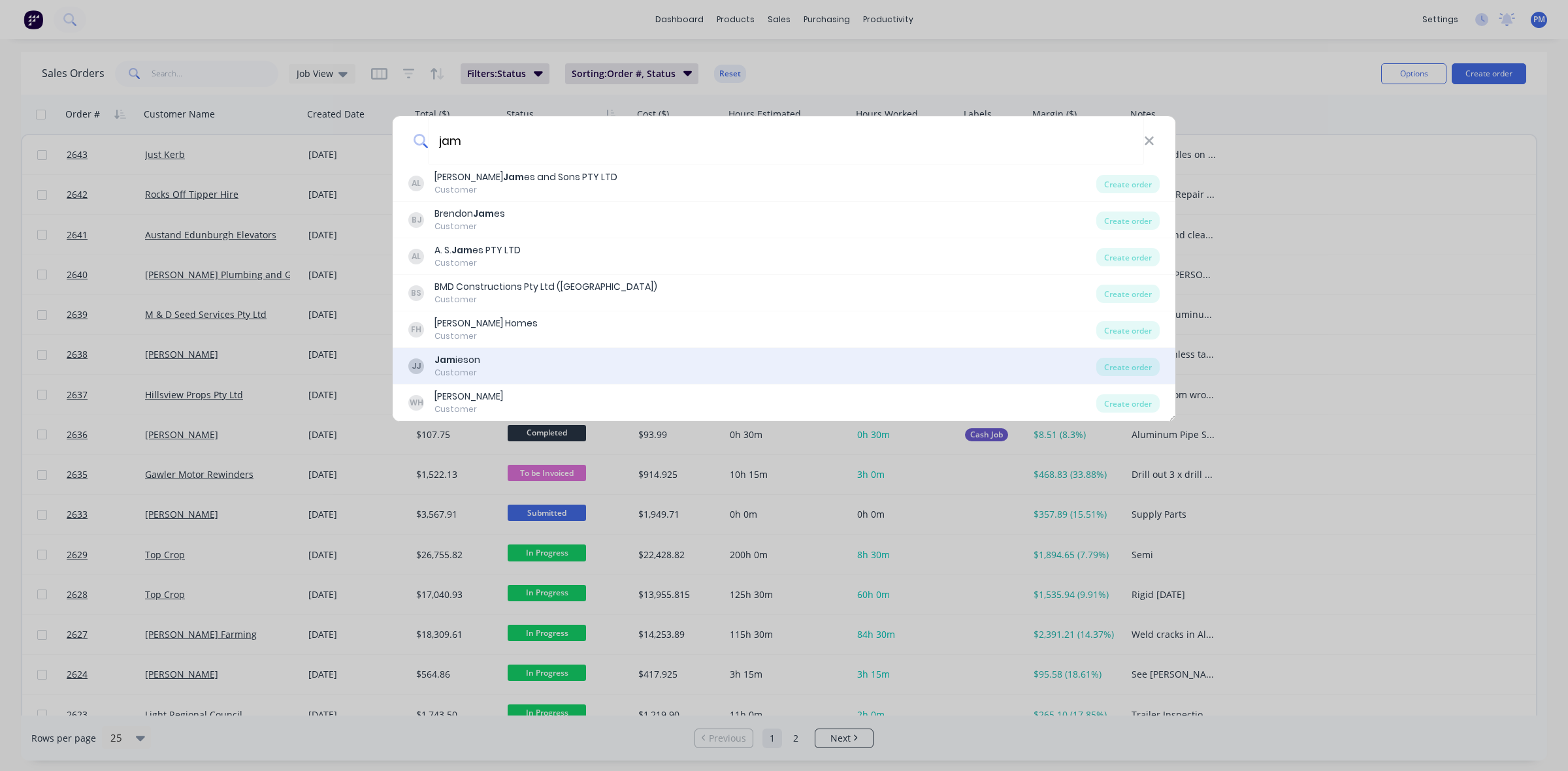
type input "jam"
click at [478, 359] on div "[PERSON_NAME]" at bounding box center [457, 360] width 46 height 14
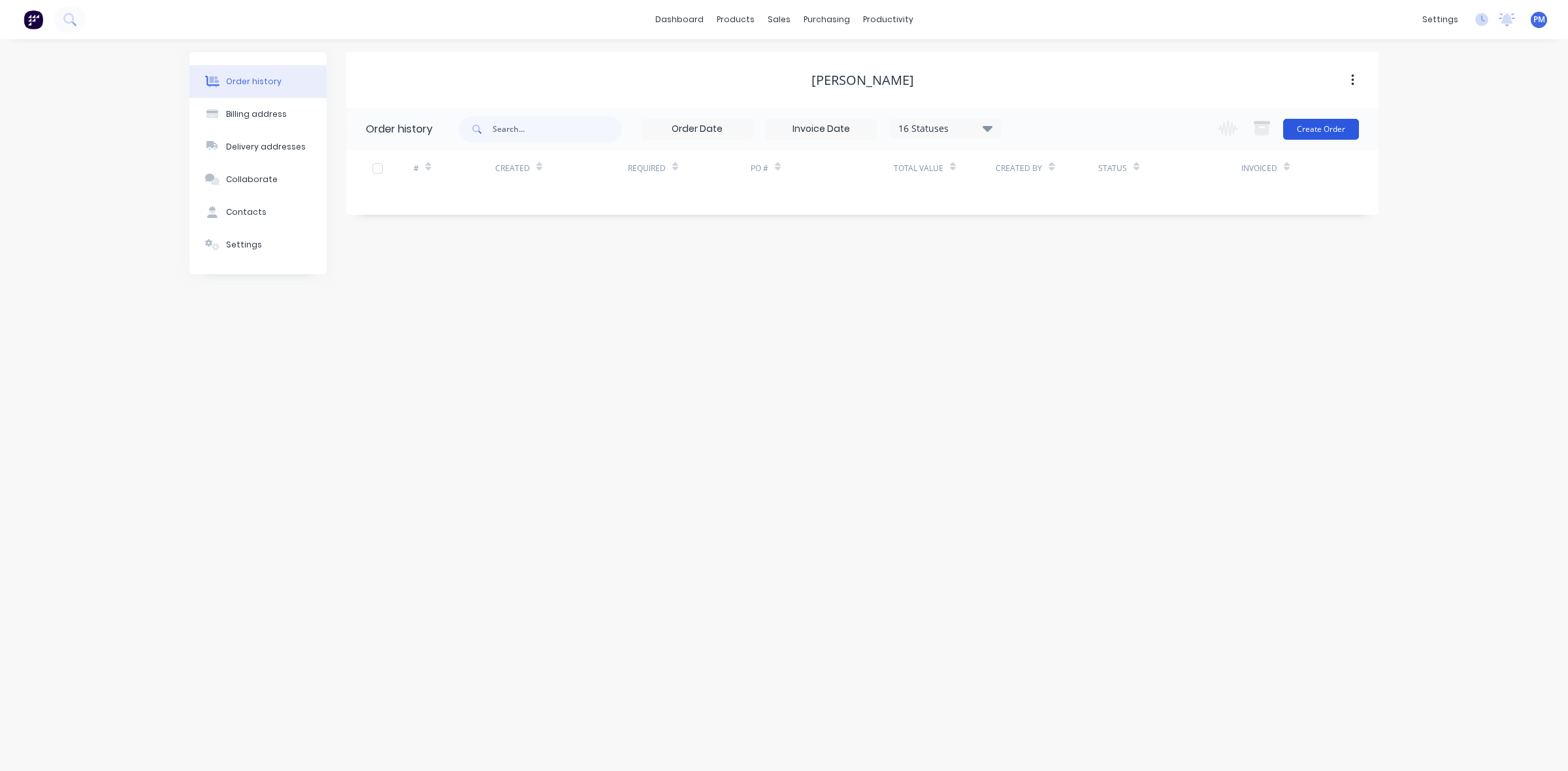
click at [1324, 125] on button "Create Order" at bounding box center [1321, 129] width 75 height 21
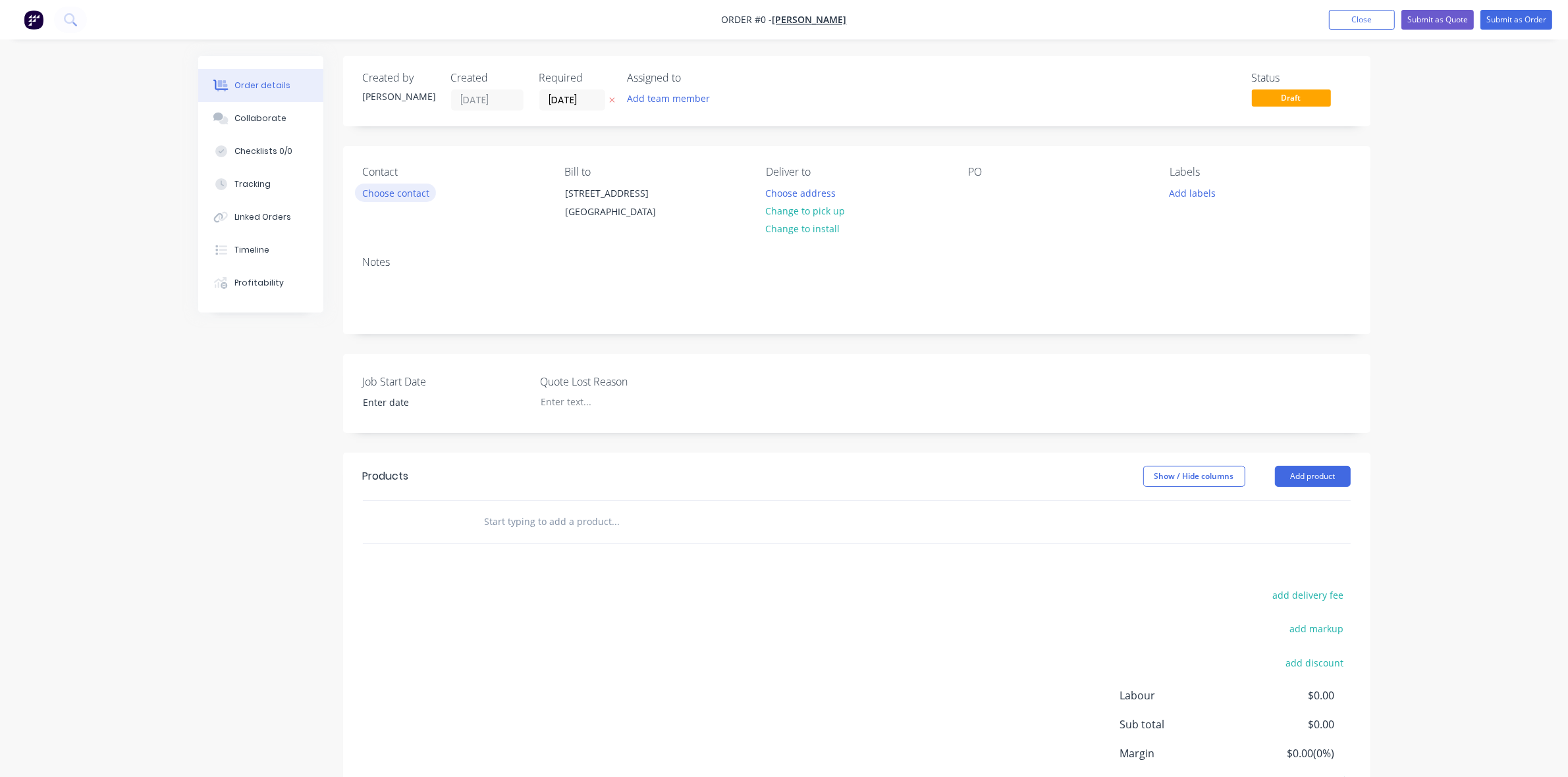
click at [394, 191] on button "Choose contact" at bounding box center [395, 193] width 81 height 18
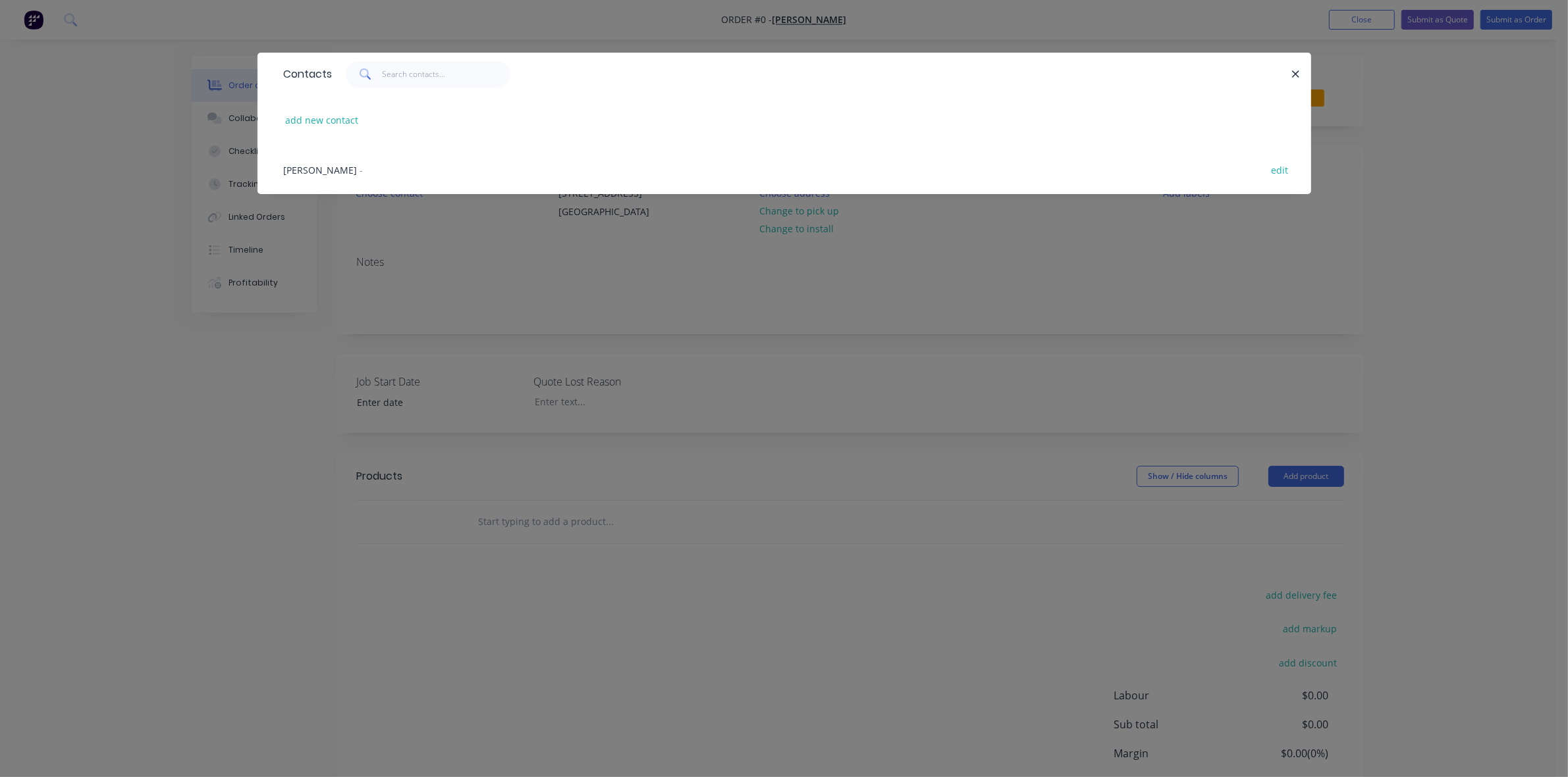
click at [327, 169] on span "[PERSON_NAME]" at bounding box center [320, 170] width 74 height 12
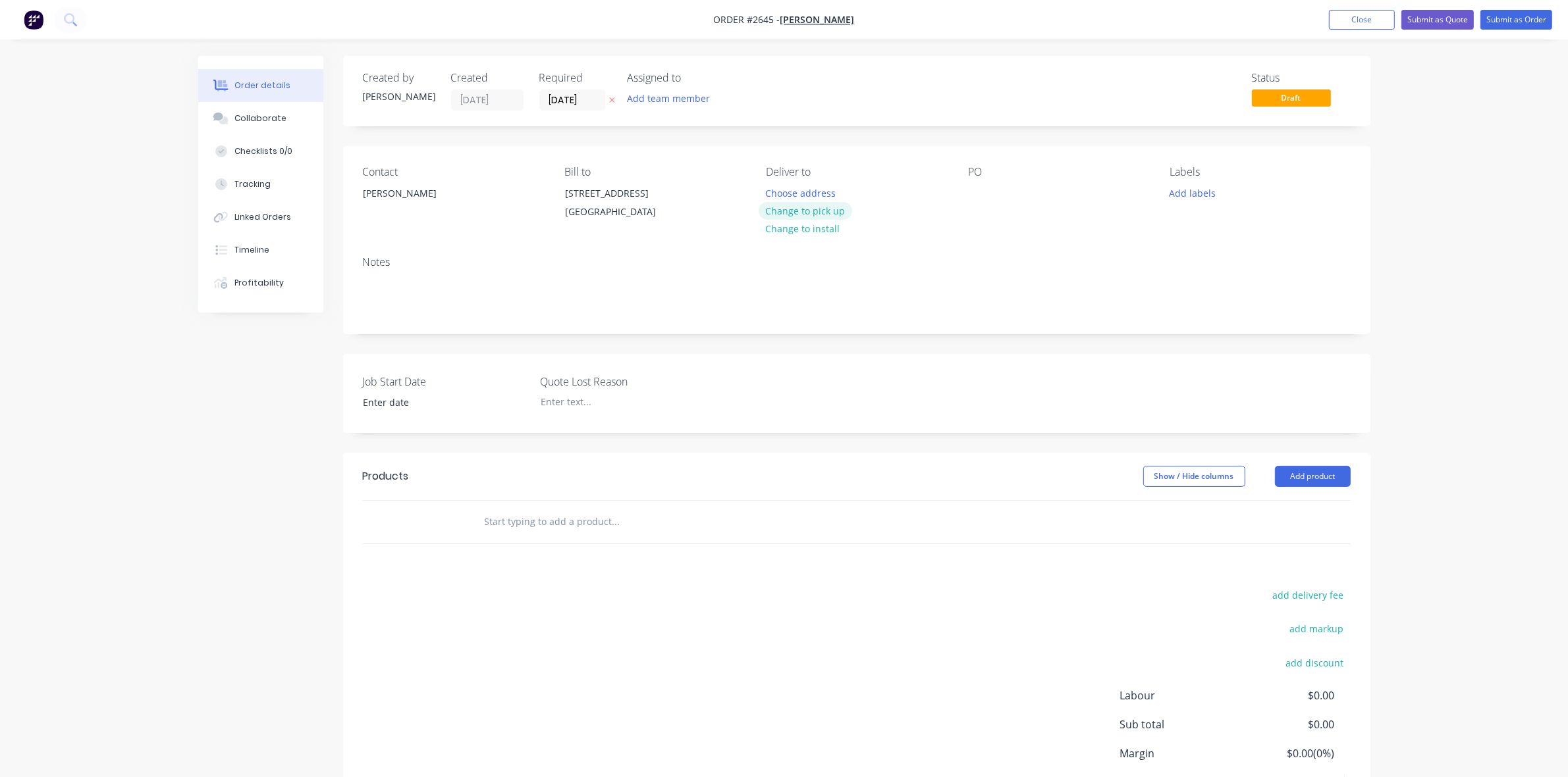
click at [805, 209] on button "Change to pick up" at bounding box center [805, 211] width 93 height 18
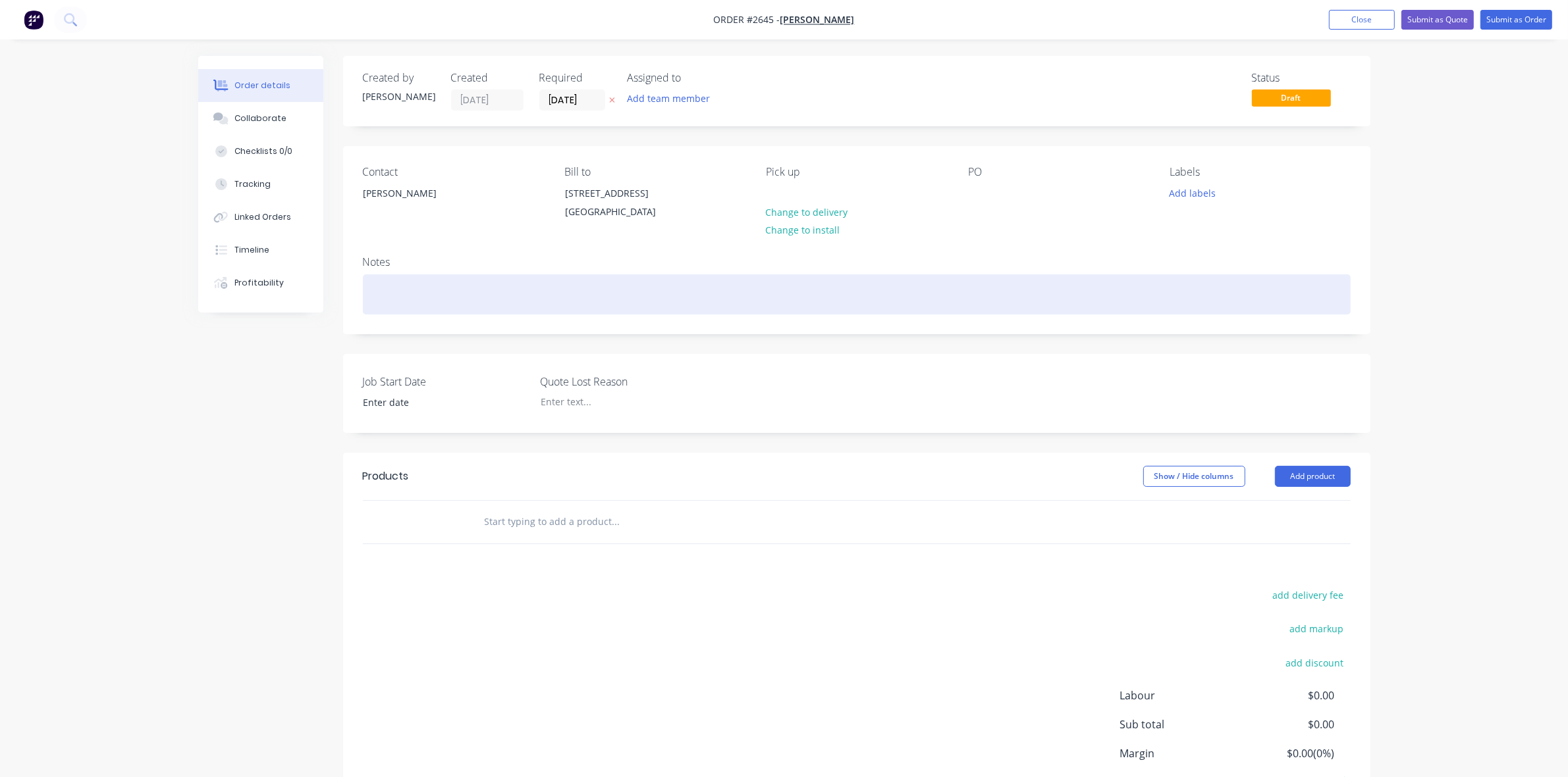
click at [420, 298] on div at bounding box center [857, 294] width 988 height 40
drag, startPoint x: 417, startPoint y: 308, endPoint x: 369, endPoint y: 306, distance: 48.0
click at [369, 306] on div "Wled out" at bounding box center [857, 294] width 988 height 40
click at [396, 308] on div "Fabrictae and Weld as per drawing provided" at bounding box center [857, 294] width 988 height 40
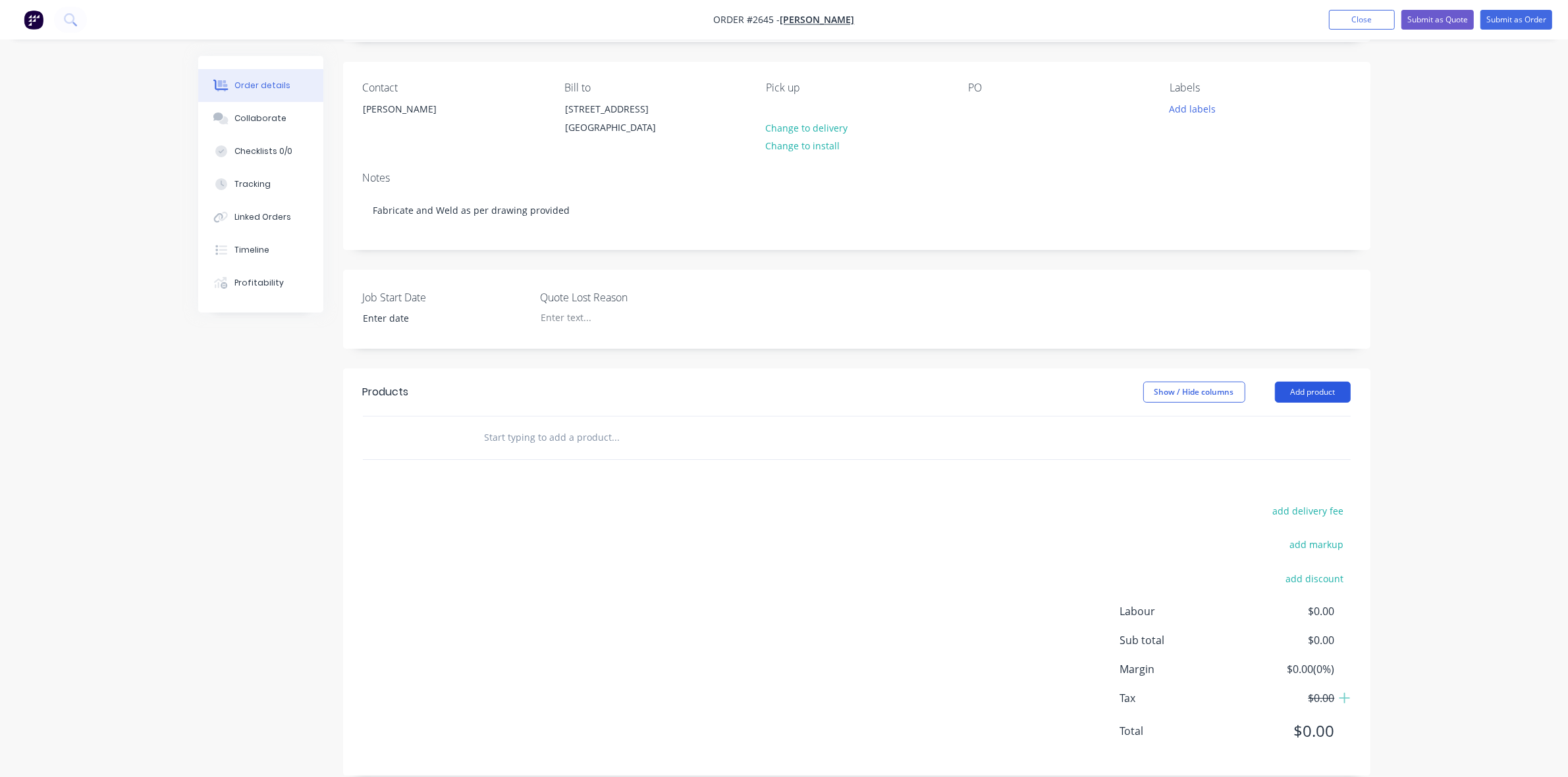
scroll to position [118, 0]
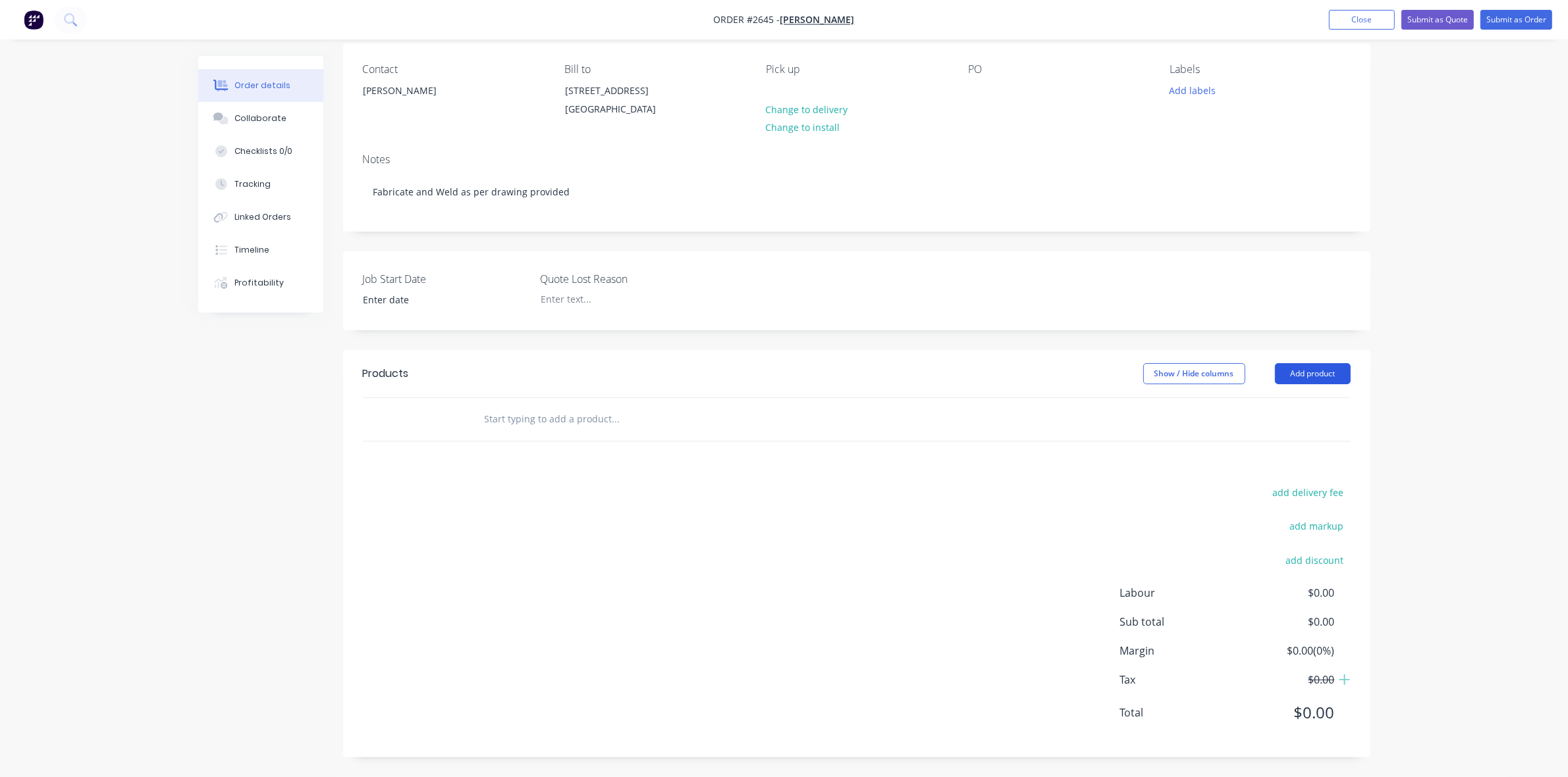
click at [1306, 374] on button "Add product" at bounding box center [1312, 374] width 75 height 21
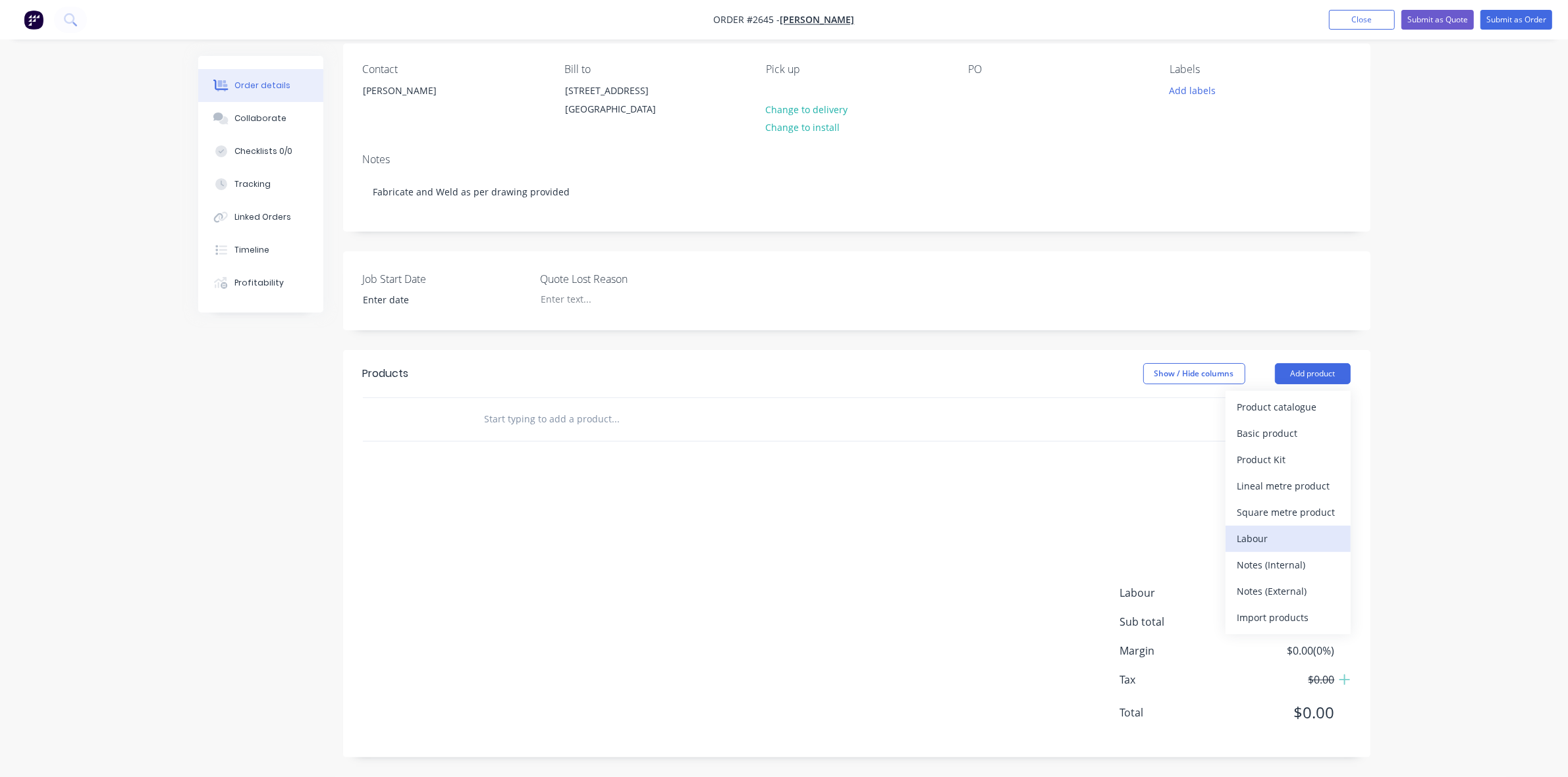
click at [1269, 532] on div "Labour" at bounding box center [1288, 539] width 102 height 19
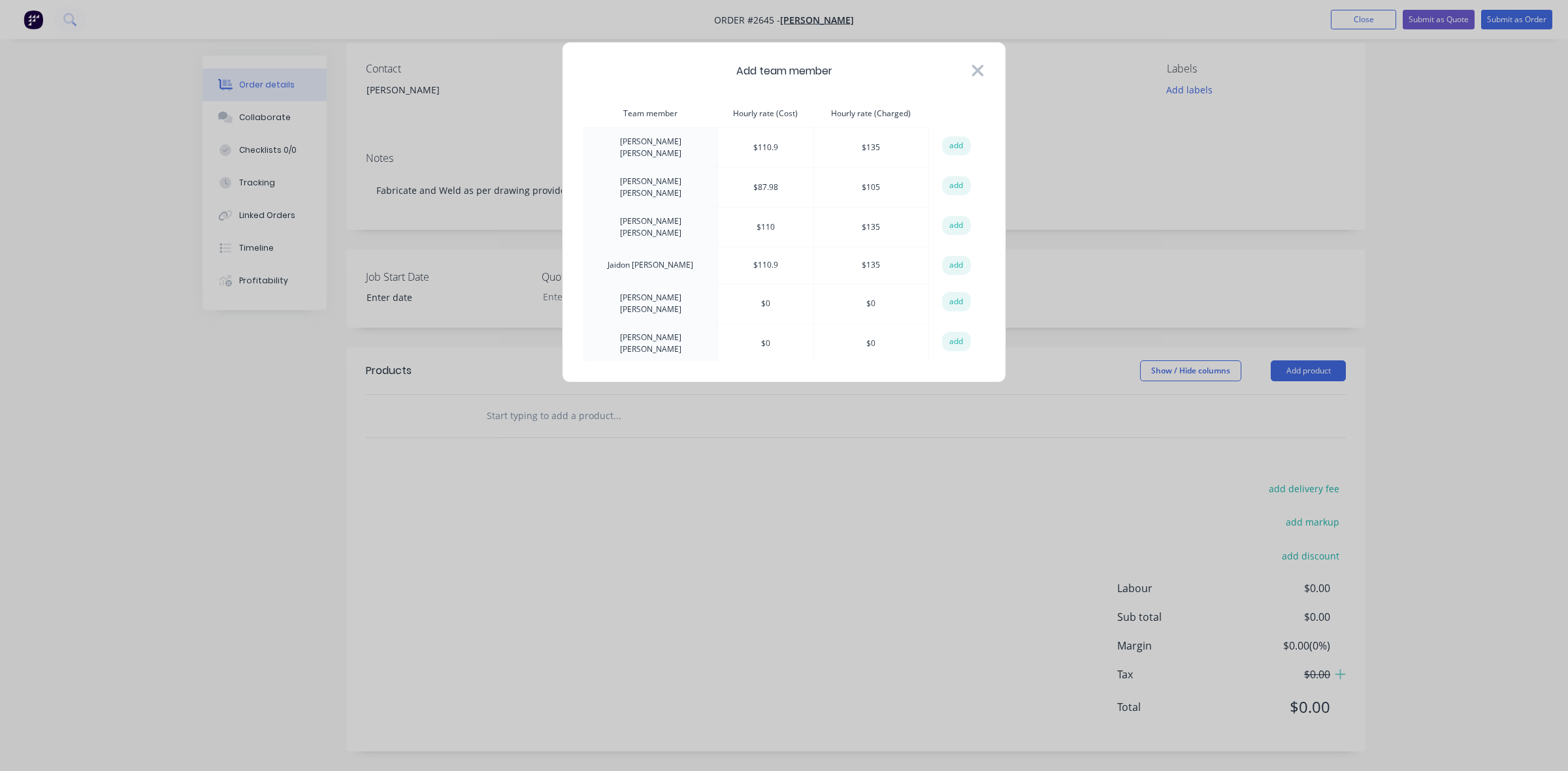
click at [981, 69] on icon at bounding box center [978, 71] width 14 height 19
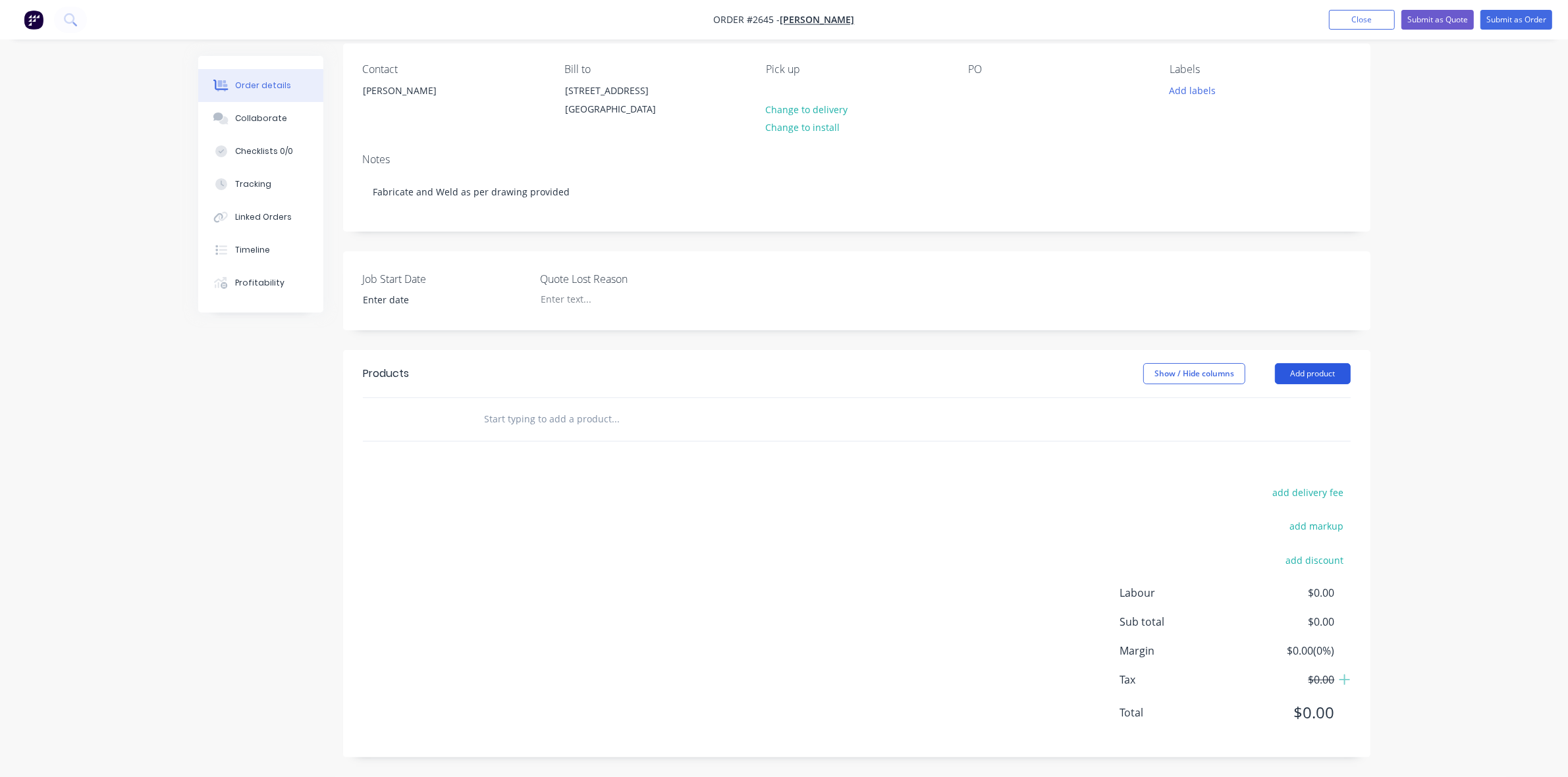
click at [1296, 369] on button "Add product" at bounding box center [1312, 374] width 75 height 21
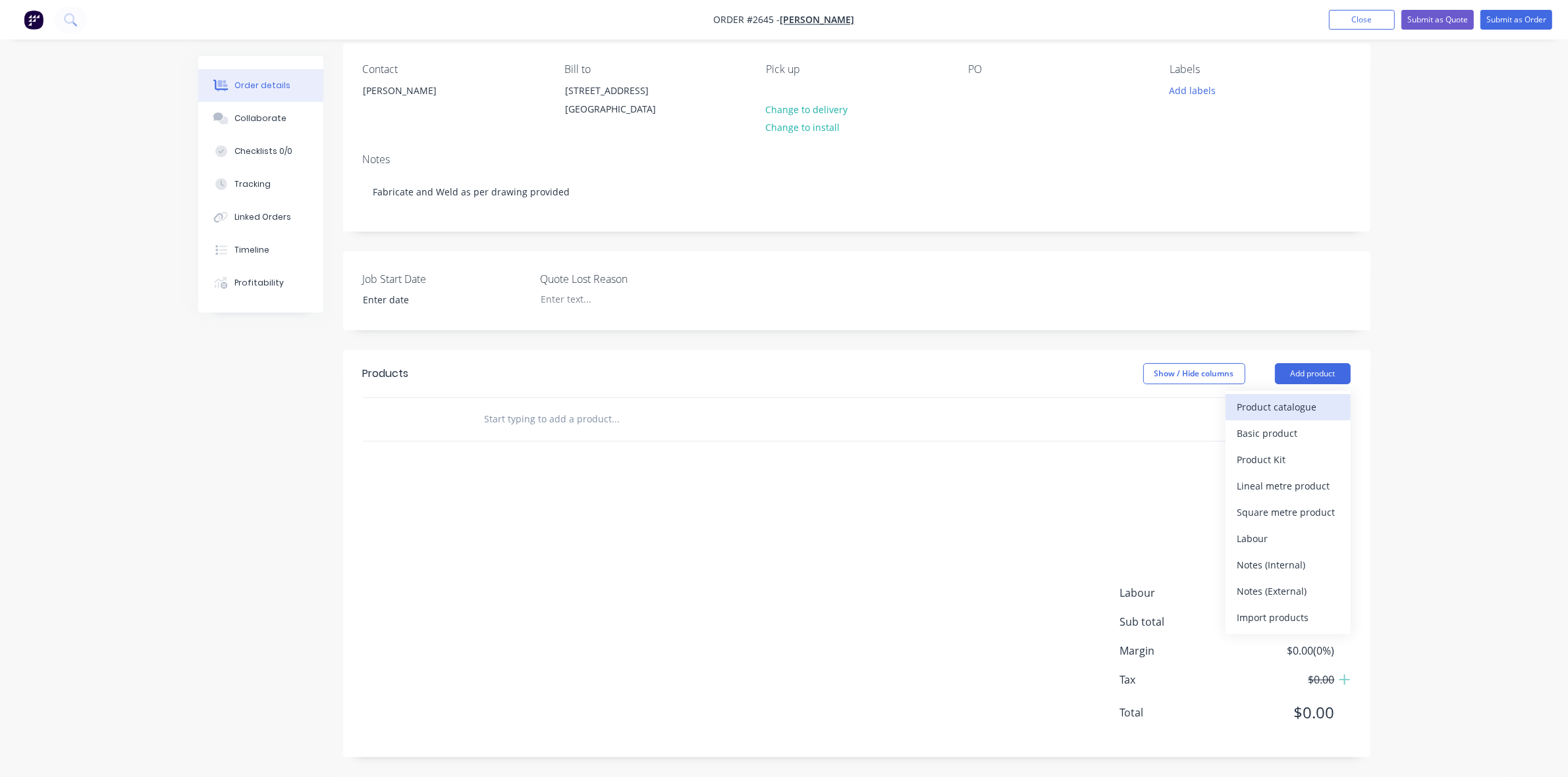
click at [1266, 406] on div "Product catalogue" at bounding box center [1288, 407] width 102 height 19
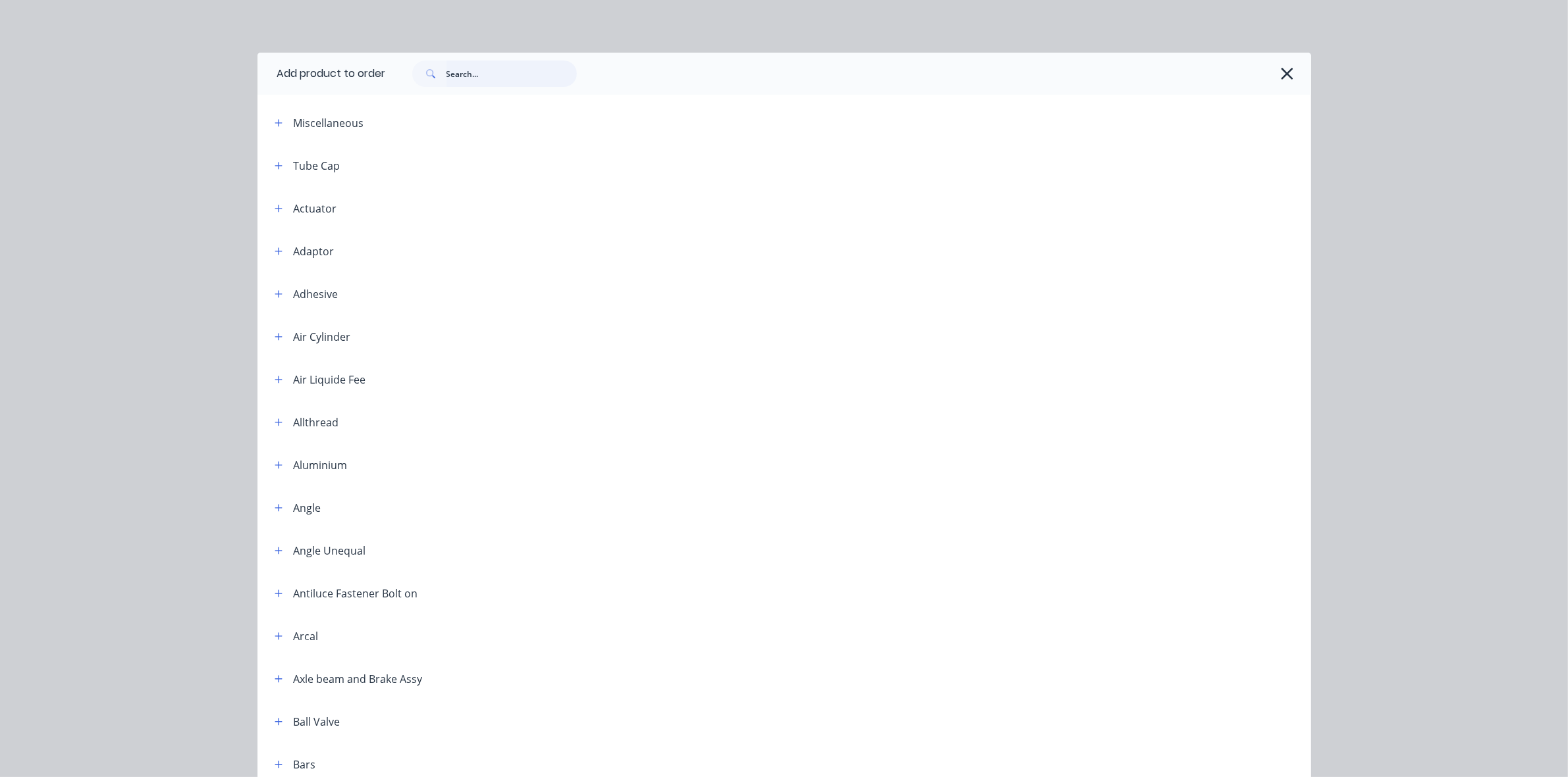
click at [452, 77] on input "text" at bounding box center [512, 74] width 131 height 26
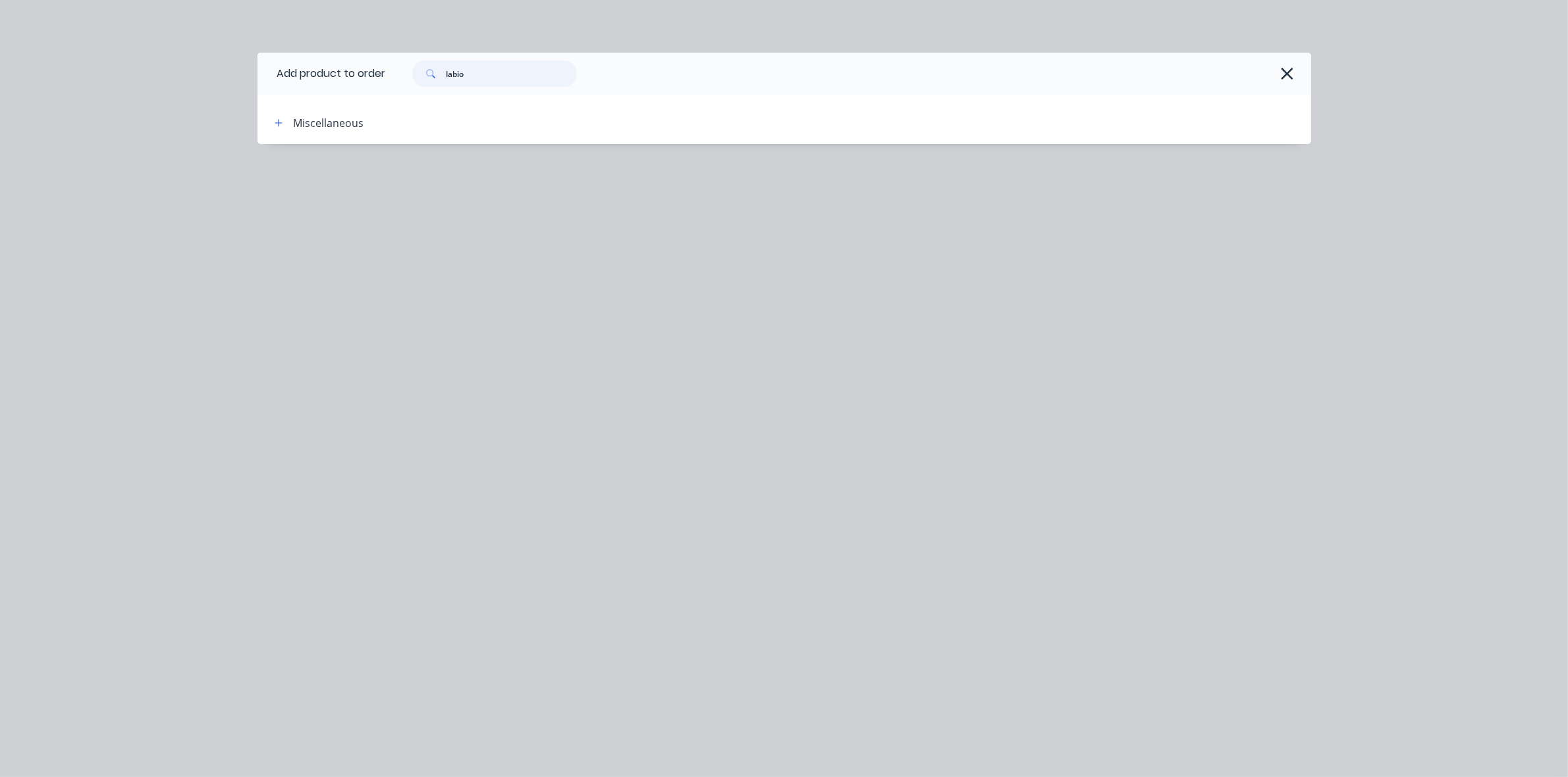
drag, startPoint x: 466, startPoint y: 75, endPoint x: 436, endPoint y: 74, distance: 30.0
click at [436, 74] on div "labio" at bounding box center [495, 74] width 165 height 26
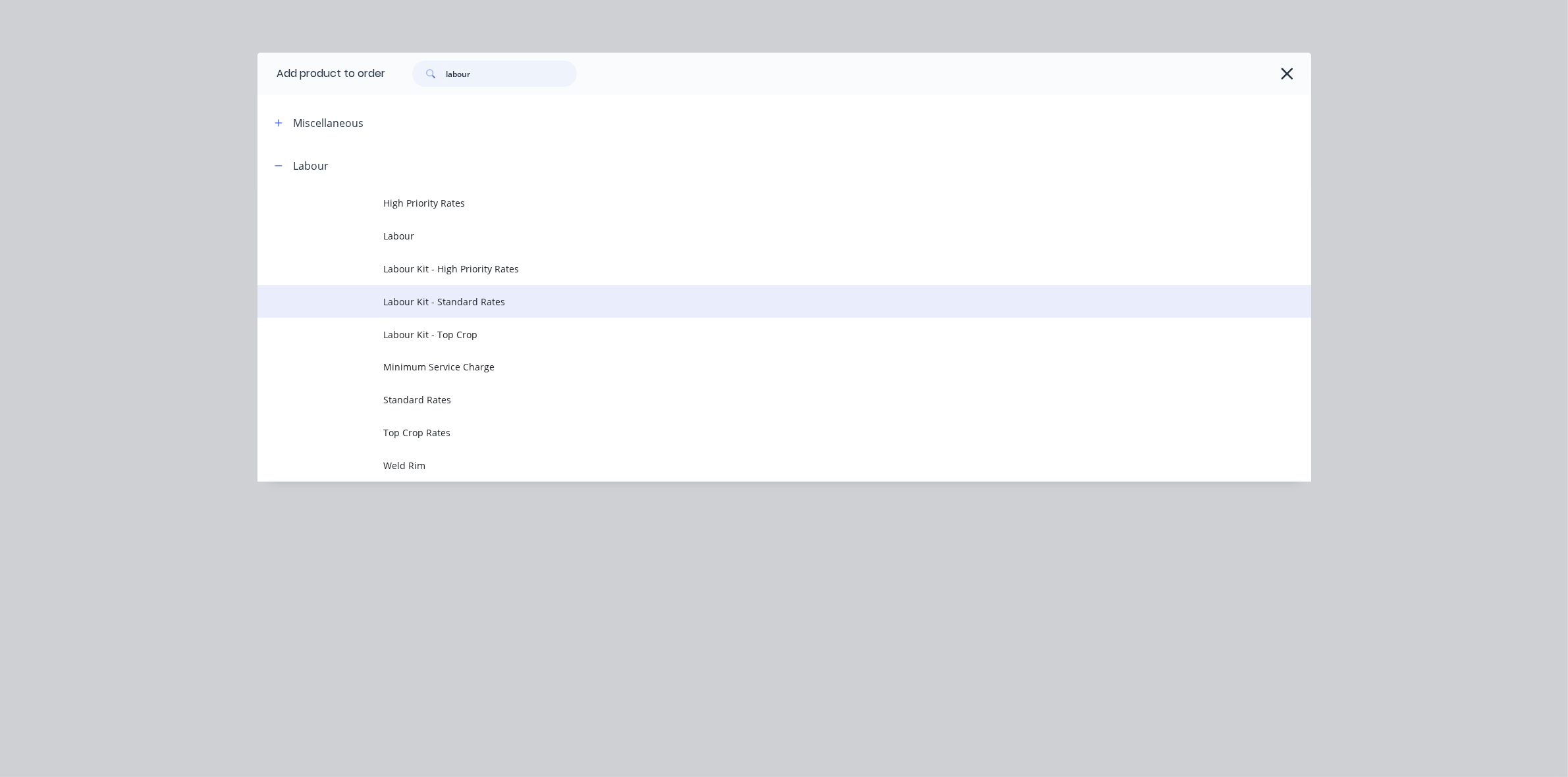
type input "labour"
click at [469, 301] on span "Labour Kit - Standard Rates" at bounding box center [755, 302] width 741 height 14
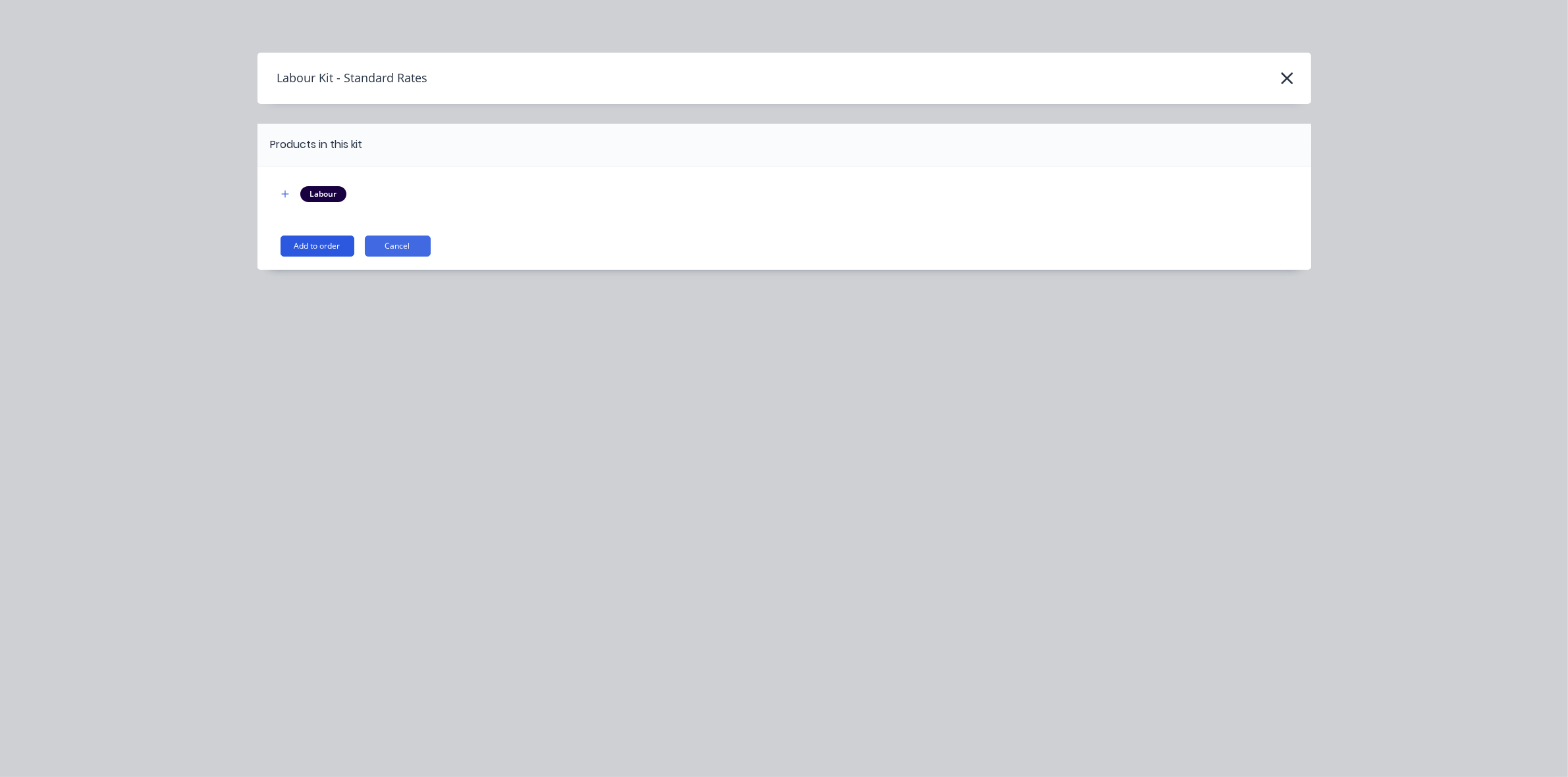
click at [311, 242] on button "Add to order" at bounding box center [317, 246] width 74 height 21
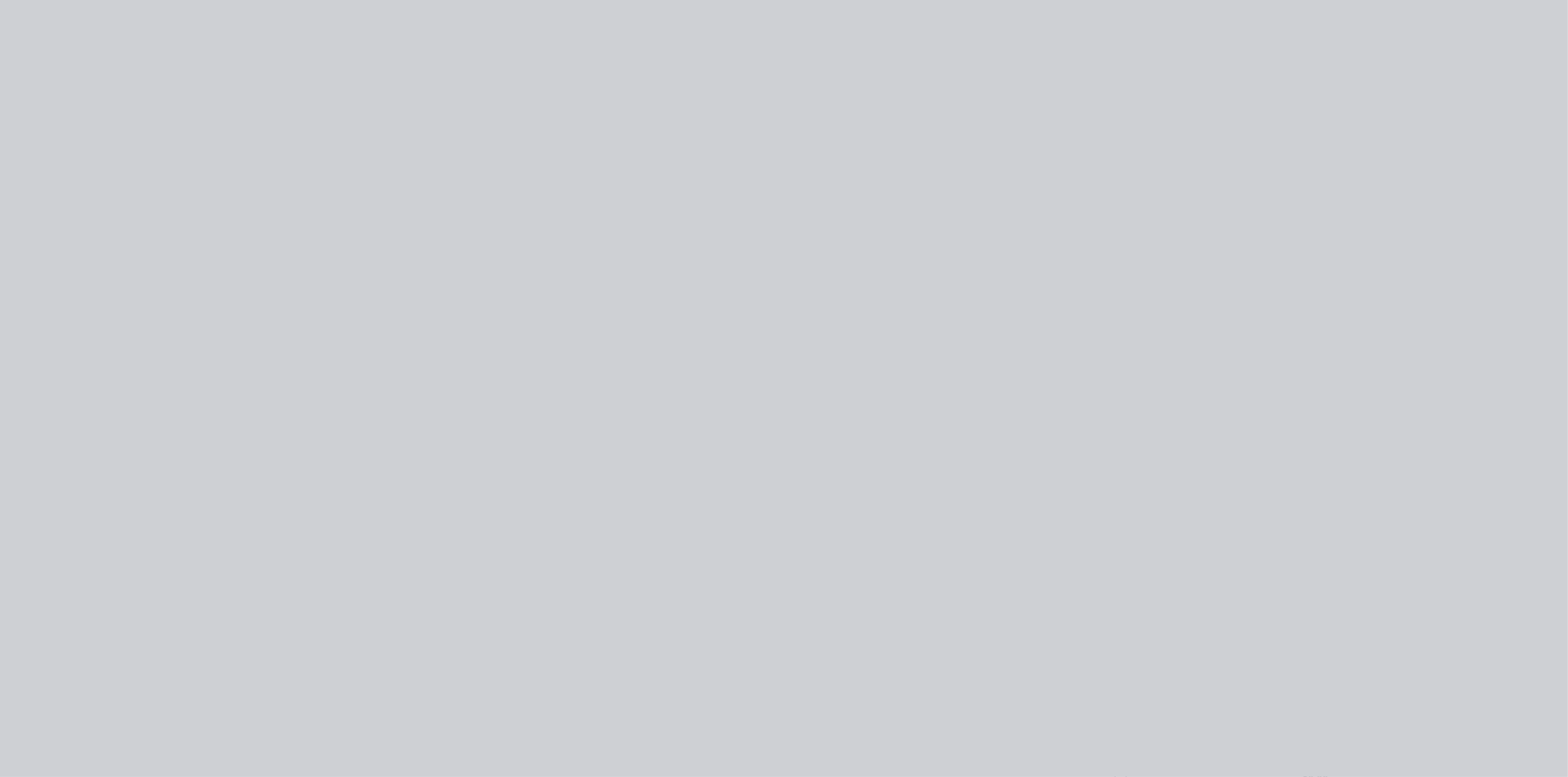
type input "$110.90"
type input "21.73"
type input "$135.00"
type input "$87.98"
type input "19.35"
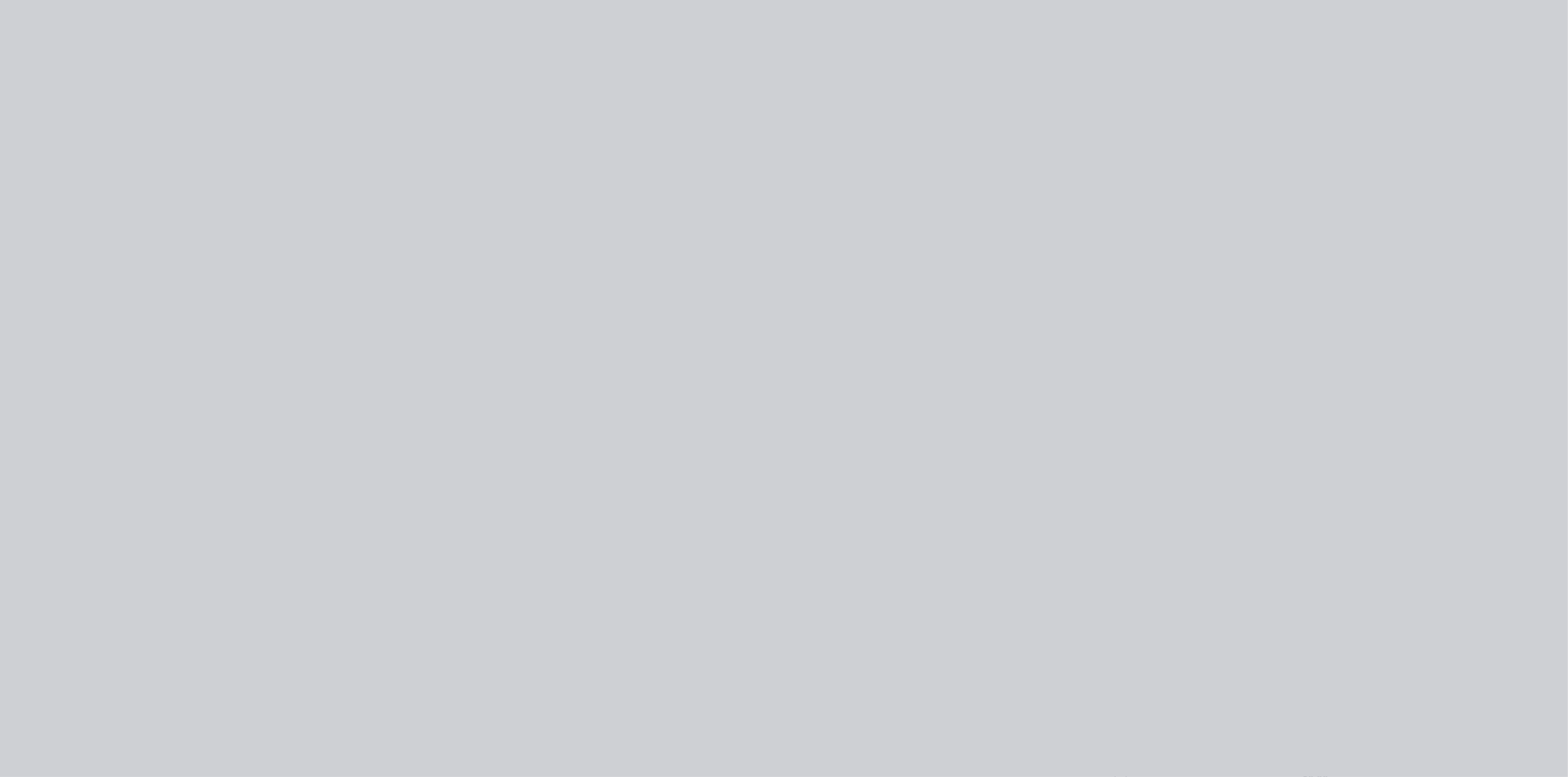
type input "$105.00"
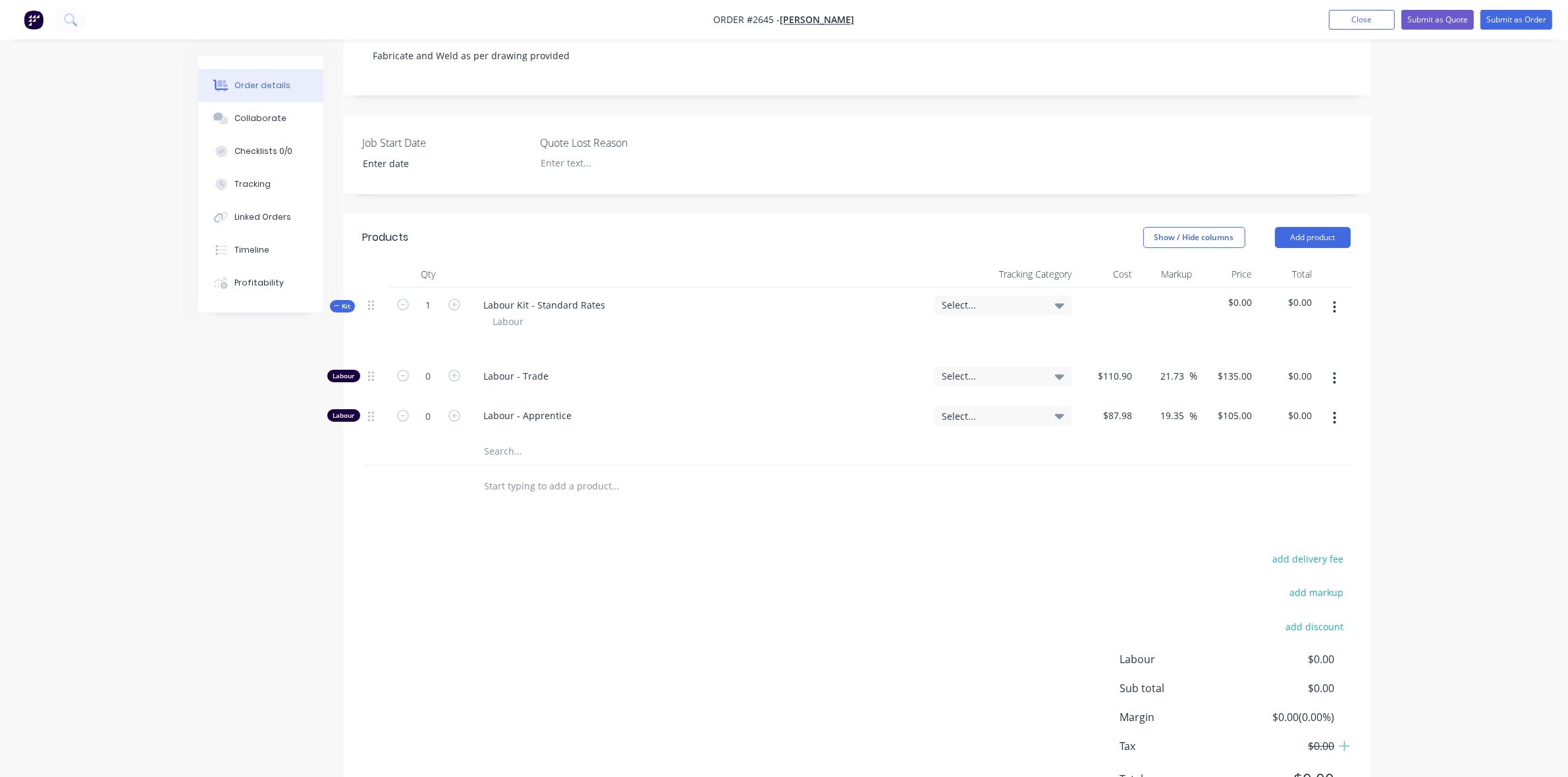
scroll to position [283, 0]
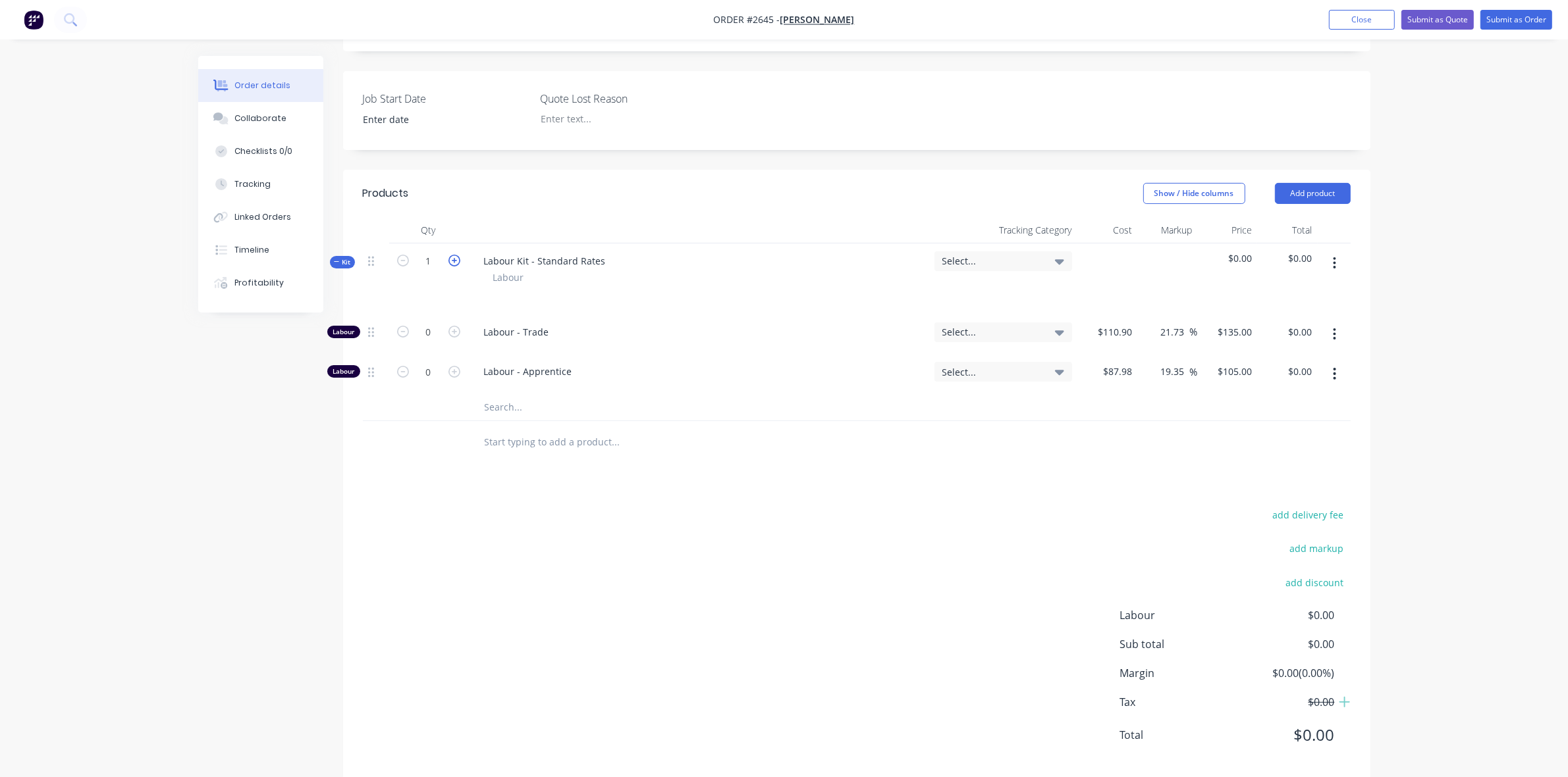
click at [454, 267] on icon "button" at bounding box center [454, 260] width 12 height 12
click at [402, 267] on icon "button" at bounding box center [403, 260] width 12 height 12
type input "1"
click at [451, 337] on icon "button" at bounding box center [454, 331] width 12 height 12
type input "1"
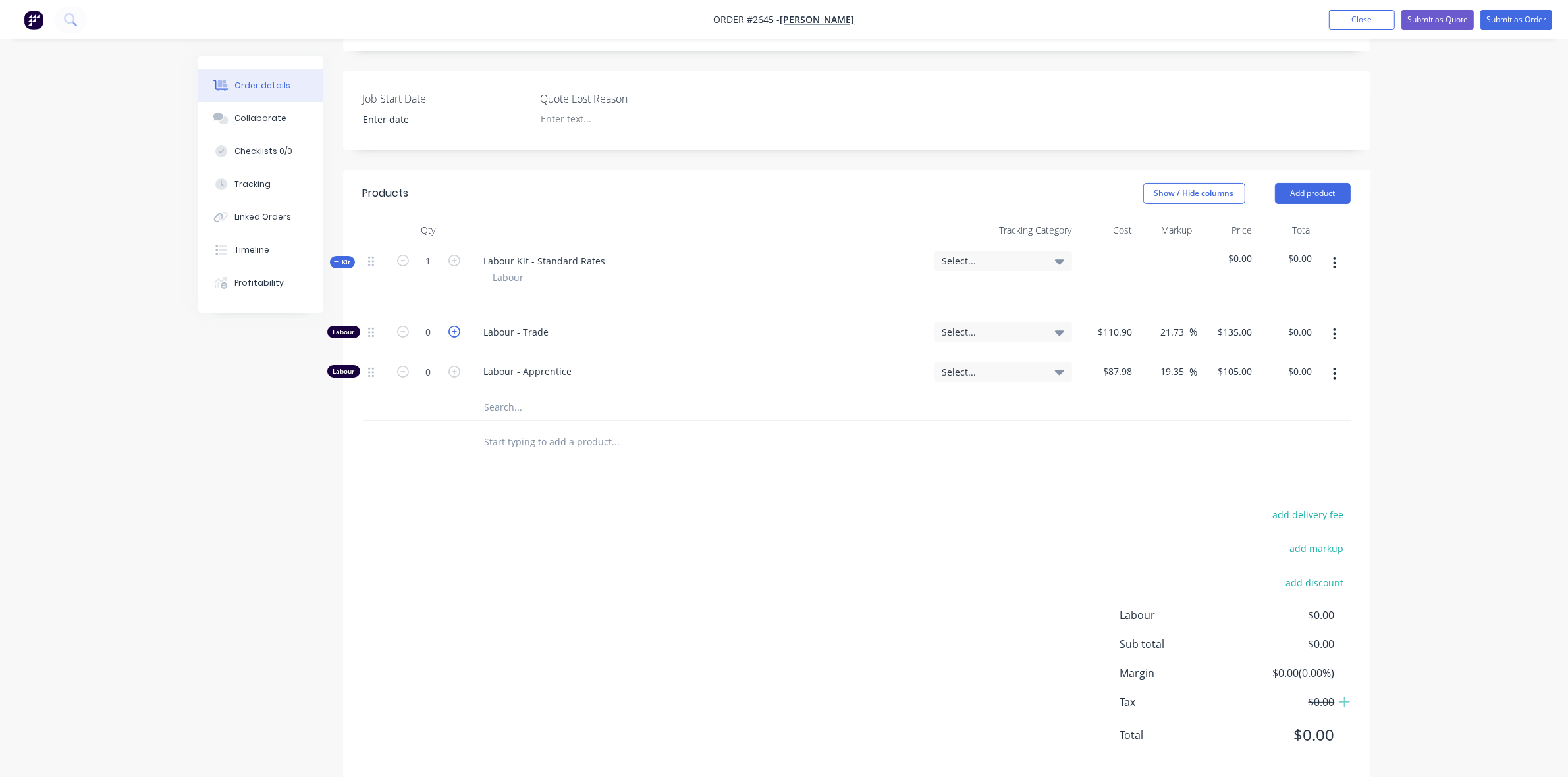
type input "$135.00"
click at [400, 267] on icon "button" at bounding box center [403, 260] width 12 height 12
click at [453, 337] on icon "button" at bounding box center [454, 331] width 12 height 12
type input "2"
type input "$270.00"
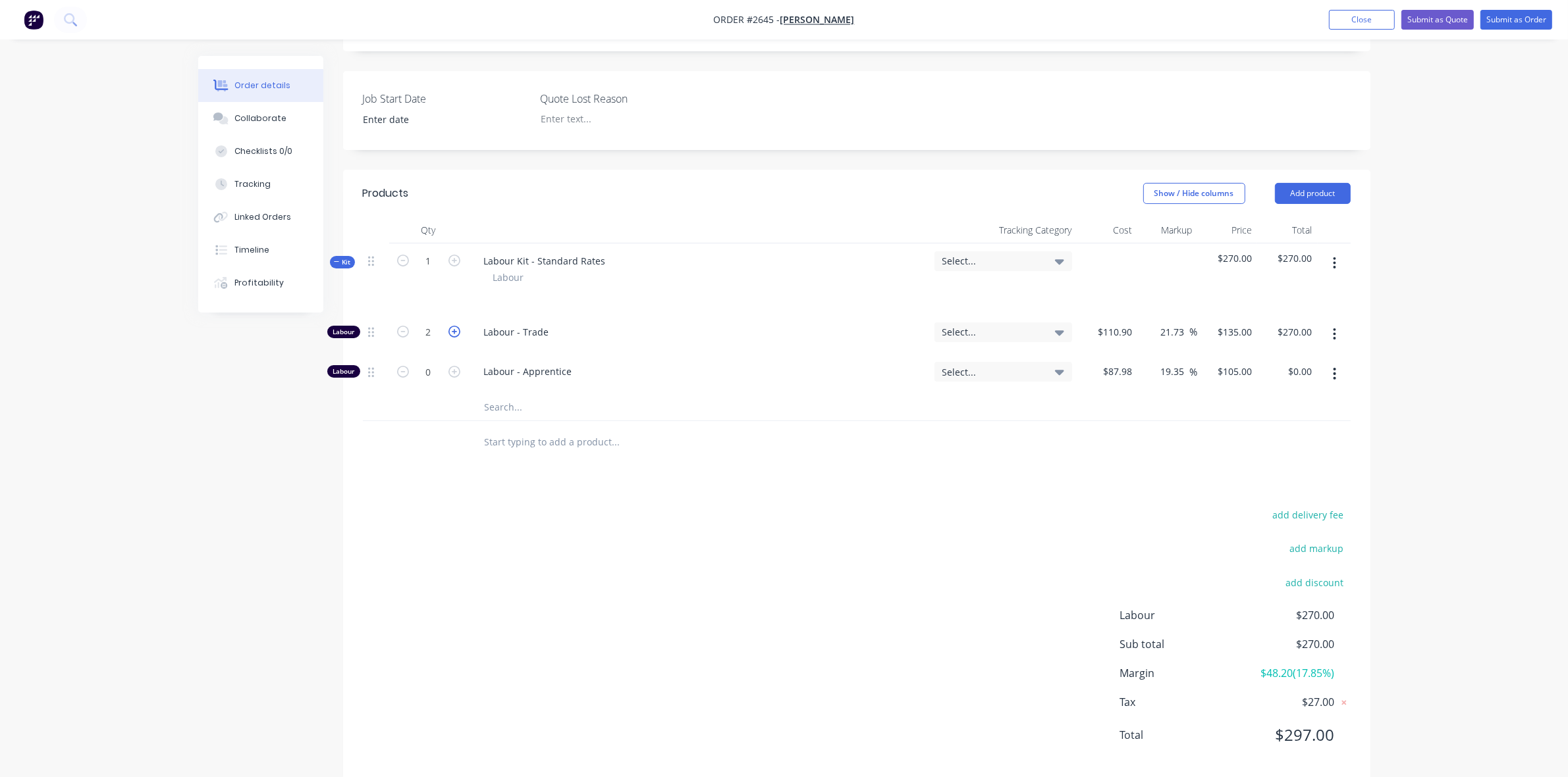
click at [453, 337] on icon "button" at bounding box center [454, 331] width 12 height 12
type input "3"
type input "$405.00"
click at [453, 337] on icon "button" at bounding box center [454, 331] width 12 height 12
type input "4"
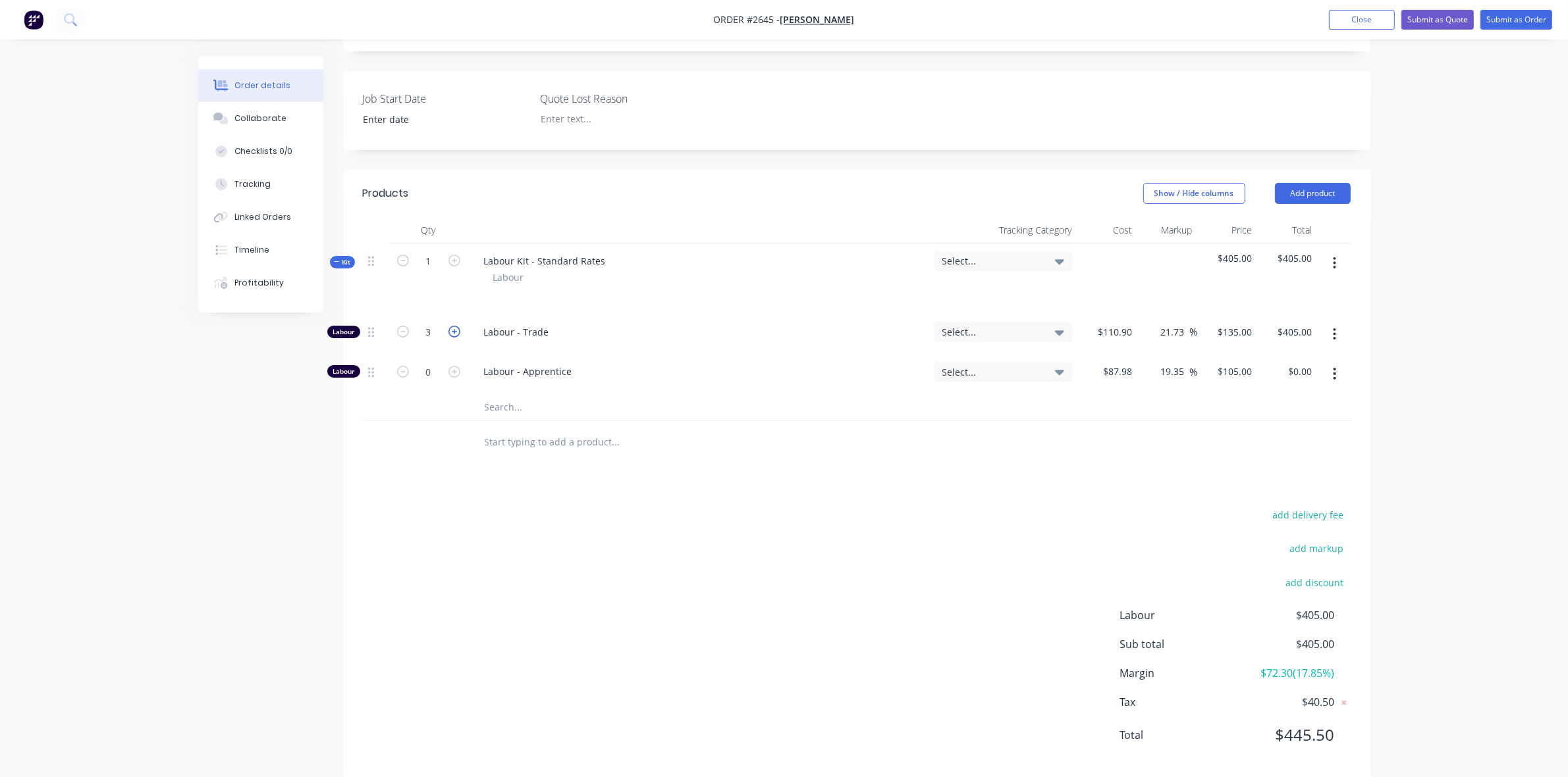
type input "$540.00"
click at [453, 337] on icon "button" at bounding box center [454, 331] width 12 height 12
type input "5"
type input "$675.00"
click at [453, 337] on icon "button" at bounding box center [454, 331] width 12 height 12
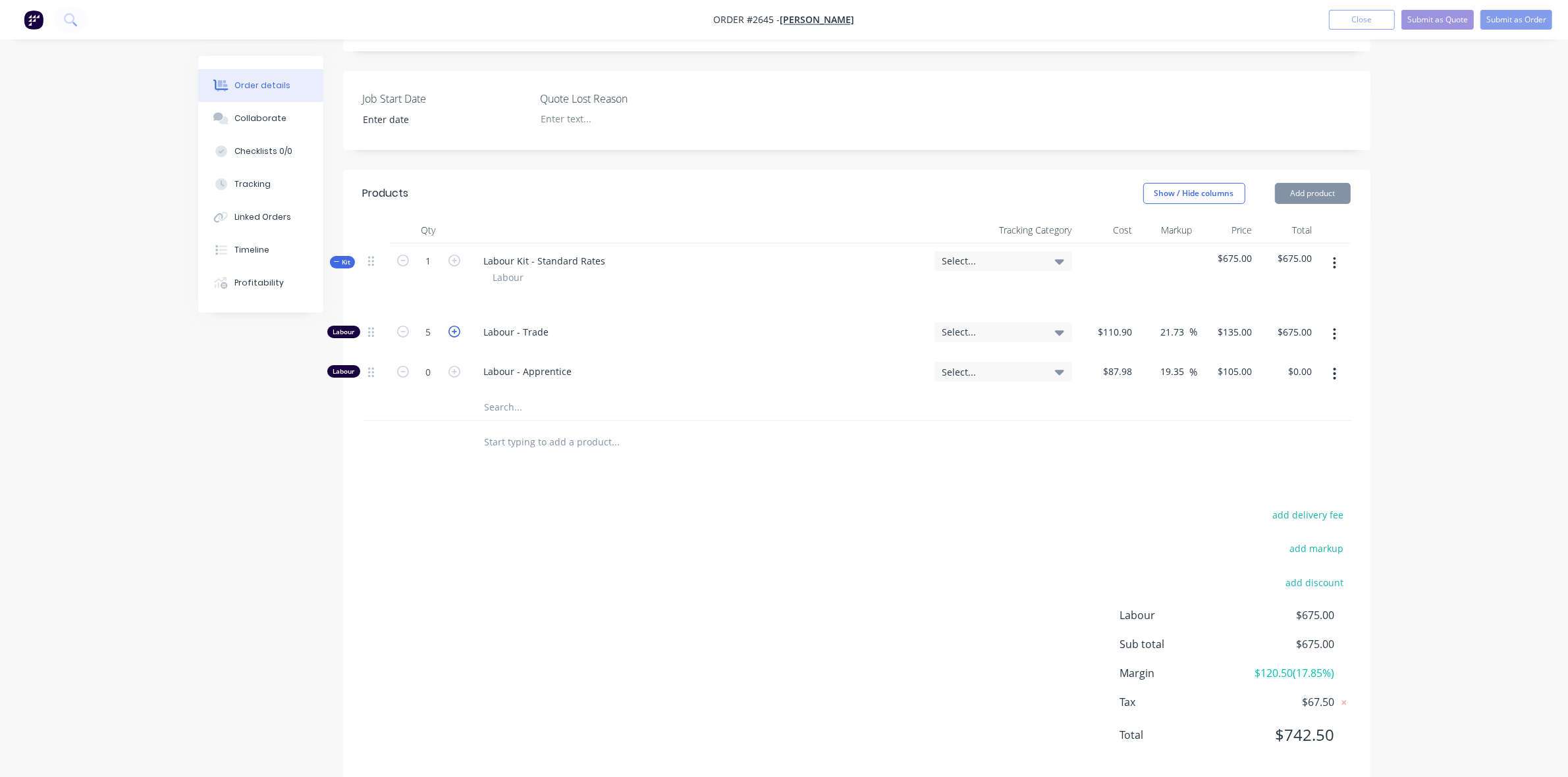
type input "6"
type input "$810.00"
click at [453, 337] on icon "button" at bounding box center [454, 331] width 12 height 12
type input "7"
type input "$945.00"
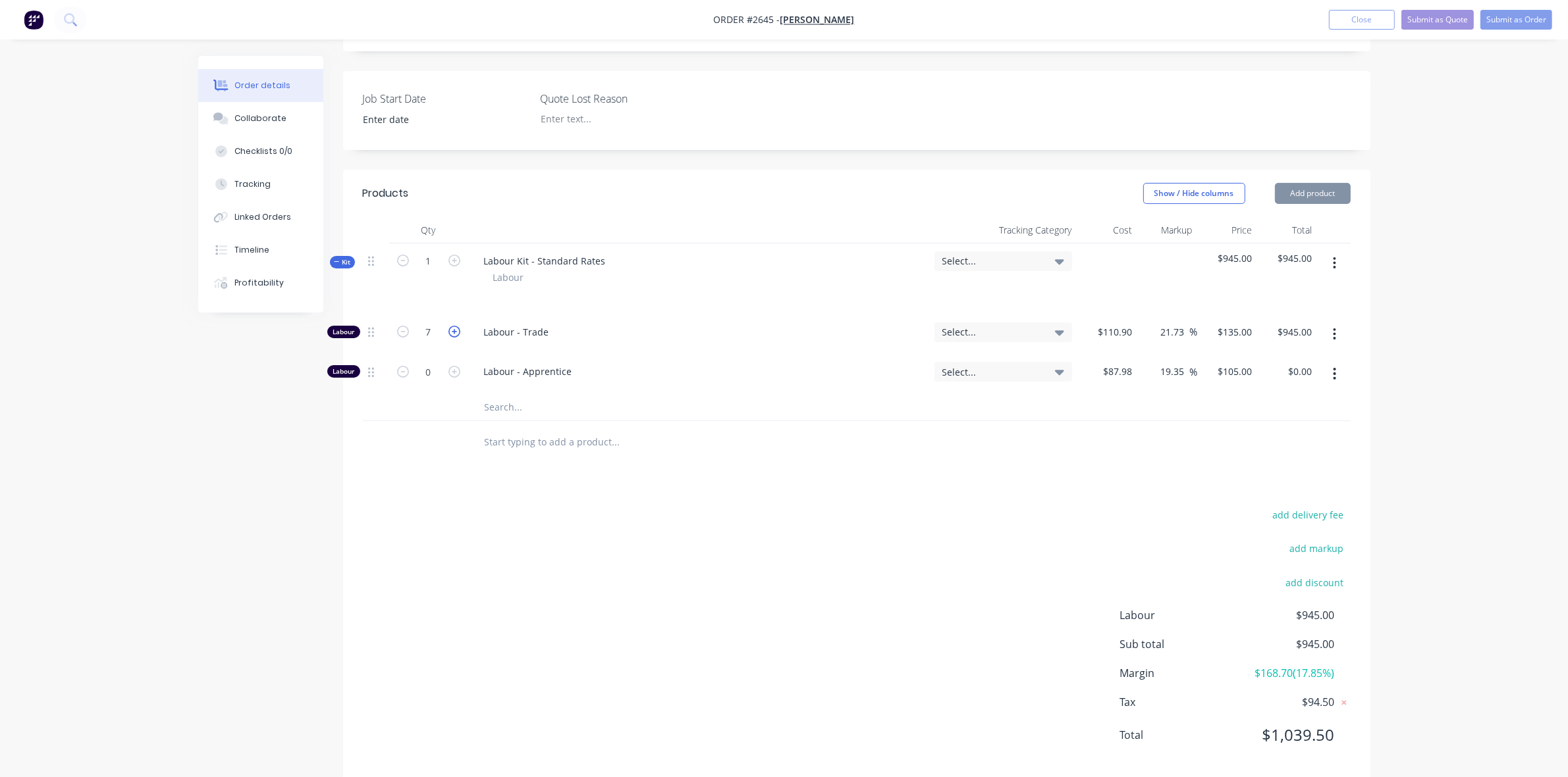
click at [453, 337] on icon "button" at bounding box center [454, 331] width 12 height 12
type input "8"
type input "$1,080.00"
click at [252, 115] on div "Collaborate" at bounding box center [260, 118] width 52 height 12
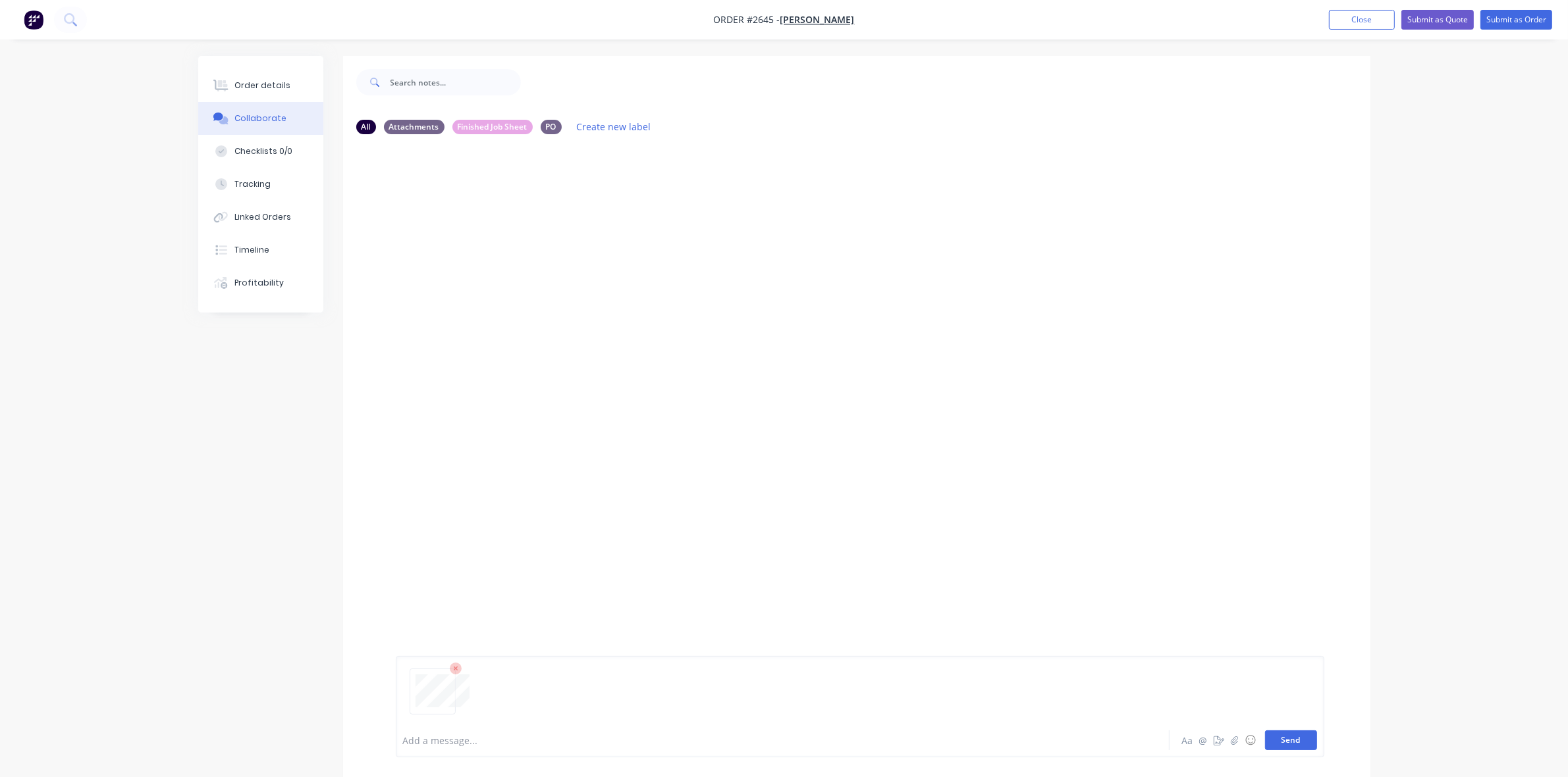
click at [1286, 741] on button "Send" at bounding box center [1291, 740] width 52 height 20
click at [275, 84] on div "Order details" at bounding box center [262, 85] width 56 height 12
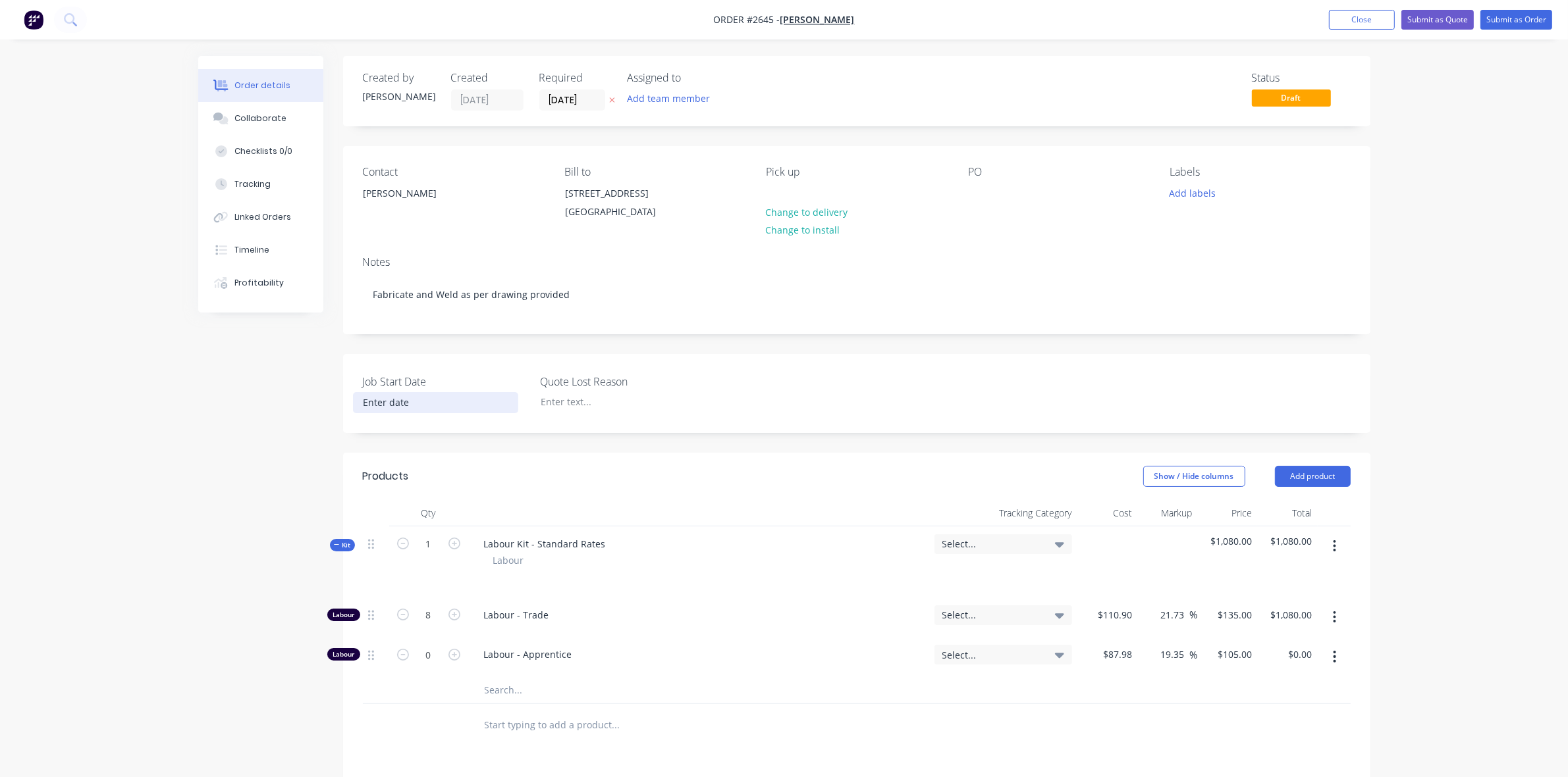
click at [389, 411] on input at bounding box center [435, 402] width 164 height 20
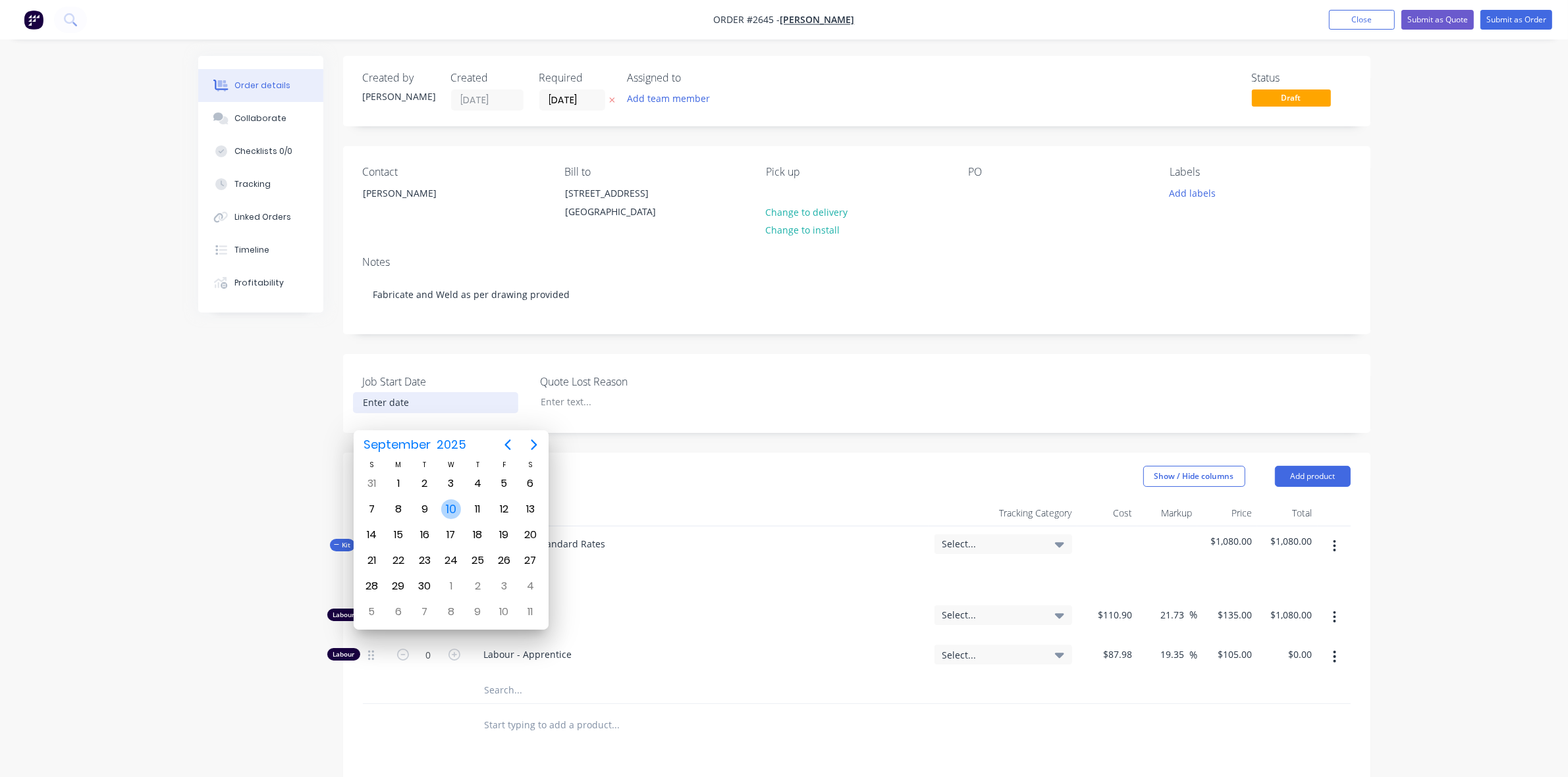
click at [448, 509] on div "10" at bounding box center [451, 509] width 20 height 20
type input "[DATE]"
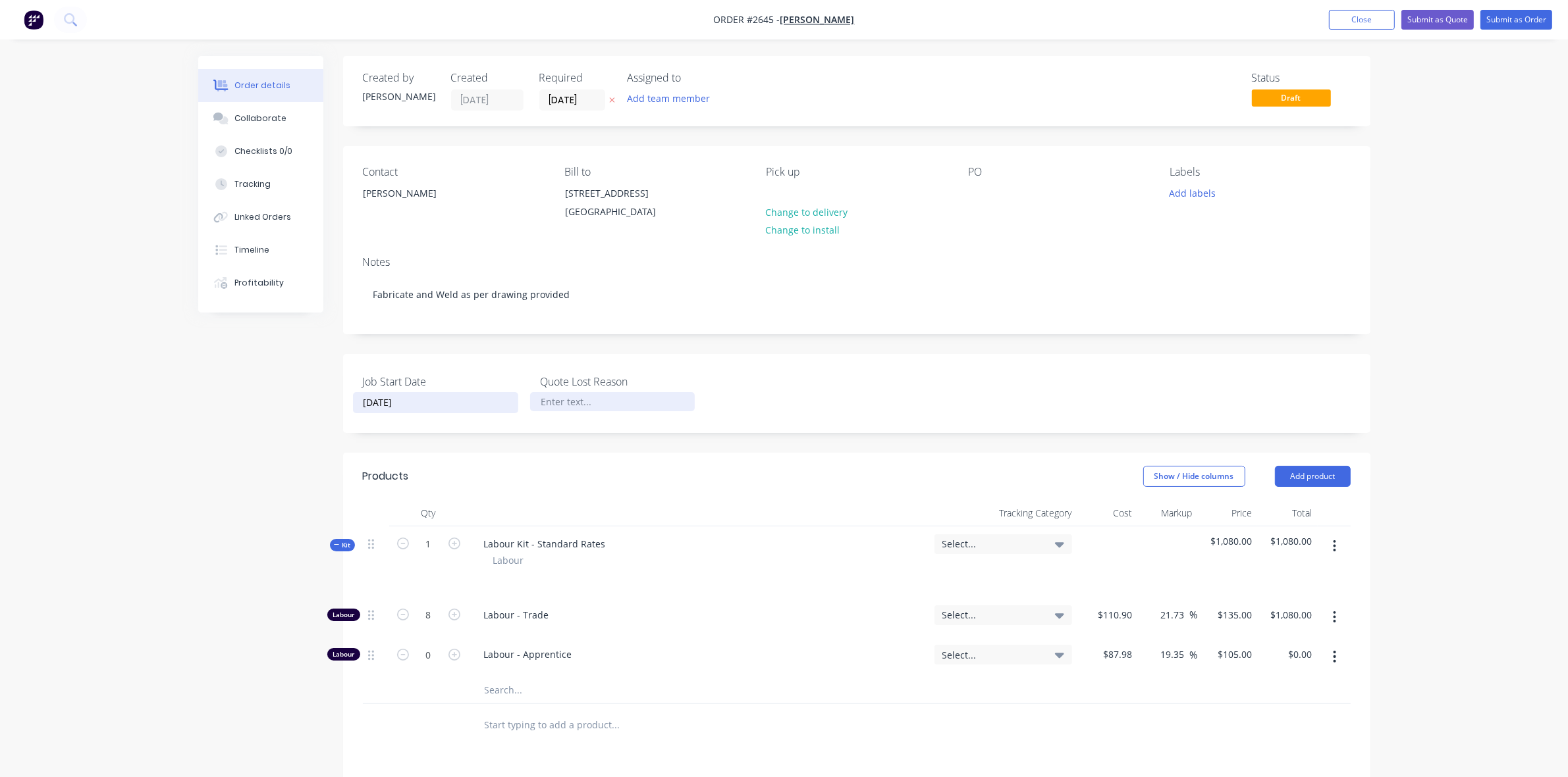
click at [557, 411] on div at bounding box center [612, 402] width 165 height 19
click at [558, 411] on div at bounding box center [612, 402] width 165 height 19
click at [557, 411] on div at bounding box center [612, 402] width 165 height 19
click at [553, 411] on div at bounding box center [612, 402] width 165 height 19
click at [483, 406] on div "Job Start Date [DATE]" at bounding box center [445, 393] width 165 height 39
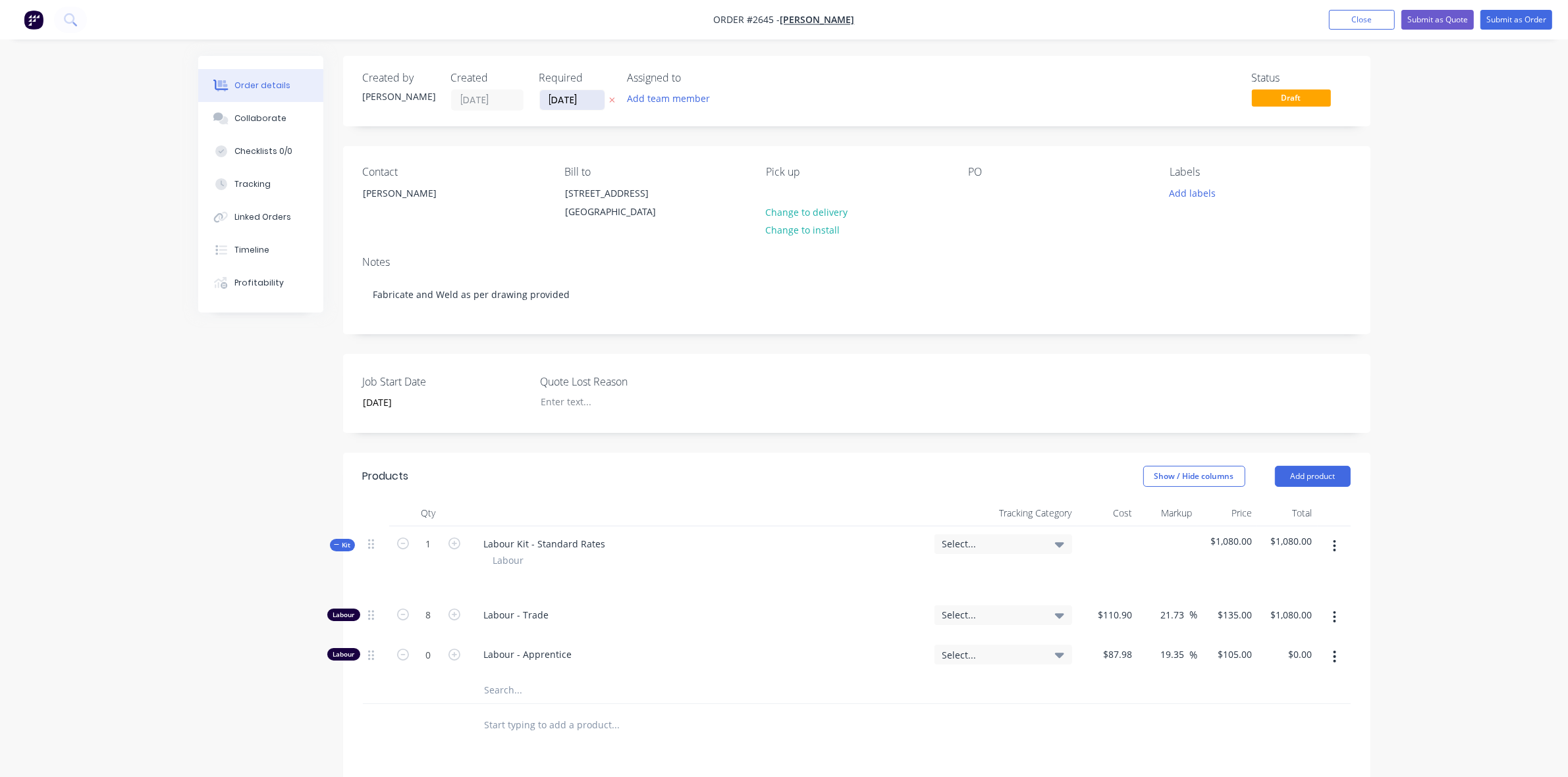
click at [566, 100] on input "[DATE]" at bounding box center [572, 100] width 64 height 20
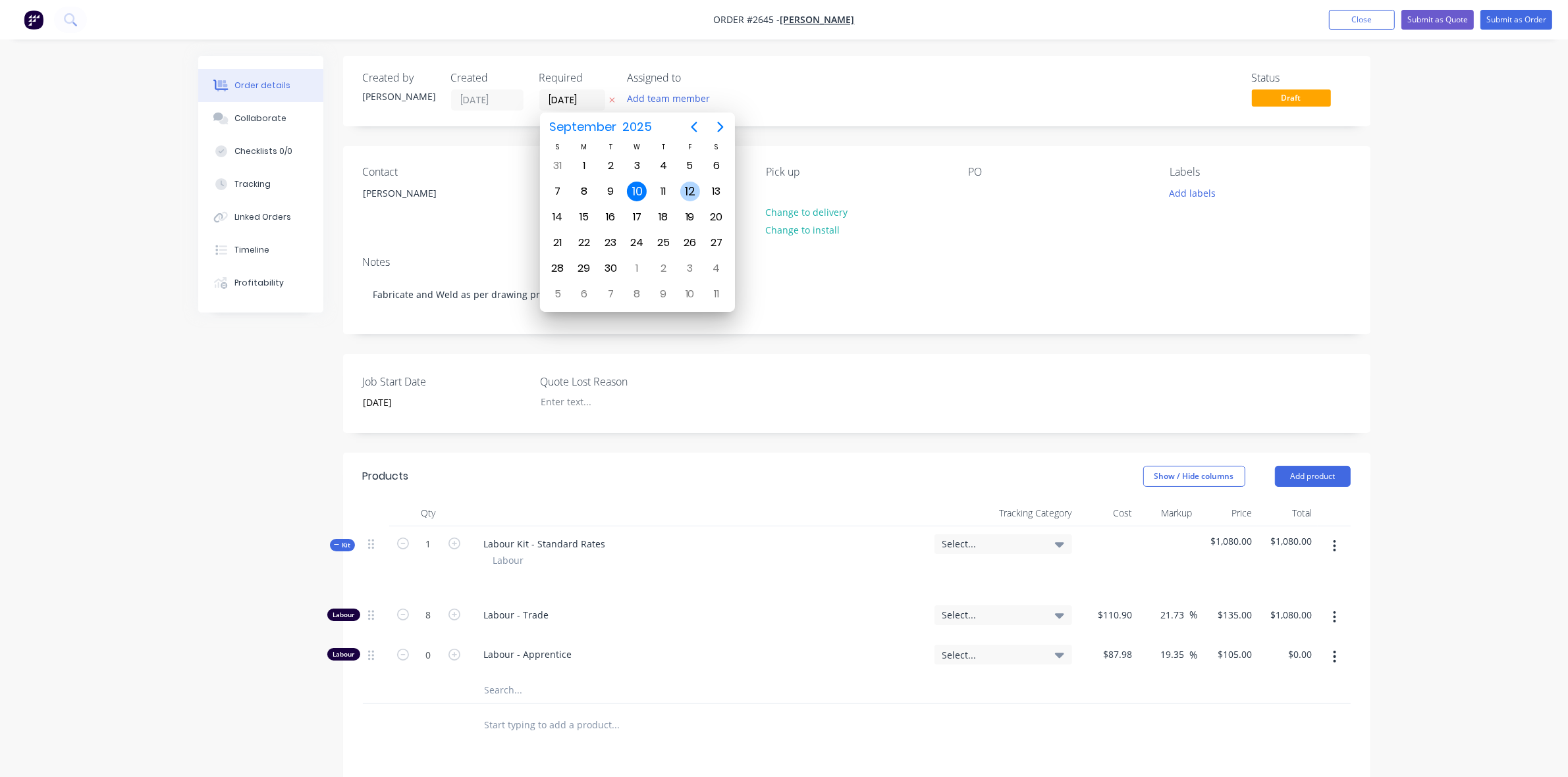
click at [690, 186] on div "12" at bounding box center [690, 191] width 20 height 20
type input "[DATE]"
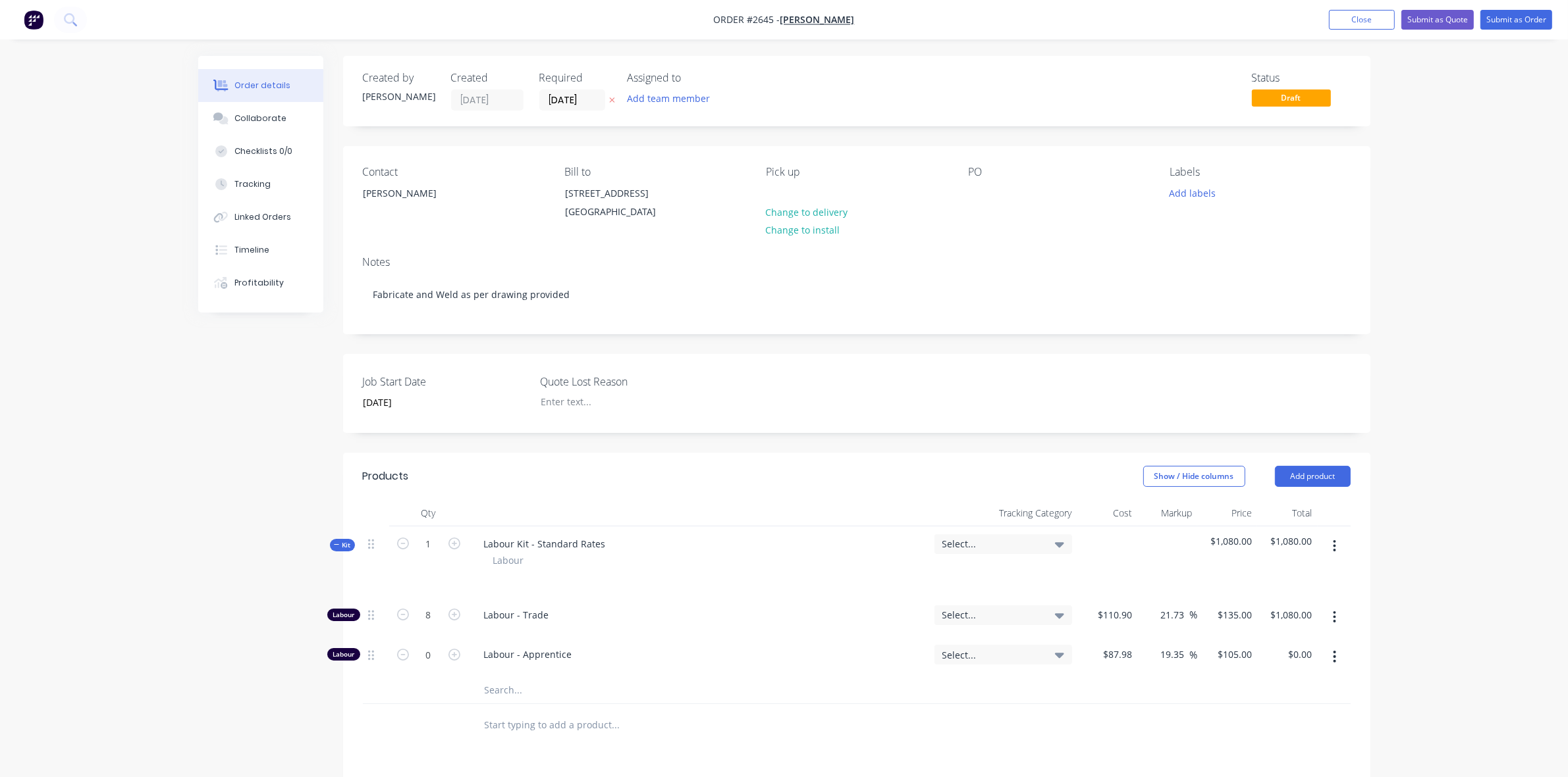
click at [715, 268] on div "Notes" at bounding box center [857, 262] width 988 height 12
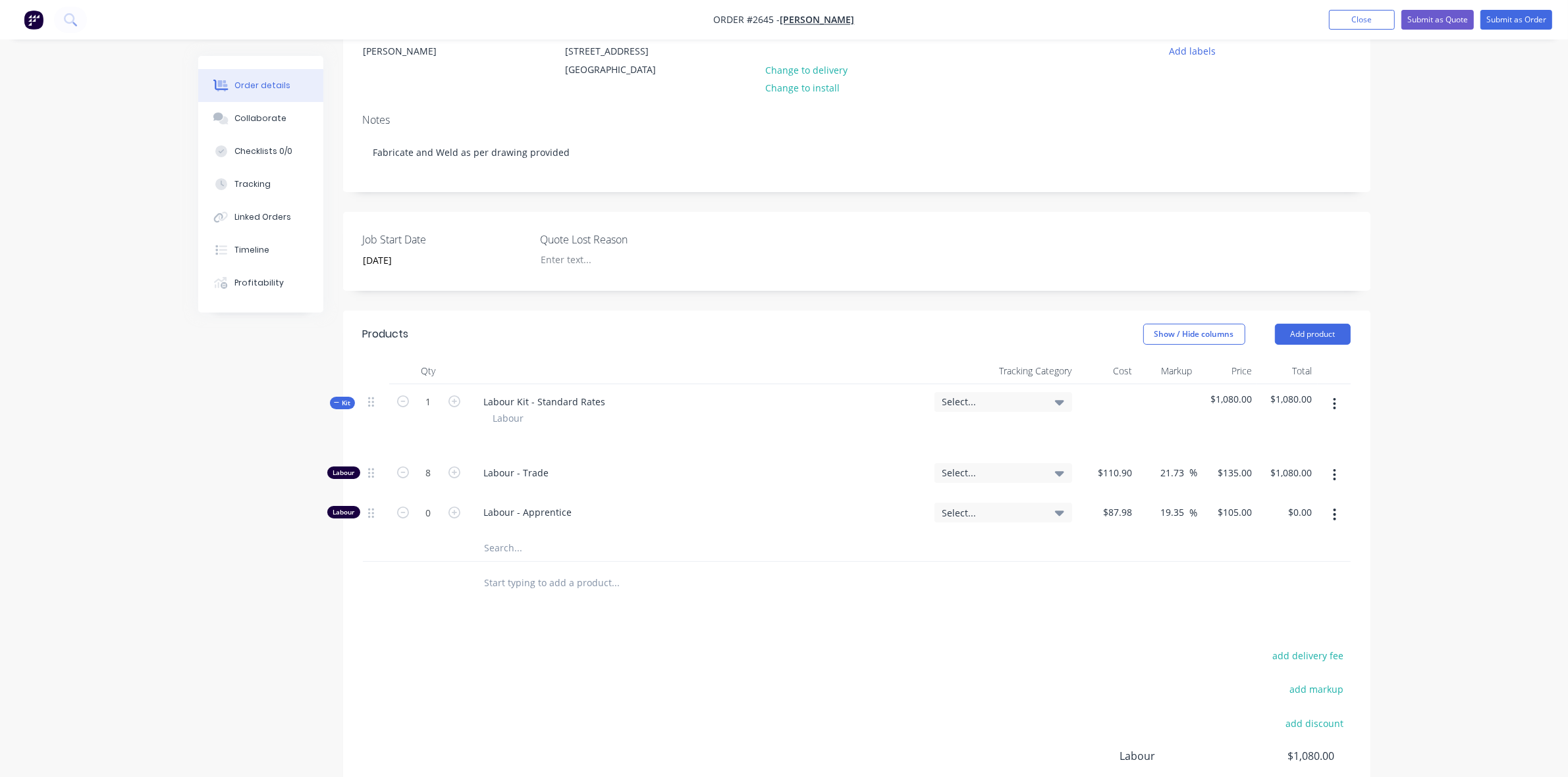
scroll to position [165, 0]
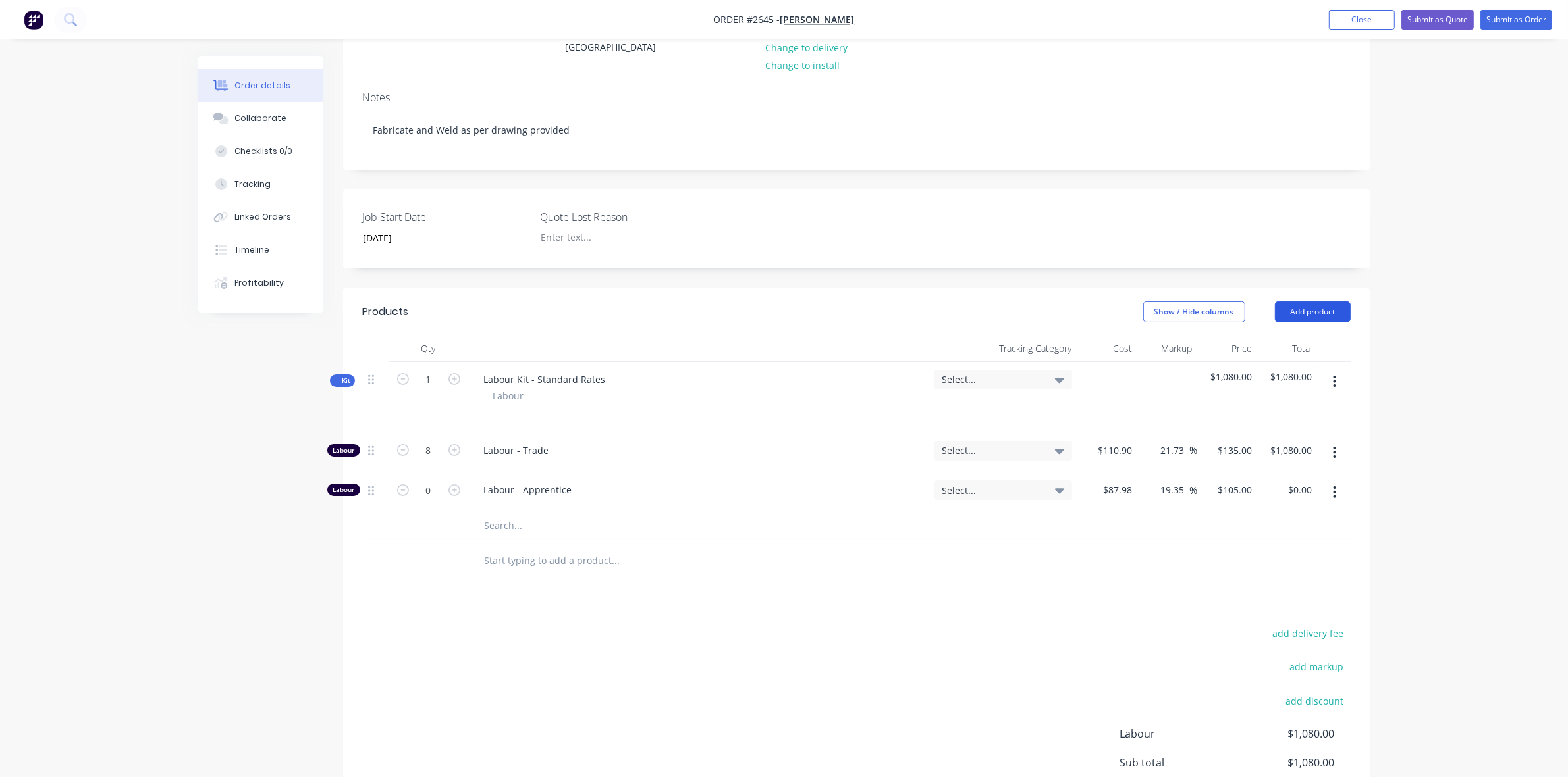
click at [1300, 323] on button "Add product" at bounding box center [1312, 312] width 75 height 21
click at [1260, 381] on div "Basic product" at bounding box center [1288, 372] width 102 height 19
click at [505, 588] on div at bounding box center [551, 579] width 134 height 19
click at [505, 567] on div at bounding box center [528, 557] width 110 height 19
click at [1125, 567] on input at bounding box center [1129, 557] width 15 height 19
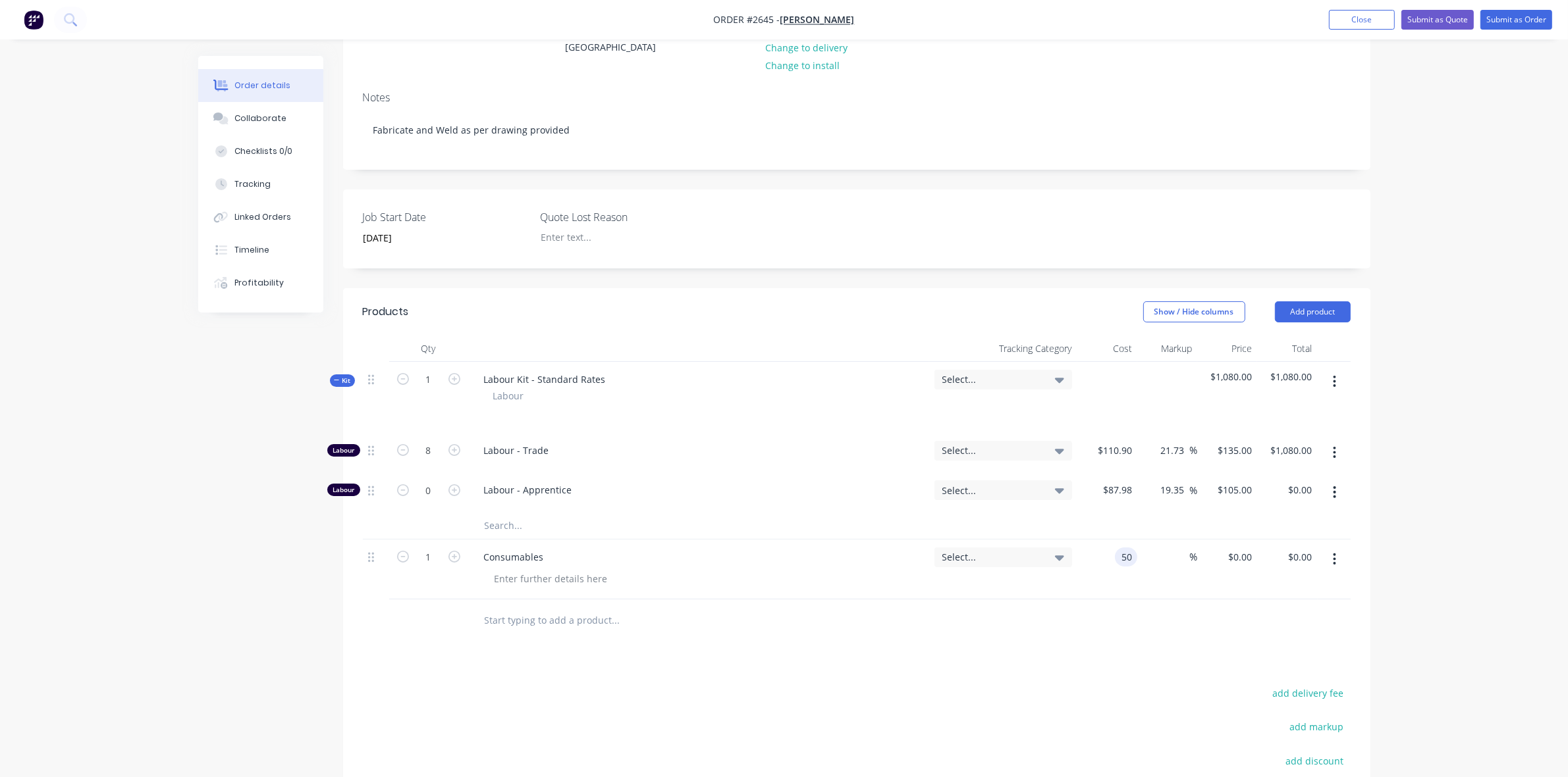
type input "$50.00"
click at [1165, 597] on div "%" at bounding box center [1167, 570] width 60 height 60
click at [506, 539] on input "text" at bounding box center [616, 526] width 264 height 26
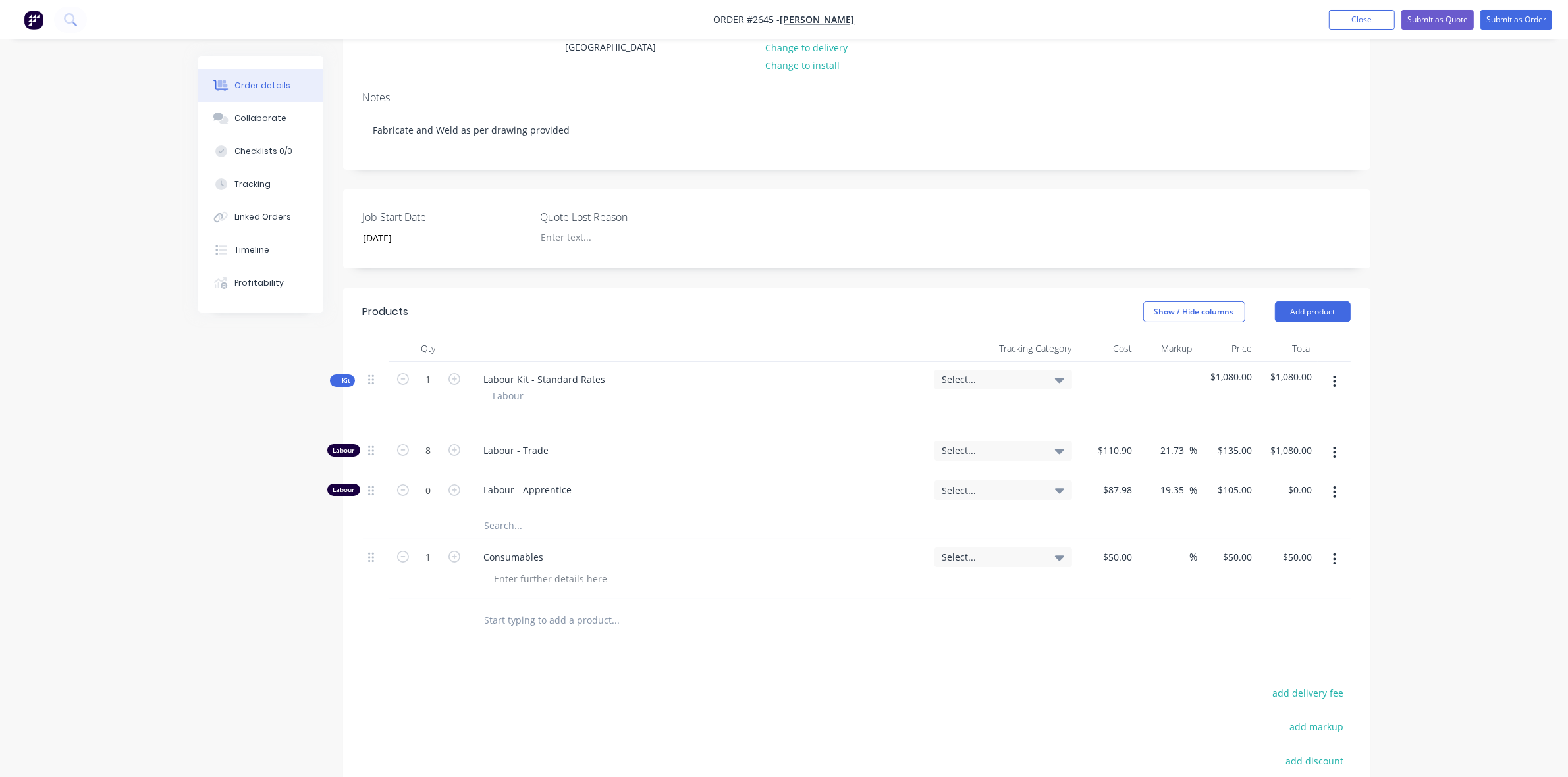
click at [512, 403] on span "Labour" at bounding box center [508, 396] width 31 height 14
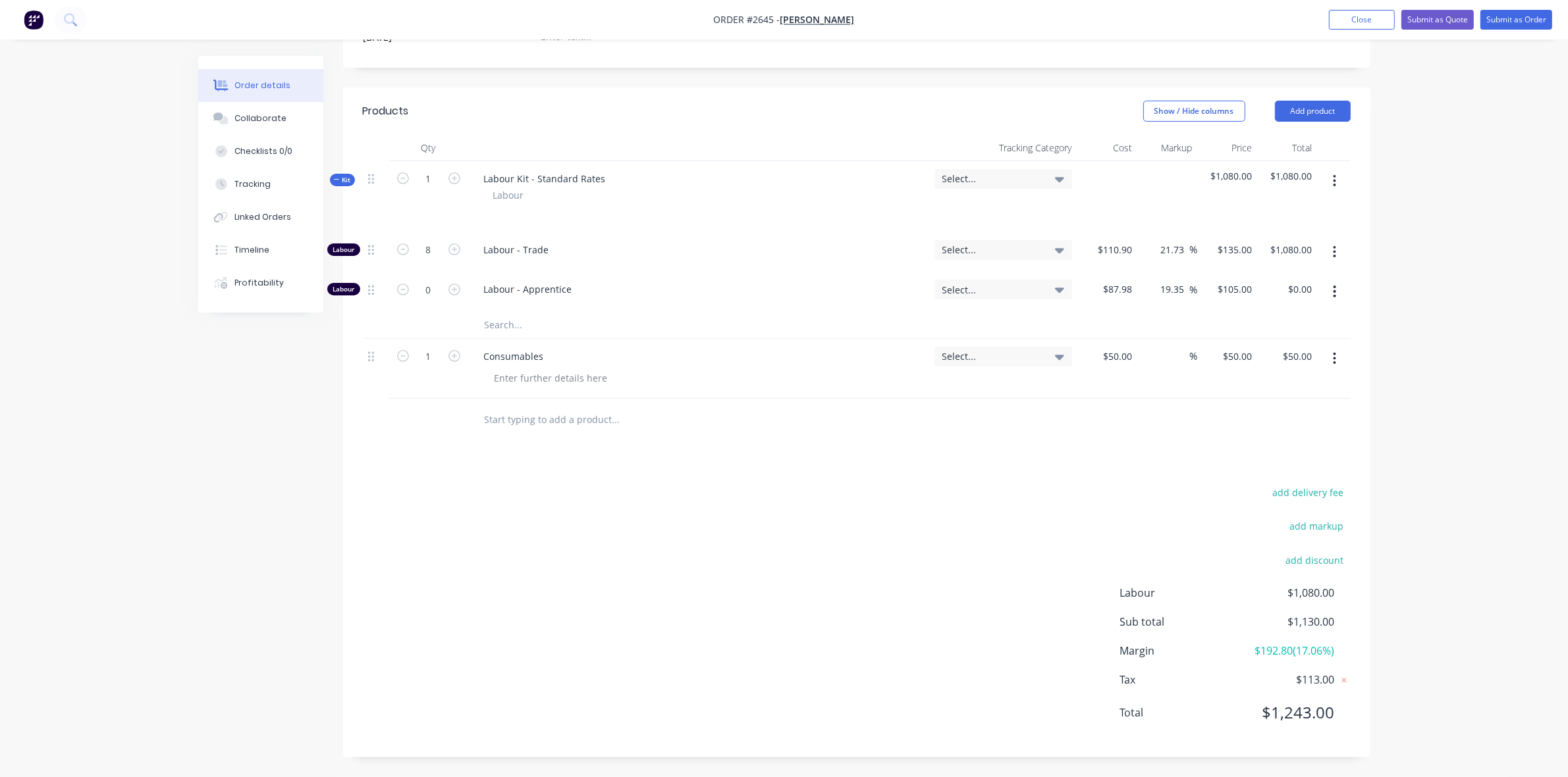
scroll to position [382, 0]
click at [1515, 17] on button "Submit as Order" at bounding box center [1516, 19] width 72 height 20
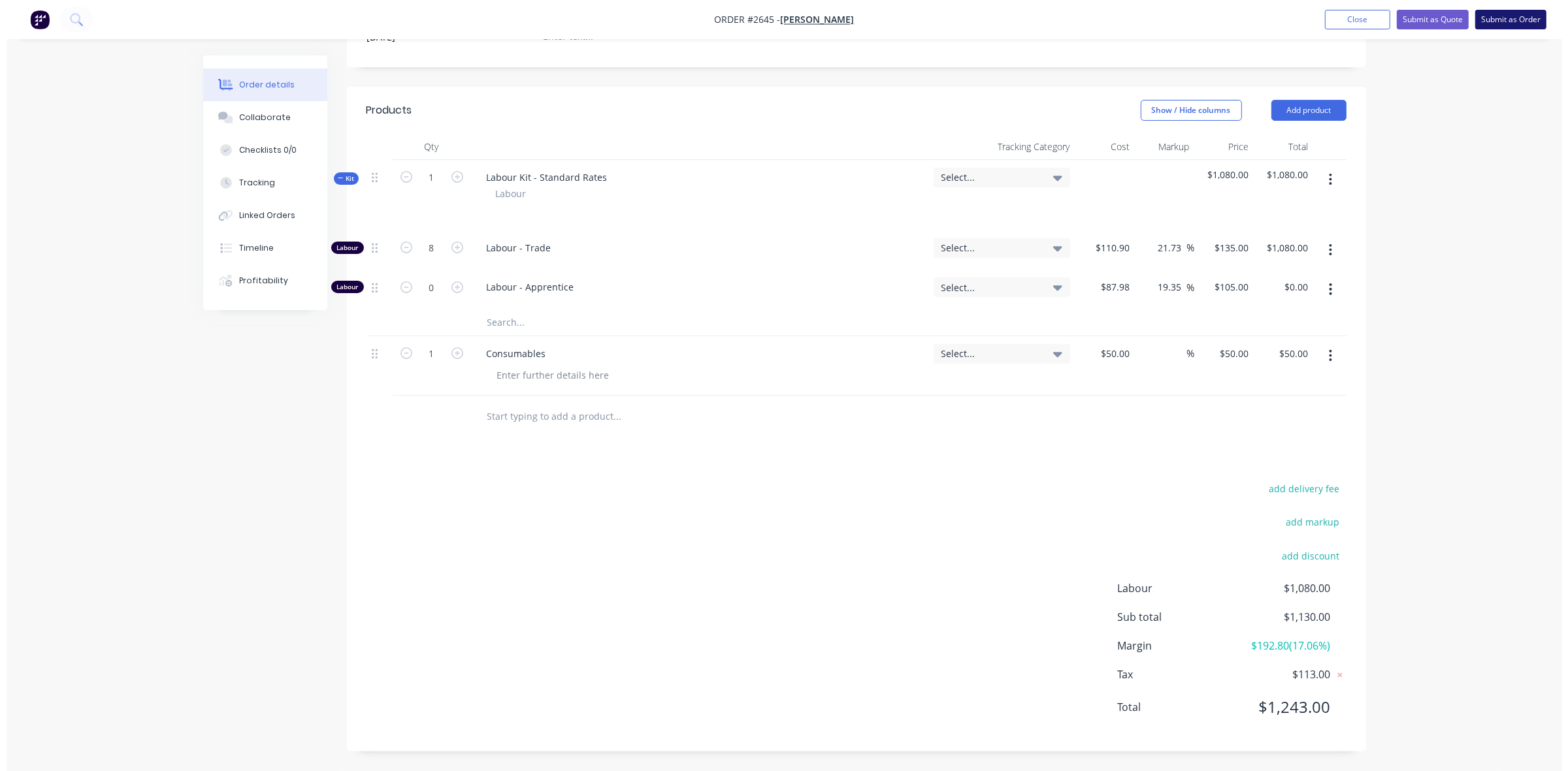
scroll to position [0, 0]
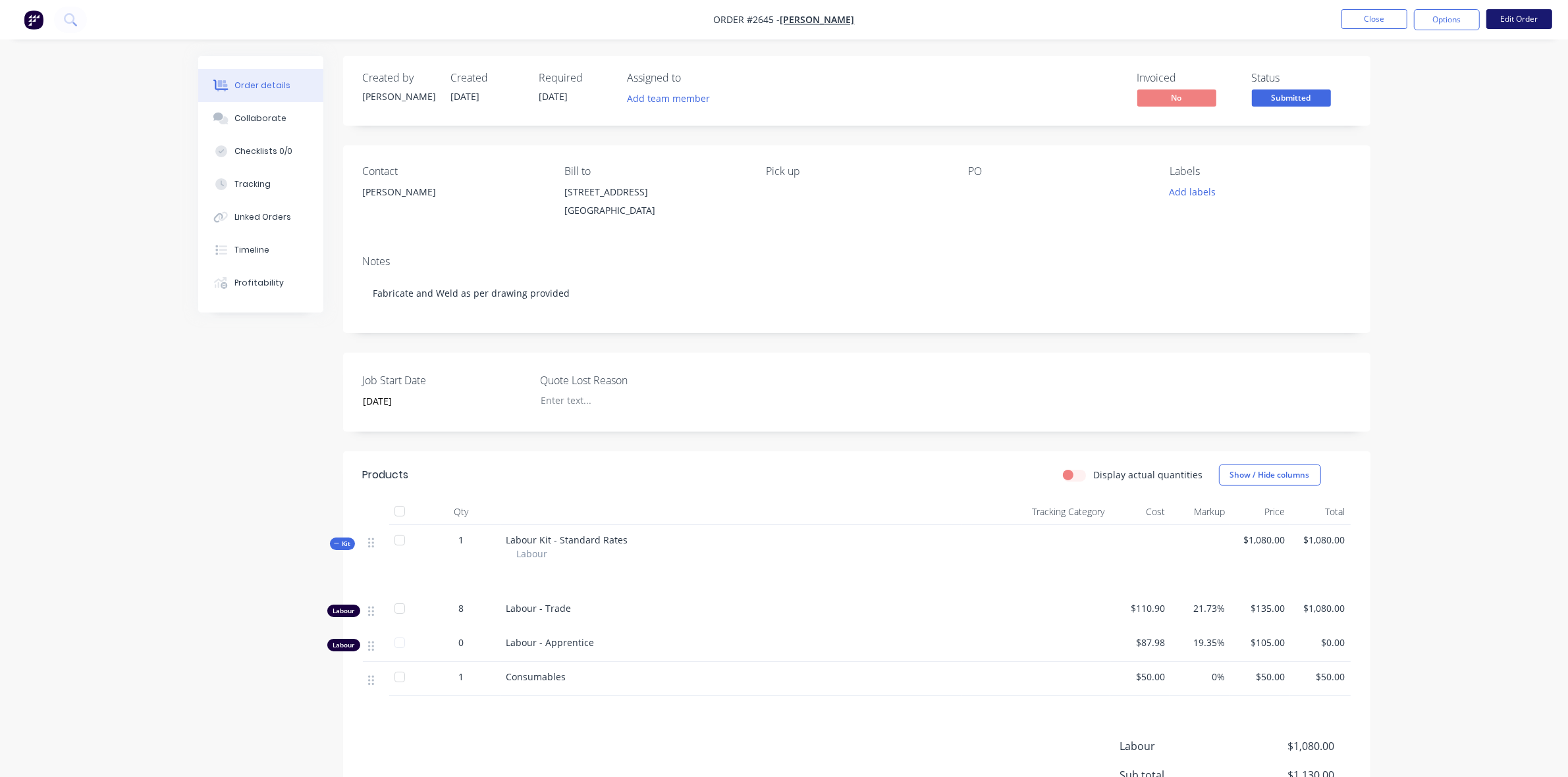
click at [1529, 17] on button "Edit Order" at bounding box center [1519, 19] width 66 height 20
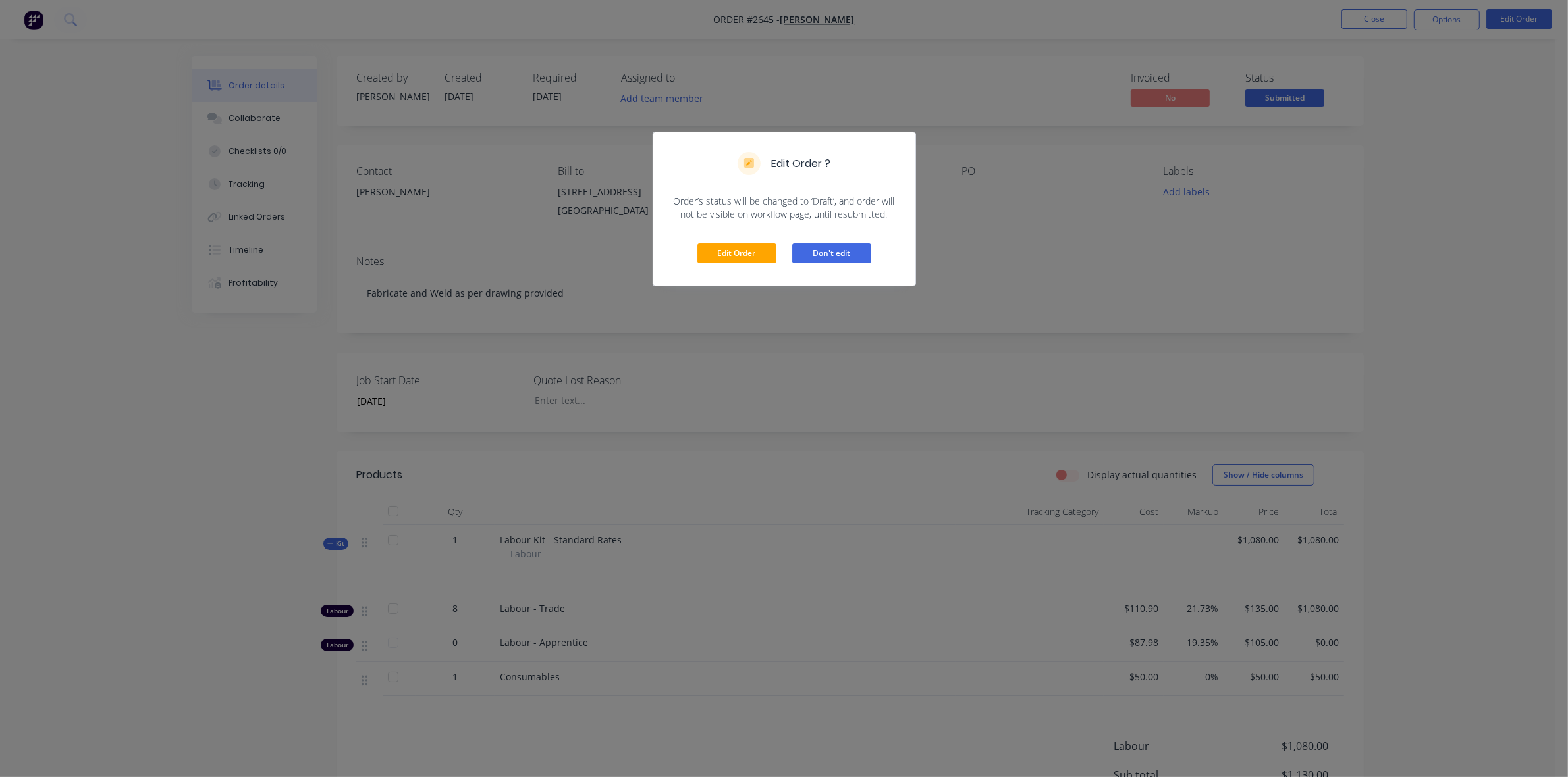
click at [818, 255] on button "Don't edit" at bounding box center [831, 253] width 79 height 20
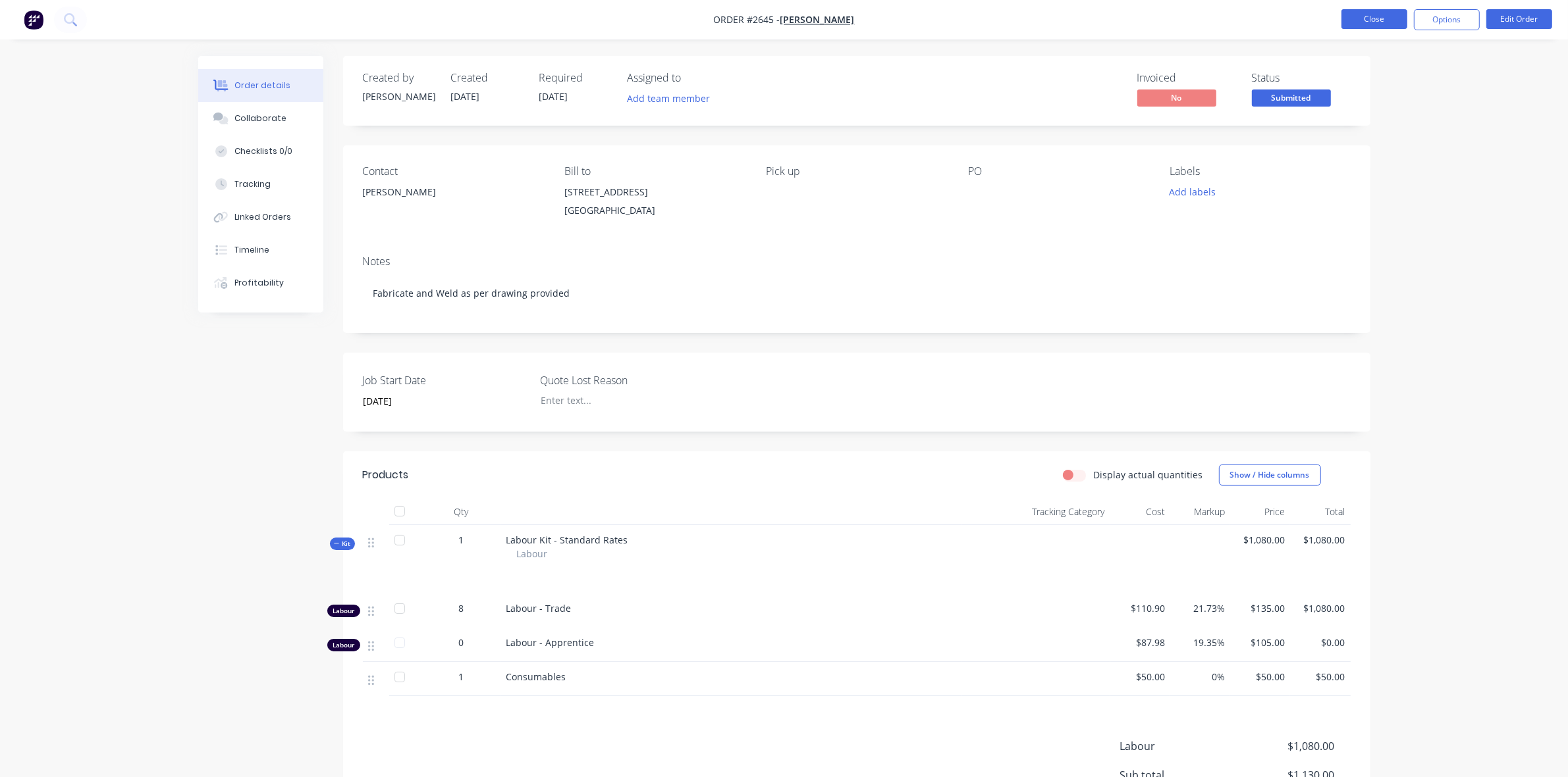
click at [1387, 19] on button "Close" at bounding box center [1374, 19] width 66 height 20
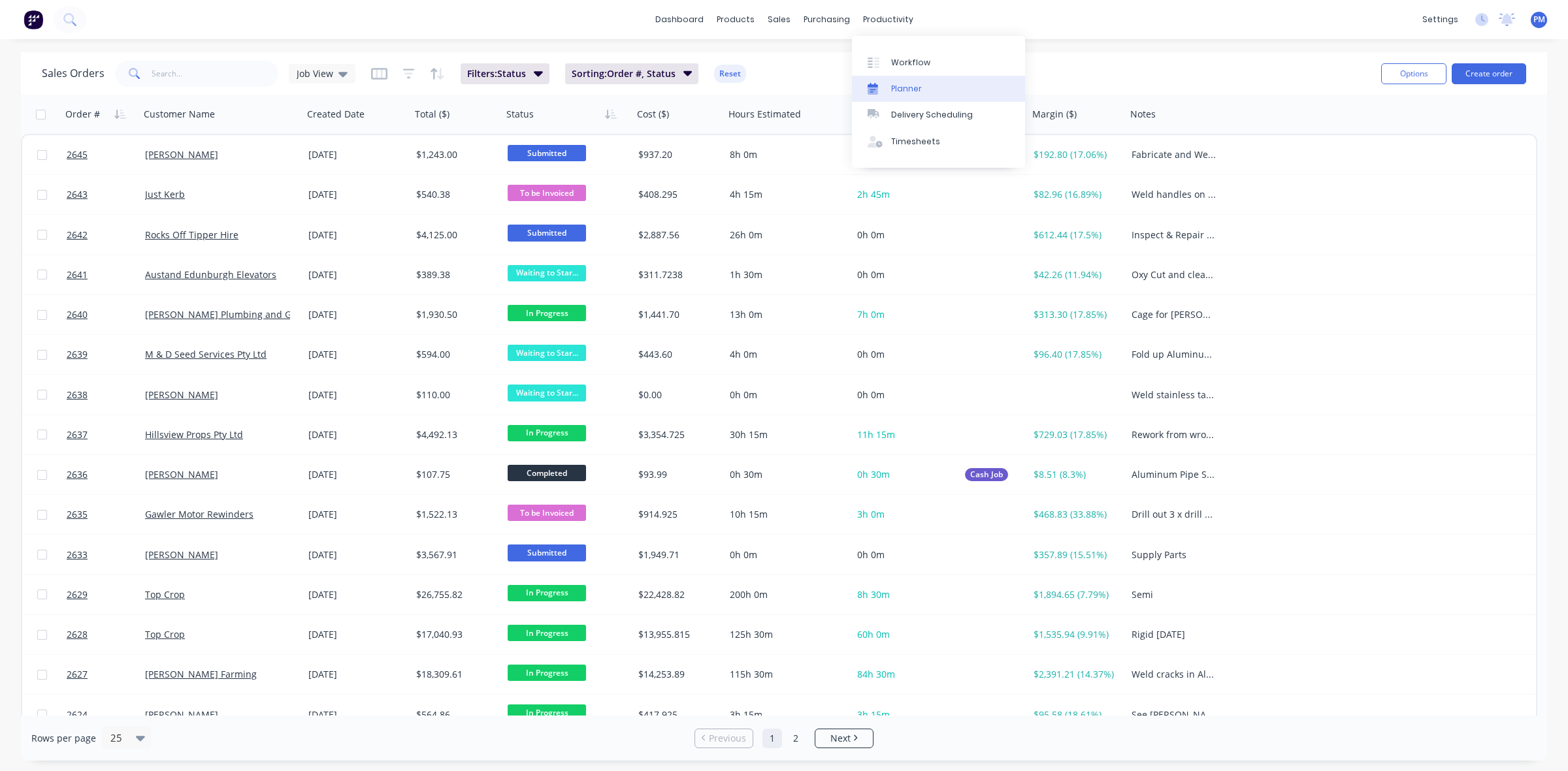
click at [900, 83] on div "Planner" at bounding box center [906, 88] width 31 height 12
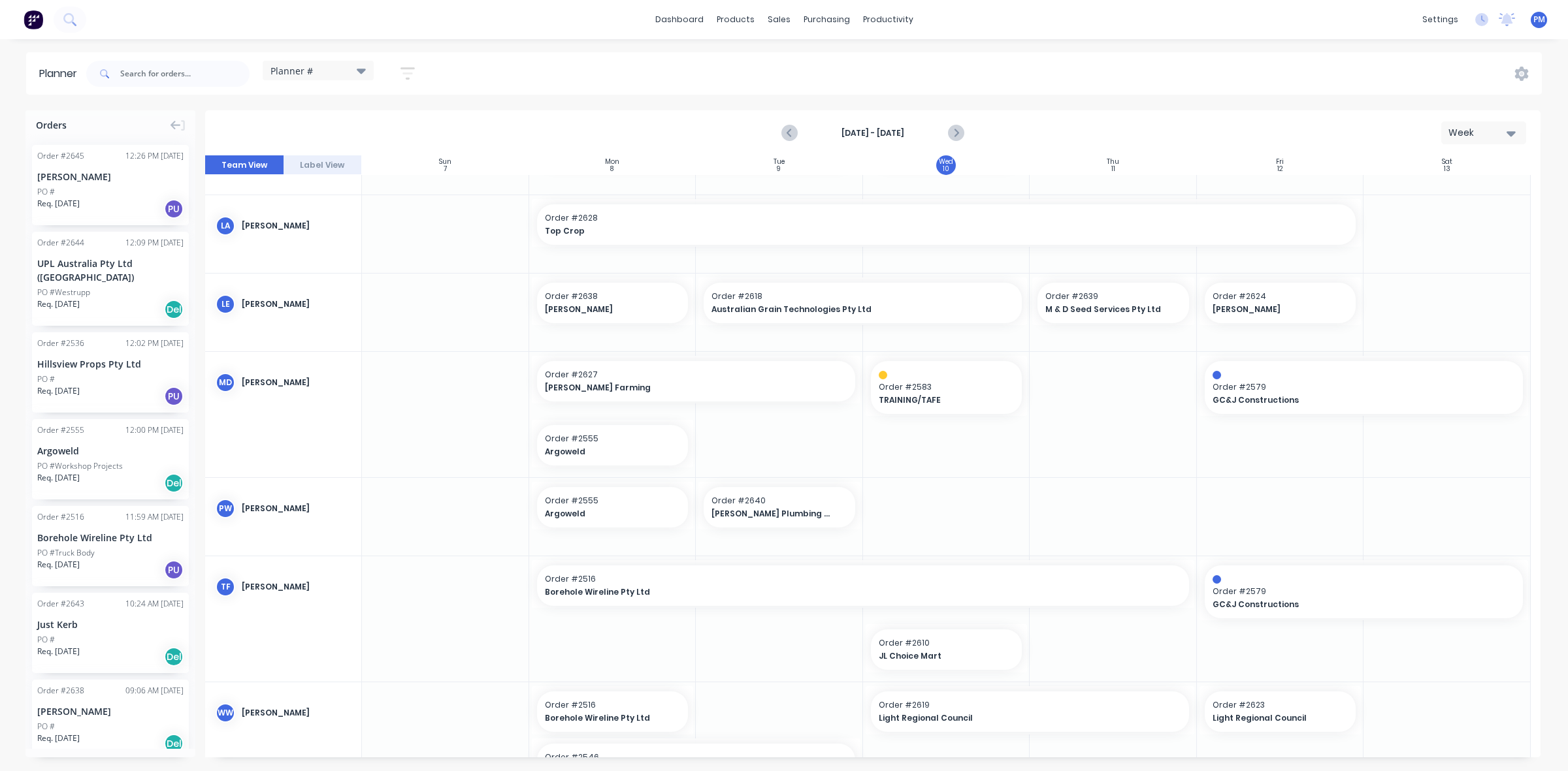
scroll to position [526, 0]
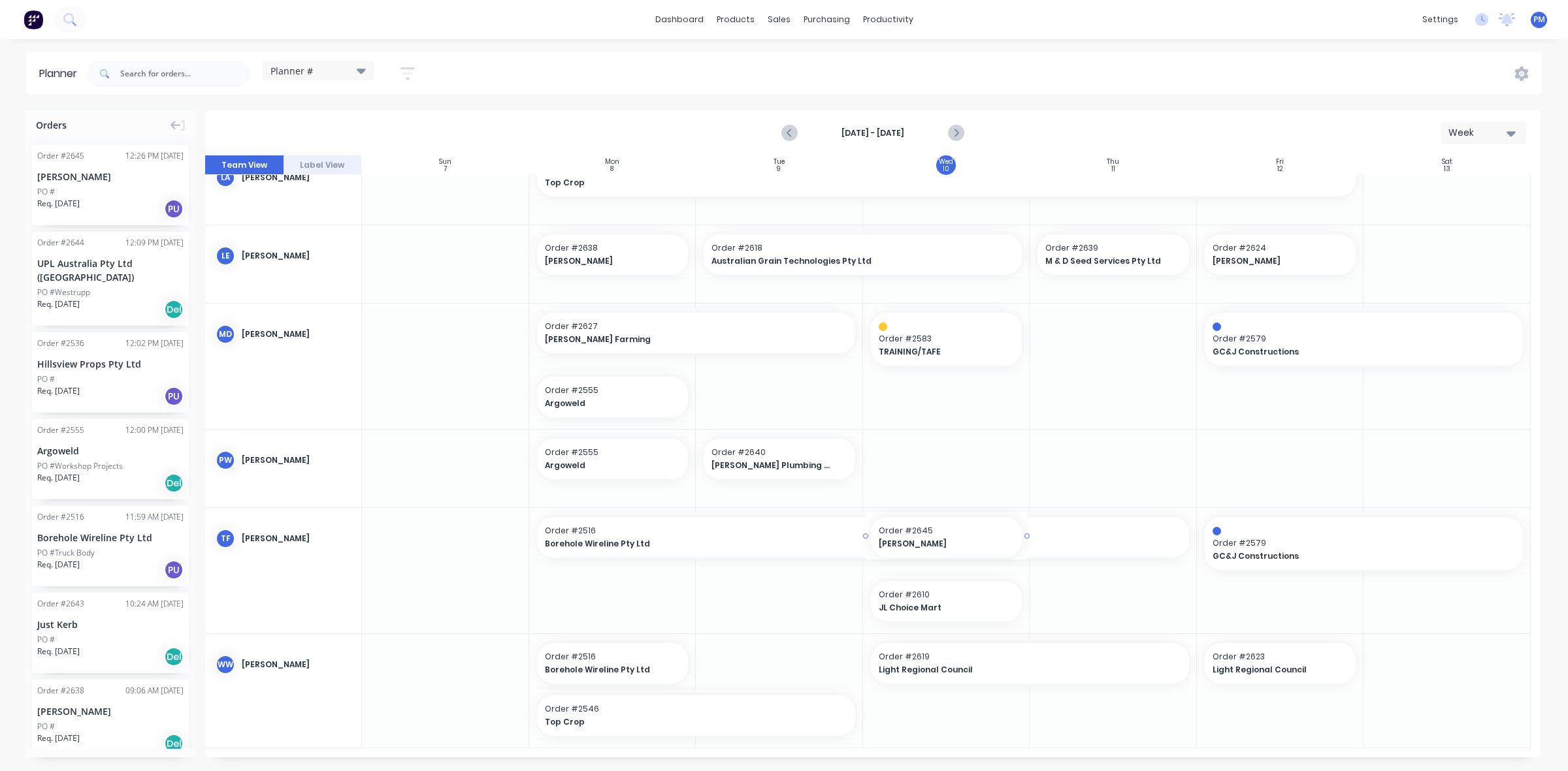
drag, startPoint x: 95, startPoint y: 165, endPoint x: 970, endPoint y: 570, distance: 964.2
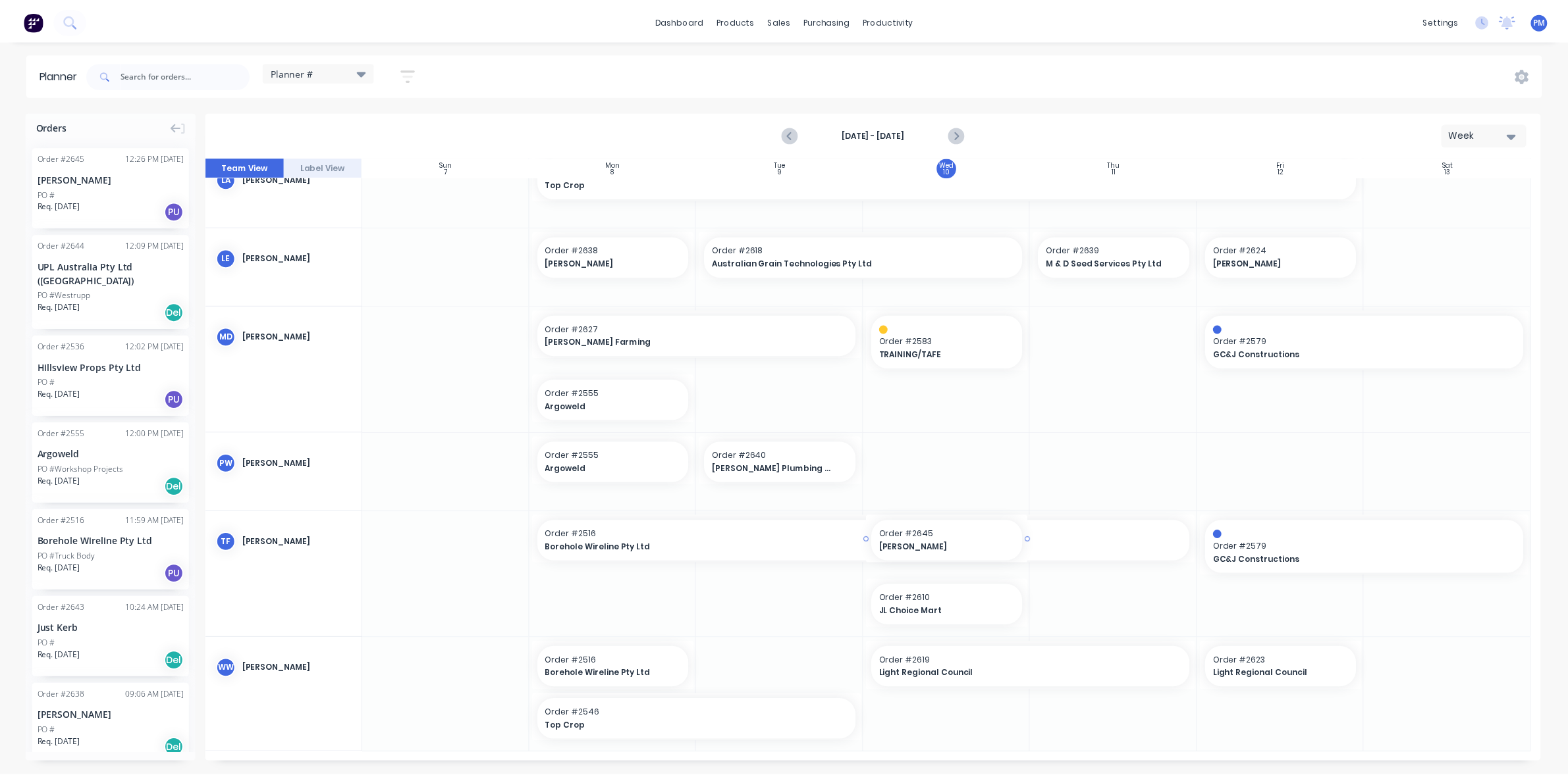
scroll to position [521, 0]
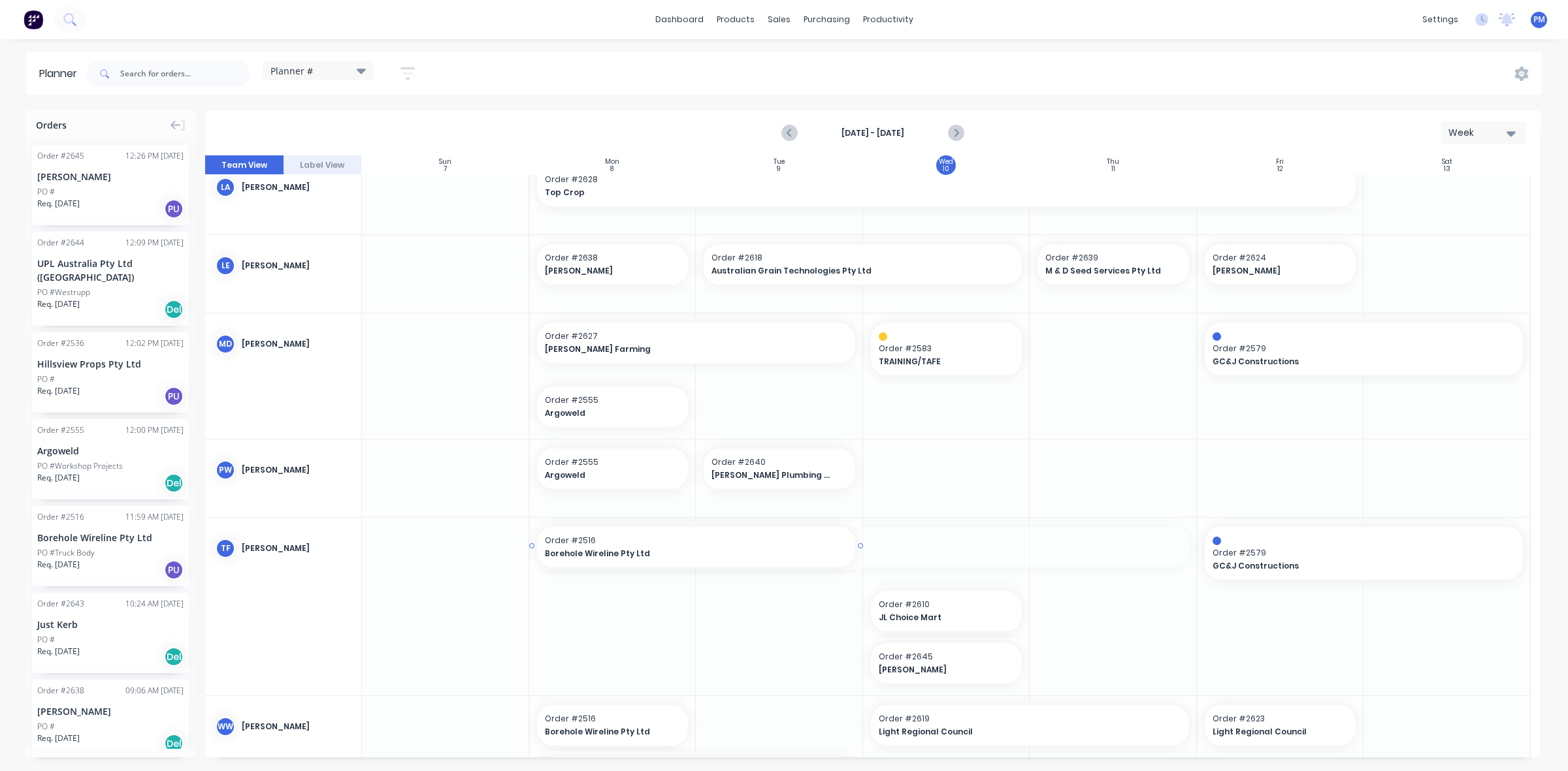
drag, startPoint x: 1190, startPoint y: 543, endPoint x: 857, endPoint y: 540, distance: 333.0
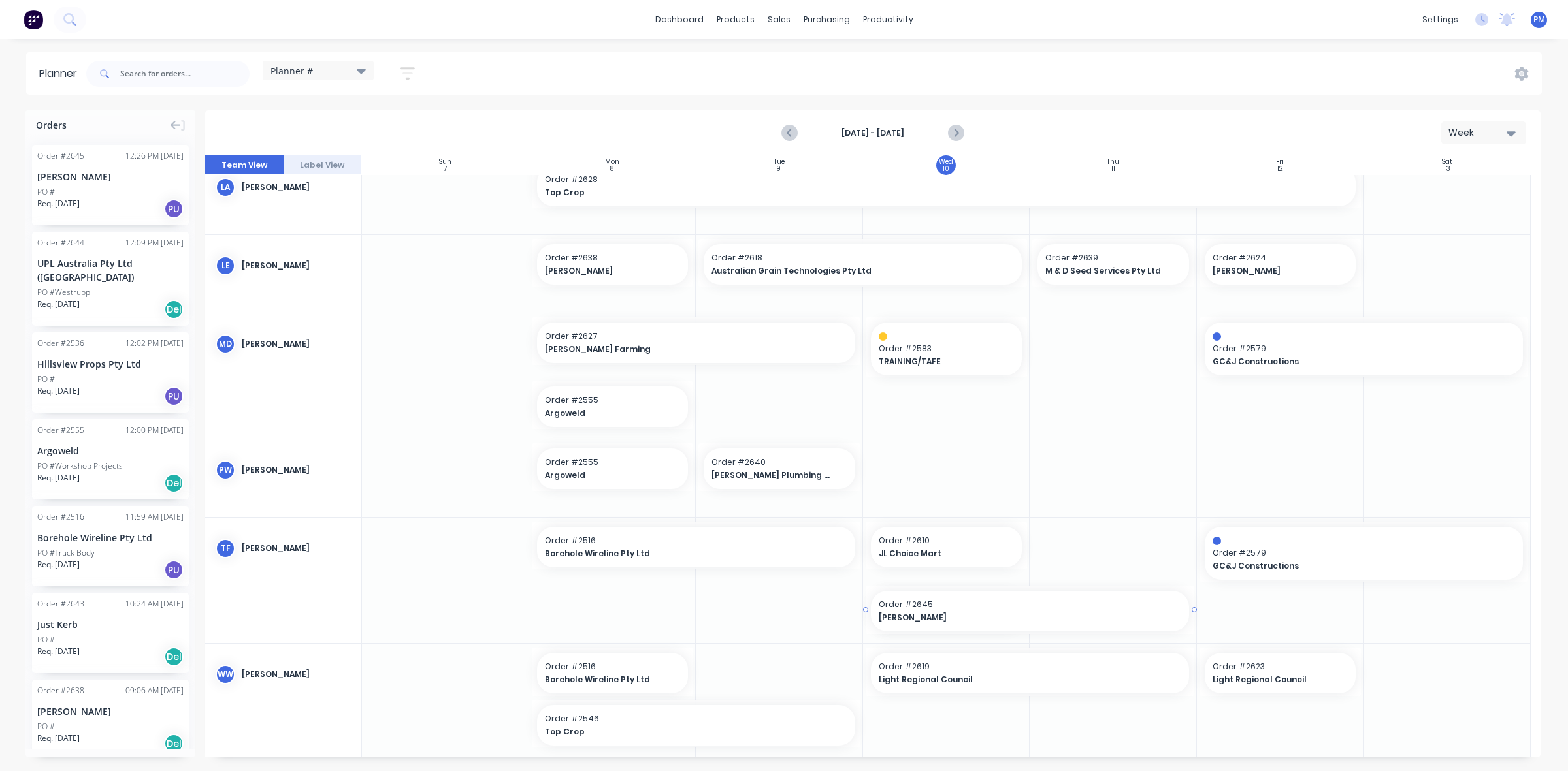
drag, startPoint x: 1021, startPoint y: 608, endPoint x: 1124, endPoint y: 606, distance: 103.0
click at [1277, 615] on div at bounding box center [1280, 580] width 167 height 126
click at [800, 57] on div "Sales Orders" at bounding box center [827, 62] width 54 height 12
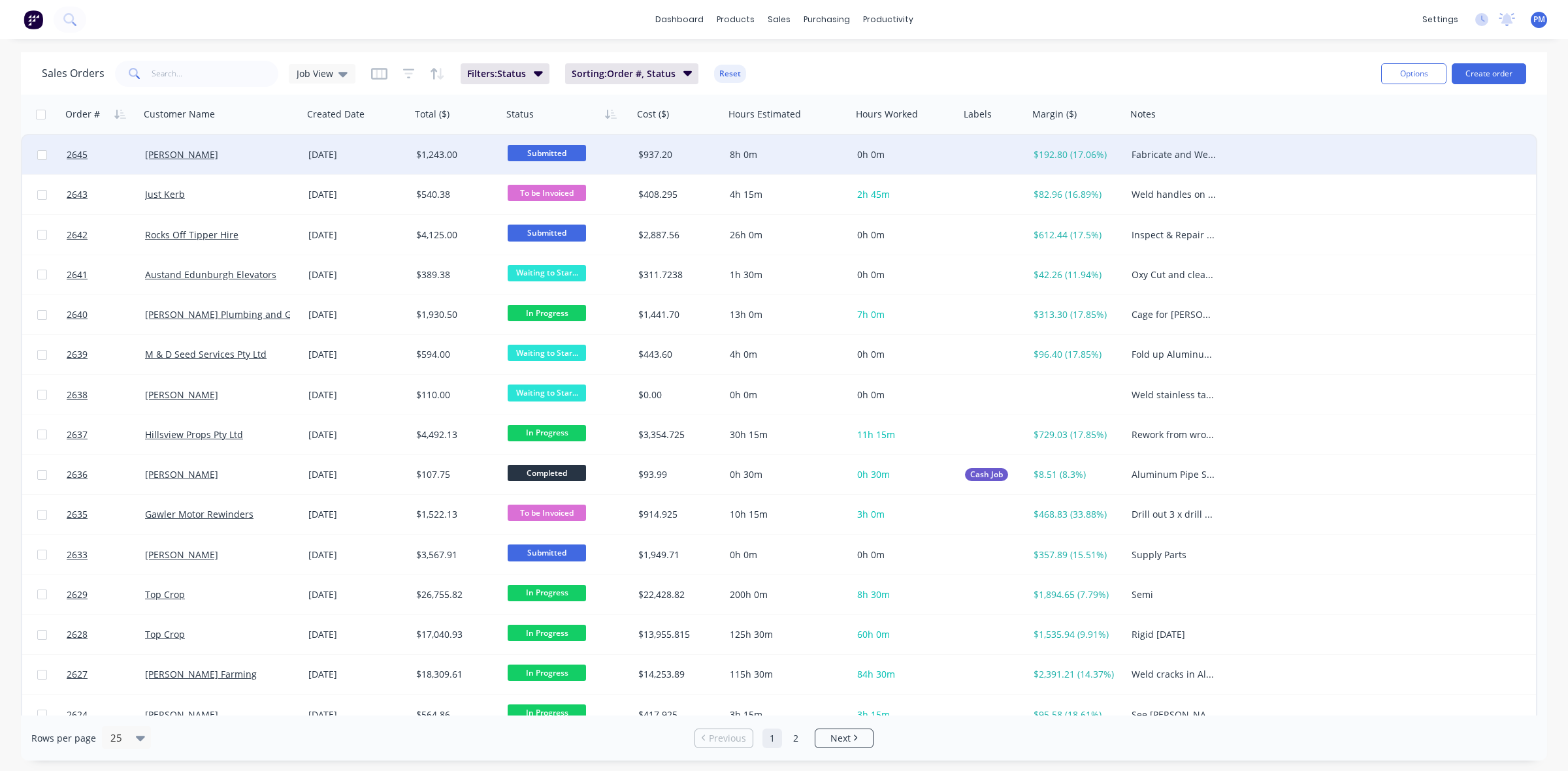
click at [523, 160] on span "Submitted" at bounding box center [547, 153] width 78 height 16
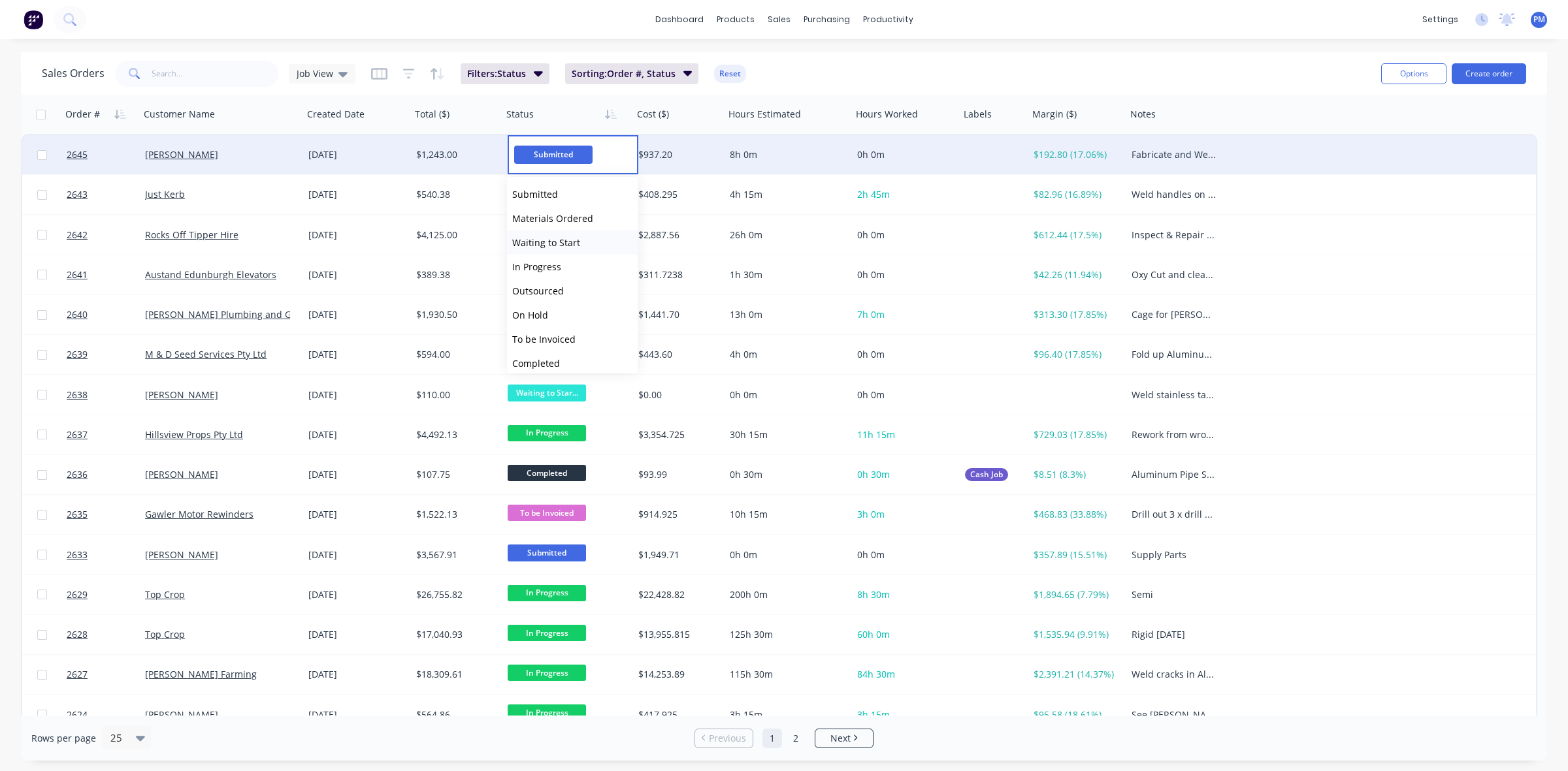
click at [552, 240] on span "Waiting to Start" at bounding box center [546, 243] width 68 height 12
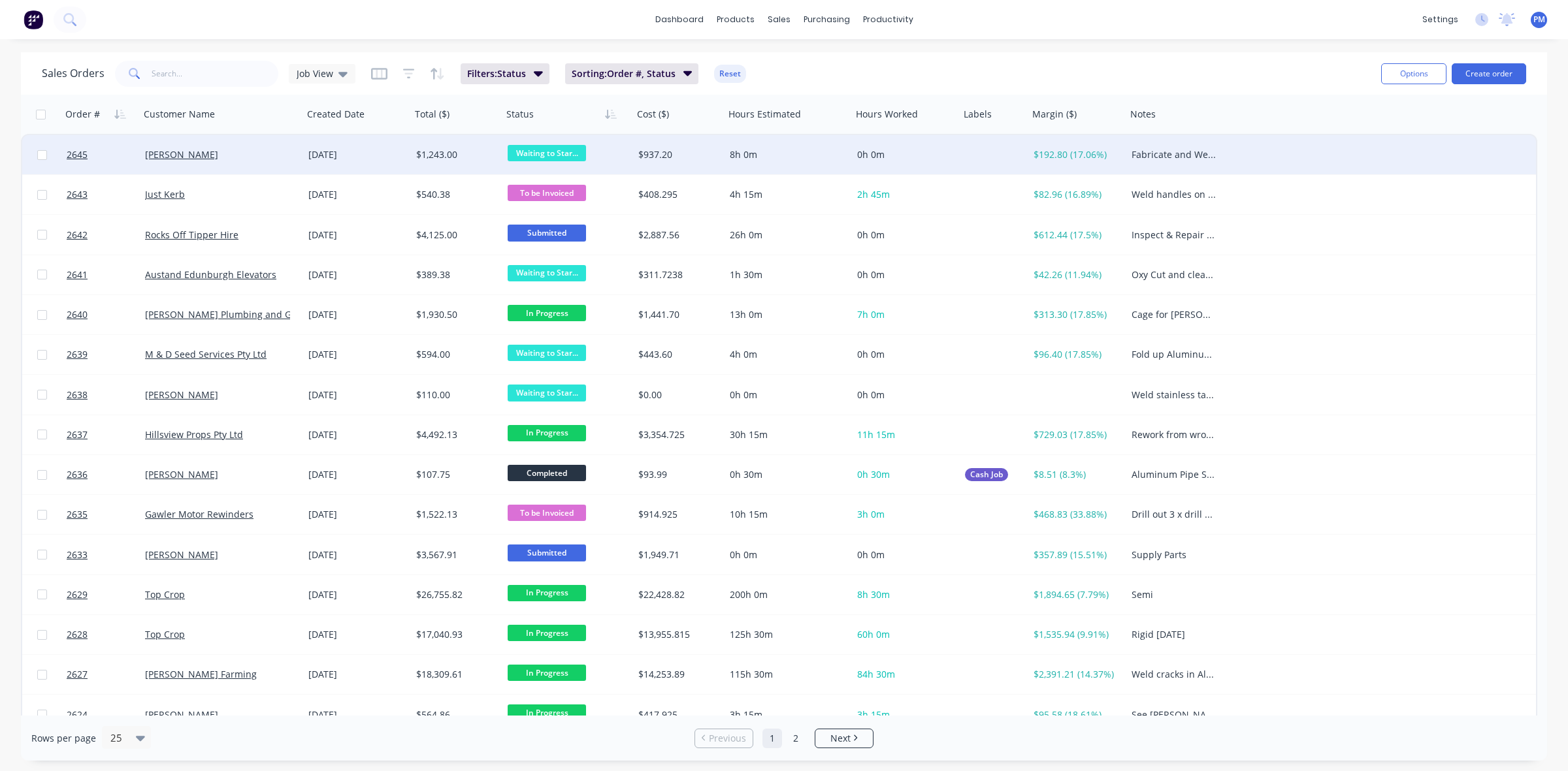
click at [253, 151] on div "[PERSON_NAME]" at bounding box center [217, 154] width 145 height 13
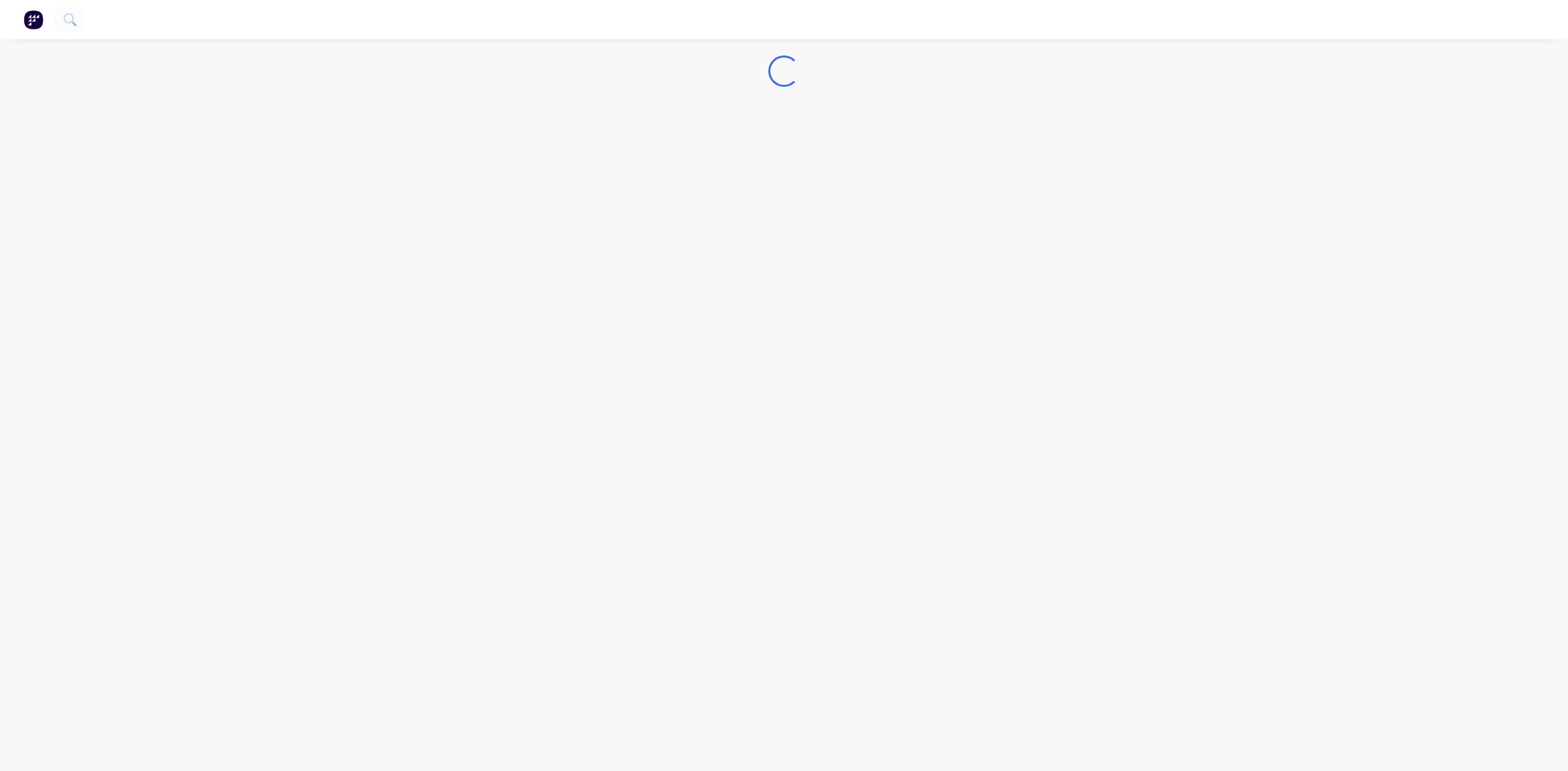
click at [253, 151] on div "Loading..." at bounding box center [784, 386] width 1568 height 771
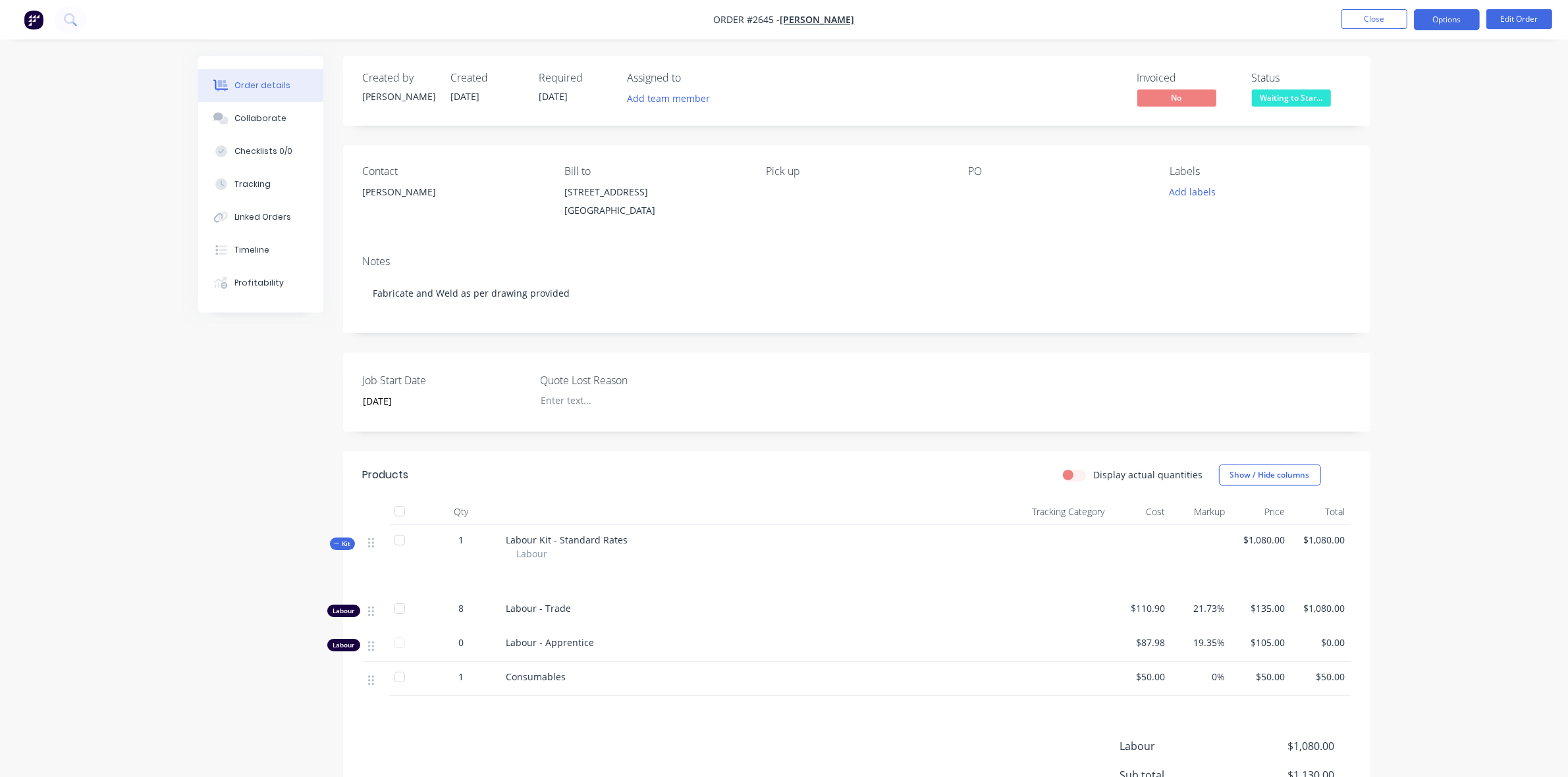
click at [1456, 21] on button "Options" at bounding box center [1446, 19] width 66 height 21
click at [1372, 56] on div "EMAIL / PRINT" at bounding box center [1407, 53] width 121 height 17
click at [1377, 153] on div "Work Order" at bounding box center [1407, 159] width 121 height 19
click at [1381, 131] on div "Without pricing" at bounding box center [1407, 133] width 121 height 19
click at [1515, 468] on div "Order details Collaborate Checklists 0/0 Tracking Linked Orders Timeline Profit…" at bounding box center [784, 465] width 1568 height 930
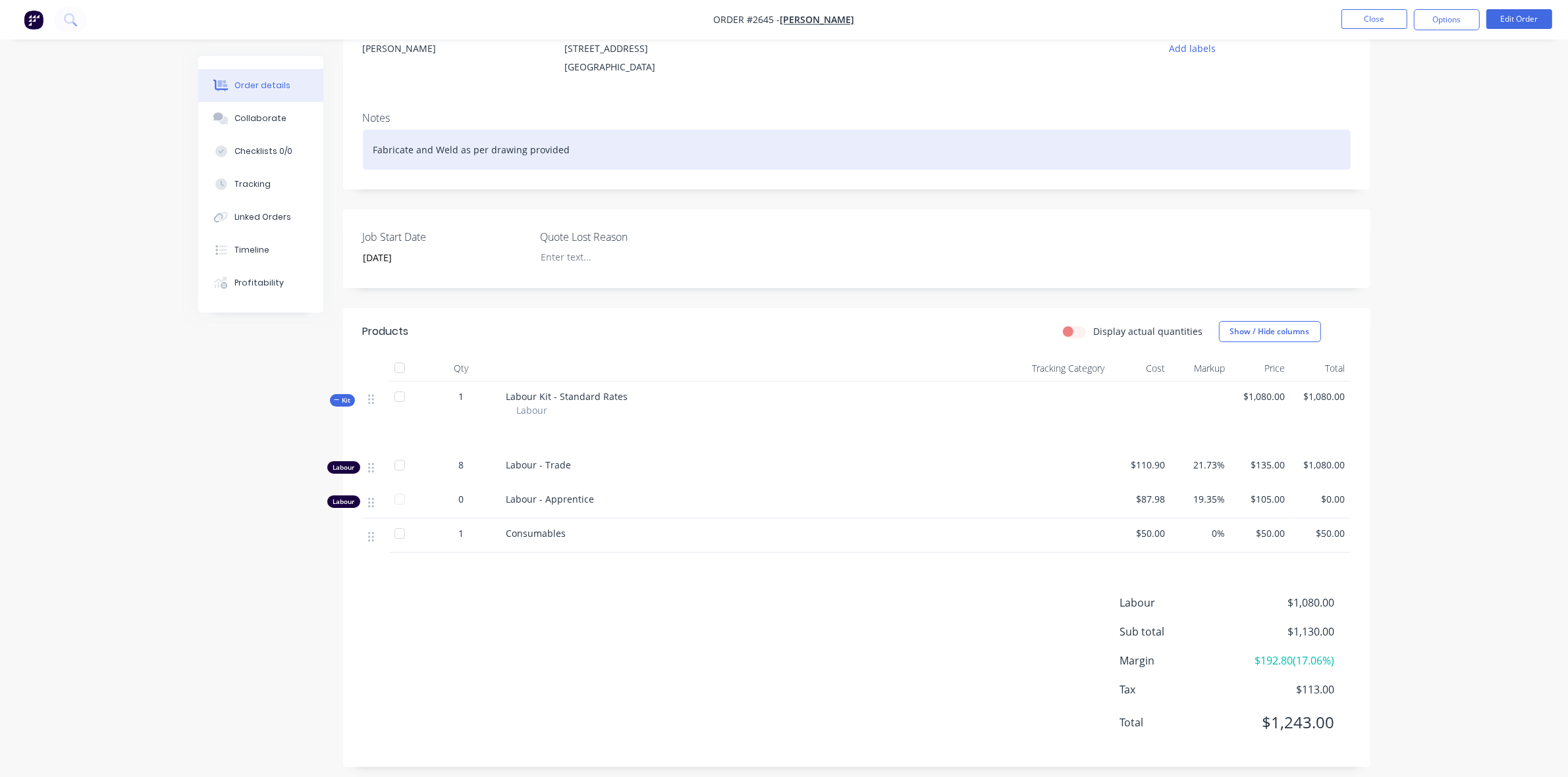
scroll to position [157, 0]
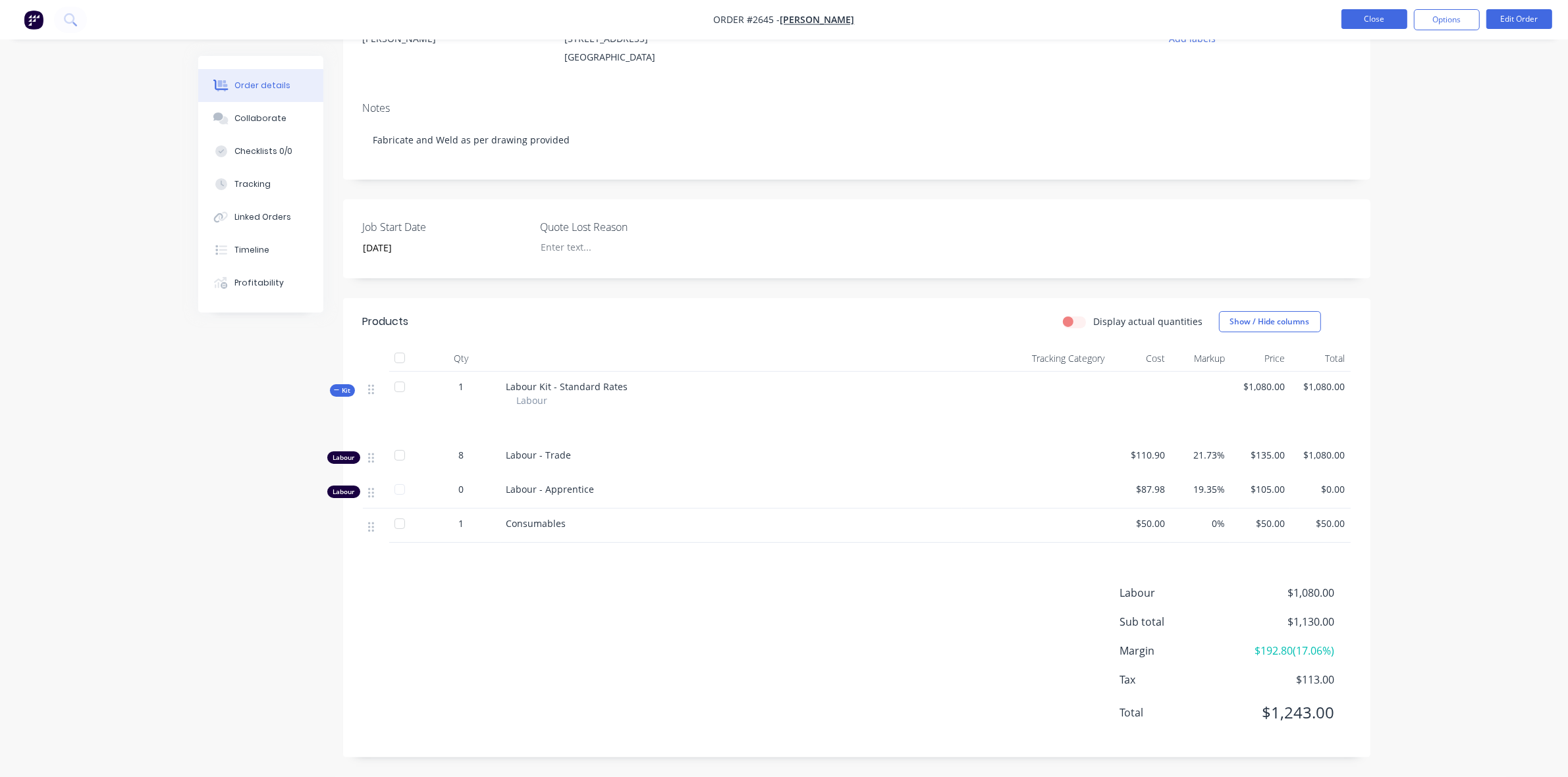
click at [1395, 15] on button "Close" at bounding box center [1374, 19] width 66 height 20
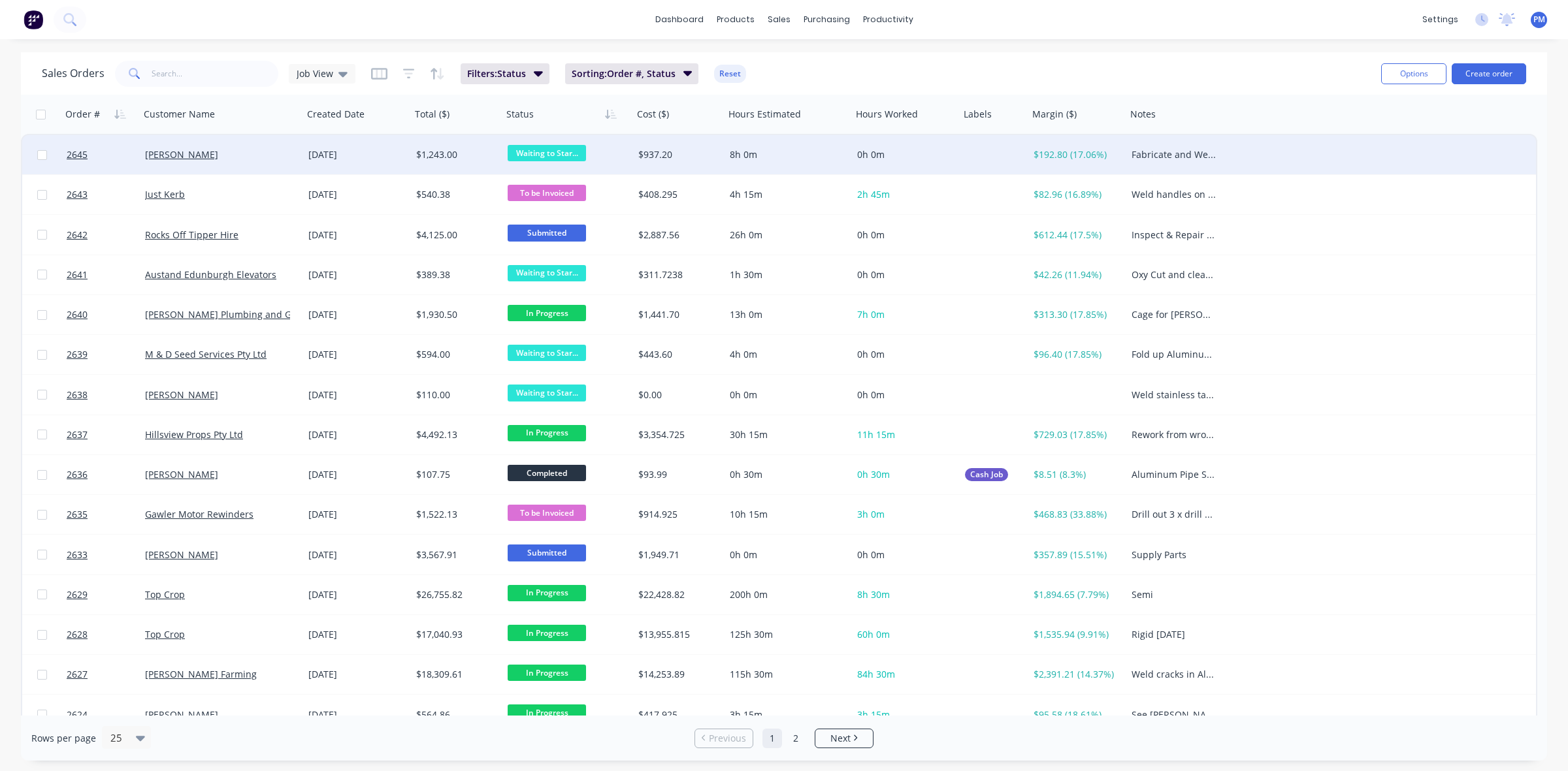
click at [257, 154] on div "[PERSON_NAME]" at bounding box center [217, 154] width 145 height 13
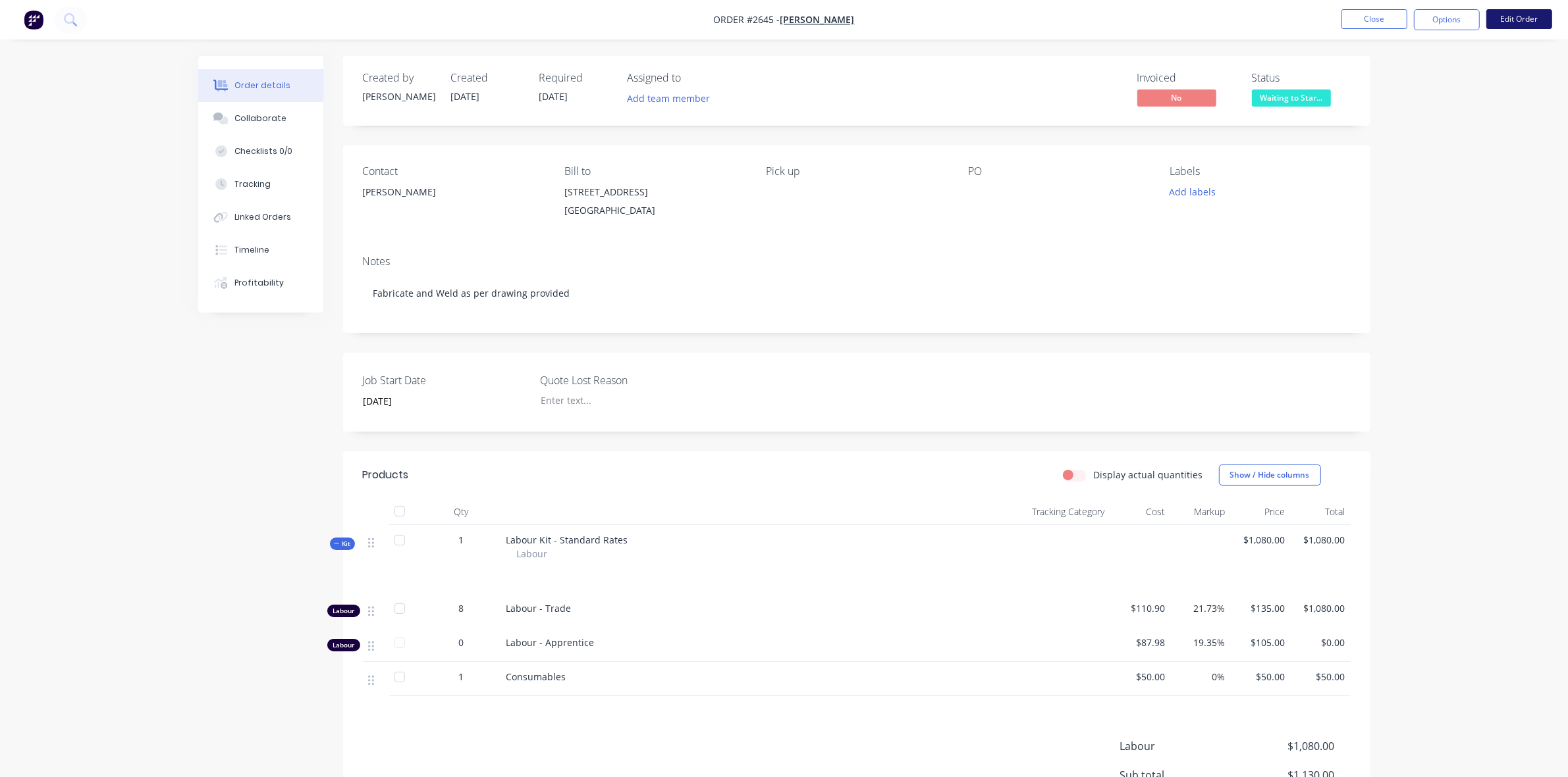
click at [1522, 19] on button "Edit Order" at bounding box center [1519, 19] width 66 height 20
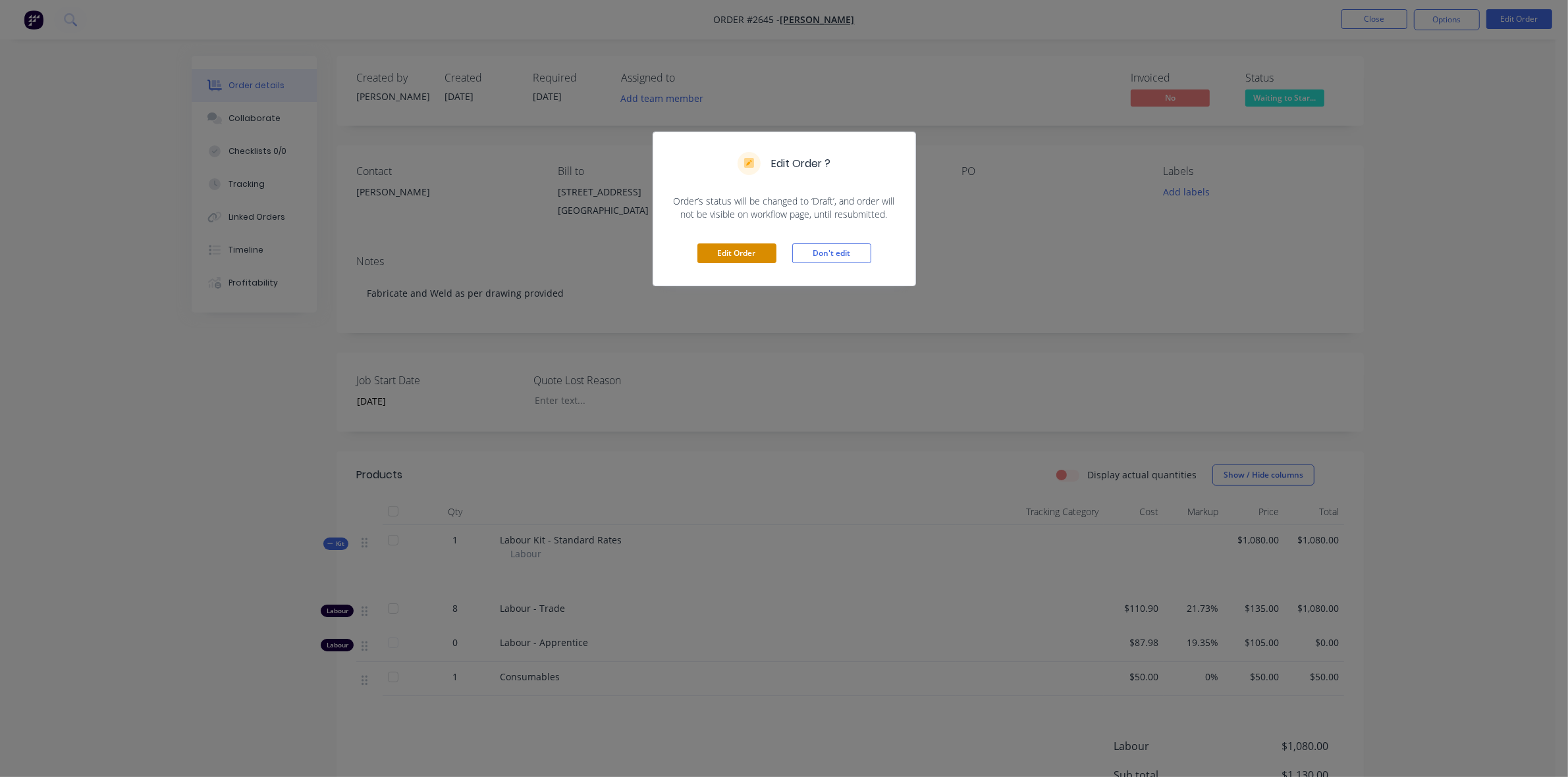
click at [732, 251] on button "Edit Order" at bounding box center [737, 253] width 79 height 20
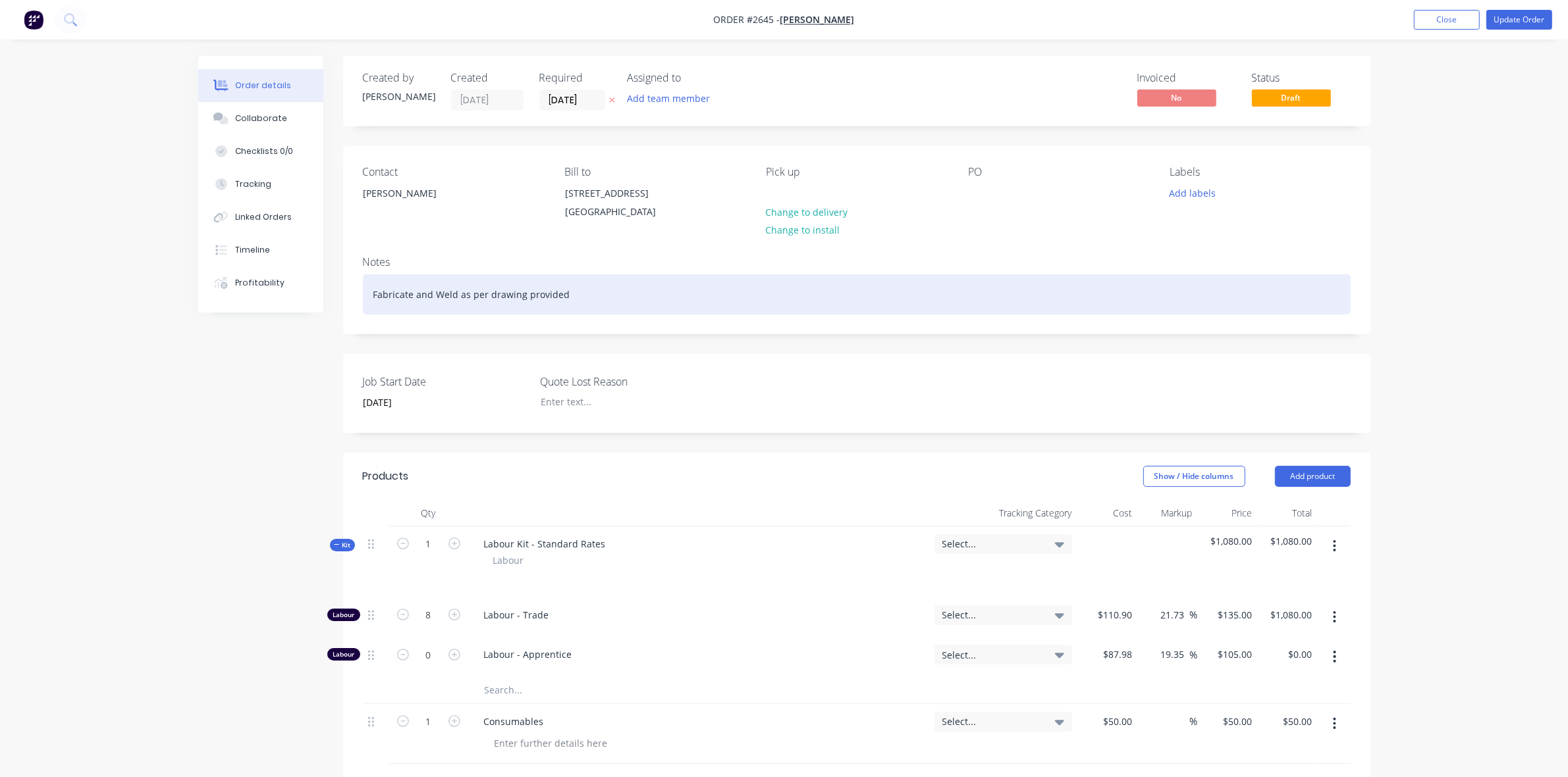
click at [577, 304] on div "Fabricate and Weld as per drawing provided" at bounding box center [857, 294] width 988 height 40
click at [580, 306] on div "Fabricate and Weld as per drawing provided - Toerance 2mm over 10 metre (20%)" at bounding box center [857, 294] width 988 height 40
click at [664, 308] on div "Fabricate and Weld as per drawing provided - Tolerance 2mm over 10 metre (20%)" at bounding box center [857, 294] width 988 height 40
click at [685, 308] on div "Fabricate and Weld as per drawing provided - Tolerance 2mm over 1 metre (20%)" at bounding box center [857, 294] width 988 height 40
click at [736, 308] on div "Fabricate and Weld as per drawing provided - Tolerance 2mm over 1 metre (20%)" at bounding box center [857, 294] width 988 height 40
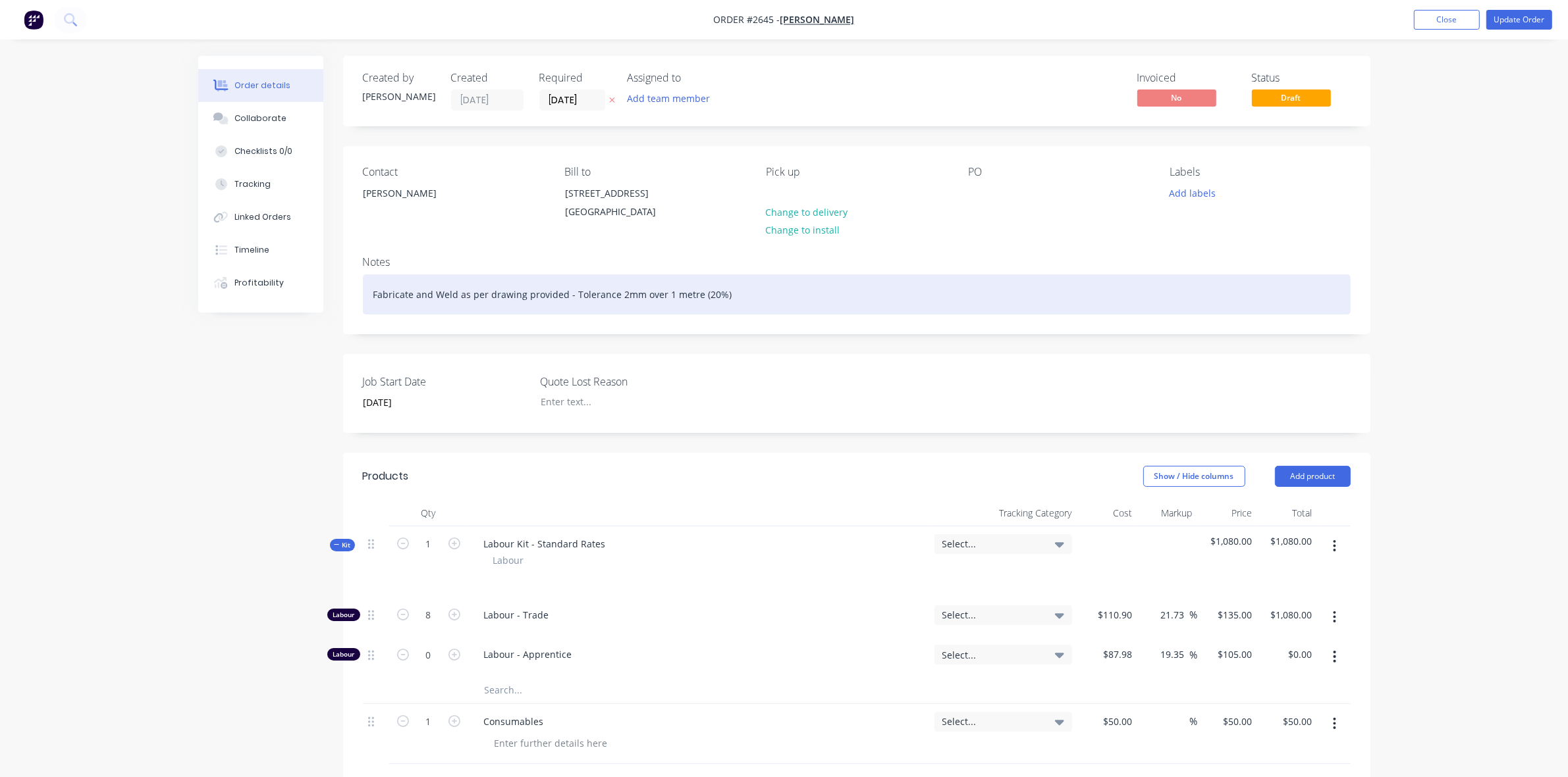
click at [736, 308] on div "Fabricate and Weld as per drawing provided - Tolerance 2mm over 1 metre (20%)" at bounding box center [857, 294] width 988 height 40
click at [459, 310] on div "Fabricate and Weld as per drawing provided - Tolerance 2mm over 1 metre (20%) -…" at bounding box center [857, 294] width 988 height 40
click at [499, 304] on div "Fabricate and Weld Prime MOver Skid Plateas per drawing provided - Tolerance 2m…" at bounding box center [857, 294] width 988 height 40
click at [557, 304] on div "Fabricate and Weld Prime Mover Skid Plateas per drawing provided - Tolerance 2m…" at bounding box center [857, 294] width 988 height 40
click at [672, 308] on div "Fabricate and Weld Prime Mover Skid Plate as per drawing provided - Tolerance 2…" at bounding box center [857, 294] width 988 height 40
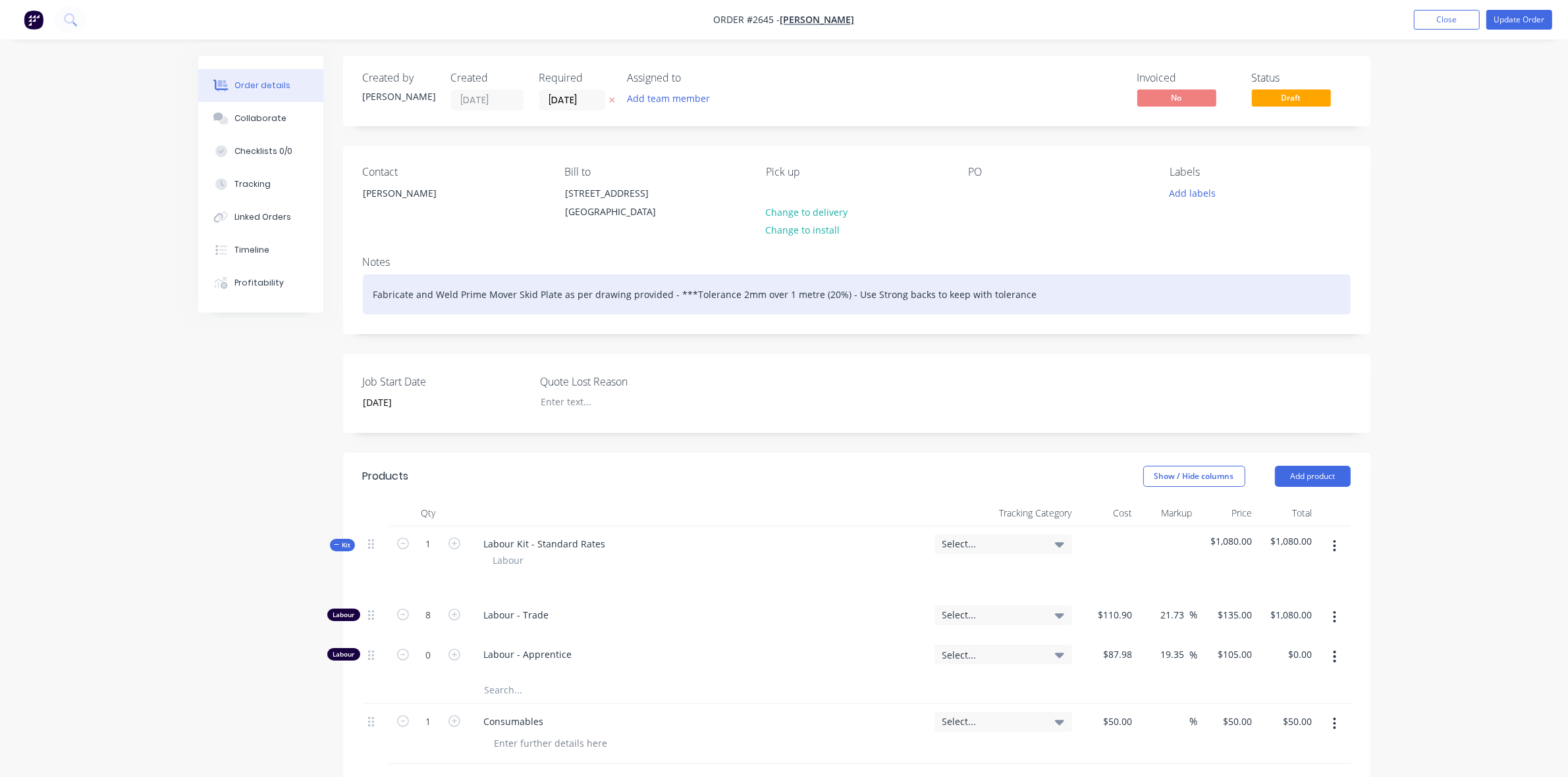
click at [833, 308] on div "Fabricate and Weld Prime Mover Skid Plate as per drawing provided - ***Toleranc…" at bounding box center [857, 294] width 988 height 40
click at [835, 308] on div "Fabricate and Weld Prime Mover Skid Plate as per drawing provided - ***Toleranc…" at bounding box center [857, 294] width 988 height 40
click at [986, 310] on div "Fabricate and Weld Prime Mover Skid Plate as per drawing provided - ***Toleranc…" at bounding box center [857, 294] width 988 height 40
click at [1058, 310] on div "Fabricate and Weld Prime Mover Skid Plate as per drawing provided - ***Toleranc…" at bounding box center [857, 294] width 988 height 40
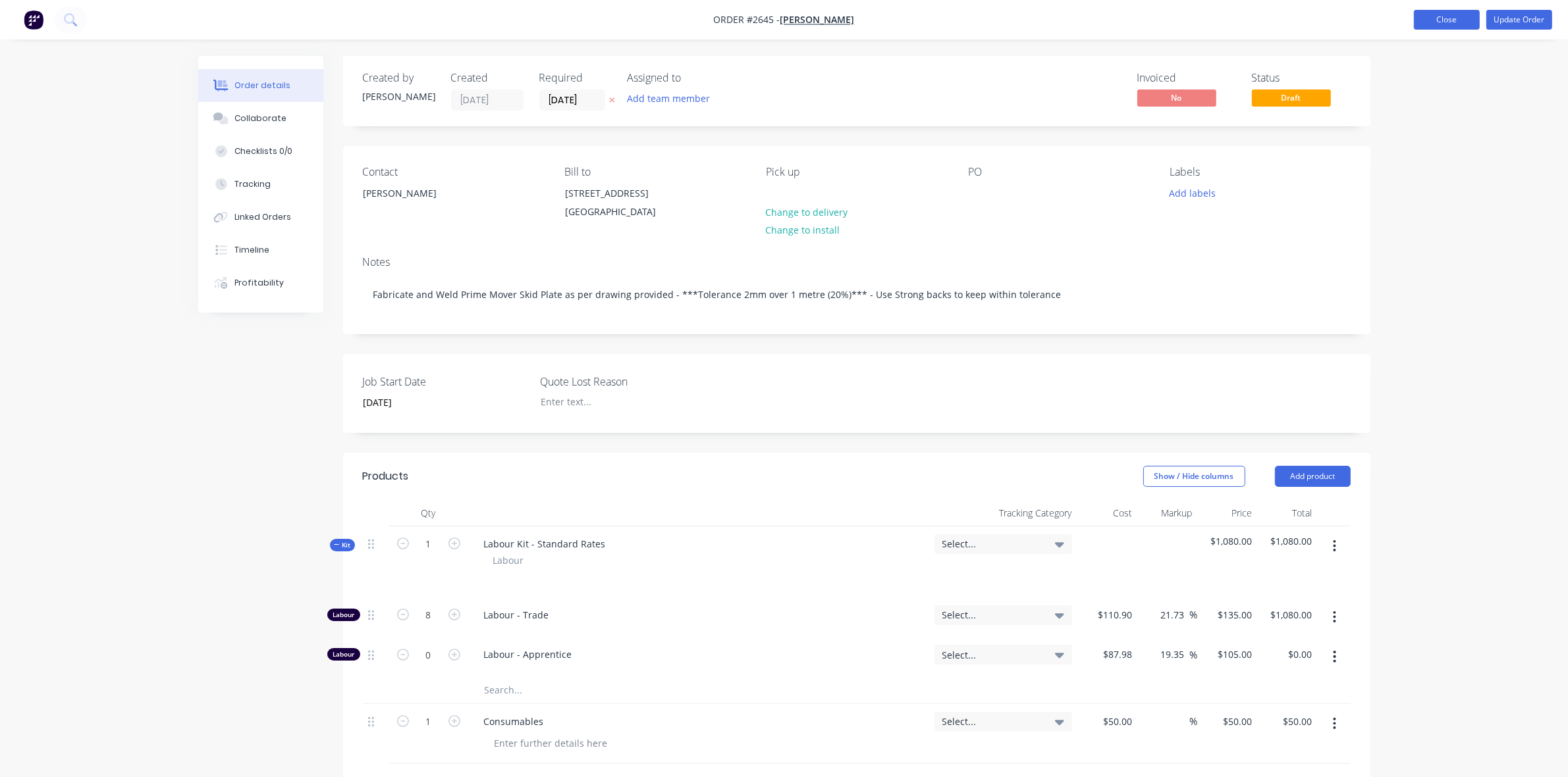
click at [1457, 20] on button "Close" at bounding box center [1446, 19] width 66 height 20
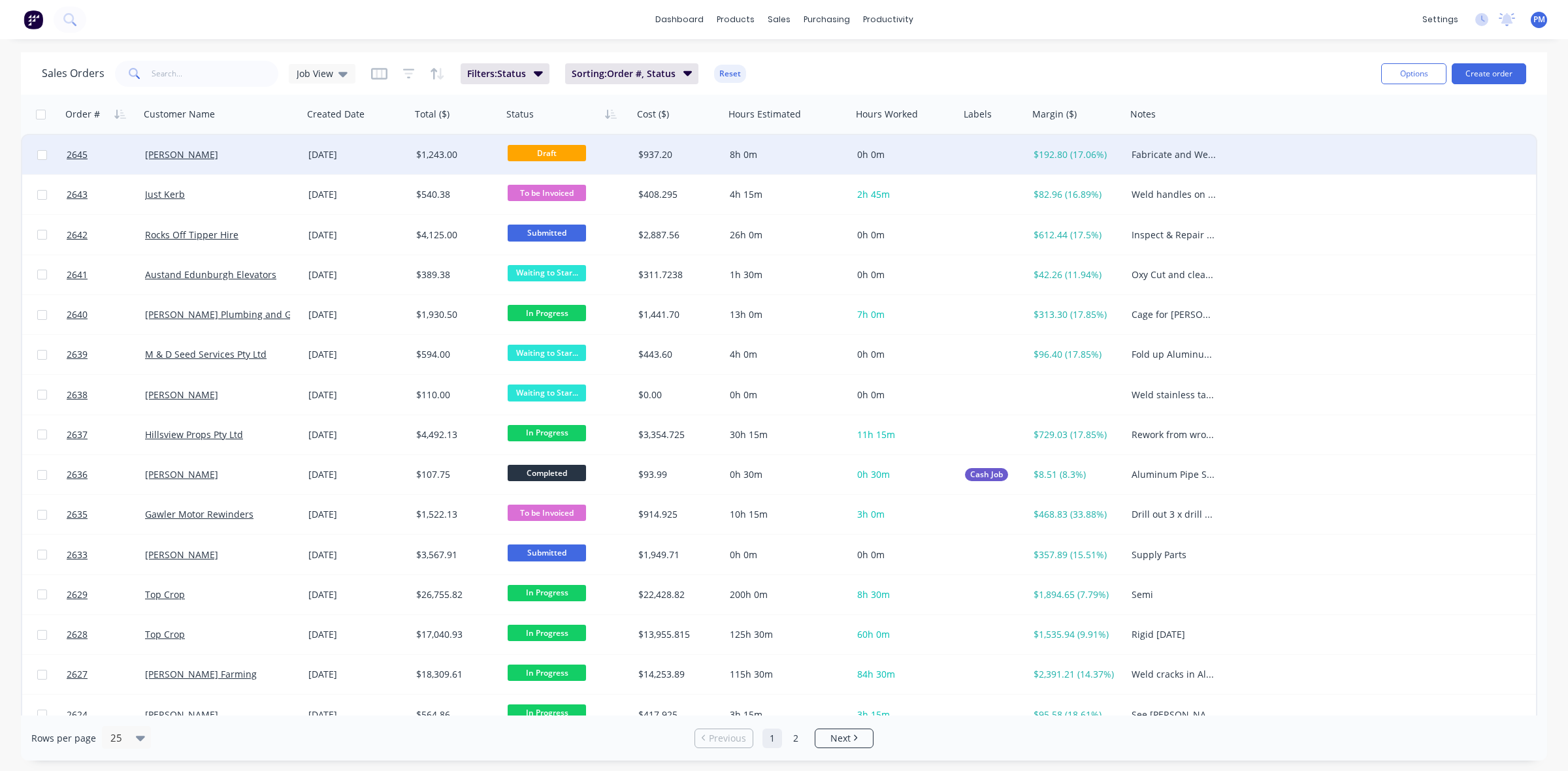
click at [478, 158] on div "$1,243.00" at bounding box center [455, 154] width 77 height 13
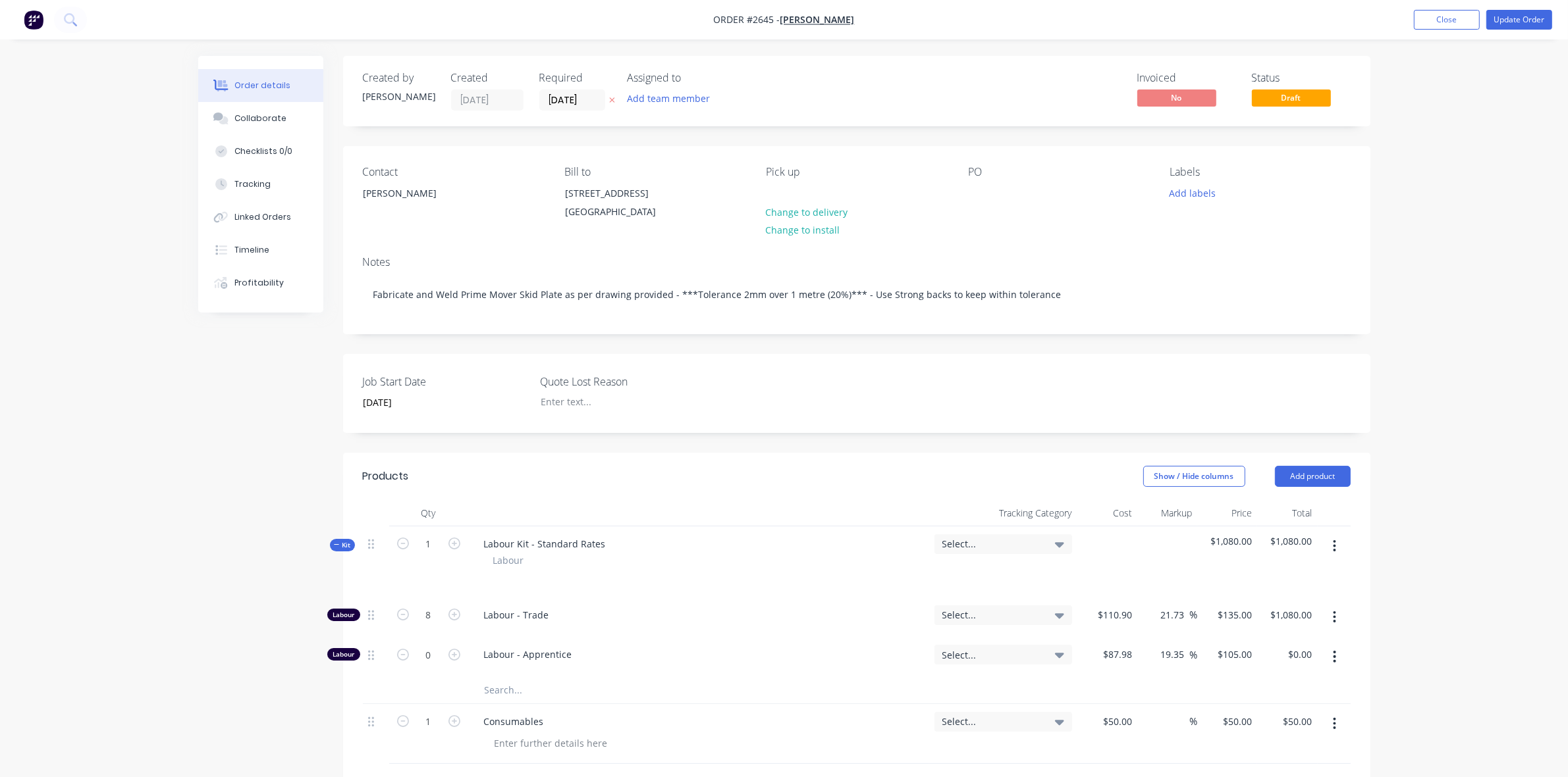
click at [1291, 99] on span "Draft" at bounding box center [1291, 97] width 79 height 17
click at [1287, 99] on span "Draft" at bounding box center [1291, 97] width 79 height 17
click at [1518, 21] on button "Update Order" at bounding box center [1519, 19] width 66 height 20
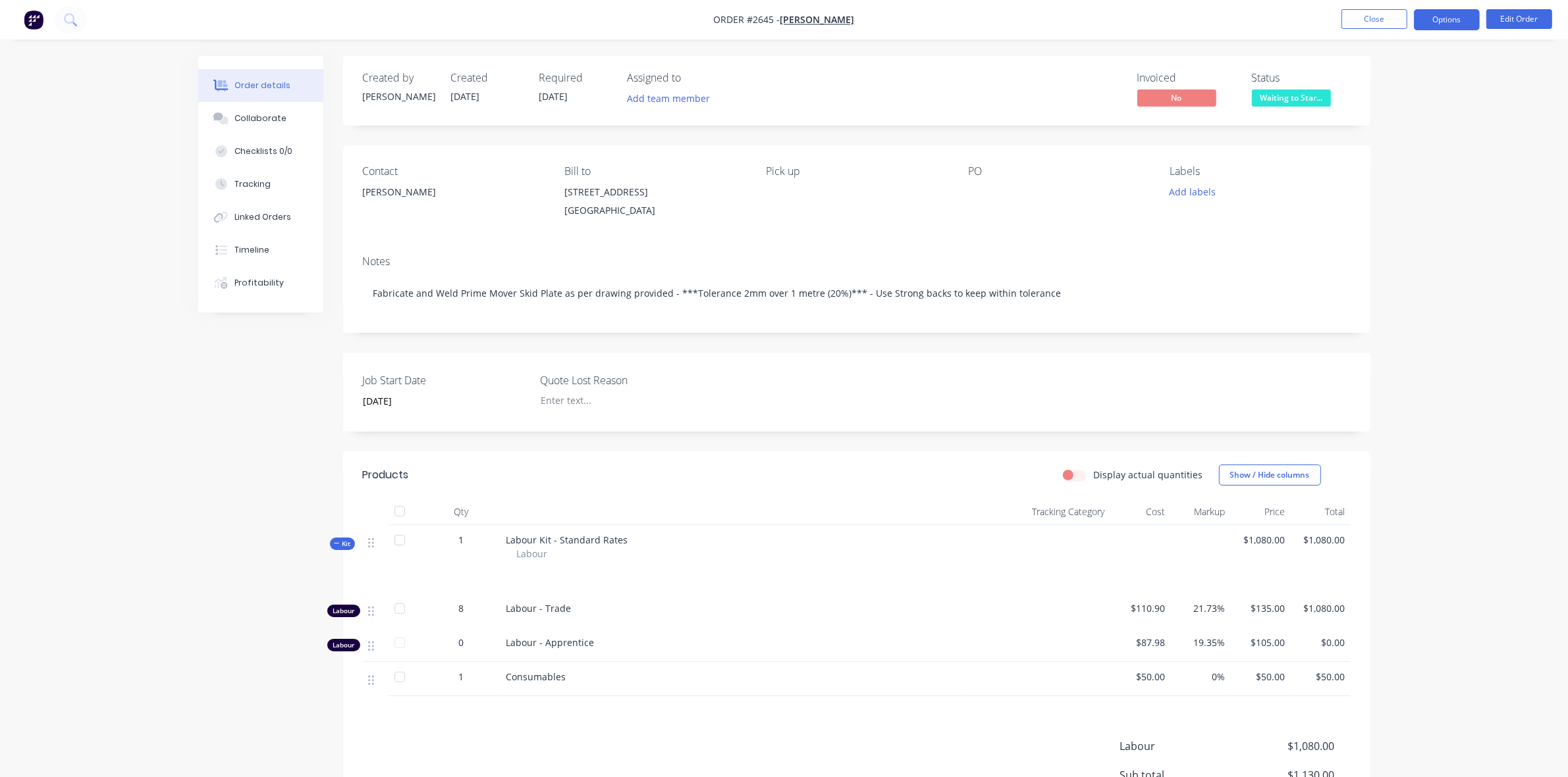
click at [1443, 21] on button "Options" at bounding box center [1446, 19] width 66 height 21
click at [1387, 53] on div "EMAIL / PRINT" at bounding box center [1407, 53] width 121 height 17
click at [1391, 155] on div "Work Order" at bounding box center [1407, 159] width 121 height 19
click at [1388, 130] on div "Without pricing" at bounding box center [1407, 133] width 121 height 19
click at [1137, 231] on div "Contact [PERSON_NAME] Bill to [STREET_ADDRESS] Pick up PO Labels Add labels" at bounding box center [856, 195] width 1027 height 100
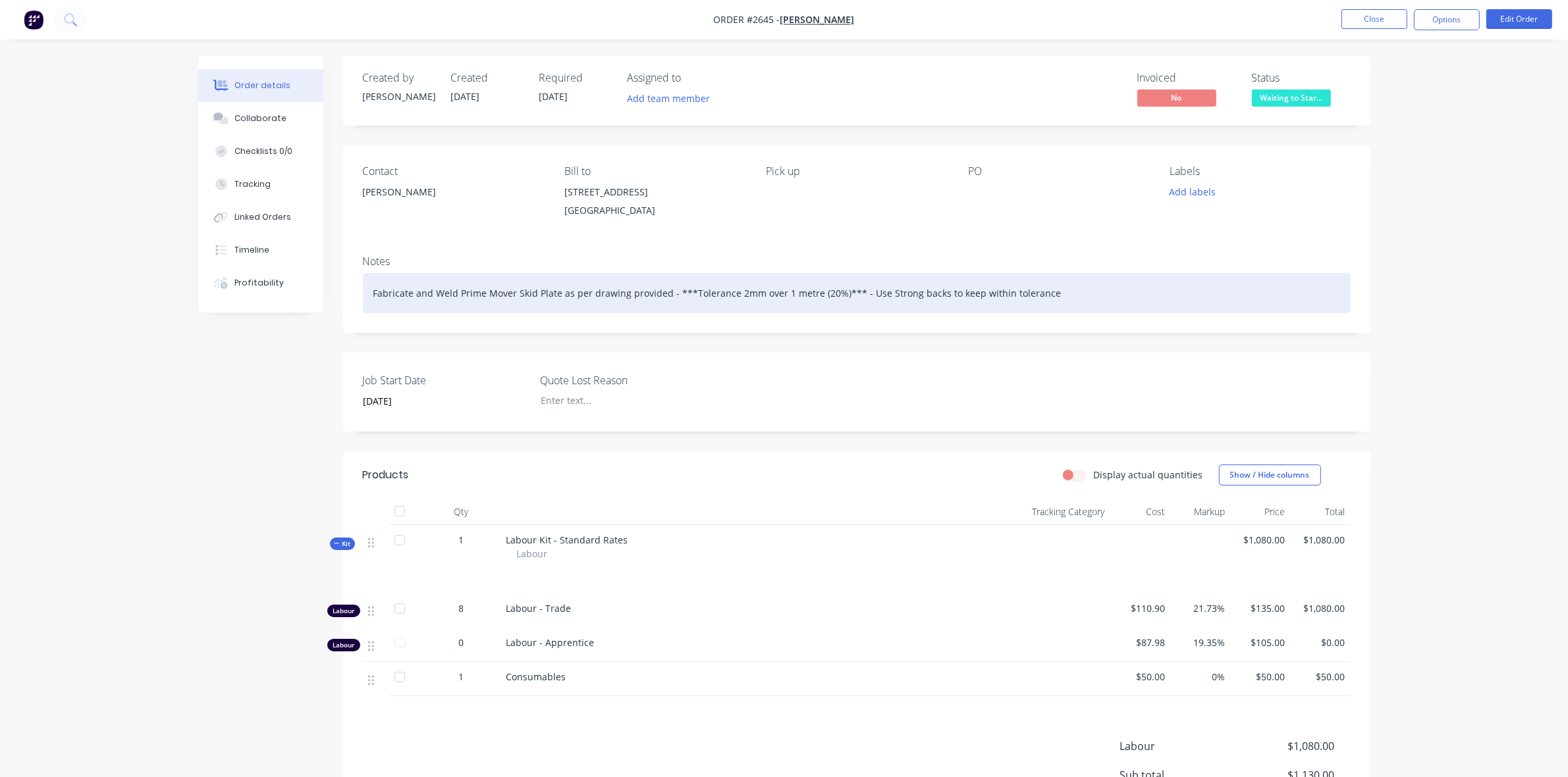
click at [813, 297] on div "Fabricate and Weld Prime Mover Skid Plate as per drawing provided - ***Toleranc…" at bounding box center [857, 293] width 988 height 40
click at [748, 291] on div "Fabricate and Weld Prime Mover Skid Plate as per drawing provided - ***Toleranc…" at bounding box center [857, 293] width 988 height 40
click at [752, 291] on div "Fabricate and Weld Prime Mover Skid Plate as per drawing provided - ***Toleranc…" at bounding box center [857, 293] width 988 height 40
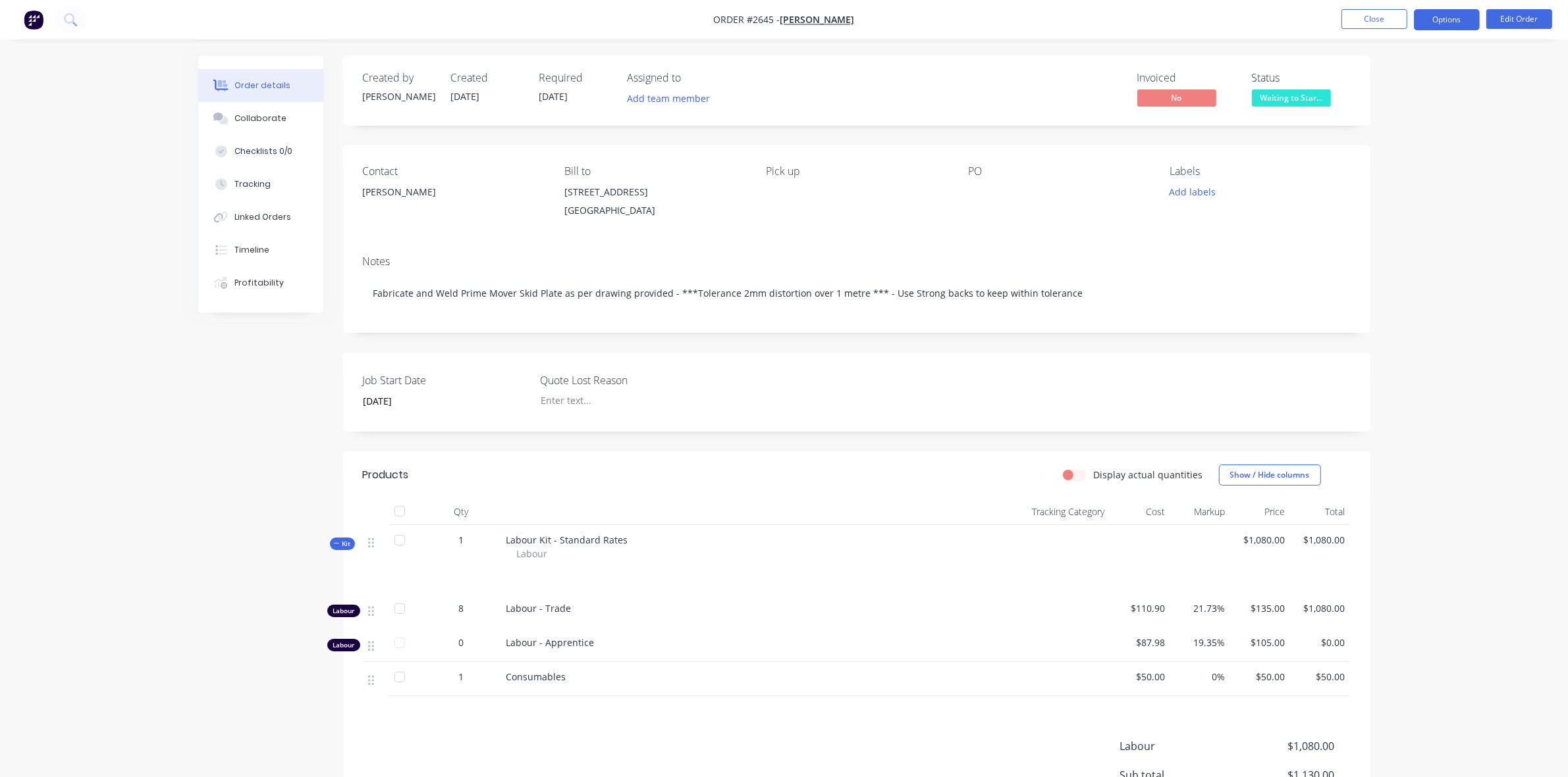
click at [1437, 18] on button "Options" at bounding box center [1446, 19] width 66 height 21
click at [1386, 57] on div "EMAIL / PRINT" at bounding box center [1407, 53] width 121 height 17
click at [1378, 152] on div "Work Order" at bounding box center [1407, 159] width 121 height 19
click at [1378, 131] on div "Without pricing" at bounding box center [1407, 133] width 121 height 19
click at [1390, 21] on button "Close" at bounding box center [1374, 19] width 66 height 20
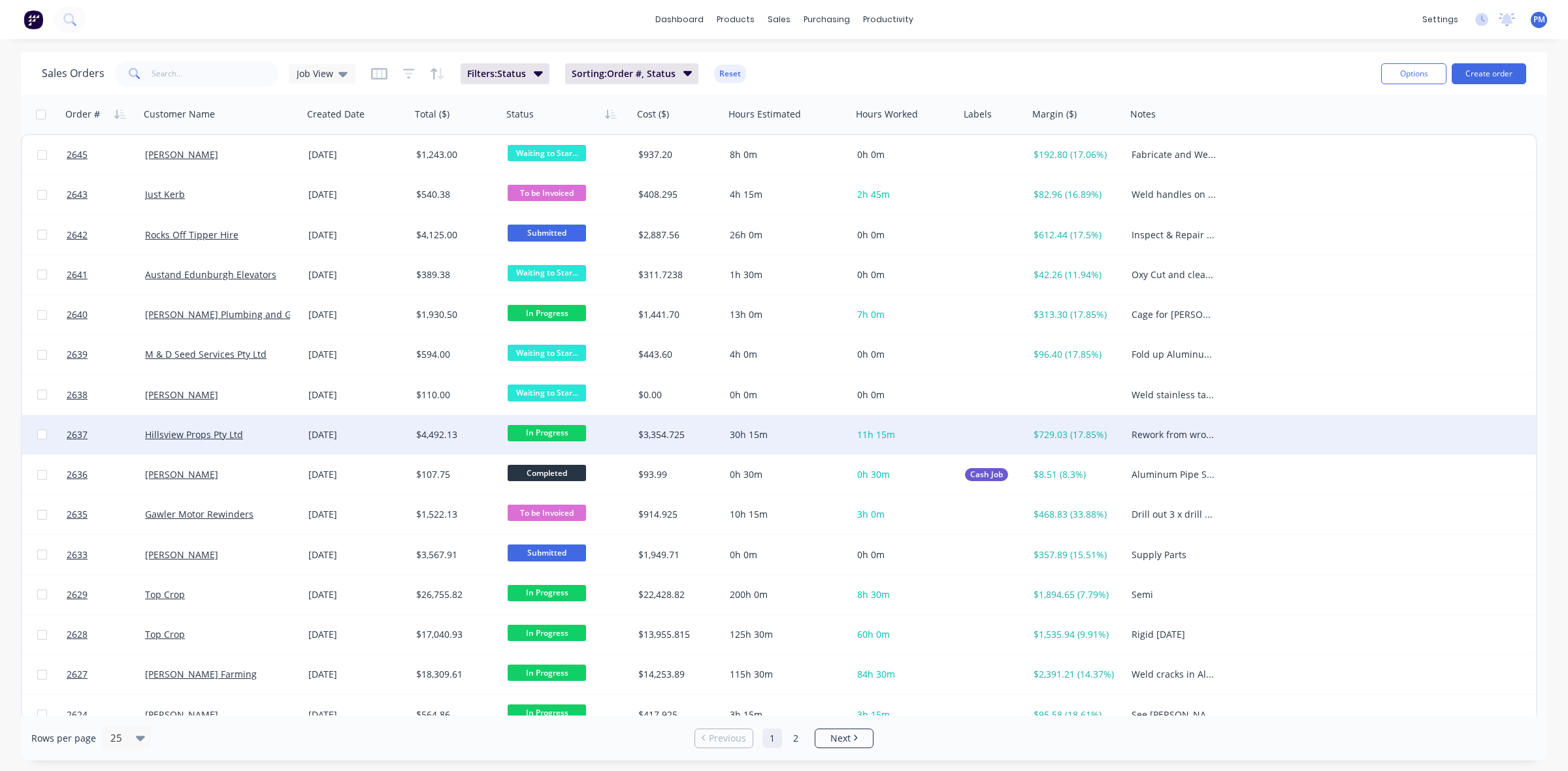
click at [285, 439] on div "Hillsview Props Pty Ltd" at bounding box center [217, 435] width 145 height 13
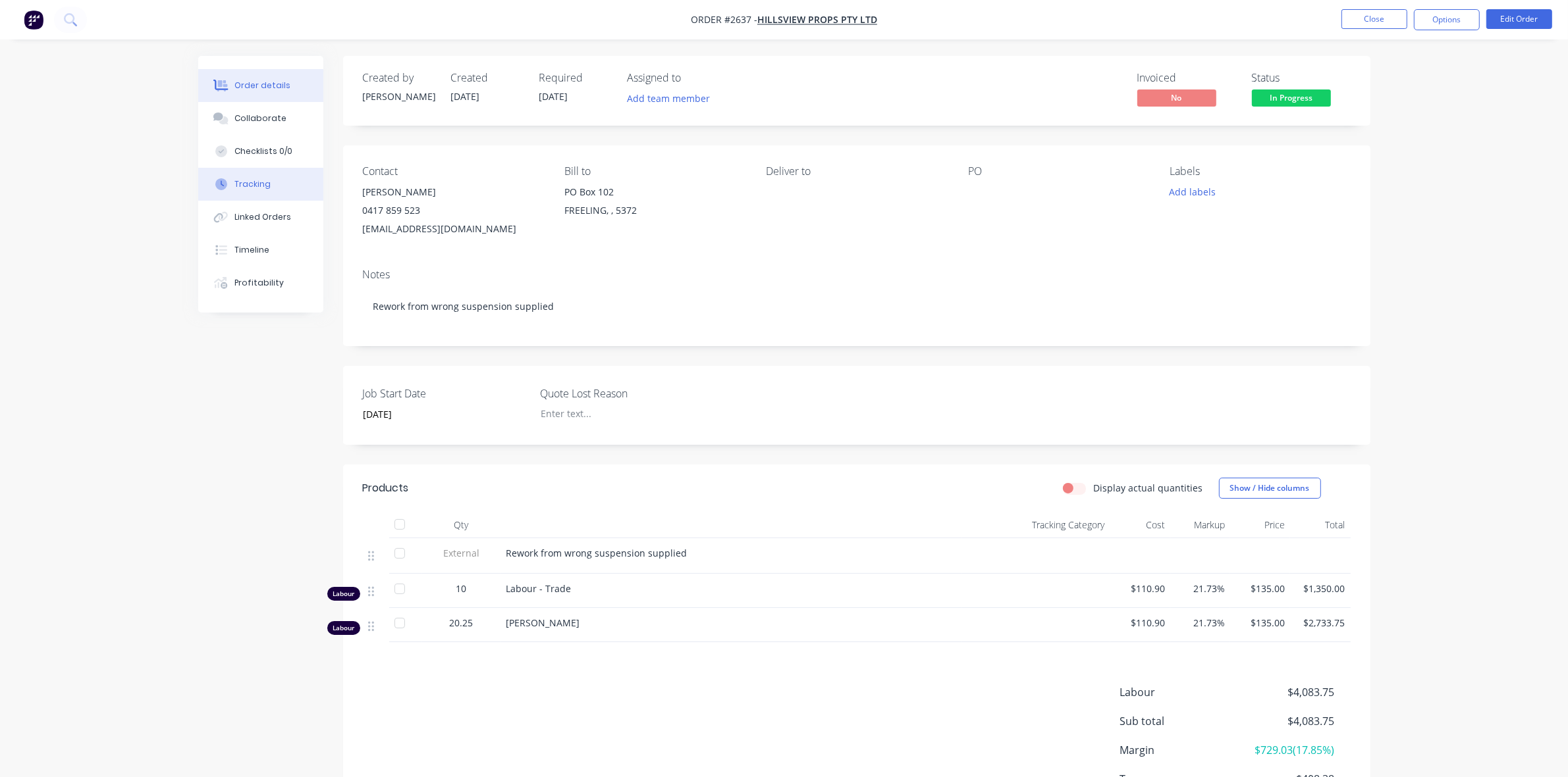
click at [248, 182] on div "Tracking" at bounding box center [252, 184] width 36 height 12
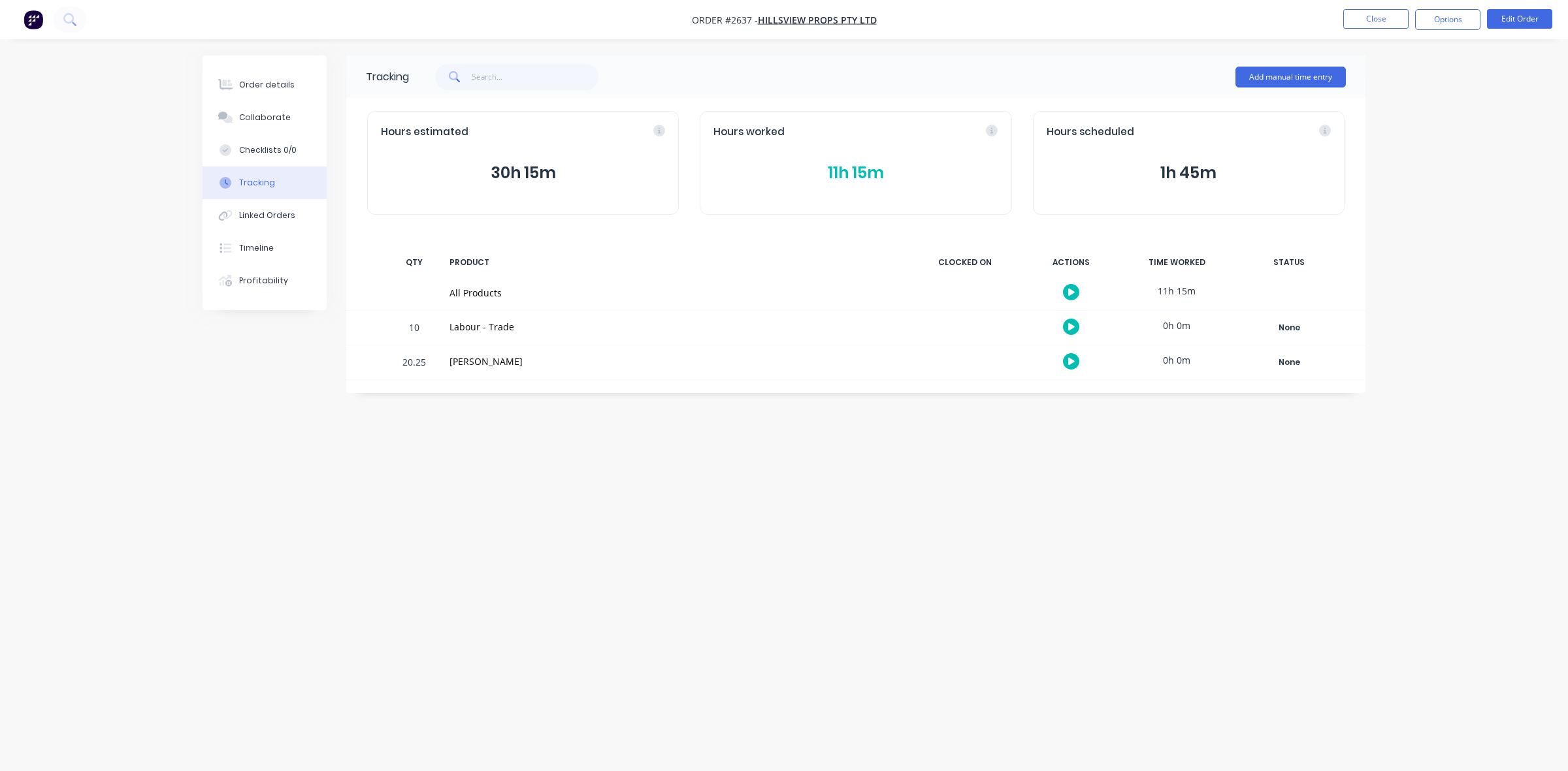
click at [851, 167] on button "11h 15m" at bounding box center [856, 173] width 284 height 25
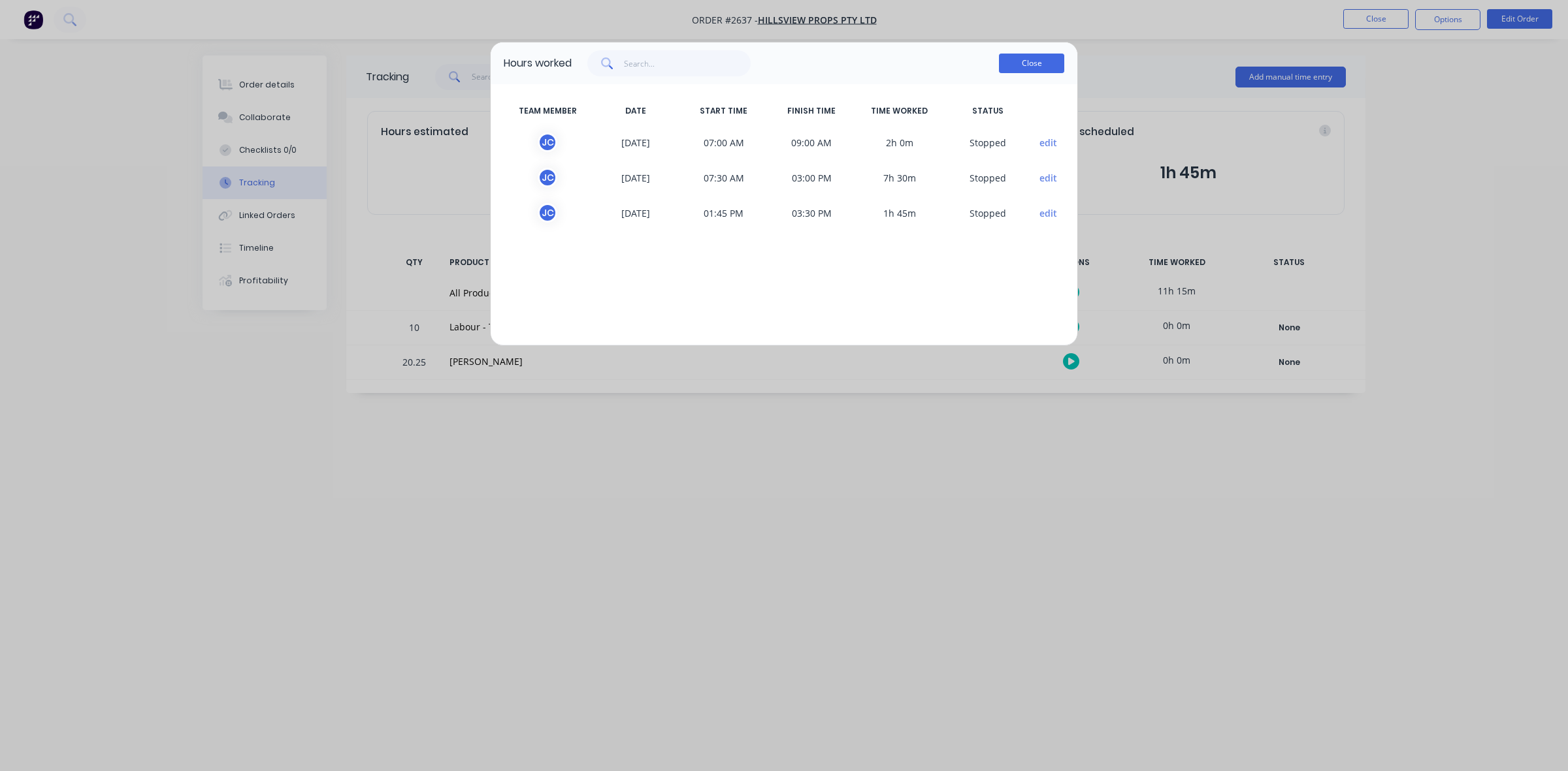
click at [1019, 66] on button "Close" at bounding box center [1031, 63] width 65 height 20
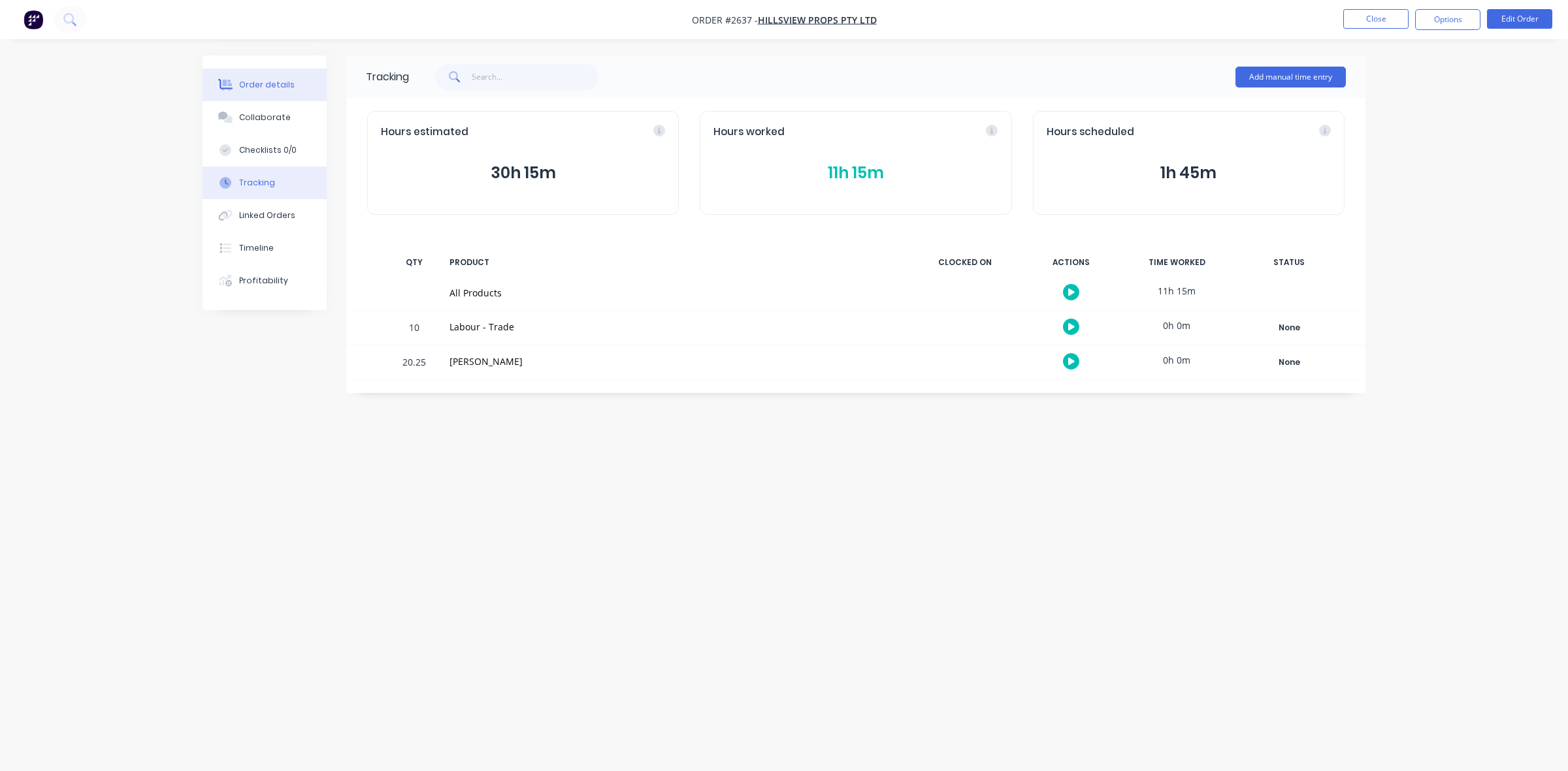
click at [258, 86] on div "Order details" at bounding box center [266, 84] width 56 height 12
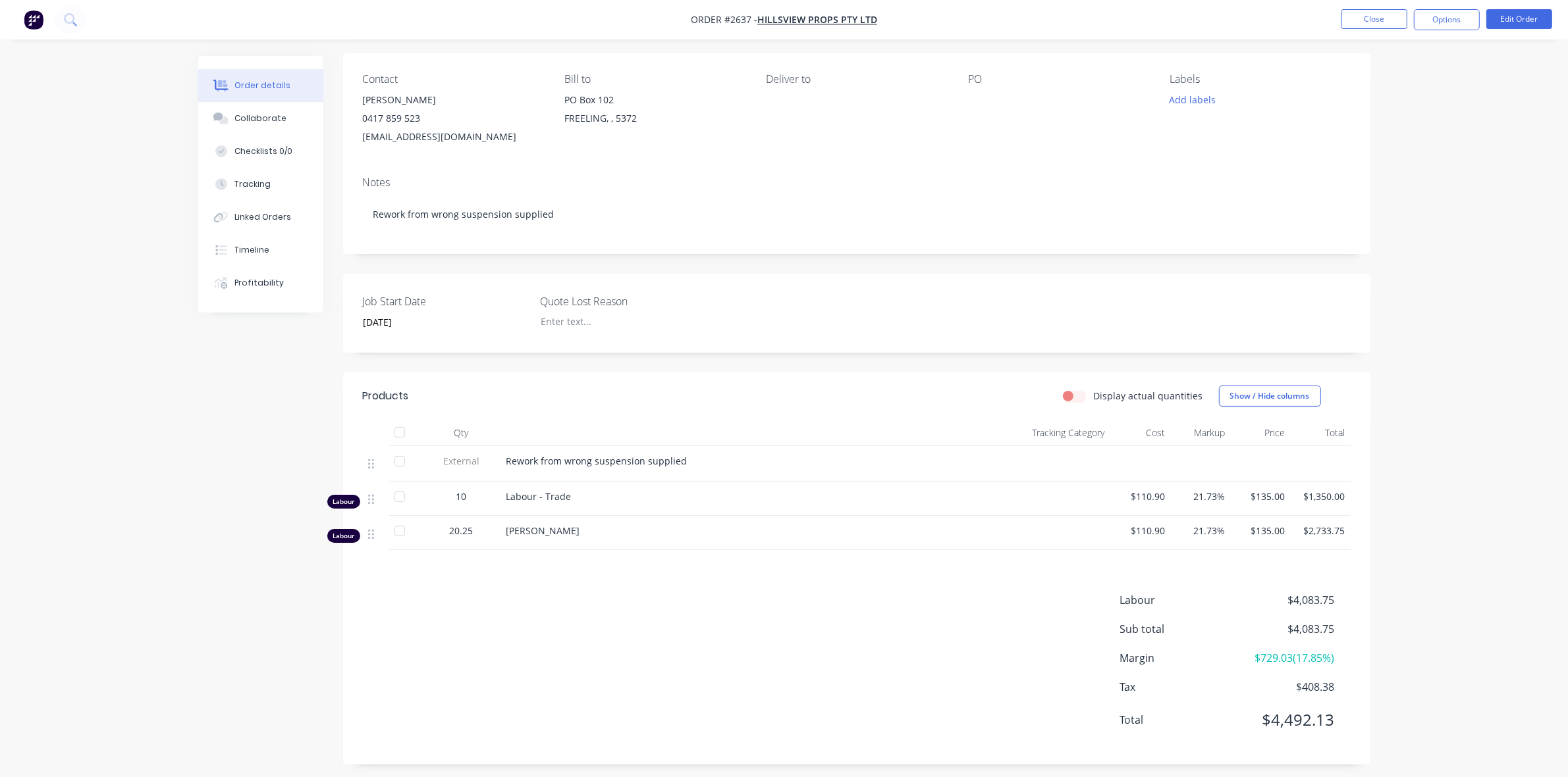
scroll to position [102, 0]
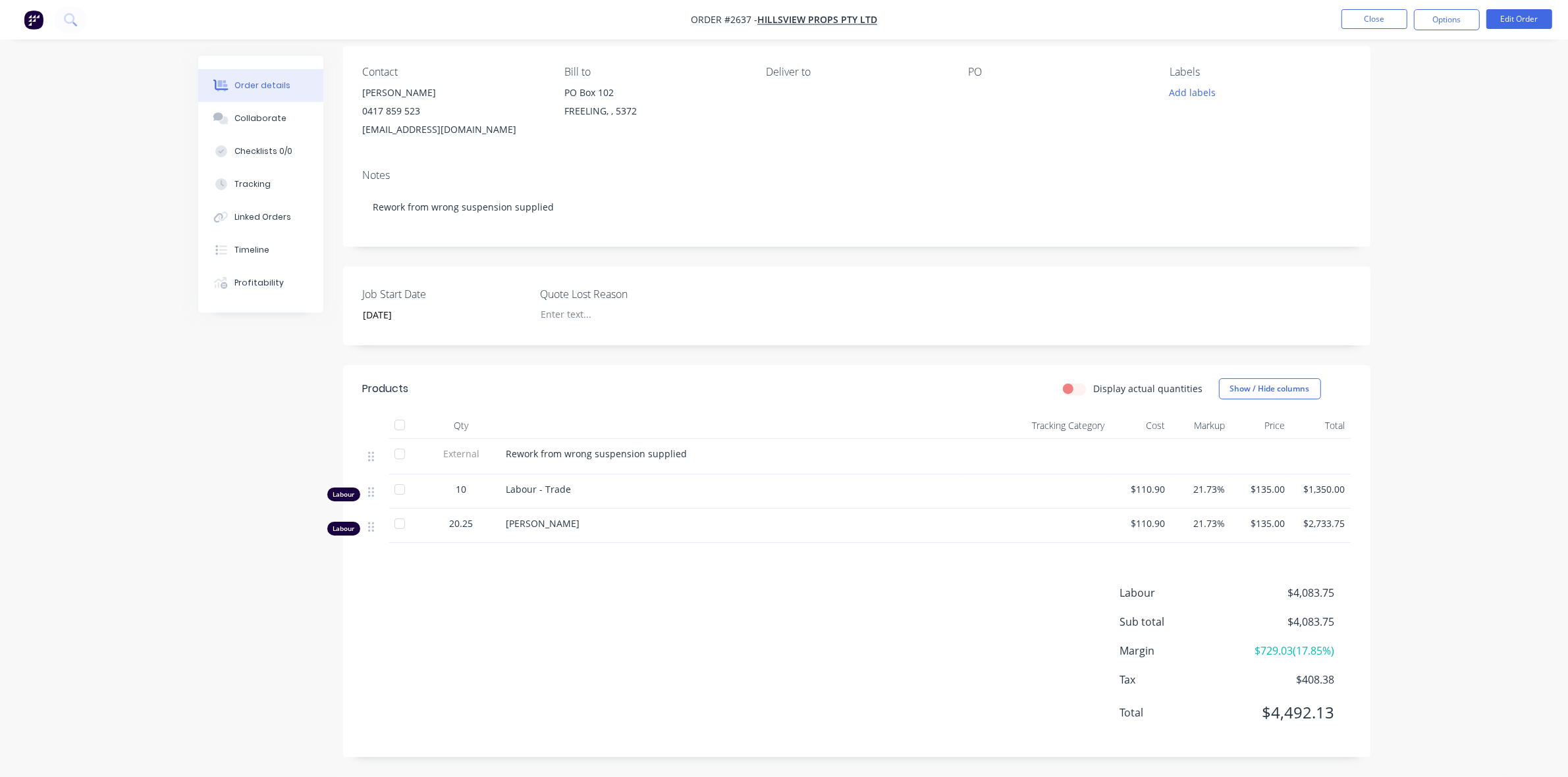
click at [398, 525] on div at bounding box center [400, 524] width 26 height 26
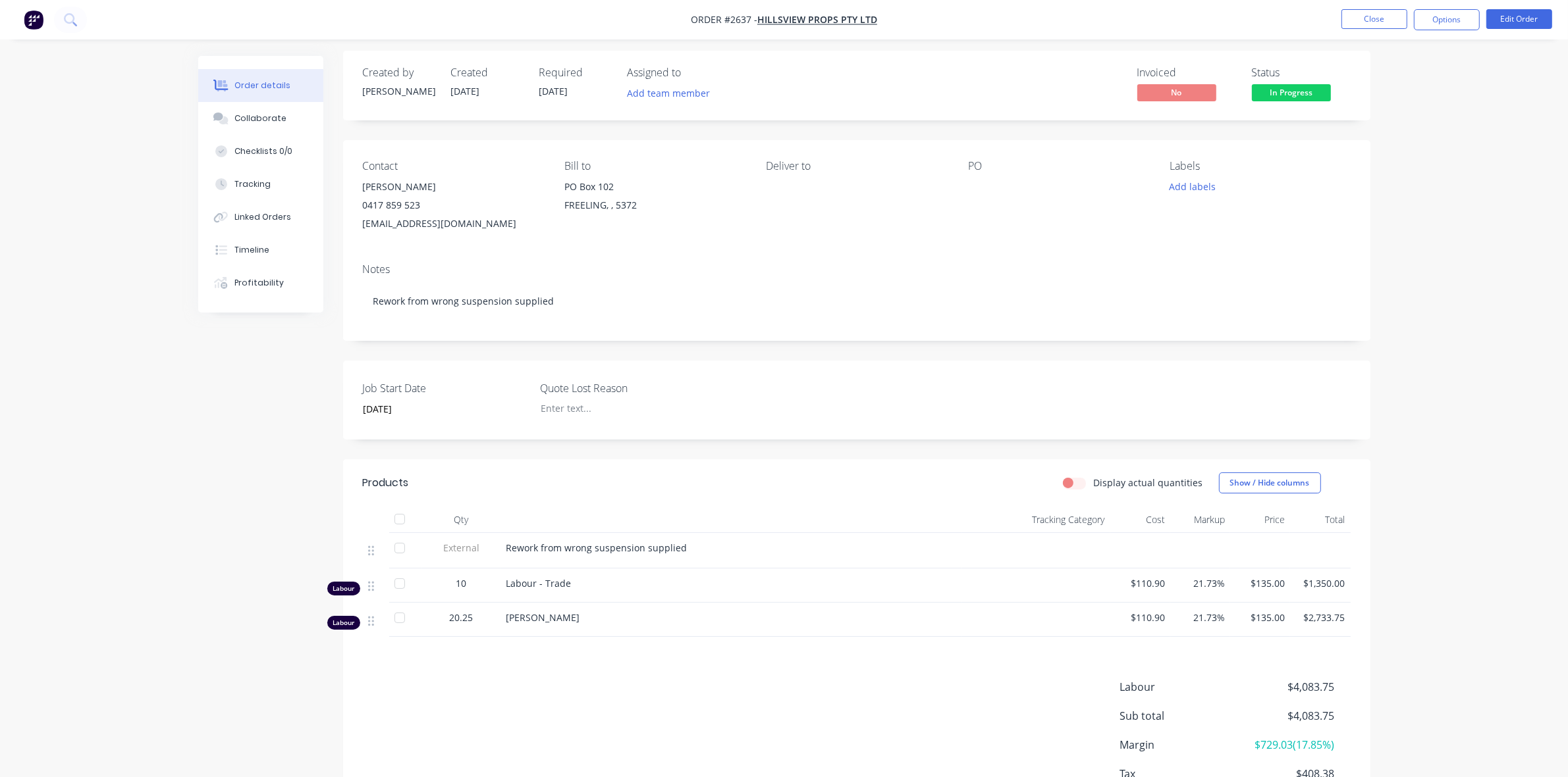
scroll to position [0, 0]
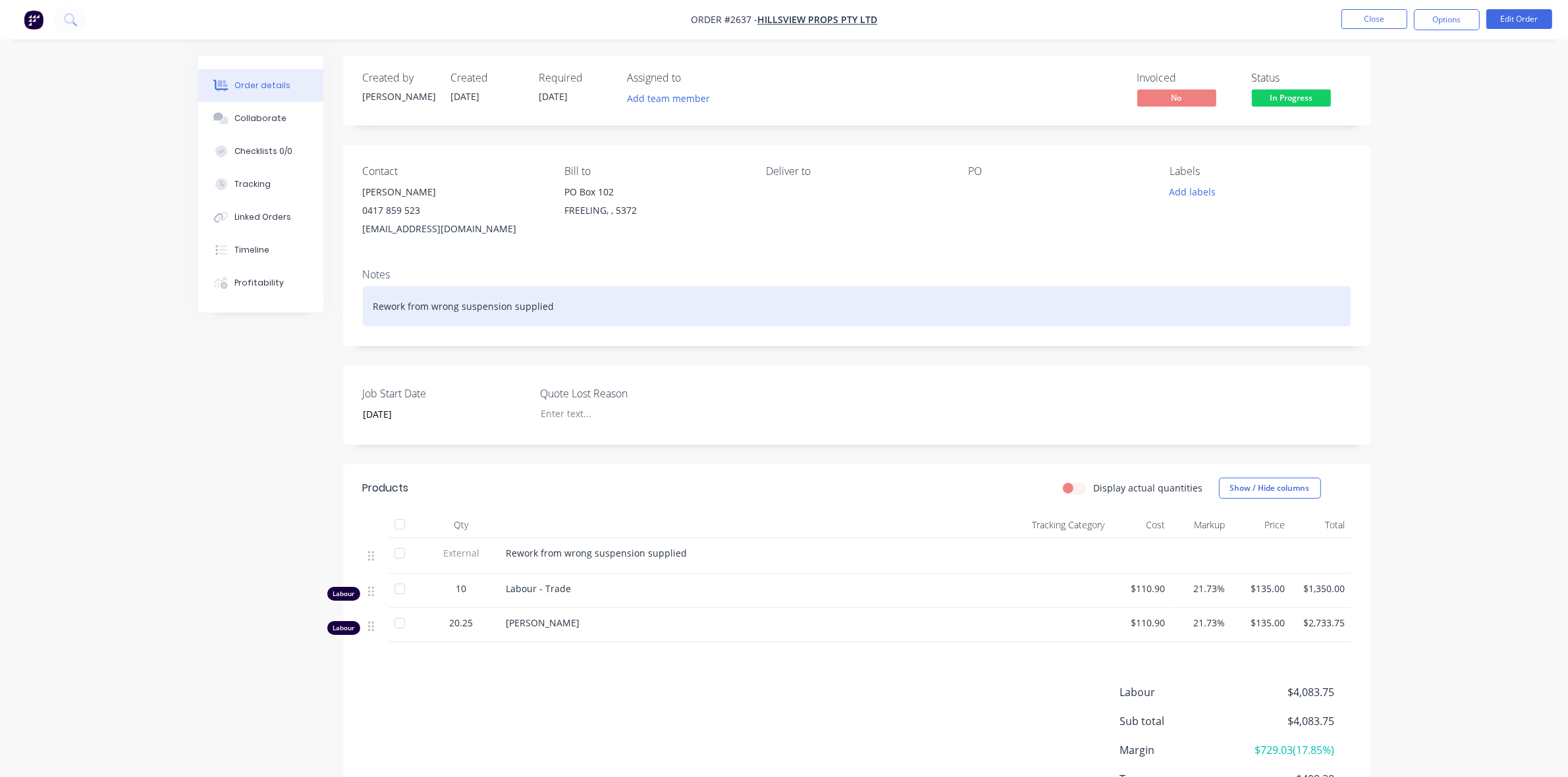
click at [405, 307] on div "Rework from wrong suspension supplied" at bounding box center [857, 306] width 988 height 40
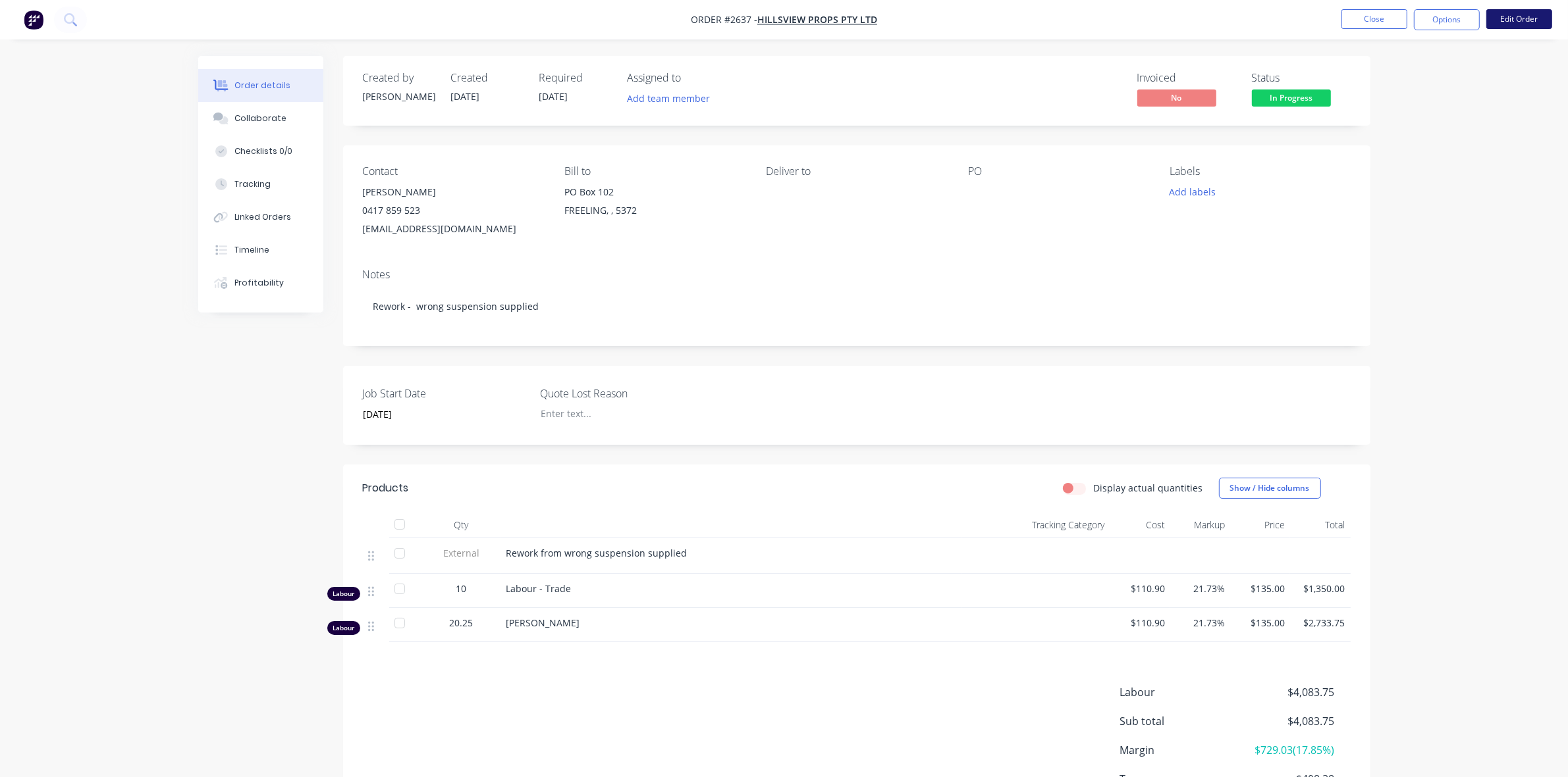
click at [1513, 21] on button "Edit Order" at bounding box center [1519, 19] width 66 height 20
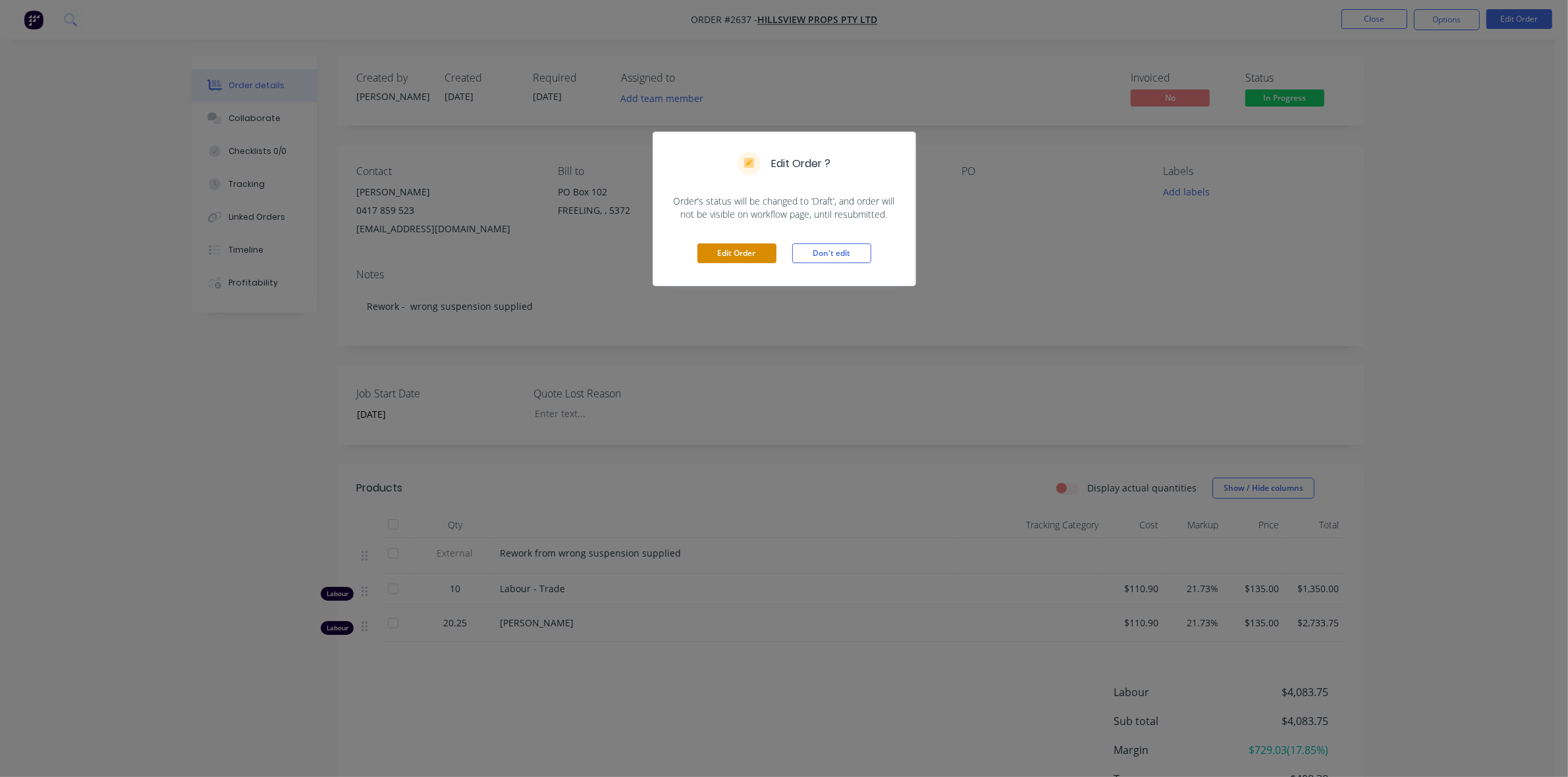
click at [738, 247] on button "Edit Order" at bounding box center [737, 253] width 79 height 20
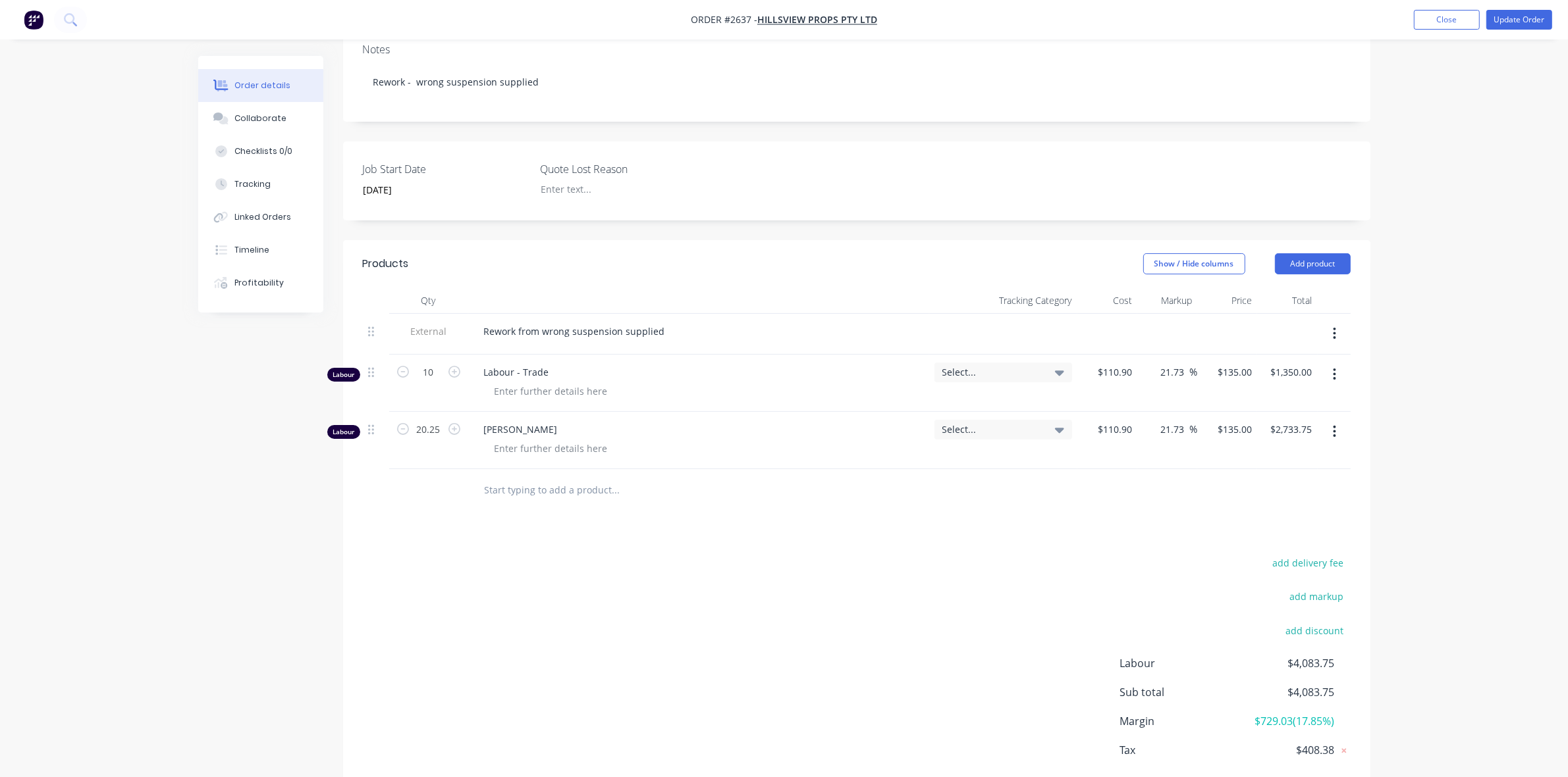
scroll to position [247, 0]
click at [1334, 367] on icon "button" at bounding box center [1335, 373] width 3 height 12
click at [1255, 477] on div "Delete" at bounding box center [1288, 487] width 102 height 19
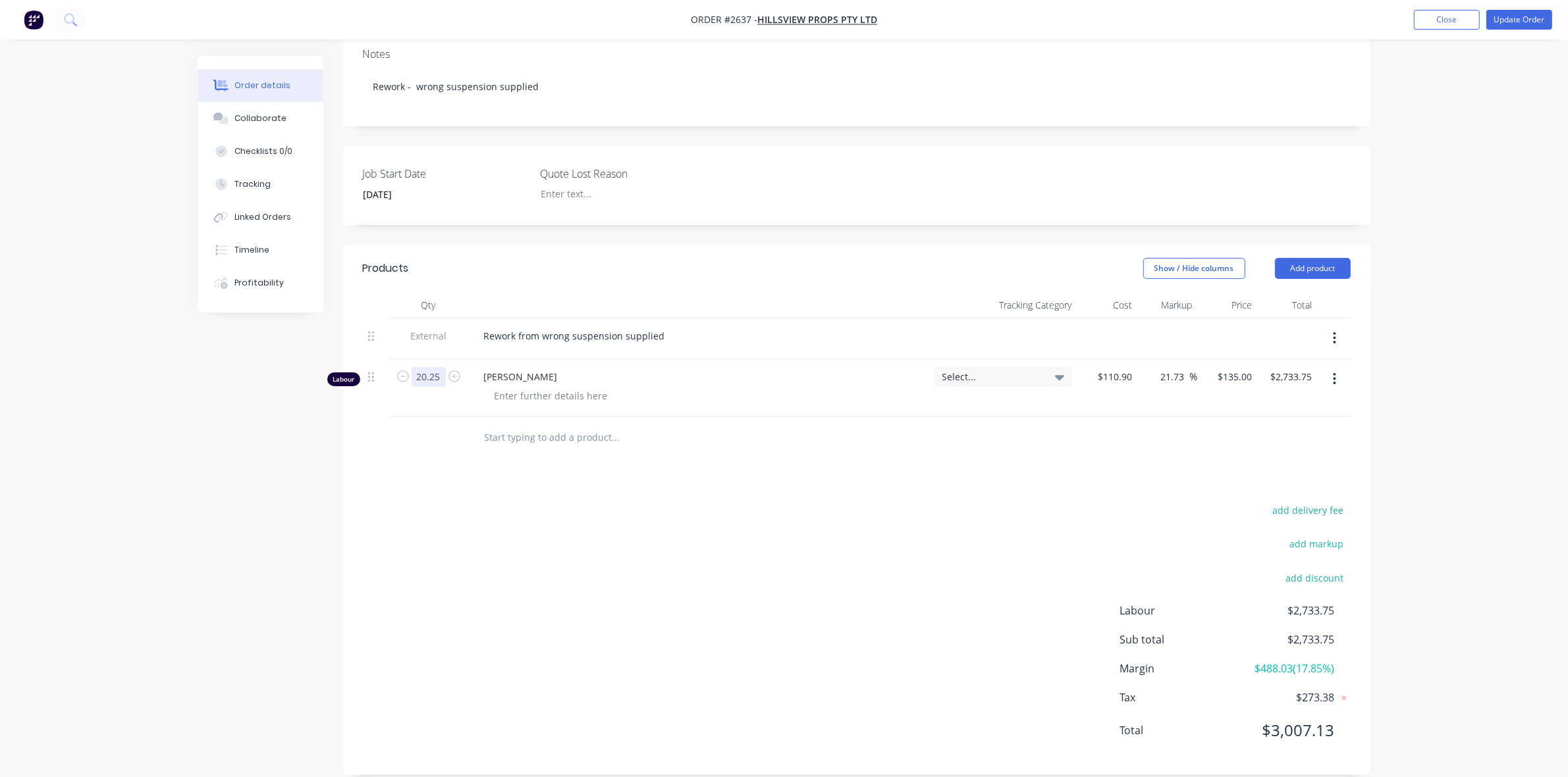
click at [415, 367] on input "20.25" at bounding box center [429, 377] width 35 height 20
type input "11.15"
type input "$1,505.25"
click at [713, 390] on div "[PERSON_NAME]" at bounding box center [699, 388] width 461 height 57
click at [1298, 258] on button "Add product" at bounding box center [1312, 268] width 75 height 21
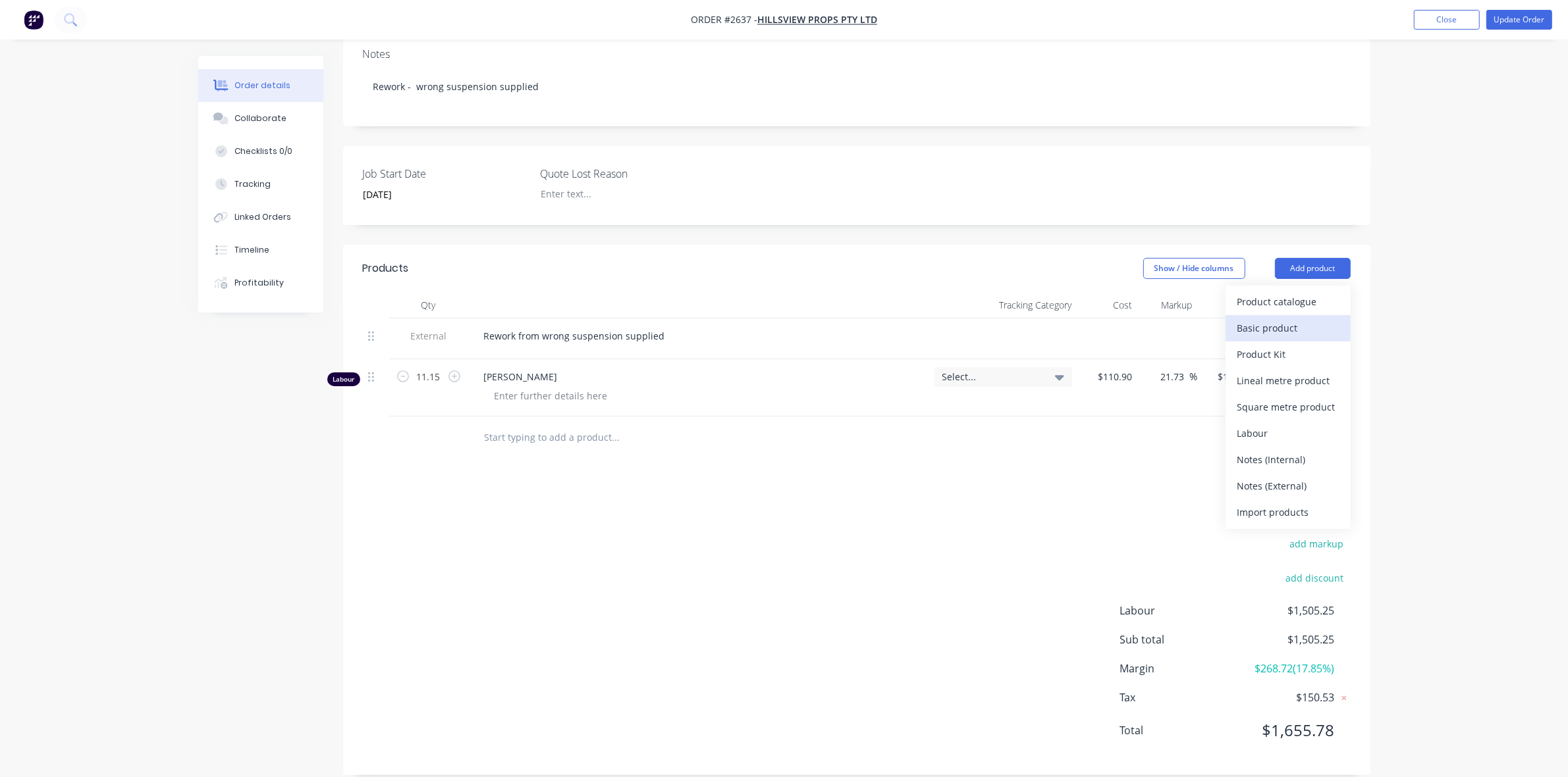
click at [1272, 319] on div "Basic product" at bounding box center [1288, 328] width 102 height 19
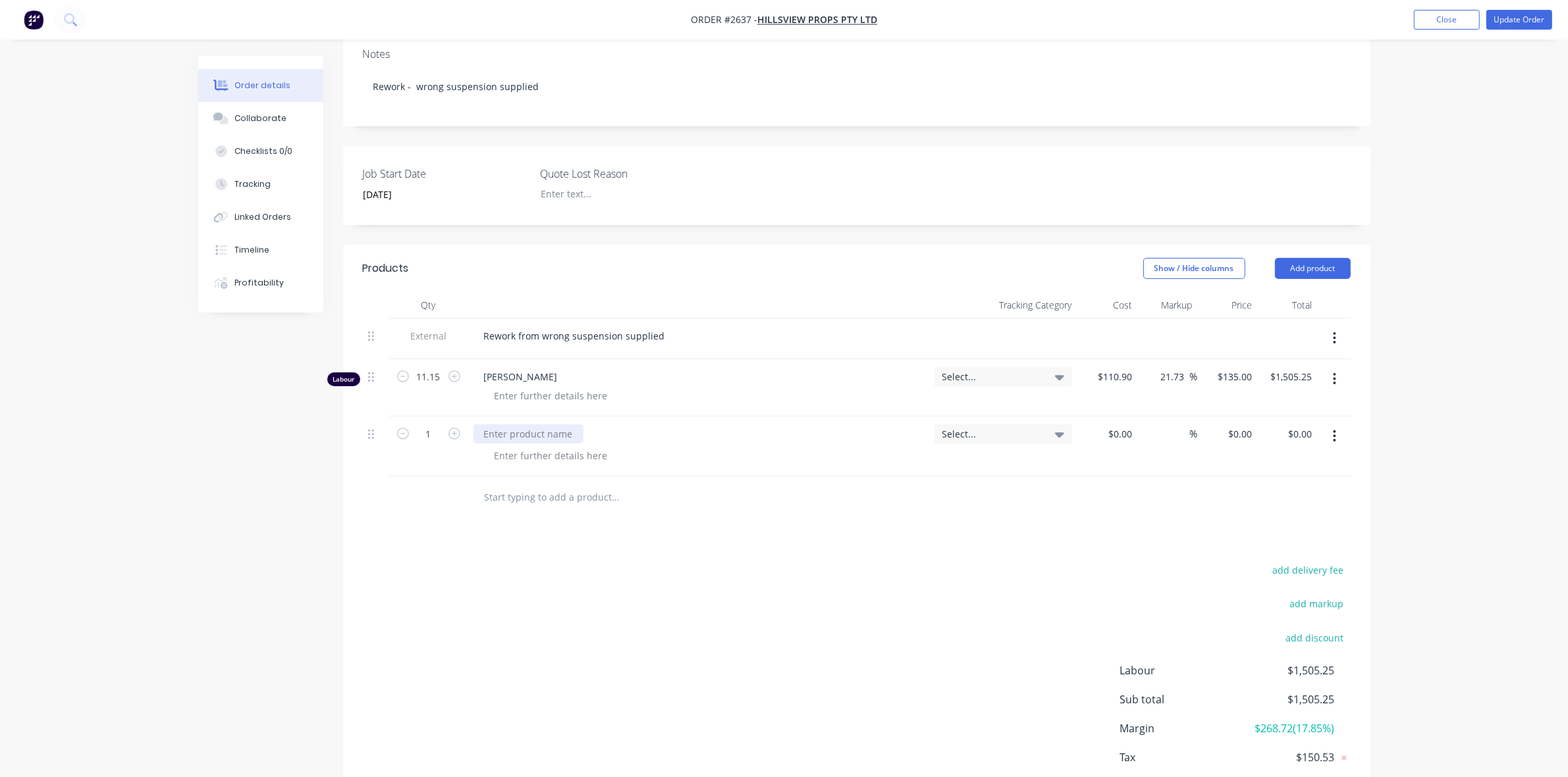
click at [501, 424] on div at bounding box center [528, 434] width 110 height 19
click at [1123, 424] on input at bounding box center [1129, 434] width 15 height 19
type input "$25.00"
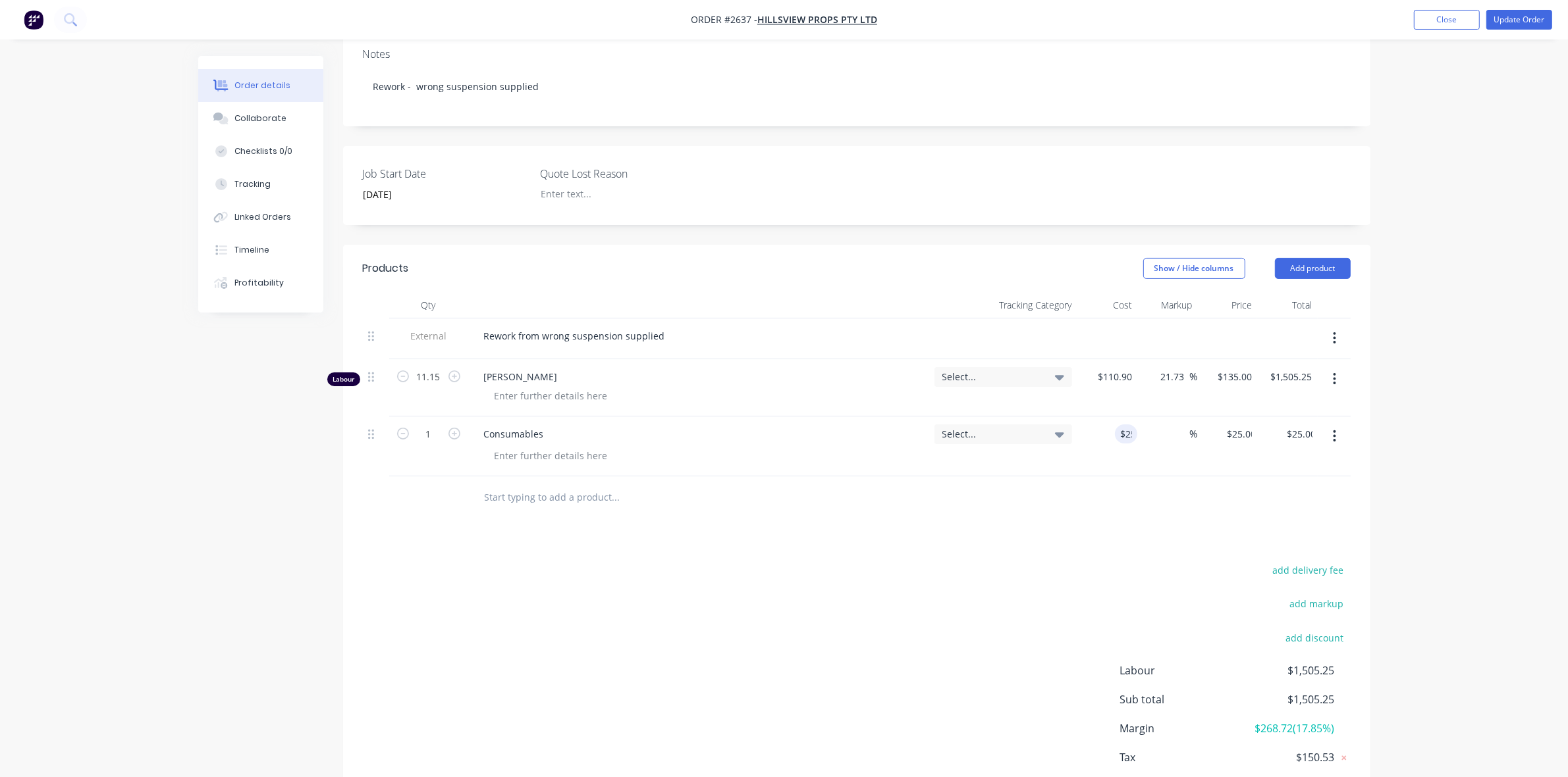
click at [1053, 476] on div at bounding box center [857, 498] width 988 height 43
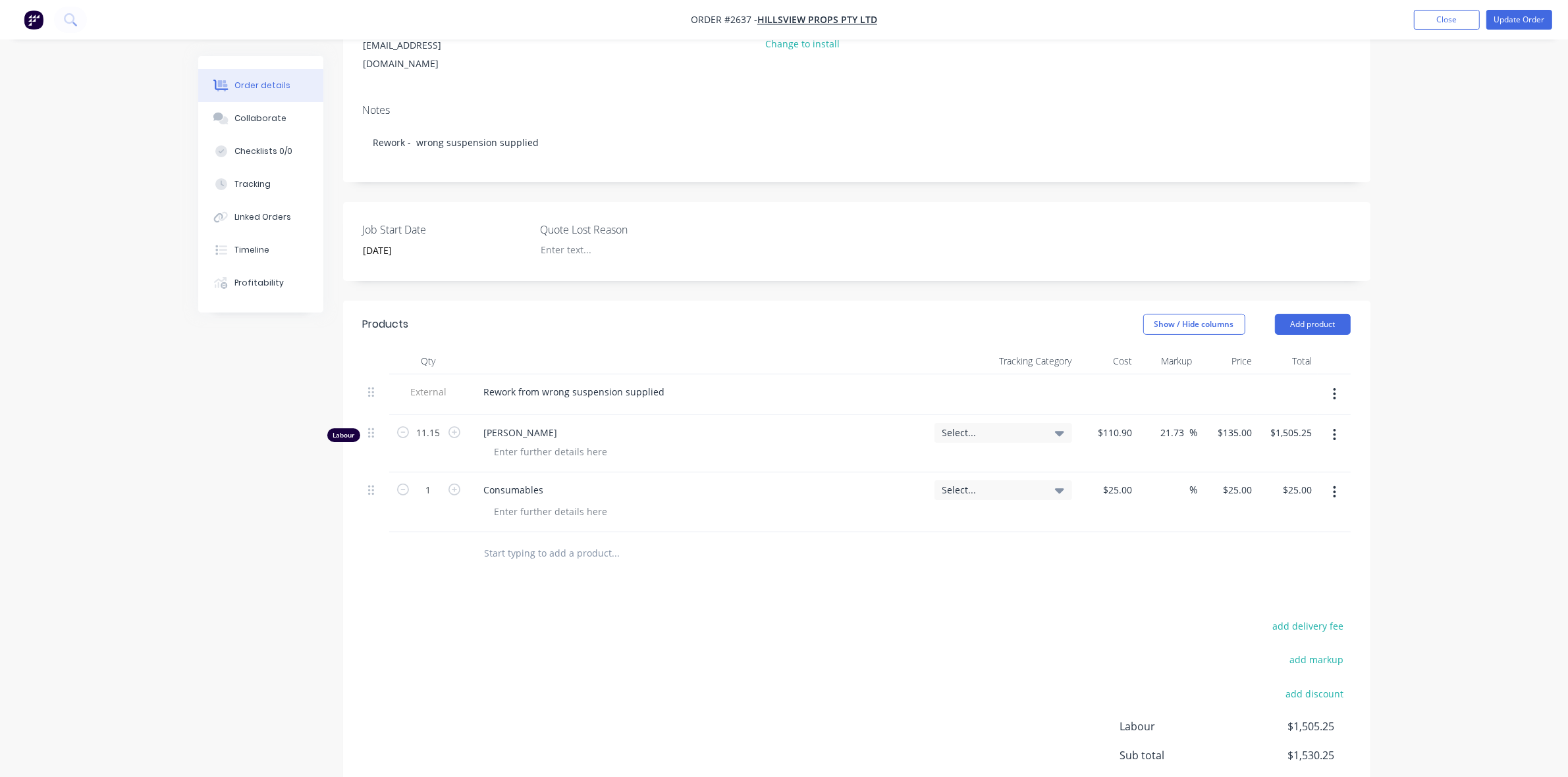
scroll to position [136, 0]
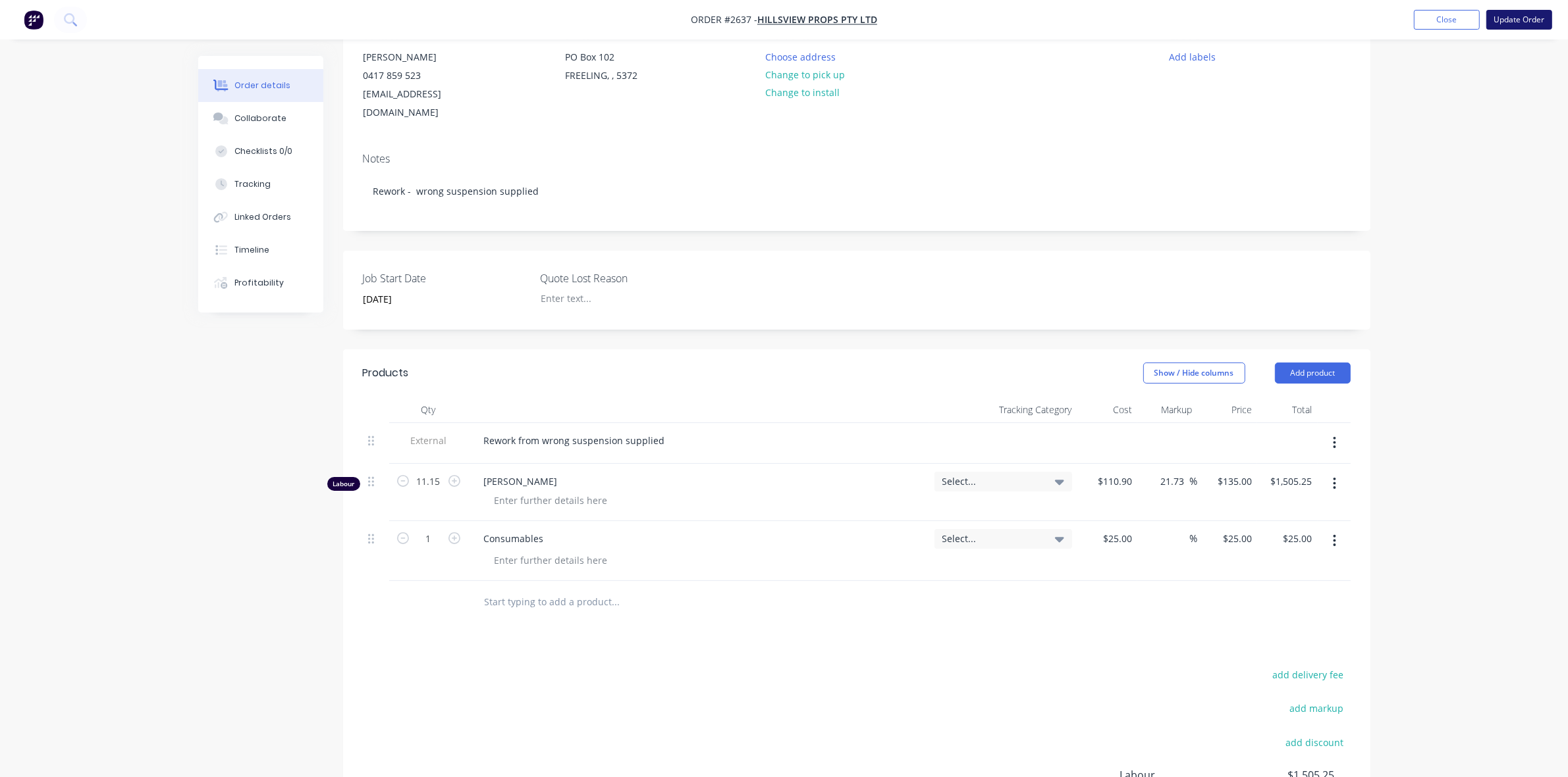
click at [1512, 15] on button "Update Order" at bounding box center [1519, 19] width 66 height 20
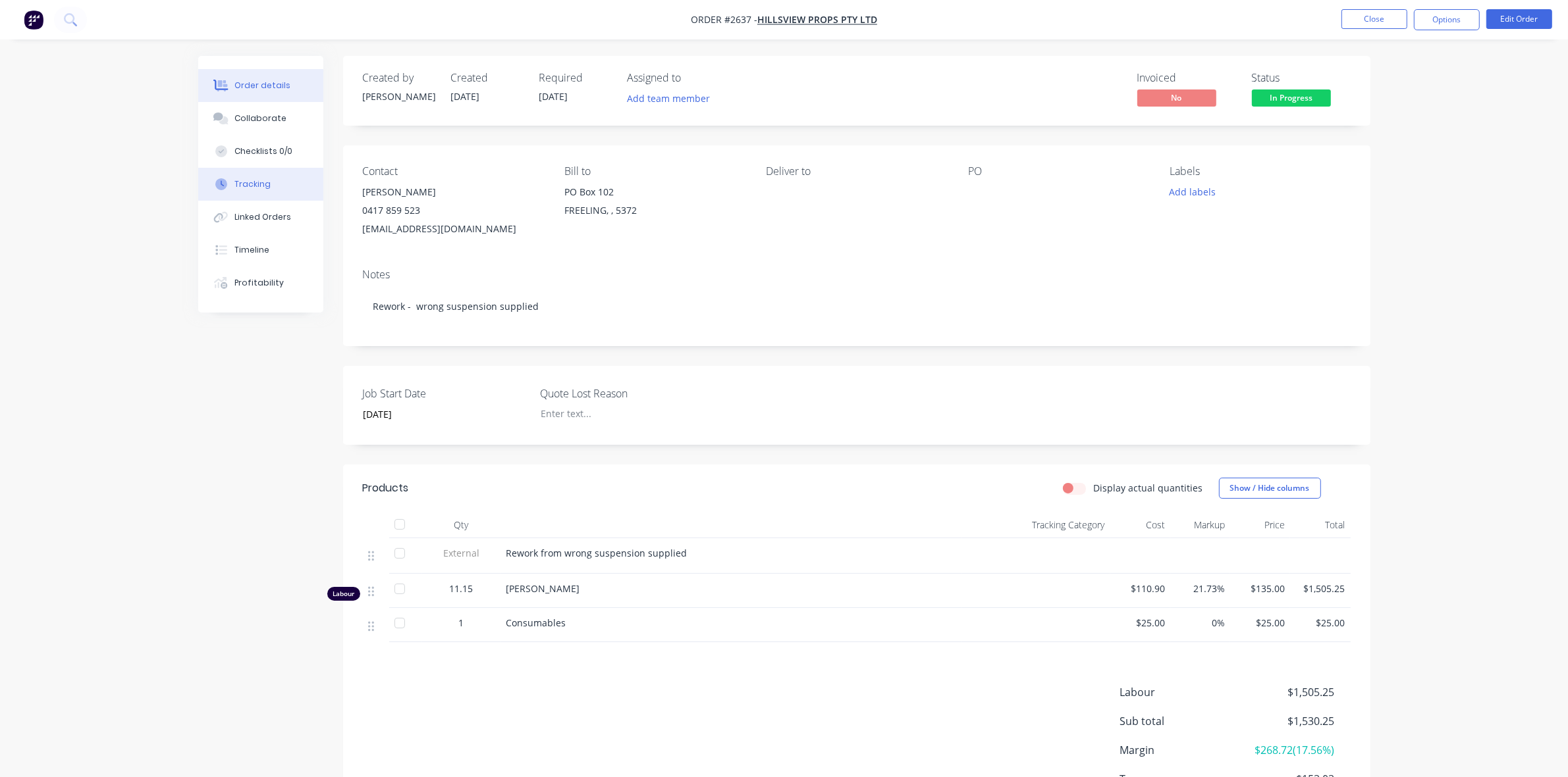
click at [255, 182] on div "Tracking" at bounding box center [252, 184] width 36 height 12
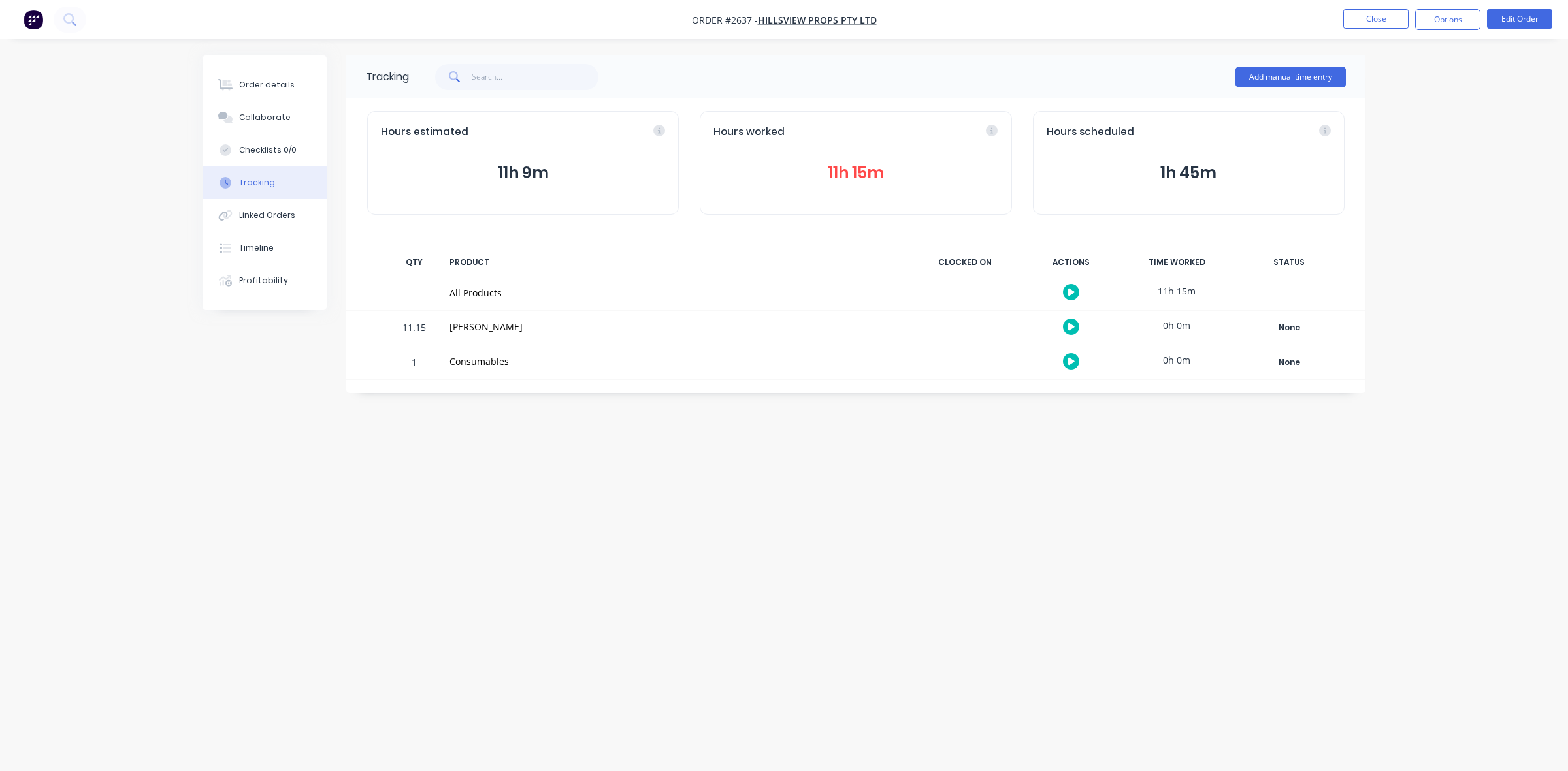
click at [834, 165] on button "11h 15m" at bounding box center [856, 173] width 284 height 25
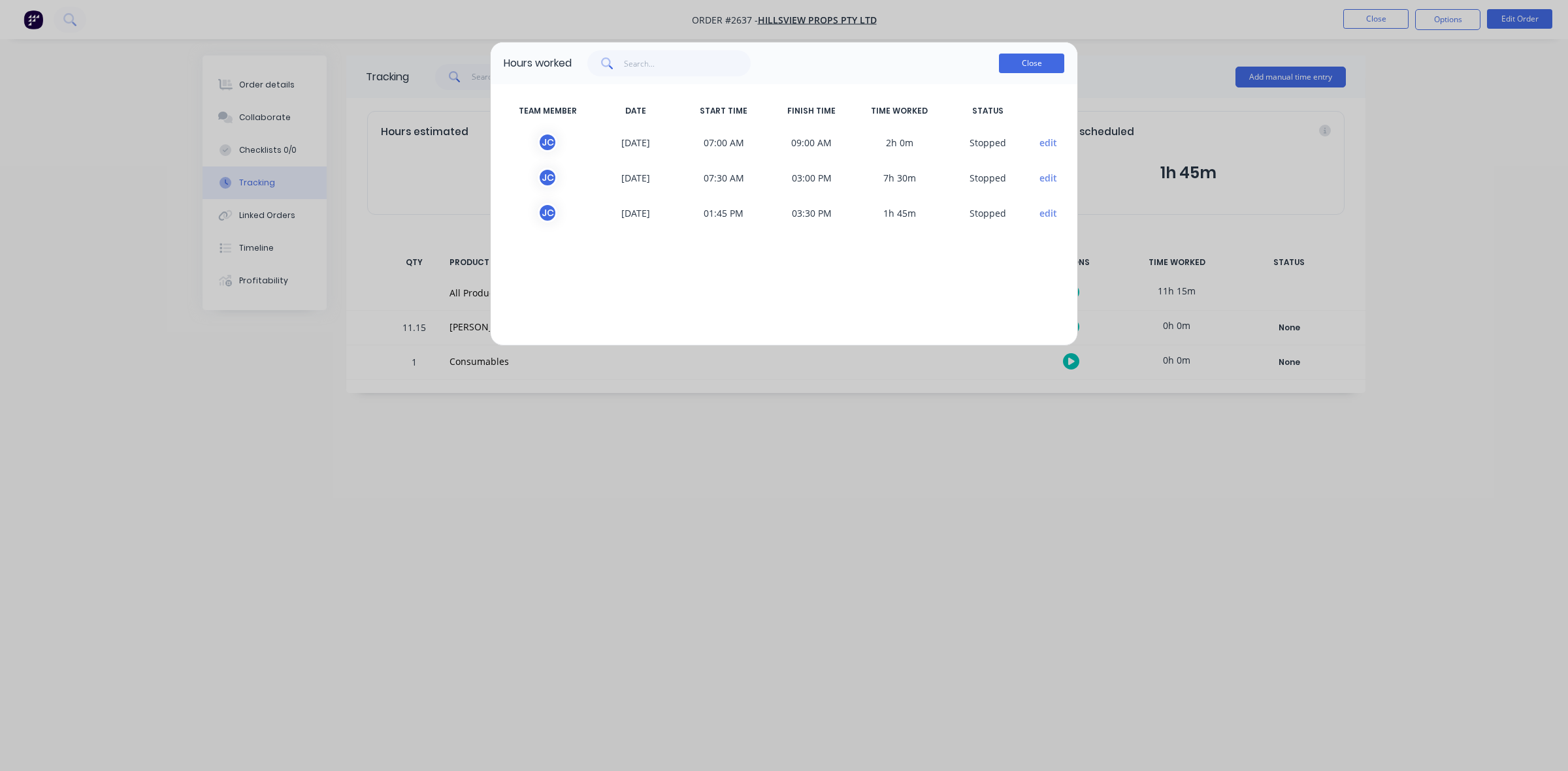
click at [1035, 69] on button "Close" at bounding box center [1031, 63] width 65 height 20
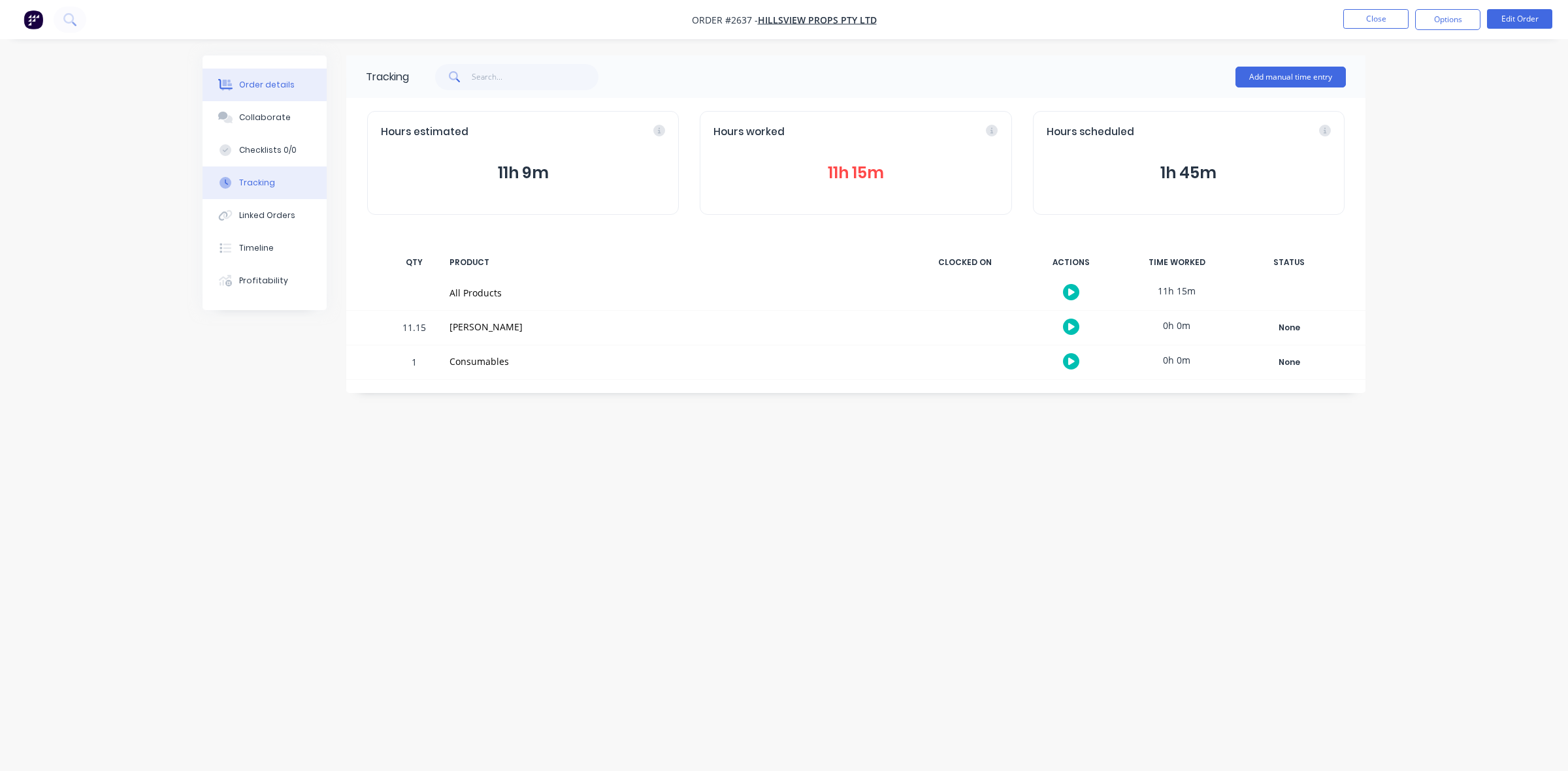
click at [281, 82] on div "Order details" at bounding box center [266, 84] width 56 height 12
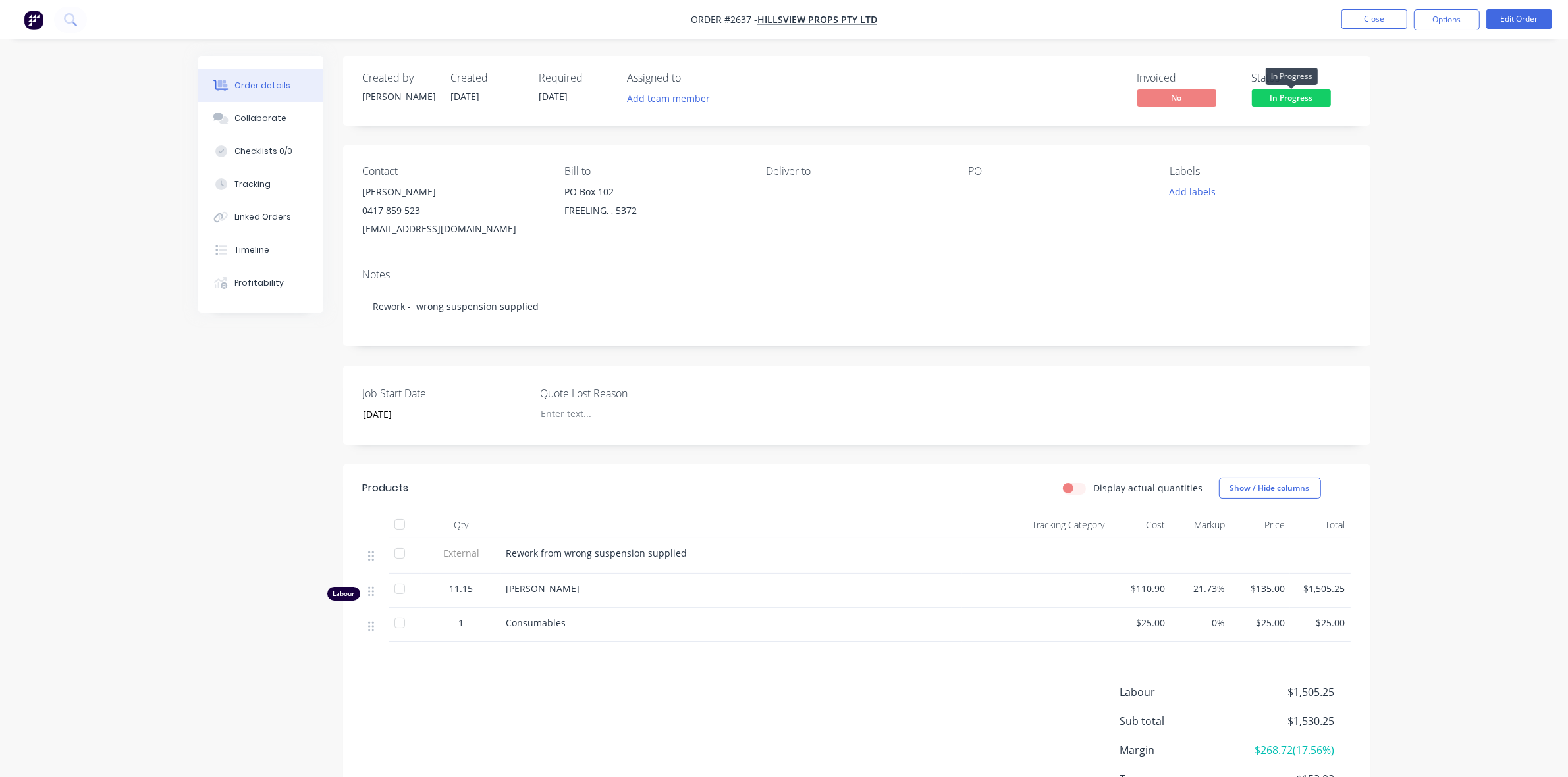
click at [1295, 93] on span "In Progress" at bounding box center [1291, 97] width 79 height 17
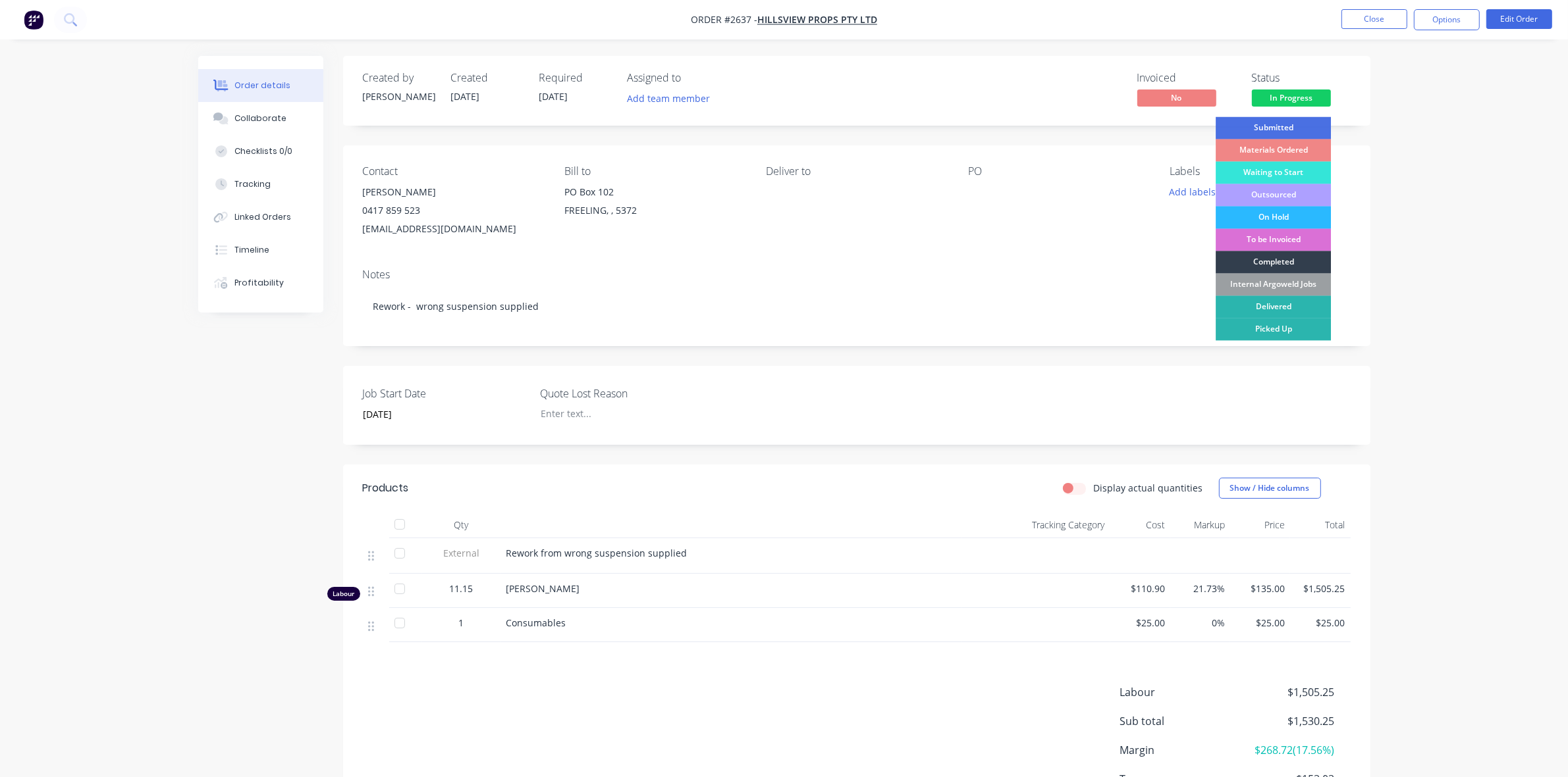
click at [1288, 232] on div "To be Invoiced" at bounding box center [1273, 240] width 116 height 22
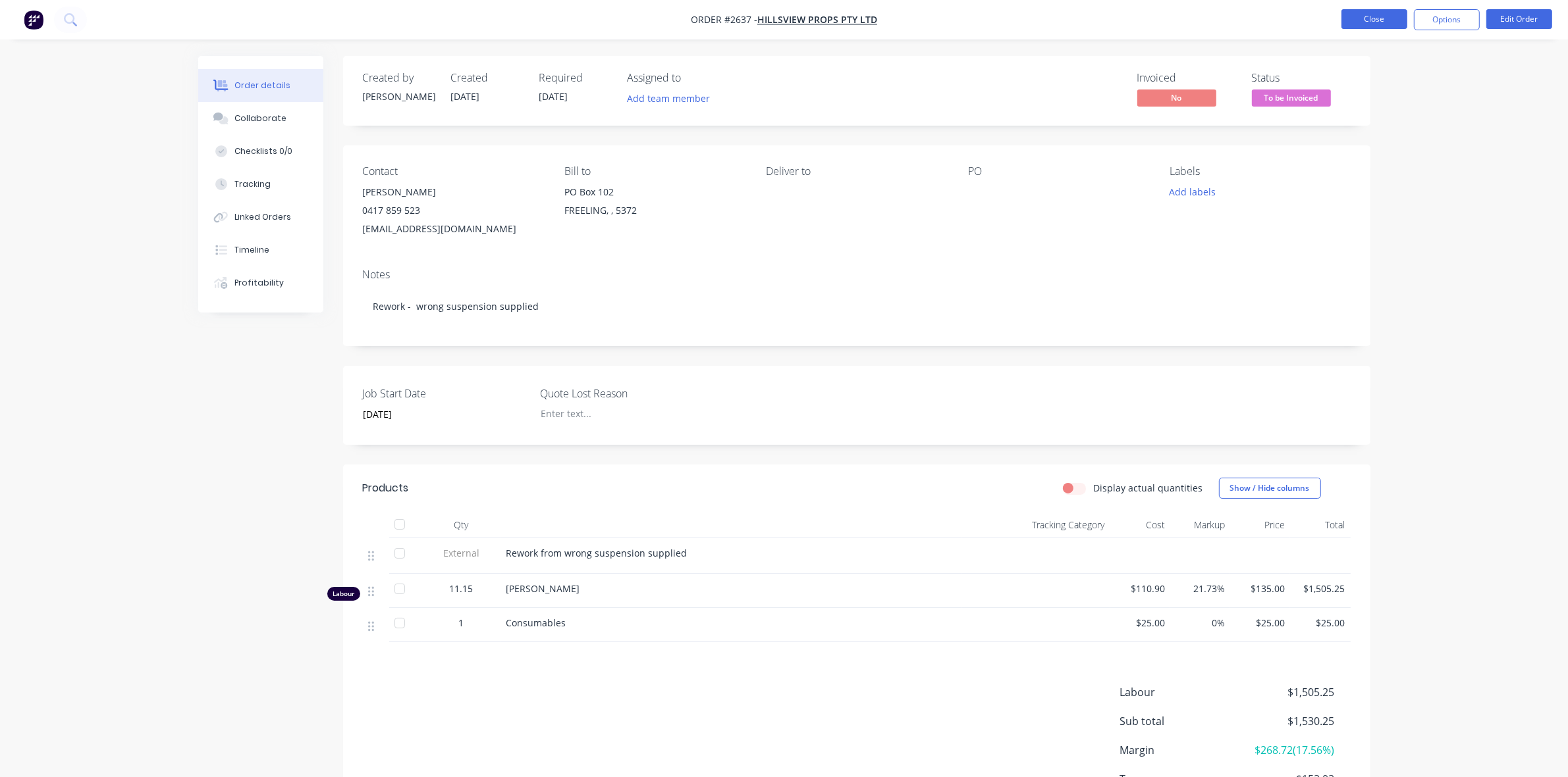
click at [1387, 21] on button "Close" at bounding box center [1374, 19] width 66 height 20
